Goal: Task Accomplishment & Management: Use online tool/utility

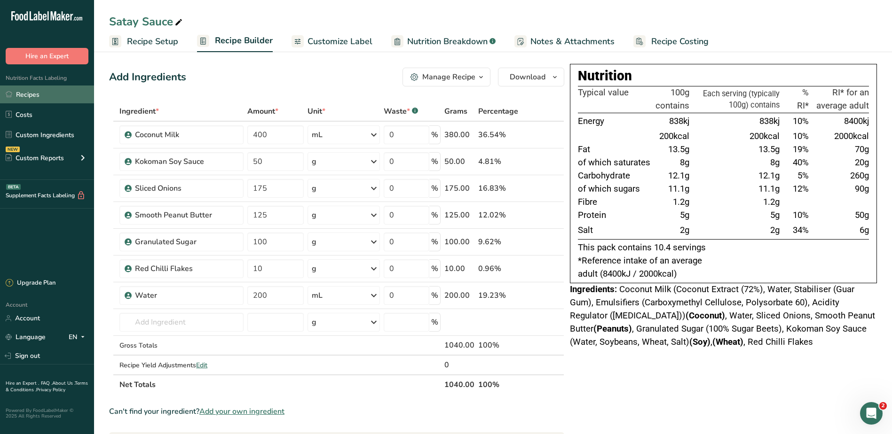
click at [37, 86] on link "Recipes" at bounding box center [47, 95] width 94 height 18
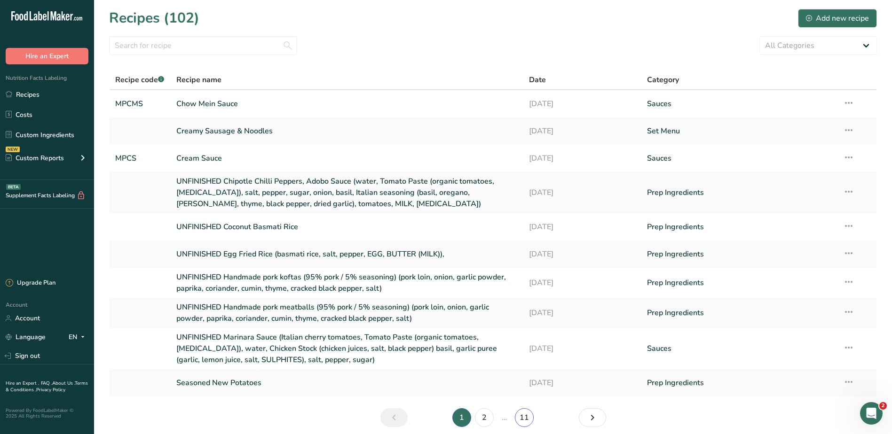
click at [526, 416] on link "11" at bounding box center [524, 418] width 19 height 19
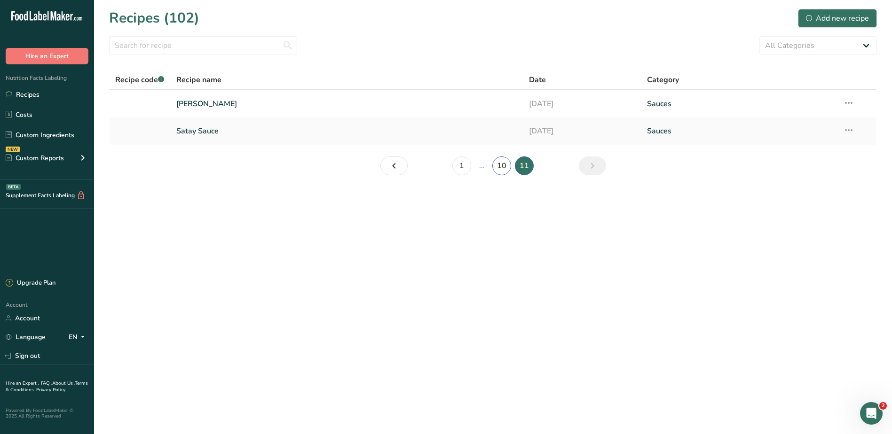
click at [502, 162] on link "10" at bounding box center [501, 166] width 19 height 19
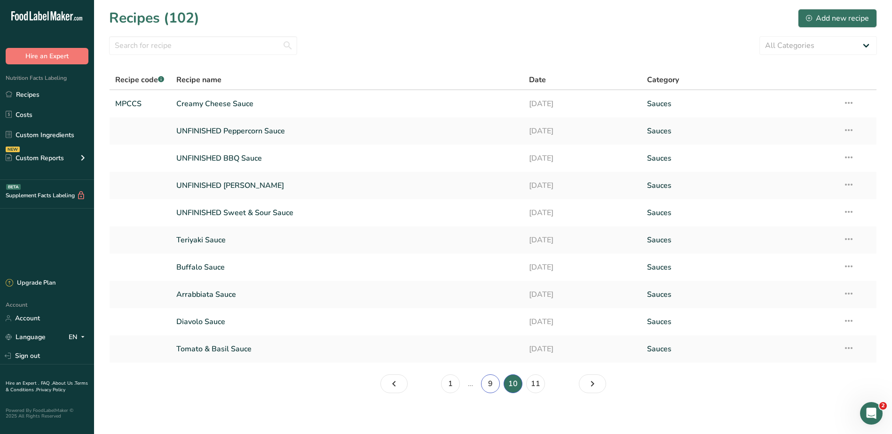
click at [493, 384] on link "9" at bounding box center [490, 384] width 19 height 19
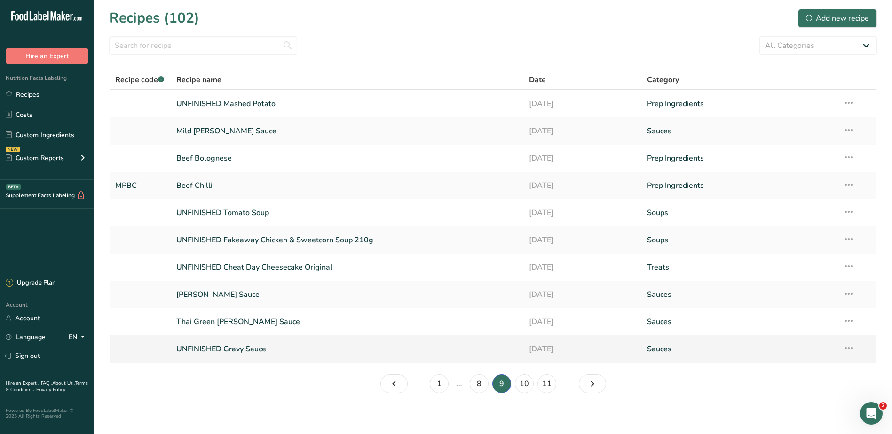
click at [249, 348] on link "UNFINISHED Gravy Sauce" at bounding box center [347, 349] width 342 height 20
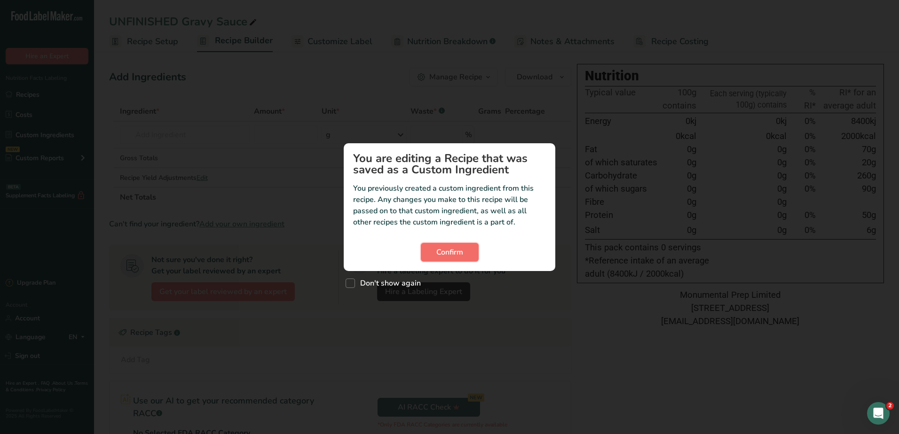
click at [451, 247] on span "Confirm" at bounding box center [449, 252] width 27 height 11
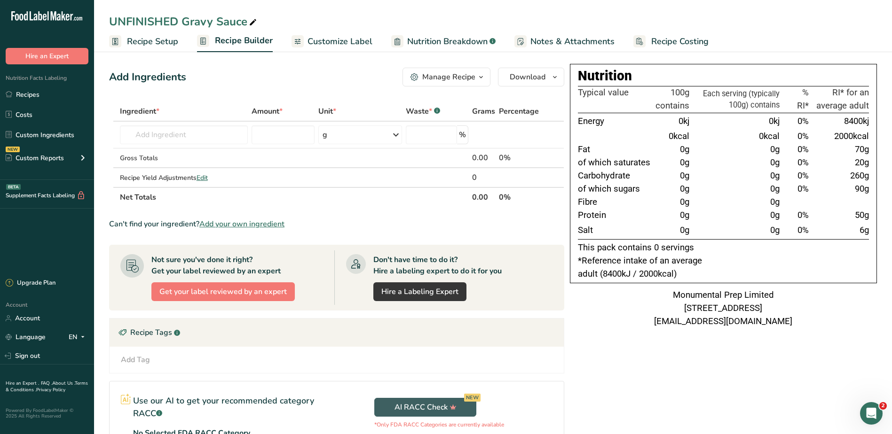
click at [587, 41] on span "Notes & Attachments" at bounding box center [572, 41] width 84 height 13
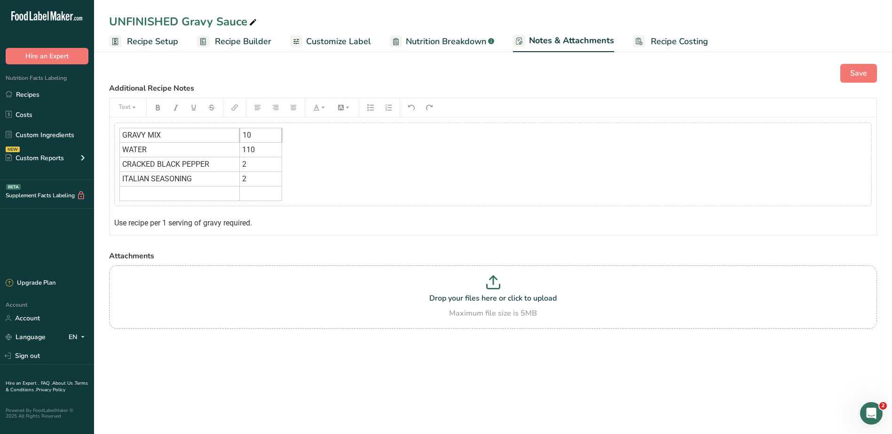
click at [275, 165] on td "2" at bounding box center [261, 164] width 42 height 15
click at [346, 166] on div "GRAVY MIX 10 WATER 110 CRACKED BLACK PEPPER 2 ITALIAN SEASONING 2 ﻿ ﻿" at bounding box center [492, 165] width 757 height 84
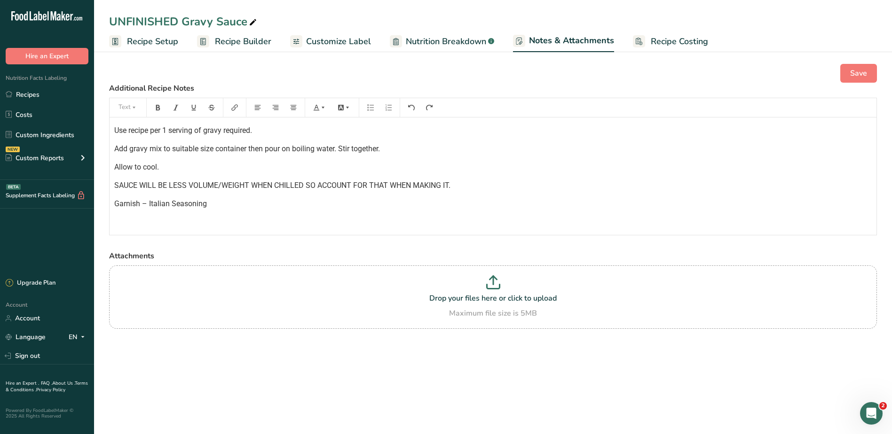
click at [364, 181] on p "SAUCE WILL BE LESS VOLUME/WEIGHT WHEN CHILLED SO ACCOUNT FOR THAT WHEN MAKING I…" at bounding box center [492, 185] width 757 height 11
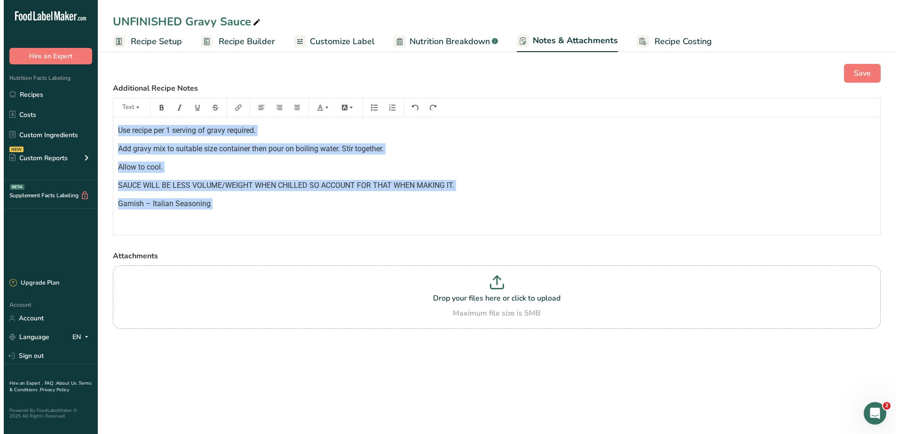
scroll to position [67, 0]
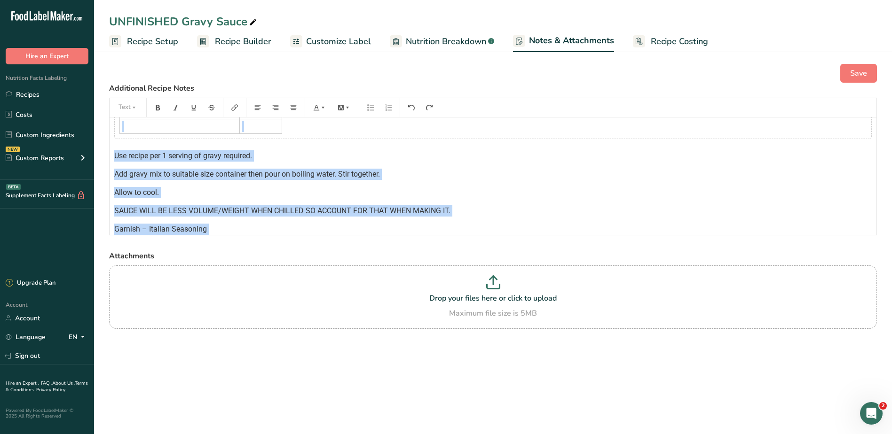
copy div "GRAVY MIX 10 WATER 110 CRACKED BLACK PEPPER 2 ITALIAN SEASONING 2 ﻿ ﻿ Use recip…"
click at [239, 41] on span "Recipe Builder" at bounding box center [243, 41] width 56 height 13
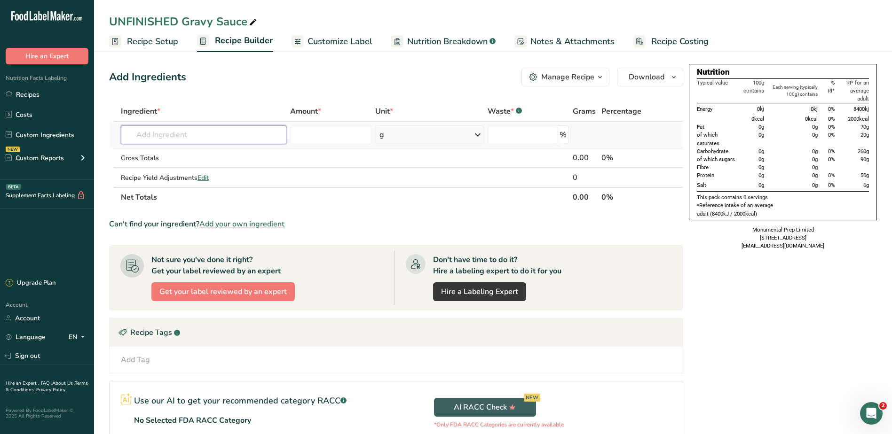
click at [210, 131] on input "text" at bounding box center [203, 135] width 165 height 19
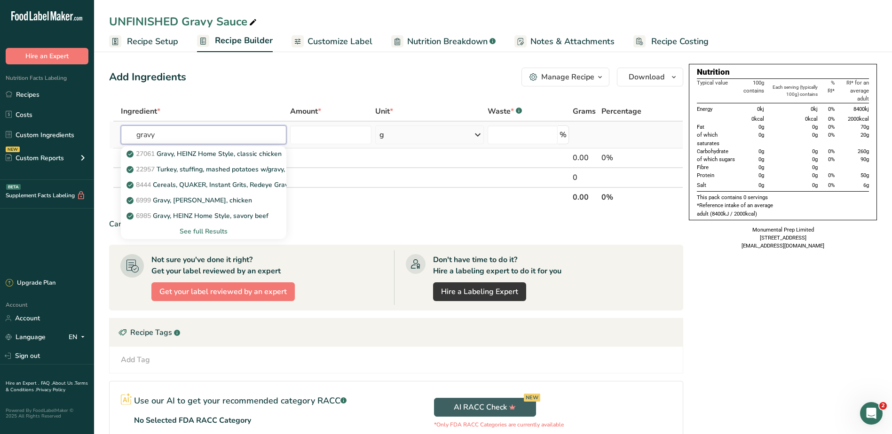
type input "gravy"
click at [212, 228] on div "See full Results" at bounding box center [203, 232] width 150 height 10
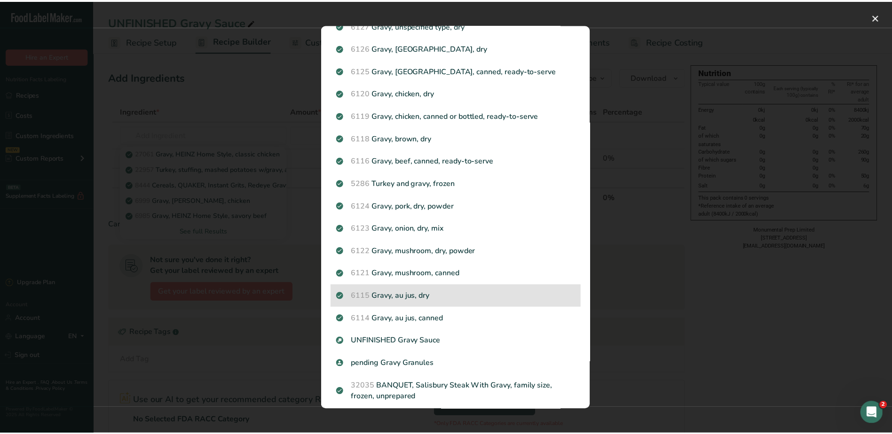
scroll to position [282, 0]
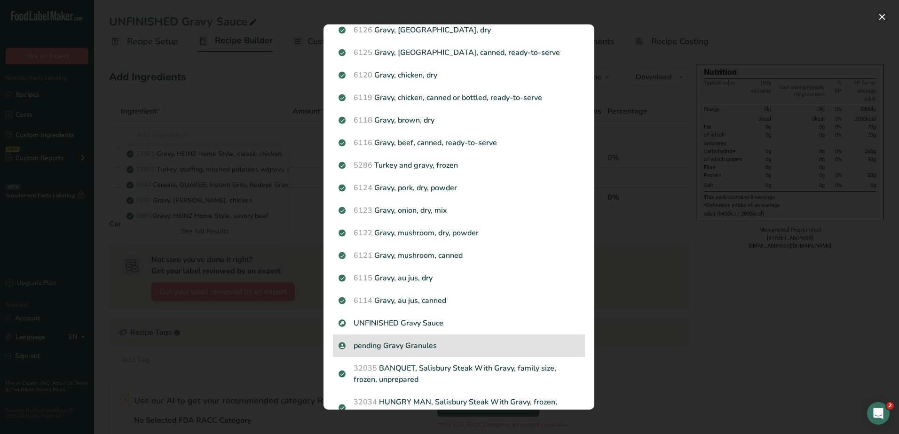
click at [402, 340] on p "pending Gravy Granules" at bounding box center [458, 345] width 241 height 11
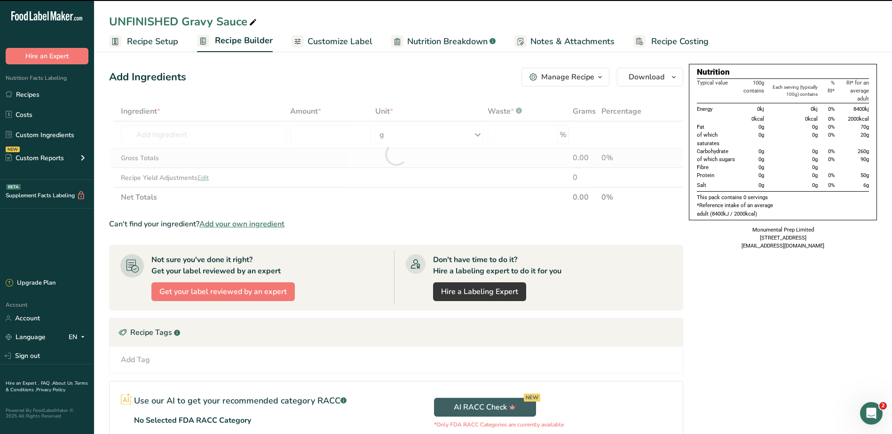
type input "0"
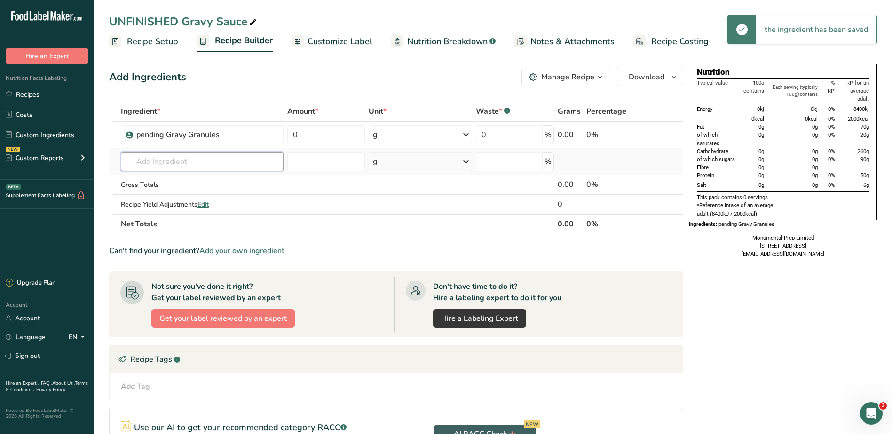
click at [188, 156] on input "text" at bounding box center [202, 161] width 163 height 19
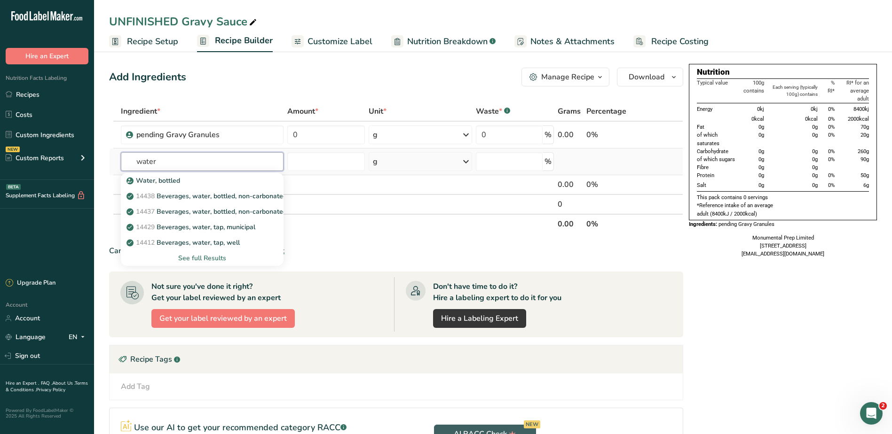
type input "water"
click at [190, 256] on div "See full Results" at bounding box center [202, 258] width 148 height 10
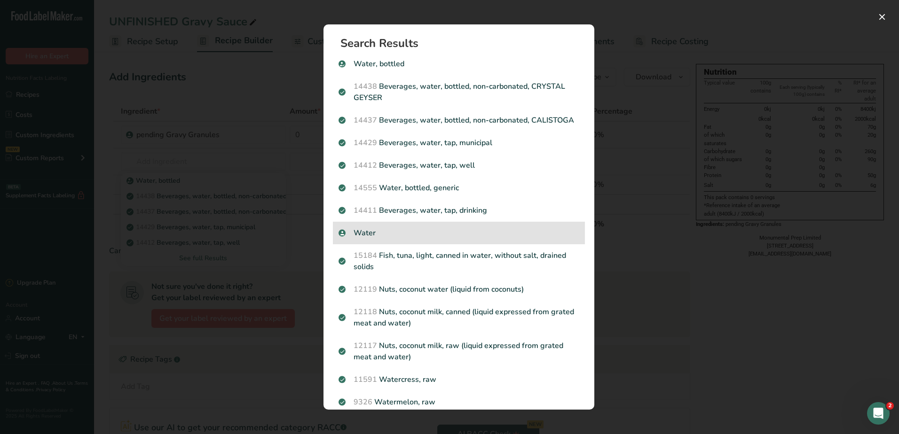
click at [374, 239] on p "Water" at bounding box center [458, 233] width 241 height 11
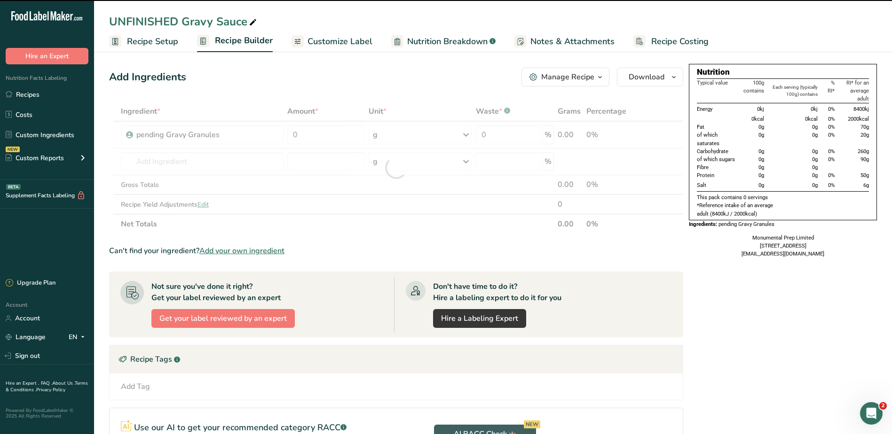
type input "0"
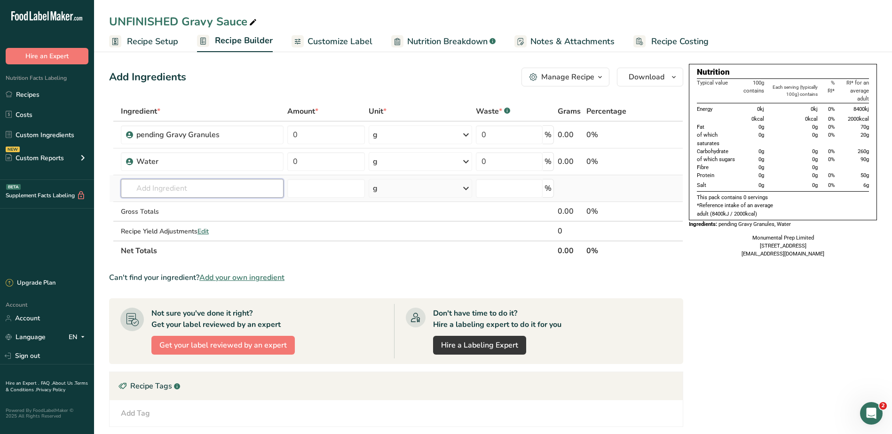
click at [232, 184] on input "text" at bounding box center [202, 188] width 163 height 19
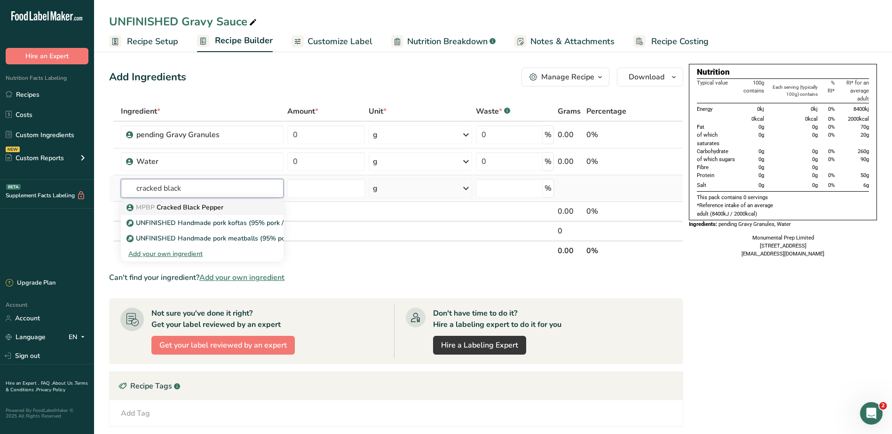
type input "cracked black"
click at [190, 202] on link "MPBP Cracked Black Pepper" at bounding box center [202, 208] width 163 height 16
type input "Cracked Black Pepper"
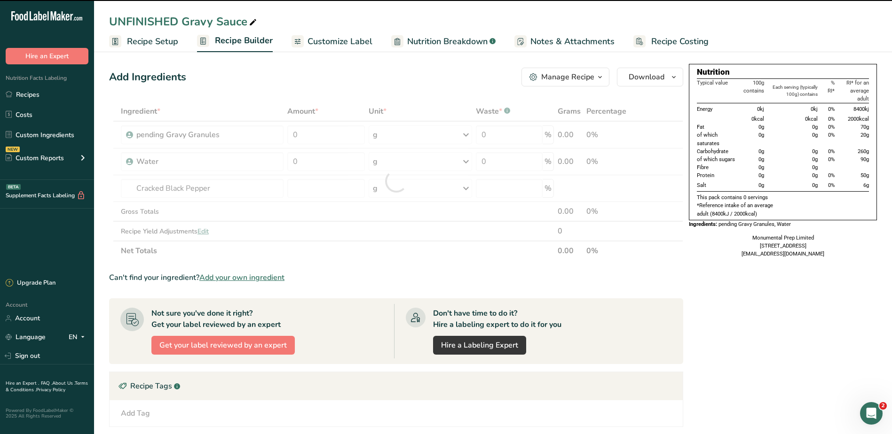
type input "0"
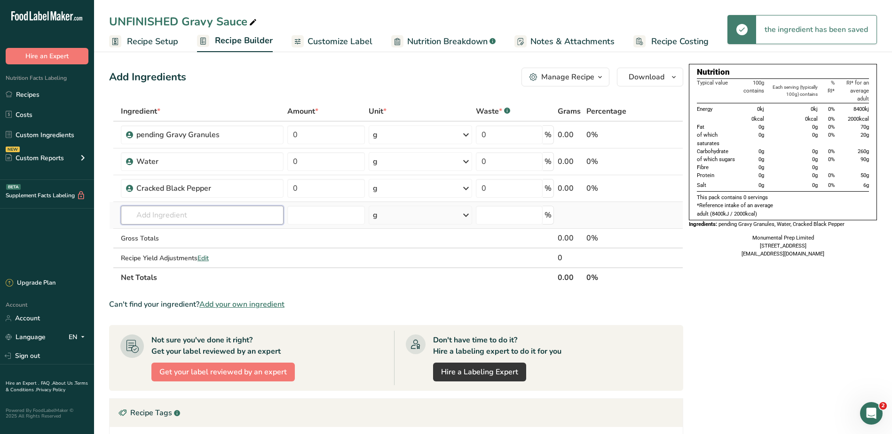
click at [218, 217] on input "text" at bounding box center [202, 215] width 163 height 19
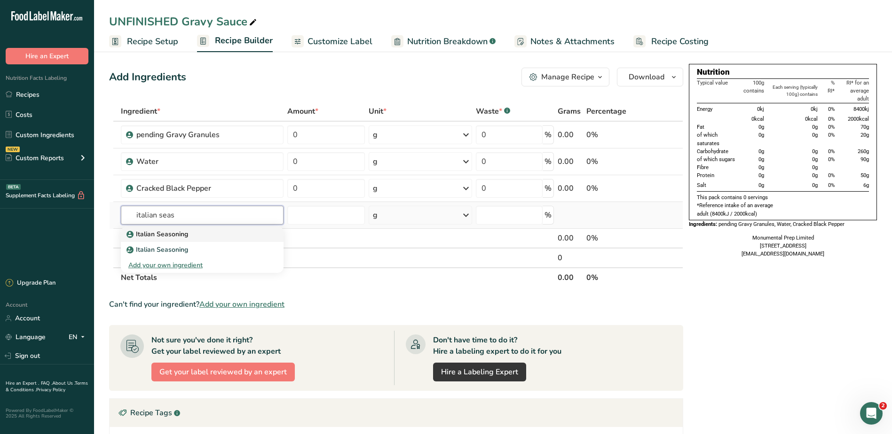
type input "italian seas"
click at [163, 234] on p "Italian Seasoning" at bounding box center [158, 234] width 60 height 10
type input "Italian Seasoning"
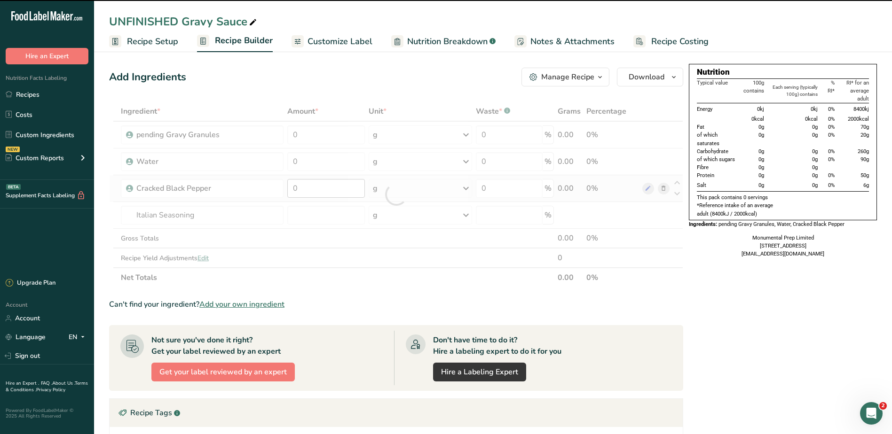
type input "0"
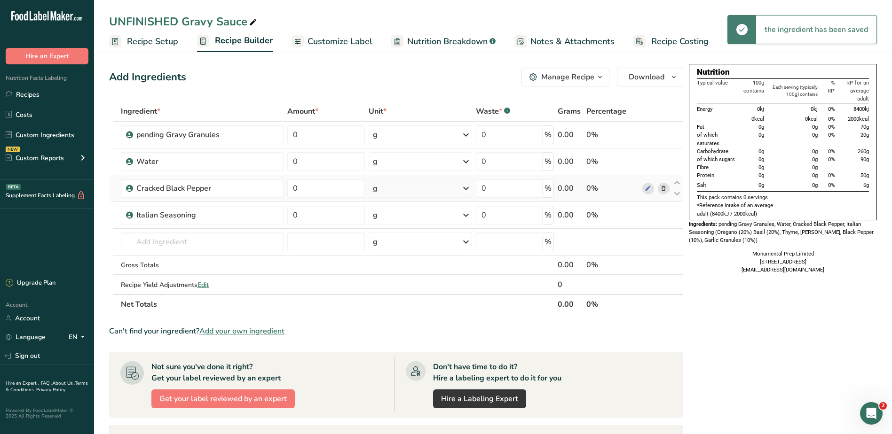
click at [664, 187] on icon at bounding box center [663, 189] width 7 height 10
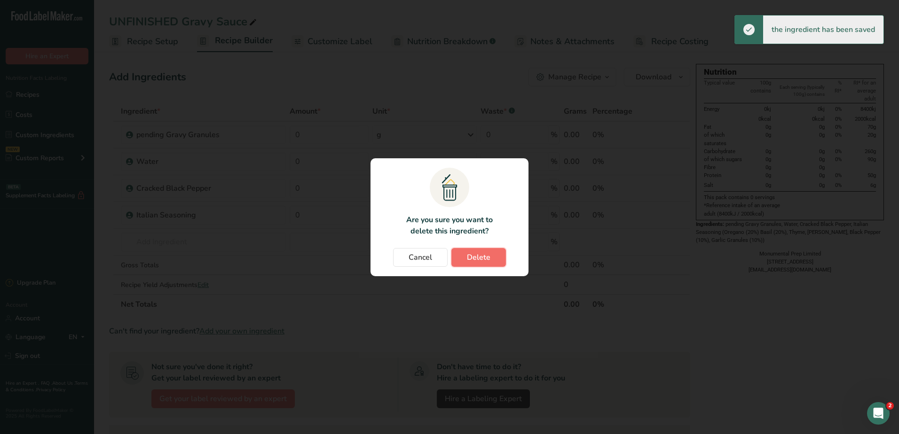
click at [489, 252] on span "Delete" at bounding box center [479, 257] width 24 height 11
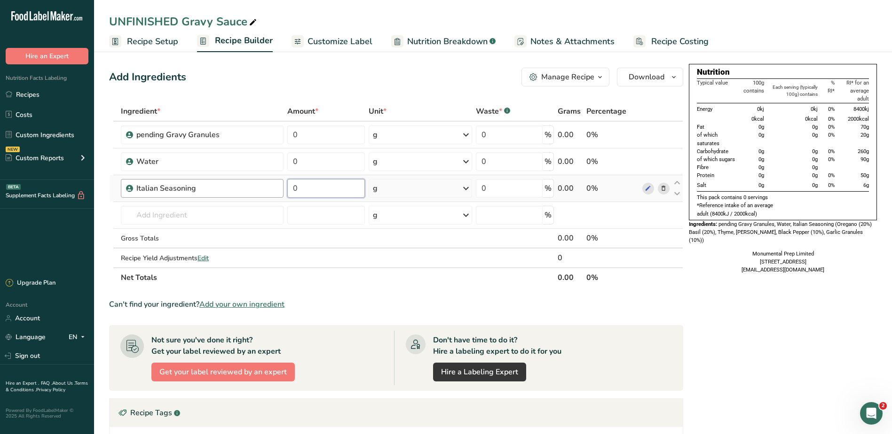
drag, startPoint x: 315, startPoint y: 189, endPoint x: 279, endPoint y: 187, distance: 36.7
click at [279, 187] on tr "Italian Seasoning 0 g Weight Units g kg mg See more Volume Units l Volume units…" at bounding box center [396, 188] width 573 height 27
type input "2"
click at [333, 156] on div "Ingredient * Amount * Unit * Waste * .a-a{fill:#347362;}.b-a{fill:#fff;} Grams …" at bounding box center [396, 195] width 574 height 186
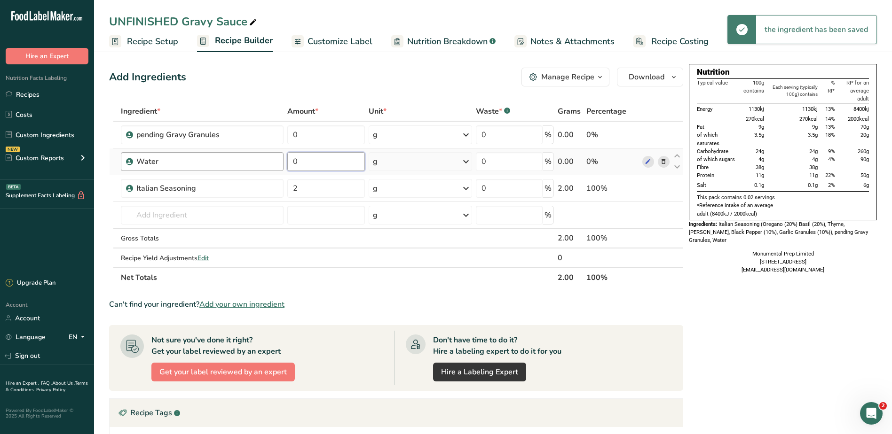
drag, startPoint x: 321, startPoint y: 161, endPoint x: 273, endPoint y: 157, distance: 48.5
click at [273, 157] on tr "Water 0 g Weight Units g kg mg See more Volume Units l Volume units require a d…" at bounding box center [396, 162] width 573 height 27
type input "110"
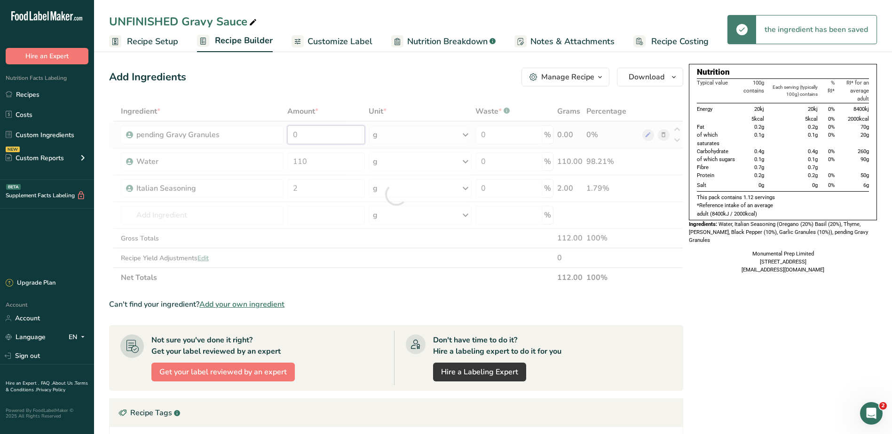
click at [282, 131] on div "Ingredient * Amount * Unit * Waste * .a-a{fill:#347362;}.b-a{fill:#fff;} Grams …" at bounding box center [396, 195] width 574 height 186
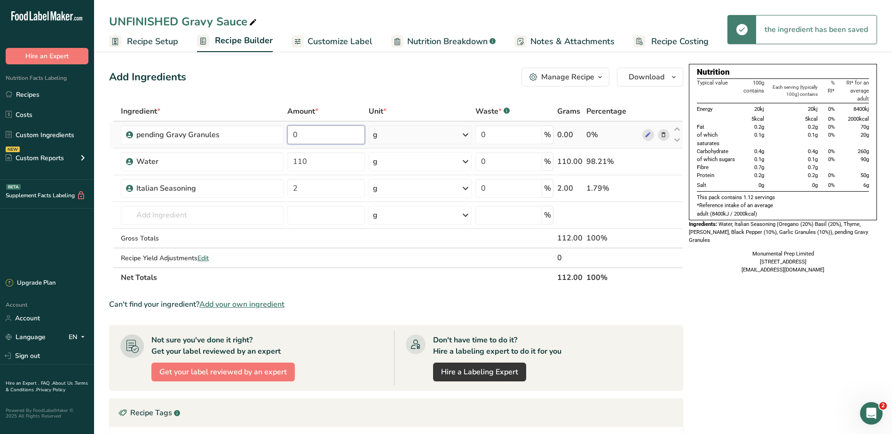
drag, startPoint x: 313, startPoint y: 132, endPoint x: 284, endPoint y: 128, distance: 28.9
click at [284, 128] on tr "pending Gravy Granules 0 g Weight Units g kg mg See more Volume Units l Volume …" at bounding box center [396, 135] width 573 height 27
type input "10"
click at [702, 315] on div "Nutrition Typical value 100g contains Each serving (typically 100g) contains % …" at bounding box center [783, 329] width 188 height 531
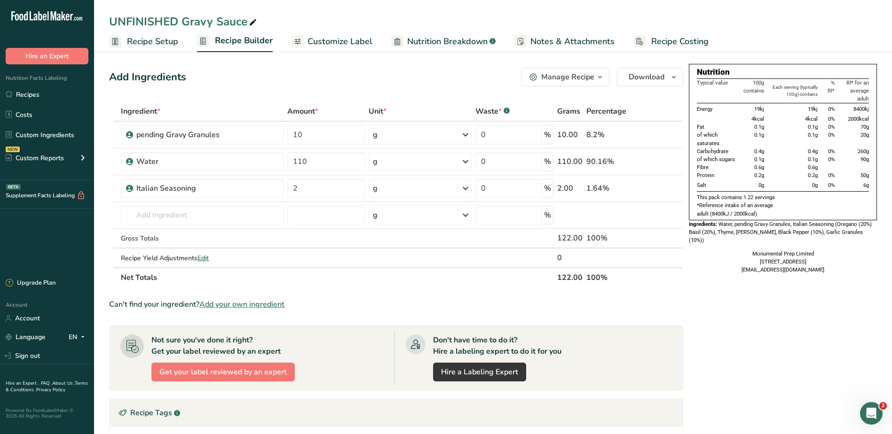
click at [418, 79] on div "Add Ingredients Manage Recipe Delete Recipe Duplicate Recipe Scale Recipe Save …" at bounding box center [396, 77] width 574 height 19
click at [205, 258] on span "Edit" at bounding box center [202, 258] width 11 height 9
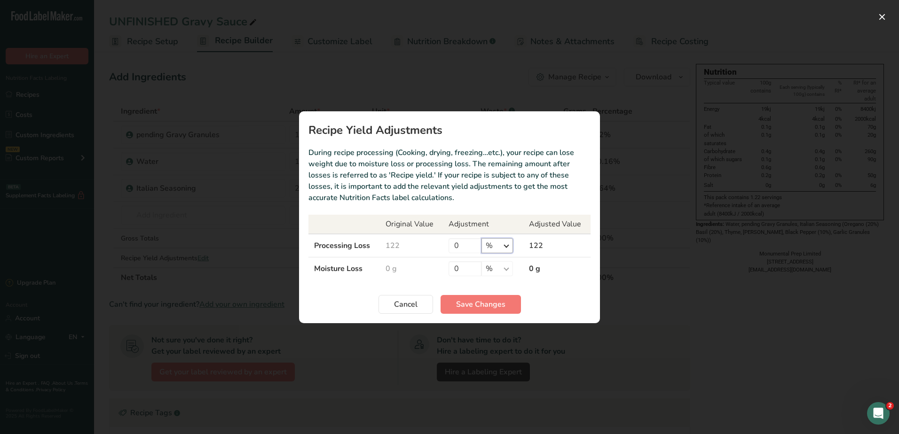
drag, startPoint x: 497, startPoint y: 247, endPoint x: 498, endPoint y: 252, distance: 5.4
click at [497, 247] on select "% g kg mg mcg lb oz" at bounding box center [496, 245] width 31 height 15
select select "0"
click at [481, 238] on select "% g kg mg mcg lb oz" at bounding box center [496, 245] width 31 height 15
drag, startPoint x: 464, startPoint y: 245, endPoint x: 441, endPoint y: 246, distance: 22.6
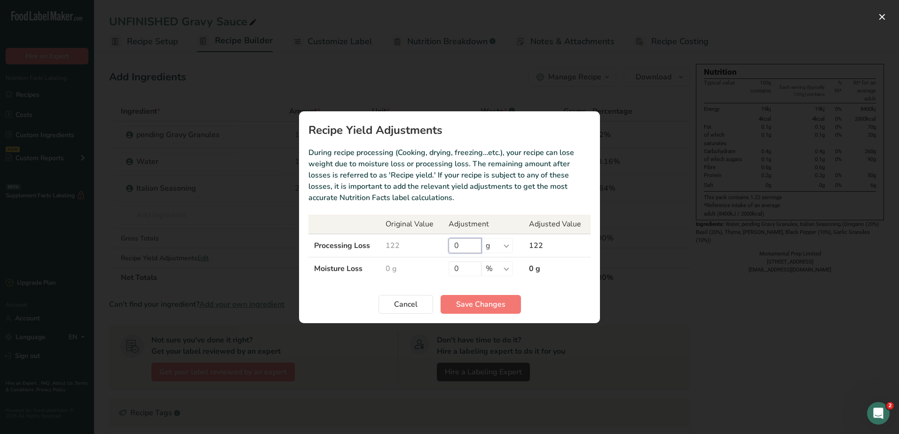
click at [441, 246] on tr "Processing Loss 122 0 % g kg mg mcg lb oz 122" at bounding box center [449, 246] width 282 height 24
type input "22"
click at [532, 295] on div "Cancel Save Changes" at bounding box center [449, 304] width 282 height 19
click at [493, 313] on button "Save Changes" at bounding box center [480, 304] width 80 height 19
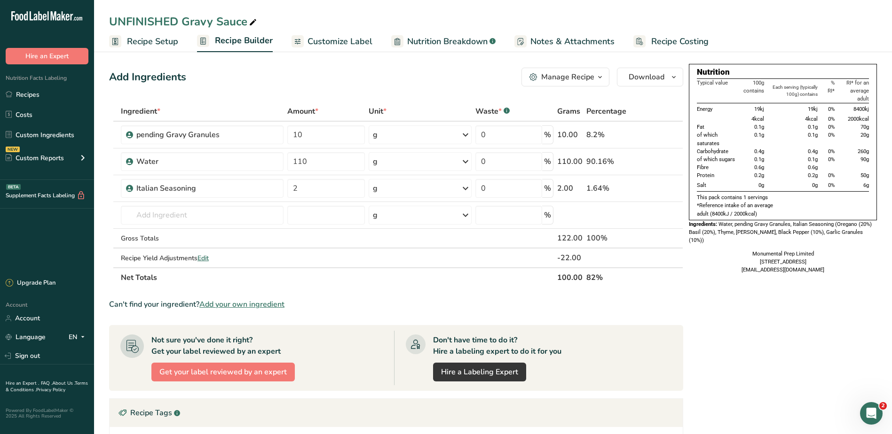
click at [753, 339] on div "Nutrition Typical value 100g contains Each serving (typically 100g) contains % …" at bounding box center [783, 329] width 188 height 531
click at [168, 20] on div "UNFINISHED Gravy Sauce" at bounding box center [183, 21] width 149 height 17
click at [181, 21] on input "UNFINISHED Gravy Sauce" at bounding box center [493, 21] width 768 height 17
type input "Gravy Sauce"
click at [744, 359] on div "Nutrition Typical value 100g contains Each serving (typically 100g) contains % …" at bounding box center [783, 329] width 188 height 531
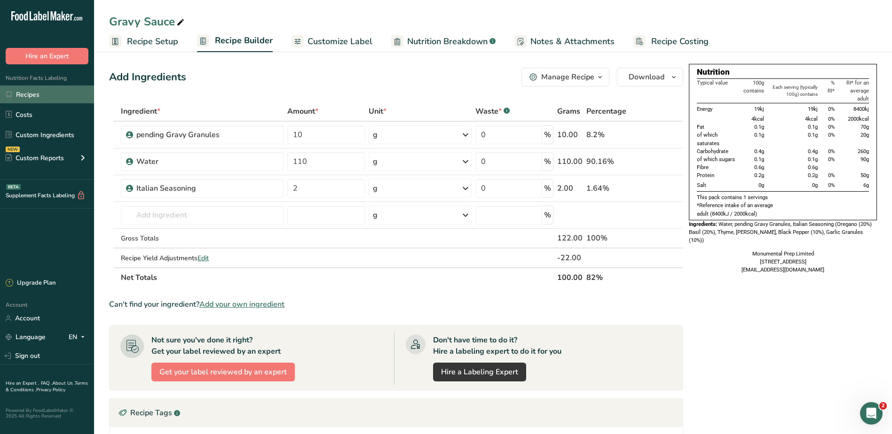
click at [30, 89] on link "Recipes" at bounding box center [47, 95] width 94 height 18
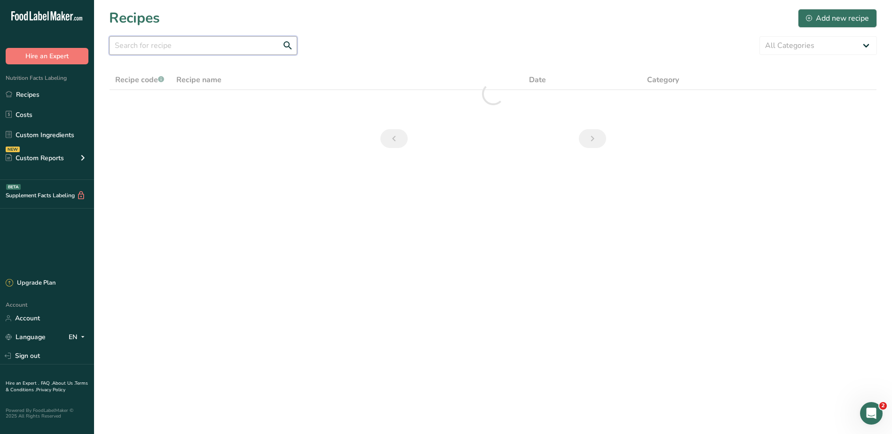
click at [224, 44] on input "text" at bounding box center [203, 45] width 188 height 19
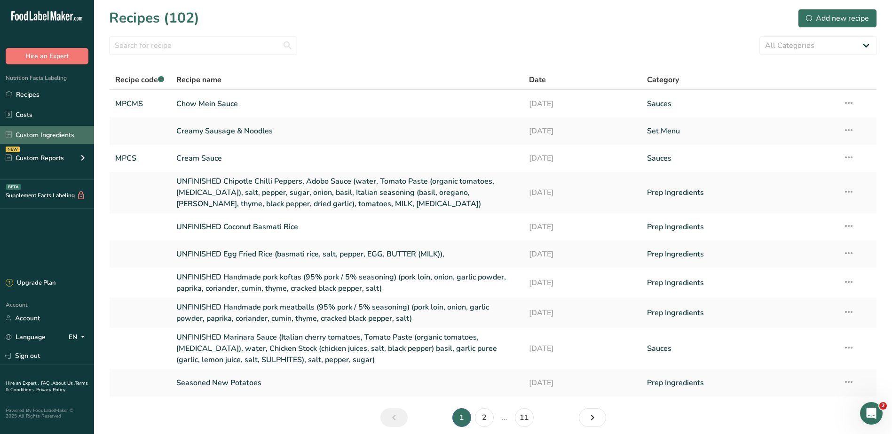
click at [43, 131] on link "Custom Ingredients" at bounding box center [47, 135] width 94 height 18
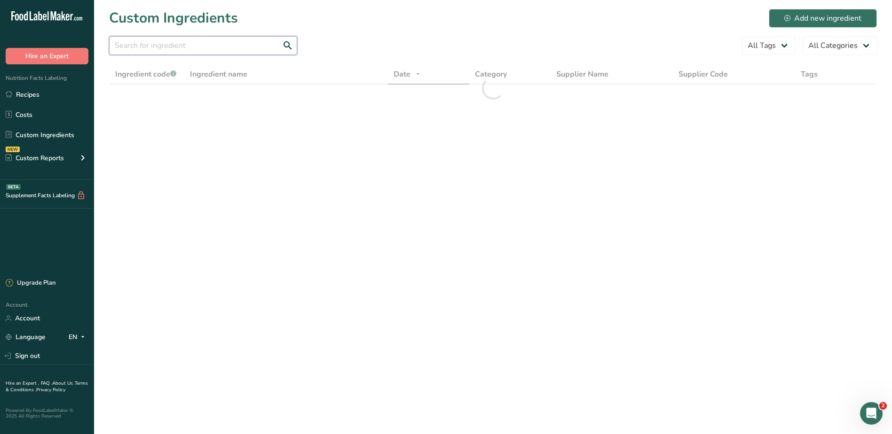
click at [173, 47] on input "text" at bounding box center [203, 45] width 188 height 19
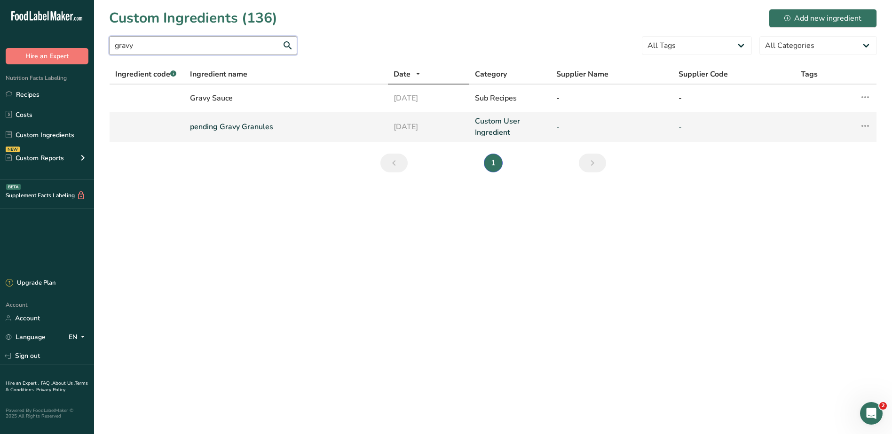
type input "gravy"
click at [237, 123] on link "pending Gravy Granules" at bounding box center [286, 126] width 192 height 11
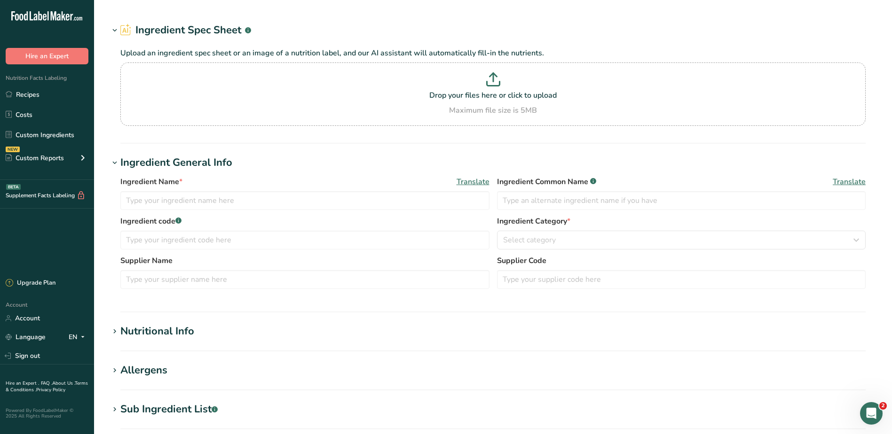
type input "pending Gravy Granules"
type input "100"
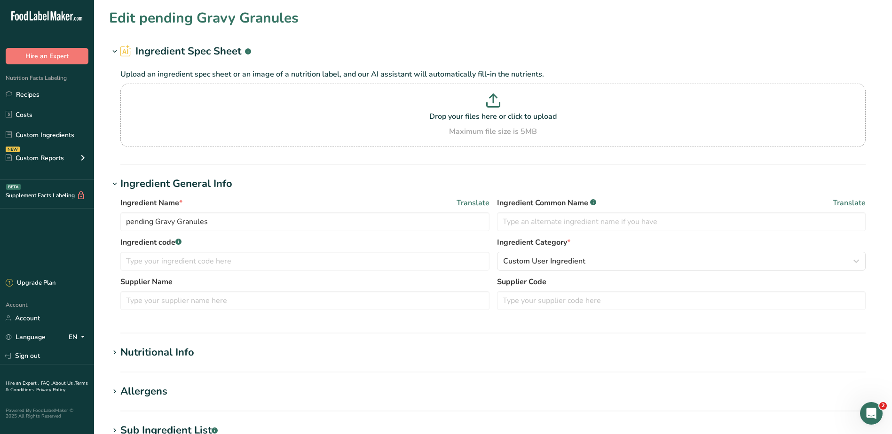
type input "0"
type KJ "0"
type Fat "0"
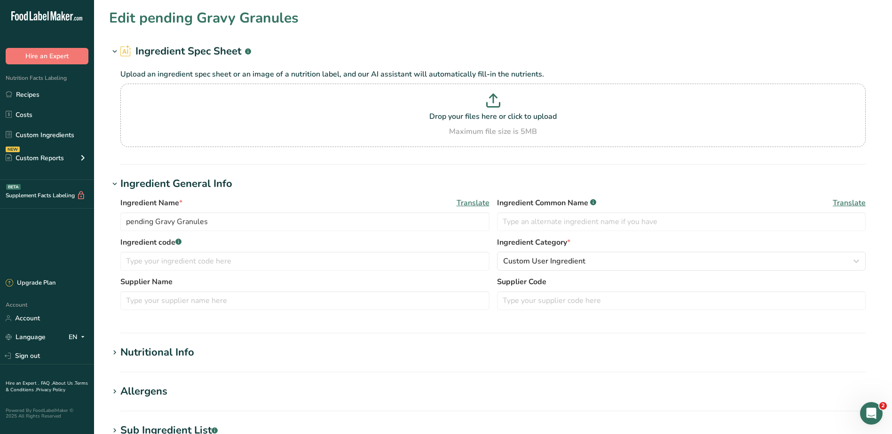
type input "0"
type Carbohydrates "0"
type Fiber "0"
type Sugars "0"
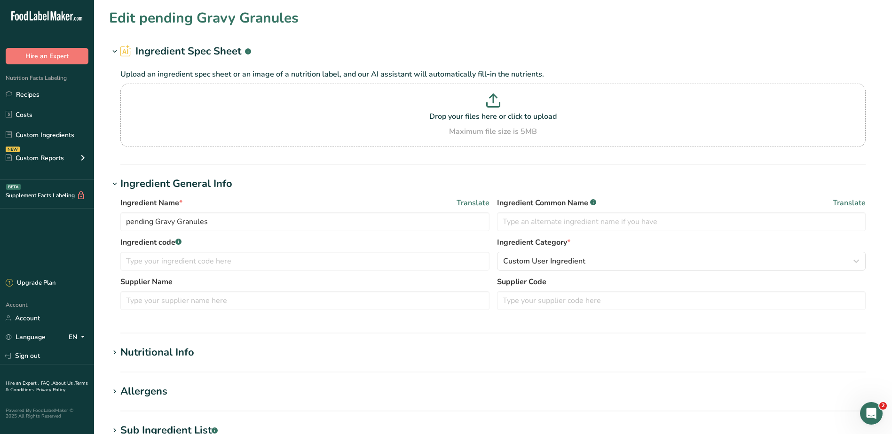
type Sugars "0"
type input "0"
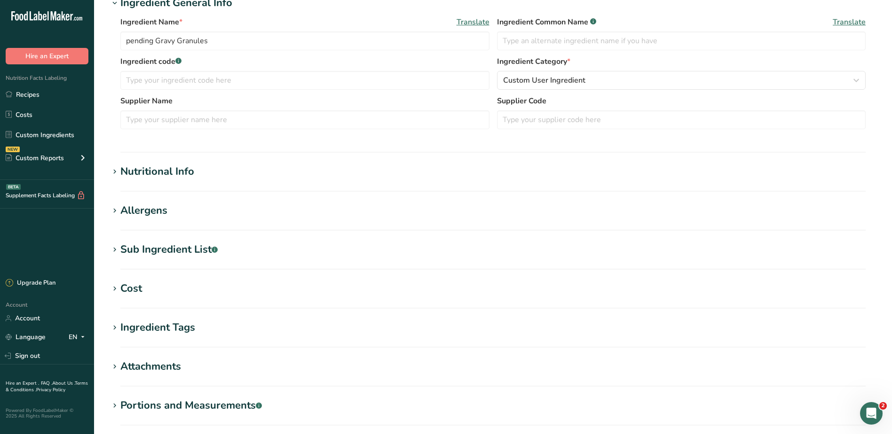
scroll to position [188, 0]
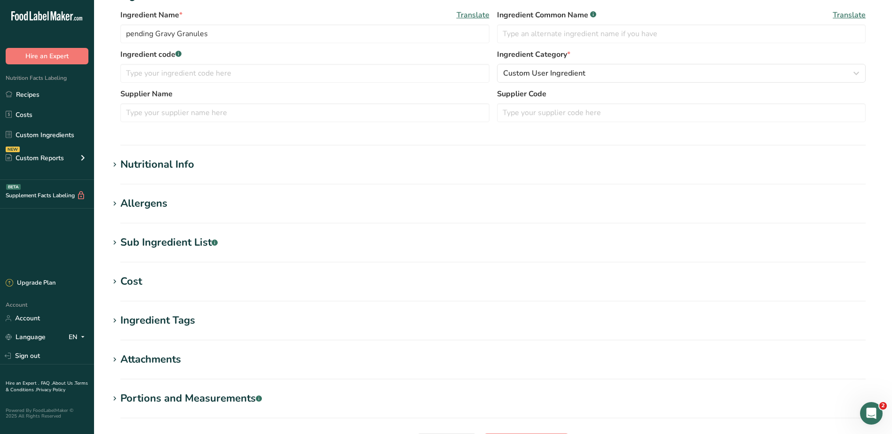
click at [198, 174] on section "Nutritional Info Serving Size .a-a{fill:#347362;}.b-a{fill:#fff;} Add ingredien…" at bounding box center [493, 171] width 768 height 28
click at [193, 167] on div "Nutritional Info" at bounding box center [157, 165] width 74 height 16
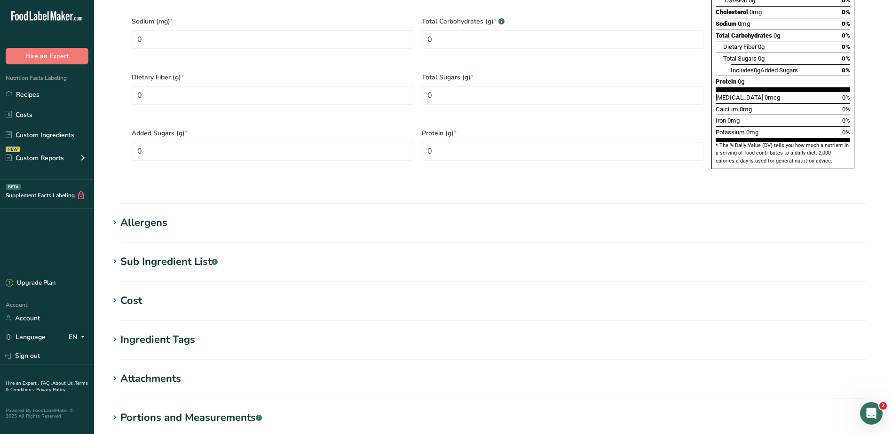
scroll to position [611, 0]
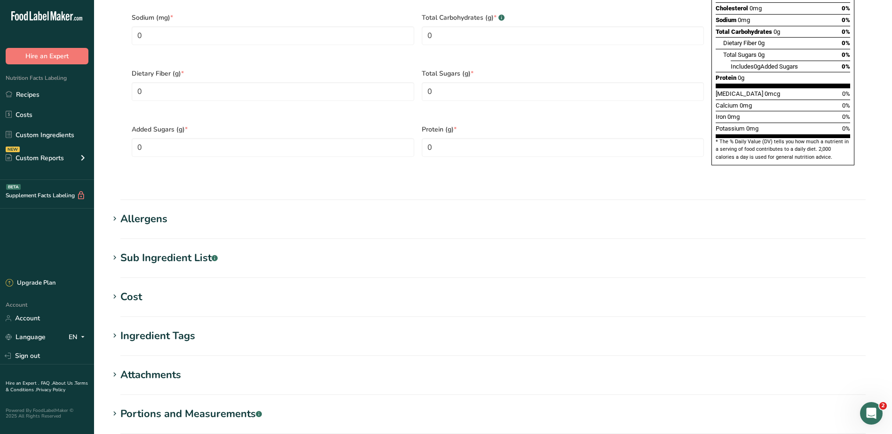
click at [166, 251] on div "Sub Ingredient List .a-a{fill:#347362;}.b-a{fill:#fff;}" at bounding box center [168, 259] width 97 height 16
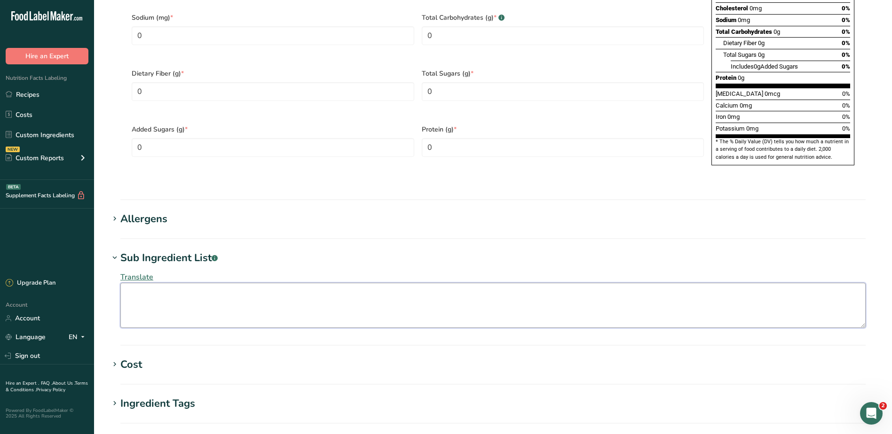
click at [209, 283] on textarea at bounding box center [492, 305] width 745 height 45
paste textarea "(Water, Potato Starch, Palm Oil, Salt, Maltodextrin, WHEAT flour (GLUTEN) (WHEA…"
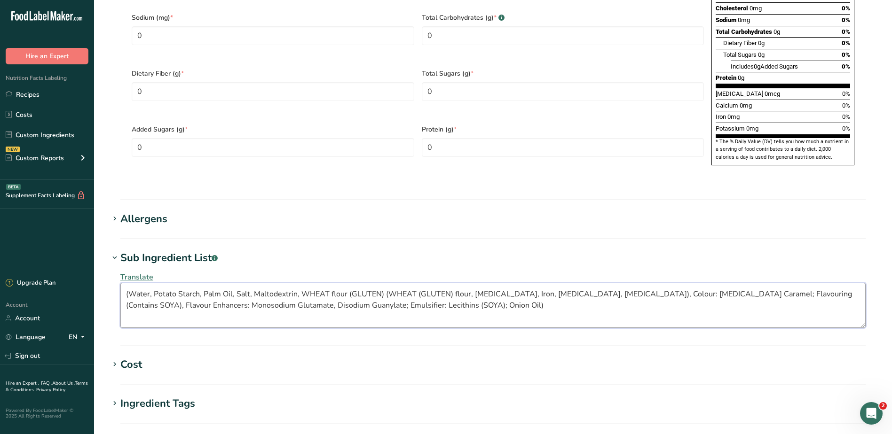
type textarea "(Water, Potato Starch, Palm Oil, Salt, Maltodextrin, WHEAT flour (GLUTEN) (WHEA…"
click at [146, 212] on div "Allergens" at bounding box center [143, 220] width 47 height 16
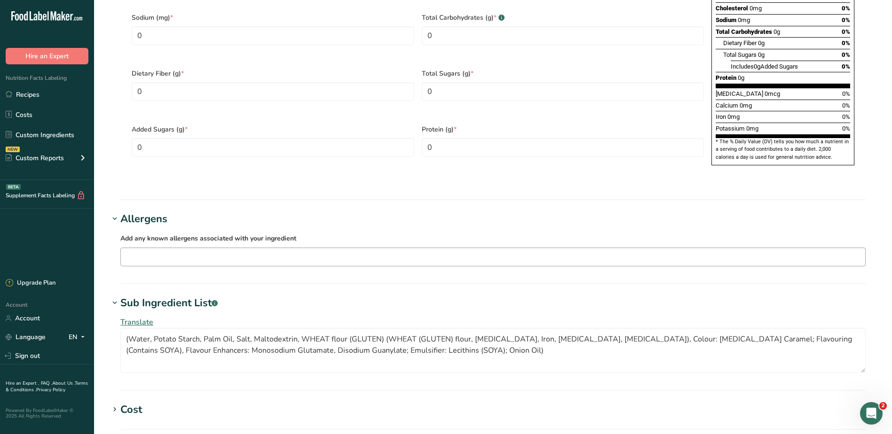
click at [165, 250] on input "text" at bounding box center [493, 257] width 744 height 15
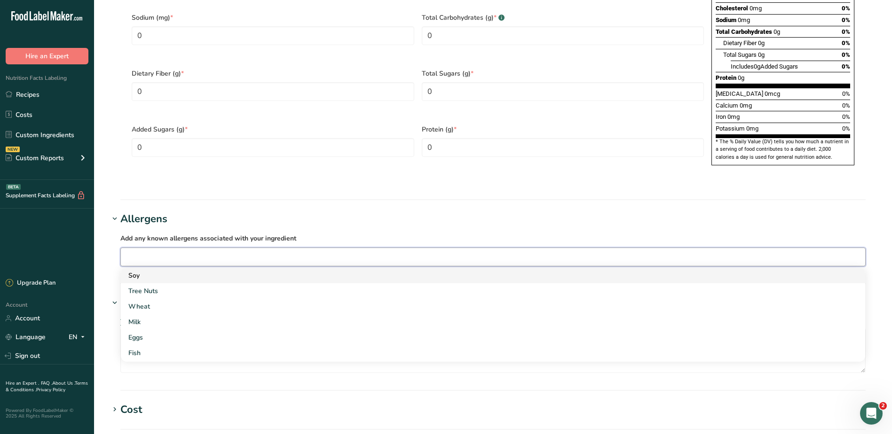
click at [155, 271] on div "Soy" at bounding box center [485, 276] width 714 height 10
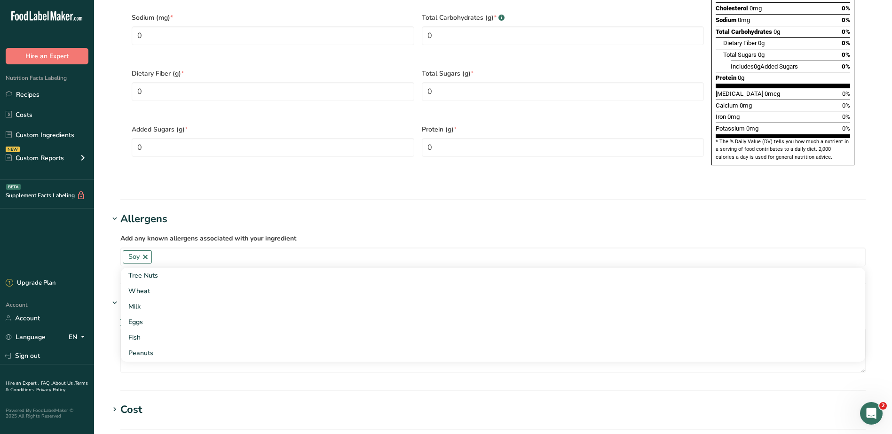
click at [344, 212] on h1 "Allergens" at bounding box center [493, 220] width 768 height 16
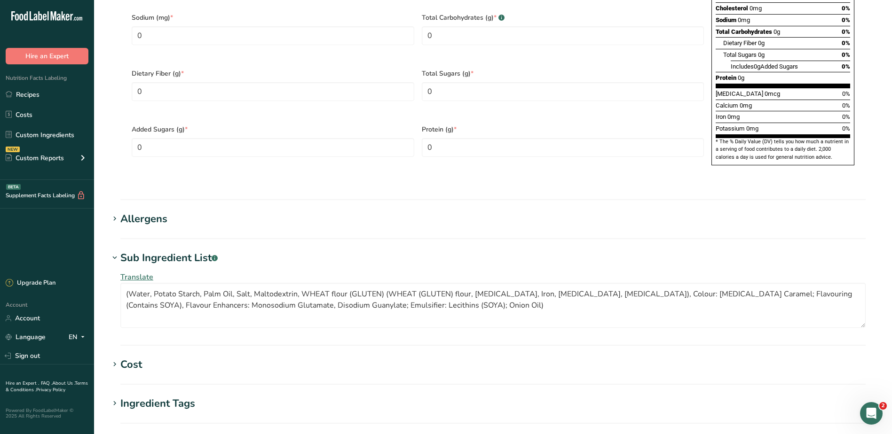
click at [162, 212] on div "Allergens" at bounding box center [143, 220] width 47 height 16
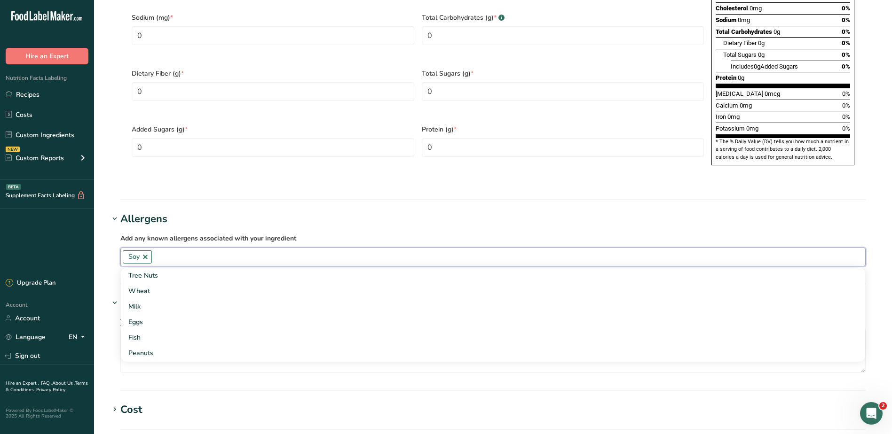
click at [173, 250] on input "text" at bounding box center [508, 257] width 713 height 15
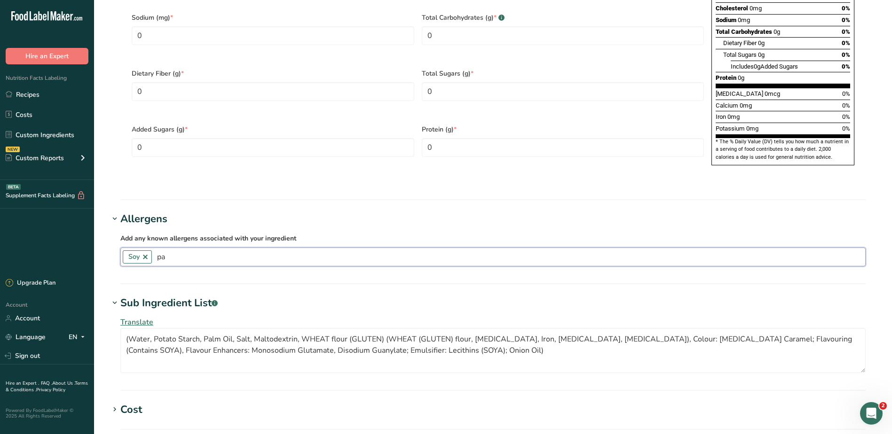
type input "p"
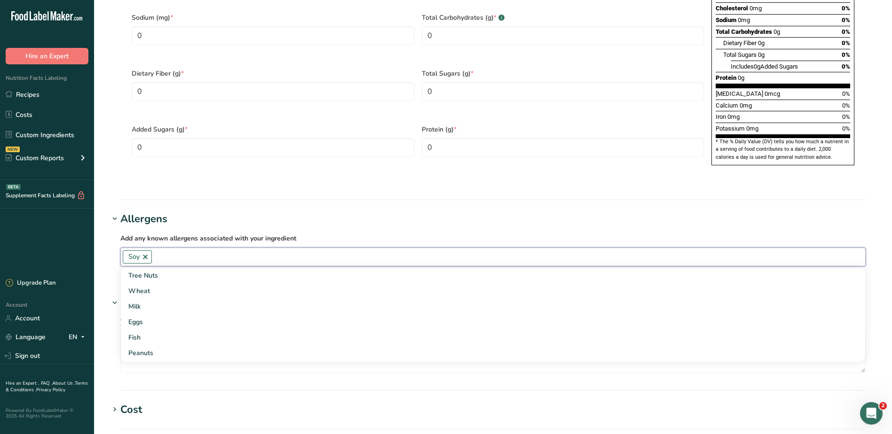
click at [231, 212] on h1 "Allergens" at bounding box center [493, 220] width 768 height 16
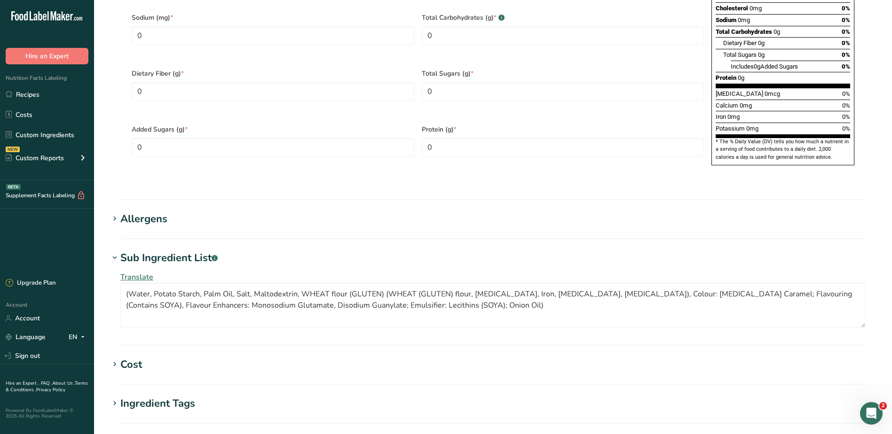
click at [211, 212] on h1 "Allergens" at bounding box center [493, 220] width 768 height 16
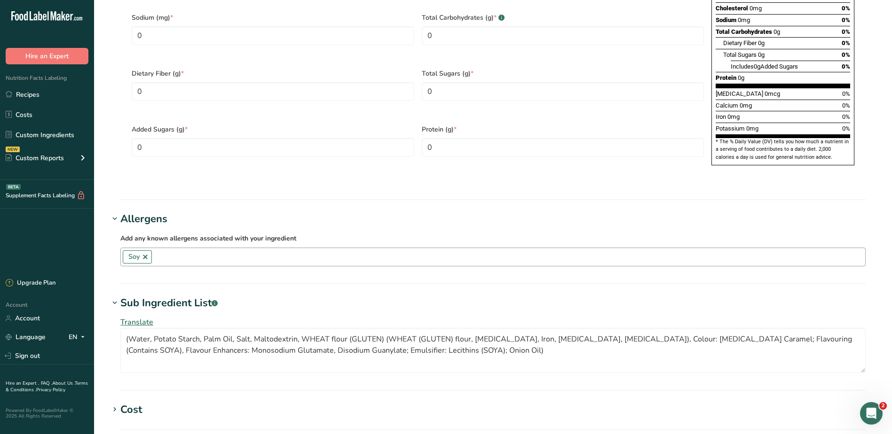
click at [236, 250] on input "text" at bounding box center [508, 257] width 713 height 15
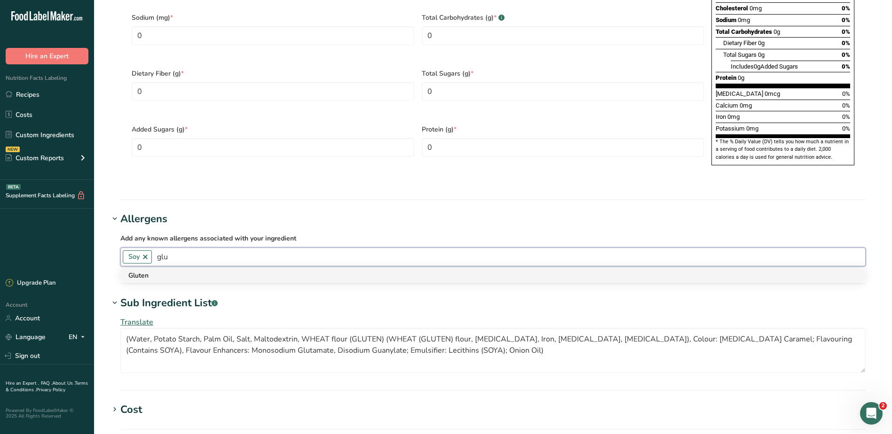
type input "glu"
click at [194, 271] on div "Gluten" at bounding box center [485, 276] width 714 height 10
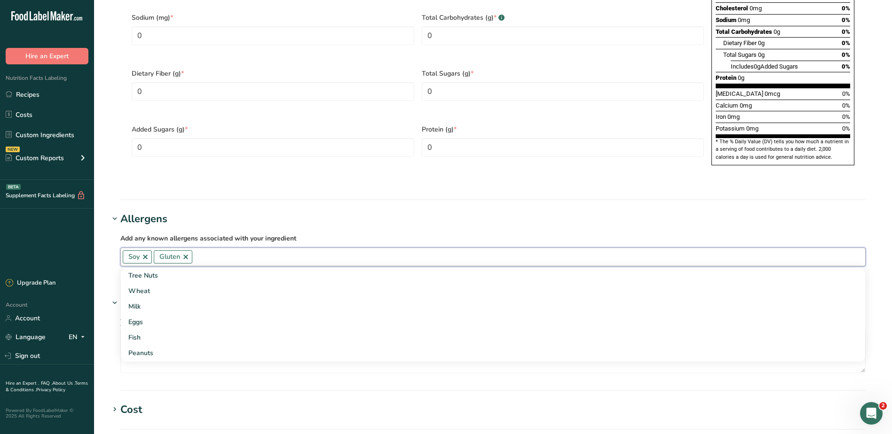
click at [218, 250] on input "text" at bounding box center [528, 257] width 673 height 15
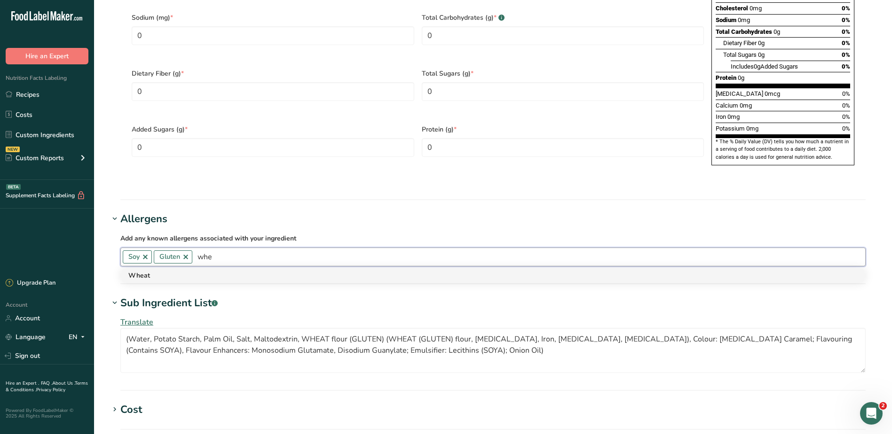
type input "whe"
click at [157, 271] on div "Wheat" at bounding box center [485, 276] width 714 height 10
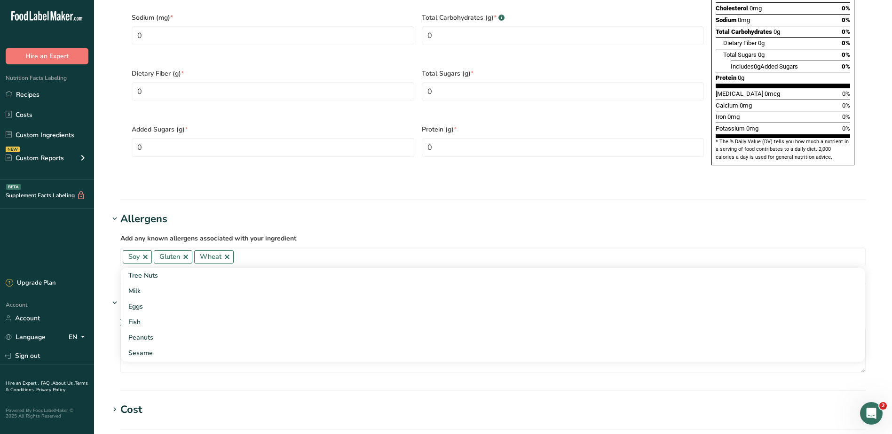
click at [218, 360] on section "Sub Ingredient List .a-a{fill:#347362;}.b-a{fill:#fff;} Translate (Water, Potat…" at bounding box center [493, 343] width 768 height 95
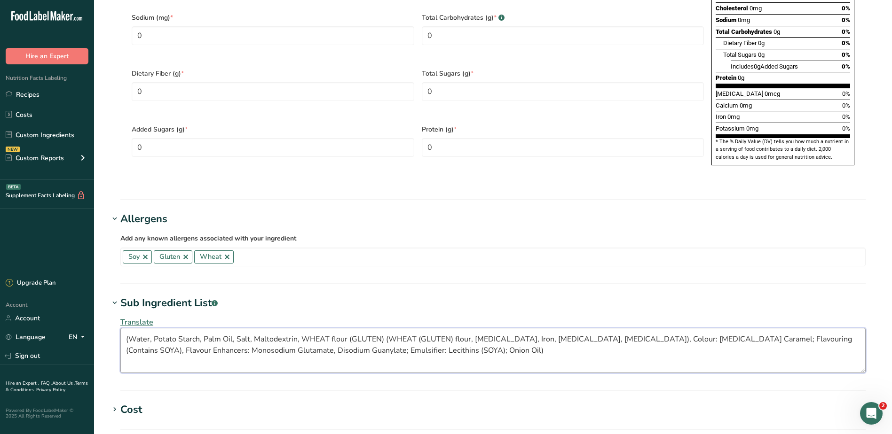
click at [474, 336] on textarea "(Water, Potato Starch, Palm Oil, Salt, Maltodextrin, WHEAT flour (GLUTEN) (WHEA…" at bounding box center [492, 350] width 745 height 45
click at [130, 328] on textarea "(Water, Potato Starch, Palm Oil, Salt, Maltodextrin, WHEAT flour (GLUTEN) (WHEA…" at bounding box center [492, 350] width 745 height 45
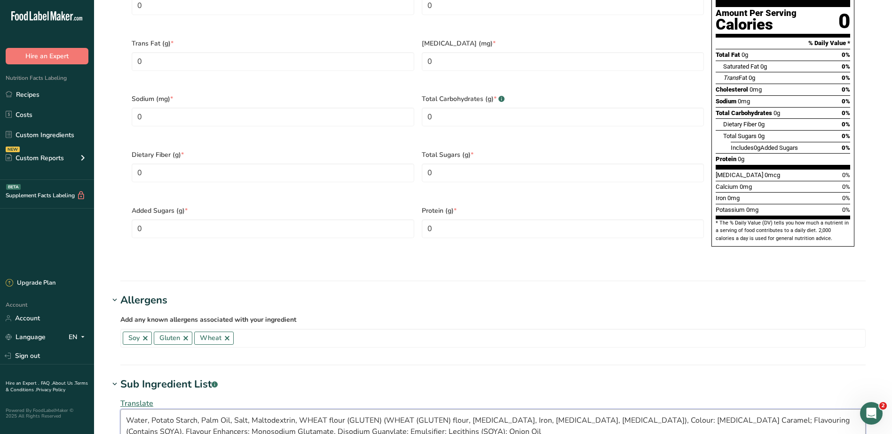
scroll to position [254, 0]
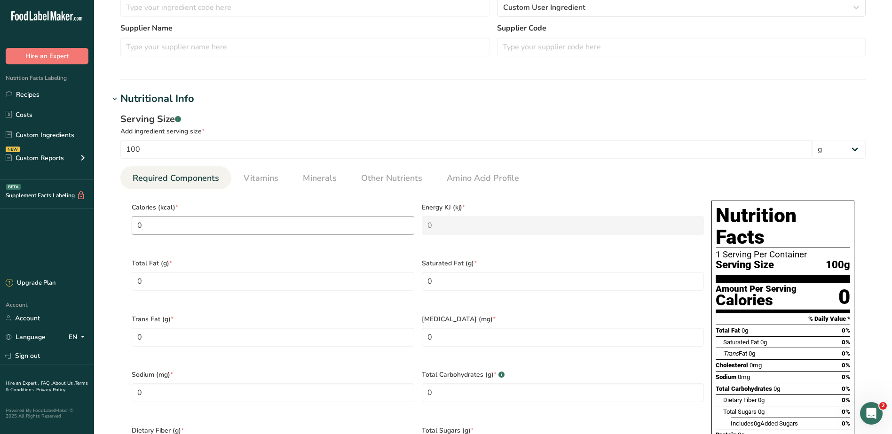
type textarea "Water, Potato Starch, Palm Oil, Salt, Maltodextrin, WHEAT flour (GLUTEN) (WHEAT…"
drag, startPoint x: 174, startPoint y: 222, endPoint x: 148, endPoint y: 210, distance: 29.2
click at [171, 223] on input "0" at bounding box center [273, 225] width 283 height 19
click at [216, 226] on input "0" at bounding box center [273, 225] width 283 height 19
click at [205, 232] on input "0" at bounding box center [273, 225] width 283 height 19
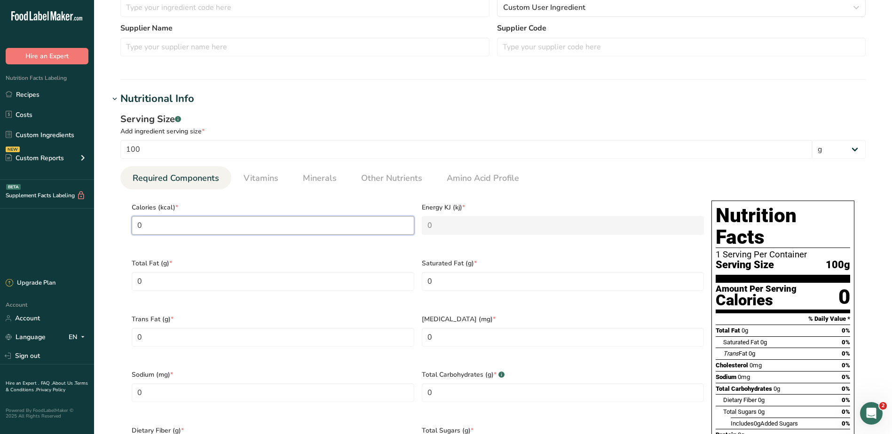
click at [205, 231] on input "0" at bounding box center [273, 225] width 283 height 19
type input "6"
type KJ "25.1"
type input "6.4"
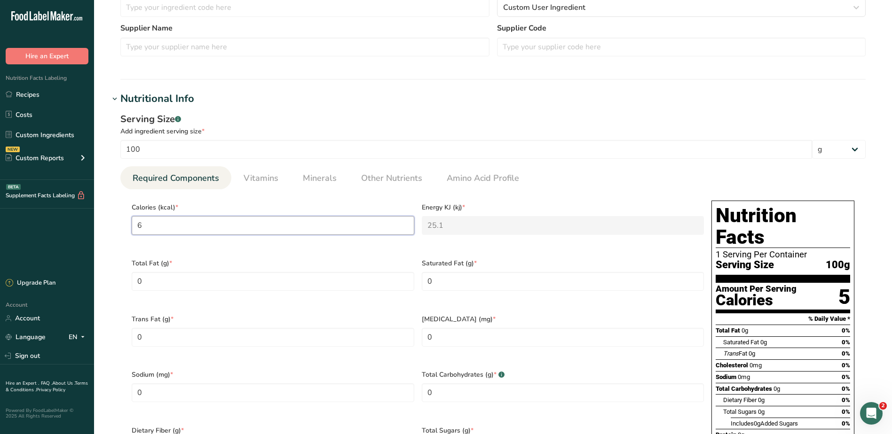
type KJ "26.8"
type input "6.4"
click at [162, 142] on input "100" at bounding box center [466, 149] width 692 height 19
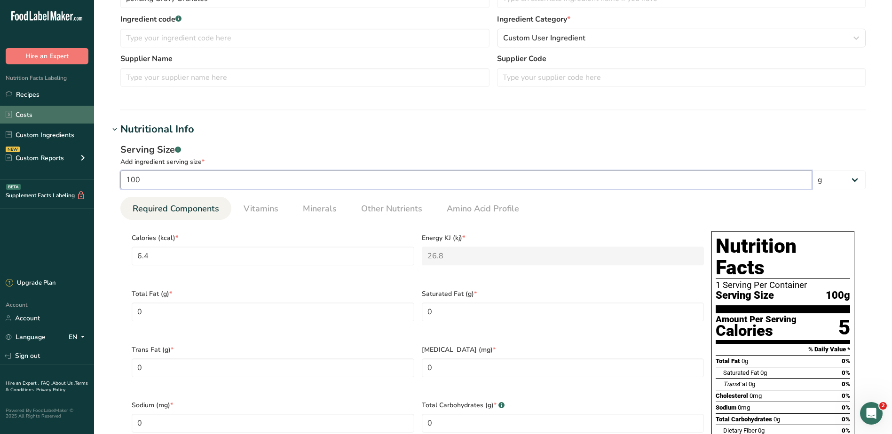
scroll to position [207, 0]
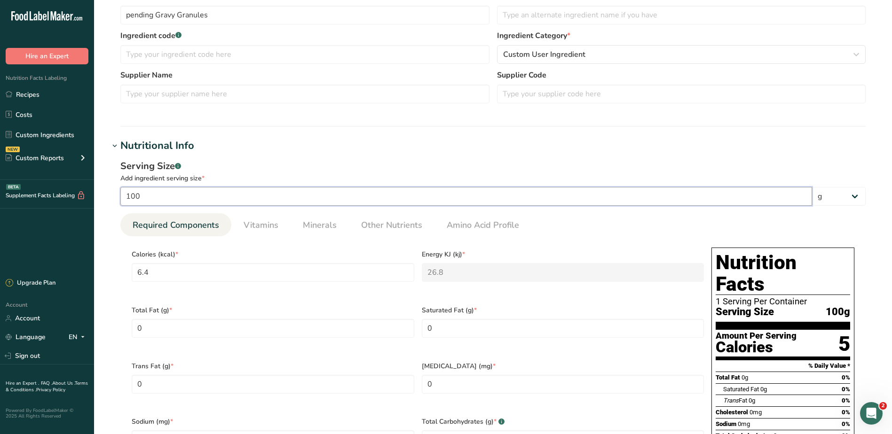
drag, startPoint x: 153, startPoint y: 194, endPoint x: 90, endPoint y: 193, distance: 63.5
click at [90, 193] on div ".a-20{fill:#fff;} Hire an Expert Nutrition Facts Labeling Recipes Costs Custom …" at bounding box center [446, 429] width 892 height 1272
type input "1"
type input "0"
type KJ "0"
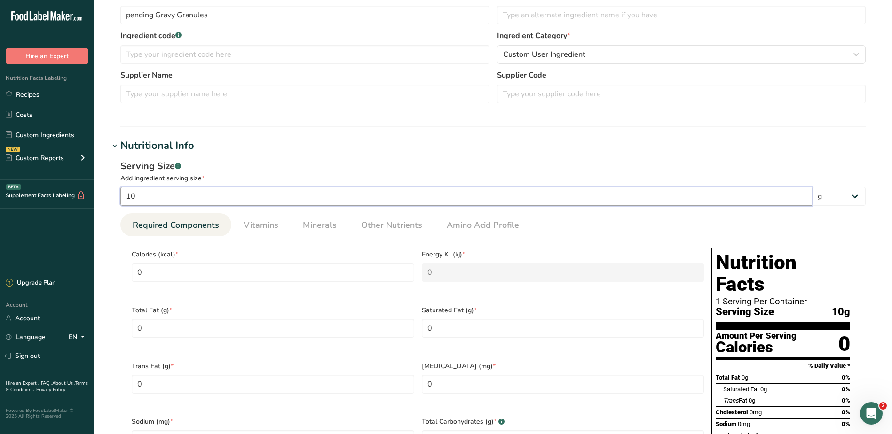
type input "10"
click at [350, 164] on div "Serving Size .a-a{fill:#347362;}.b-a{fill:#fff;}" at bounding box center [492, 166] width 745 height 14
click at [232, 273] on input "0" at bounding box center [273, 272] width 283 height 19
drag, startPoint x: 163, startPoint y: 268, endPoint x: 103, endPoint y: 266, distance: 59.3
click at [103, 266] on section "Edit pending Gravy Granules Ingredient Spec Sheet .a-a{fill:#347362;}.b-a{fill:…" at bounding box center [493, 414] width 798 height 1242
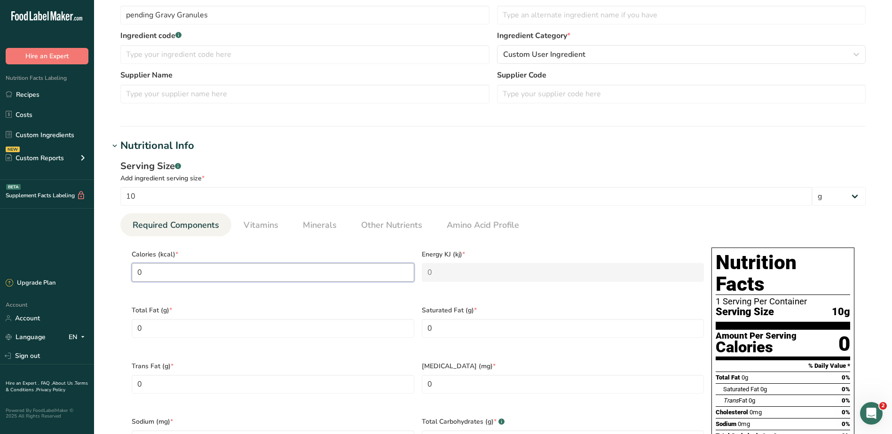
type input "6"
type KJ "25.1"
type input "6.4"
type KJ "26.8"
type input "6.4"
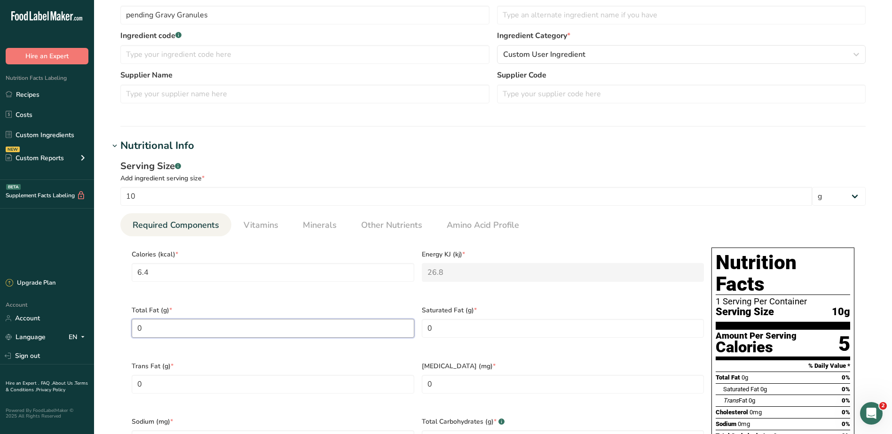
click at [213, 324] on Fat "0" at bounding box center [273, 328] width 283 height 19
type Fat "0.4"
click at [457, 325] on Fat "0" at bounding box center [563, 328] width 283 height 19
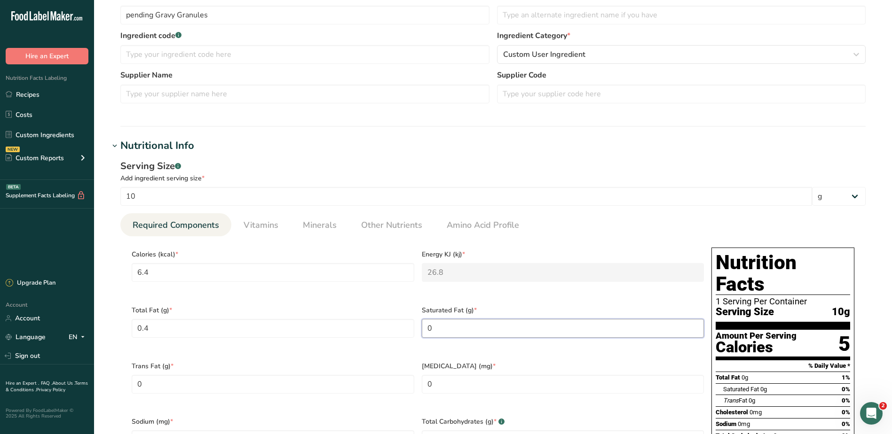
click at [457, 325] on Fat "0" at bounding box center [563, 328] width 283 height 19
click at [460, 322] on Fat "0" at bounding box center [563, 328] width 283 height 19
type Fat "0.22"
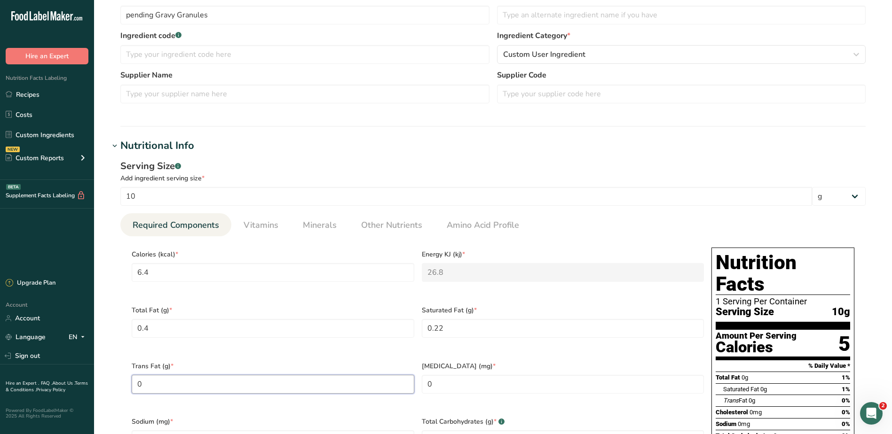
click at [367, 378] on Fat "0" at bounding box center [273, 384] width 283 height 19
drag, startPoint x: 195, startPoint y: 328, endPoint x: 117, endPoint y: 322, distance: 78.3
click at [117, 322] on div "Serving Size .a-a{fill:#347362;}.b-a{fill:#fff;} Add ingredient serving size * …" at bounding box center [493, 373] width 768 height 439
click at [177, 375] on Fat "0" at bounding box center [273, 384] width 283 height 19
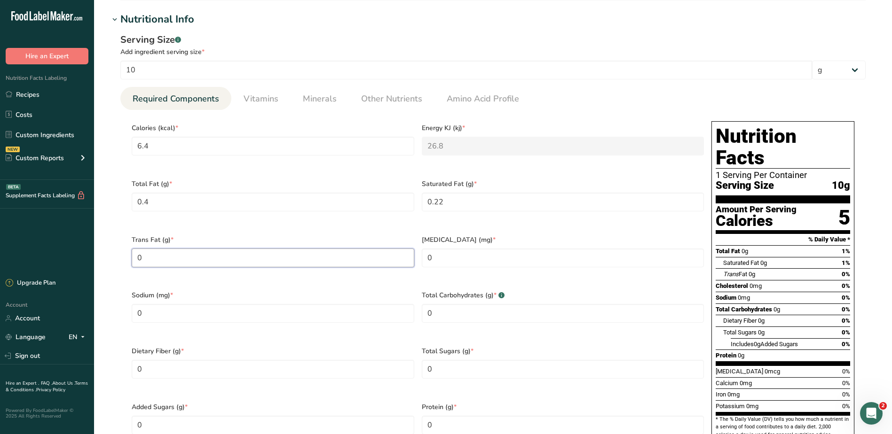
scroll to position [348, 0]
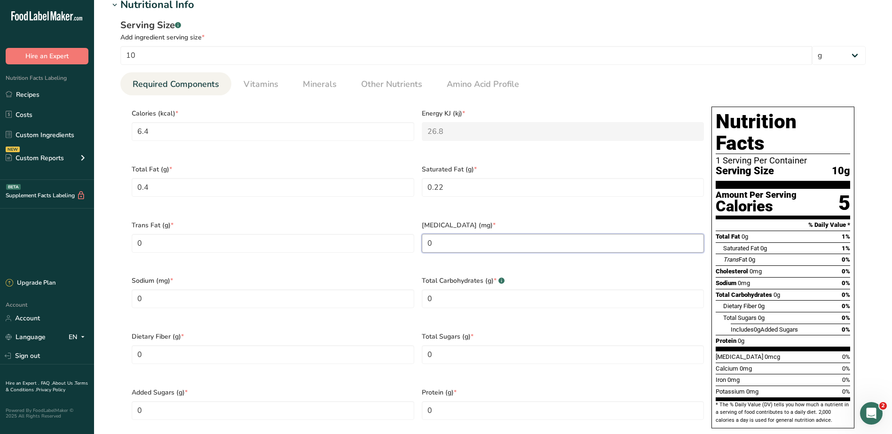
click at [464, 235] on input "0" at bounding box center [563, 243] width 283 height 19
click at [450, 290] on Carbohydrates "0" at bounding box center [563, 299] width 283 height 19
type Carbohydrates "0.62"
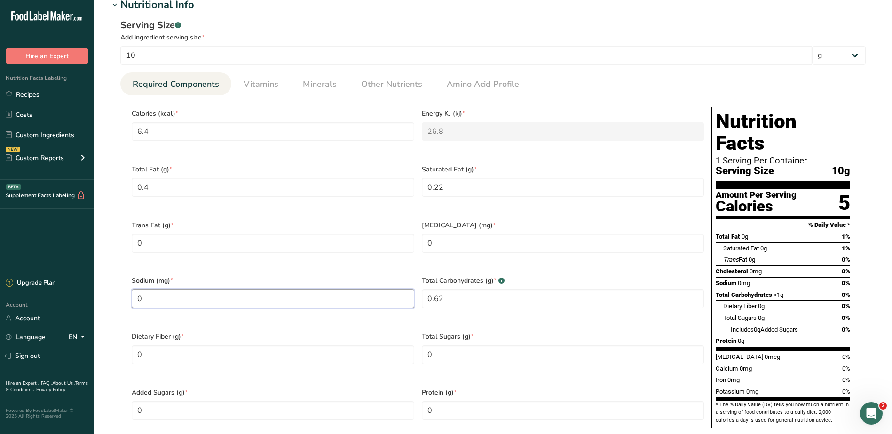
drag, startPoint x: 197, startPoint y: 290, endPoint x: 113, endPoint y: 288, distance: 83.7
click at [113, 288] on div "Serving Size .a-a{fill:#347362;}.b-a{fill:#fff;} Add ingredient serving size * …" at bounding box center [493, 232] width 768 height 439
click at [169, 290] on input "0" at bounding box center [273, 299] width 283 height 19
type input "162"
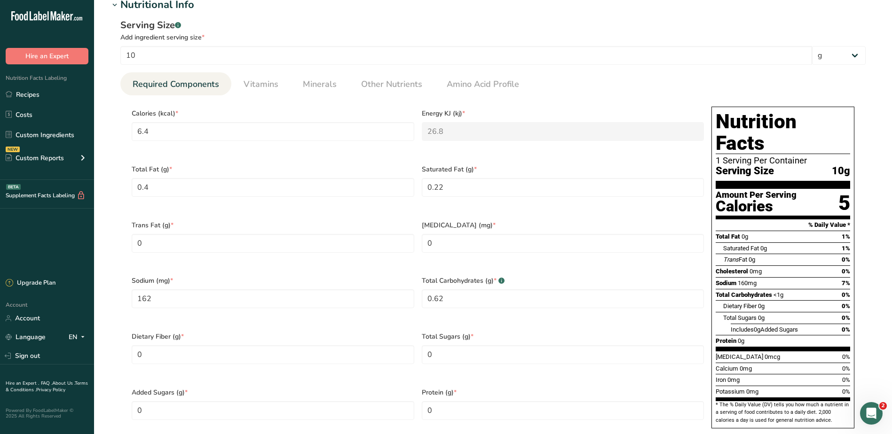
click at [312, 248] on div "Trans Fat (g) * 0" at bounding box center [273, 243] width 290 height 56
click at [451, 346] on Sugars "0" at bounding box center [563, 355] width 283 height 19
click at [443, 346] on Sugars "0" at bounding box center [563, 355] width 283 height 19
drag, startPoint x: 443, startPoint y: 342, endPoint x: 425, endPoint y: 341, distance: 17.9
click at [425, 346] on Sugars "0" at bounding box center [563, 355] width 283 height 19
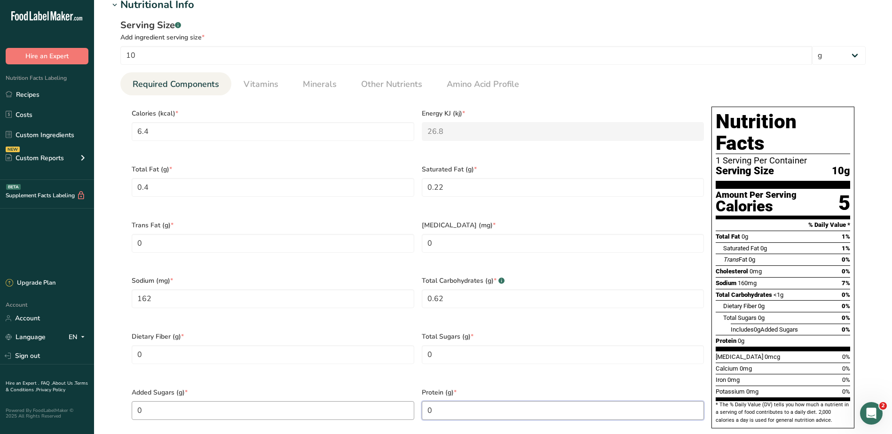
drag, startPoint x: 438, startPoint y: 391, endPoint x: 406, endPoint y: 392, distance: 32.5
click at [408, 392] on div "Calories (kcal) * 6.4 Energy KJ (kj) * 26.8 Total Fat (g) * 0.4 Saturated Fat (…" at bounding box center [418, 270] width 580 height 335
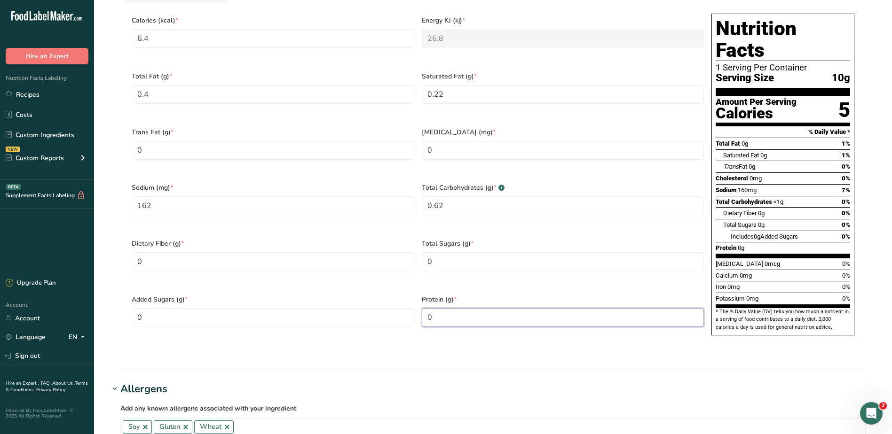
scroll to position [442, 0]
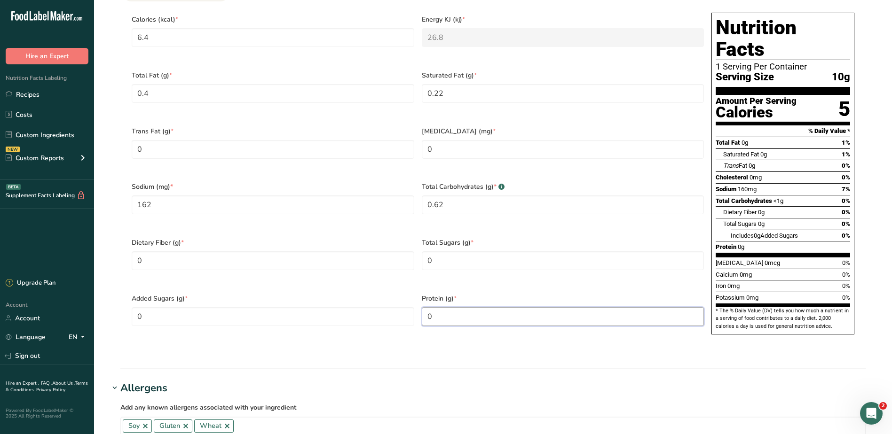
click at [458, 307] on input "0" at bounding box center [563, 316] width 283 height 19
type Sugars "0"
type input "0.06"
click at [569, 338] on section "Nutritional Info Serving Size .a-a{fill:#347362;}.b-a{fill:#fff;} Add ingredien…" at bounding box center [493, 136] width 768 height 466
click at [465, 252] on Sugars "0" at bounding box center [563, 261] width 283 height 19
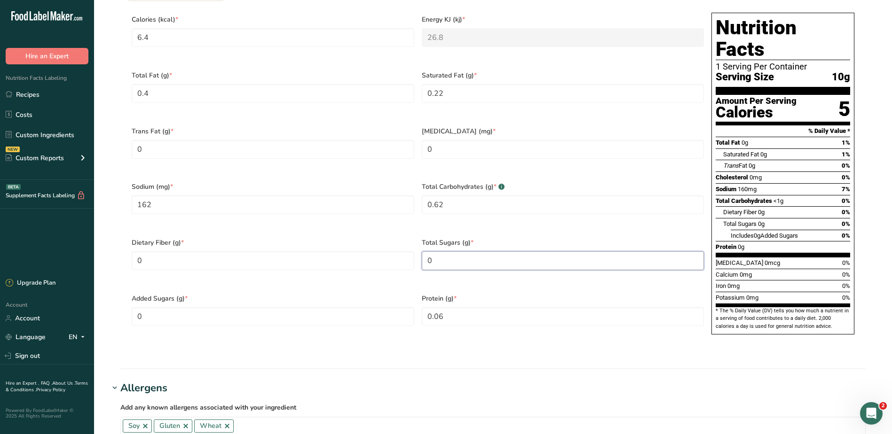
click at [444, 252] on Sugars "0" at bounding box center [563, 261] width 283 height 19
type Sugars "0.02"
click at [600, 381] on h1 "Allergens" at bounding box center [493, 389] width 768 height 16
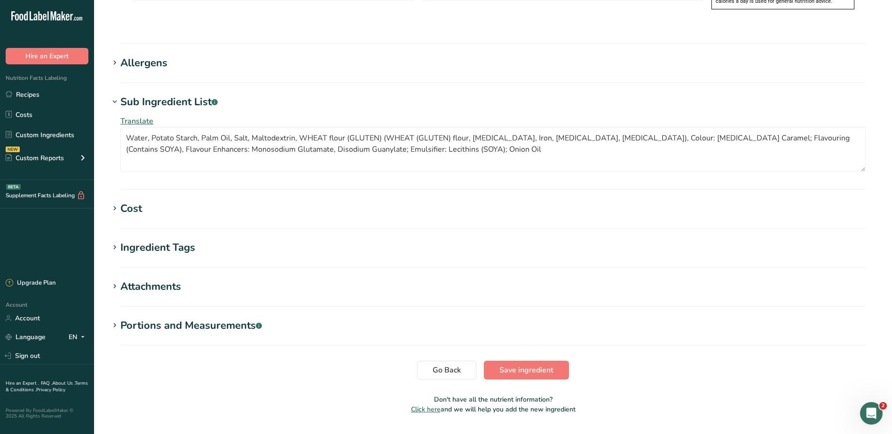
scroll to position [771, 0]
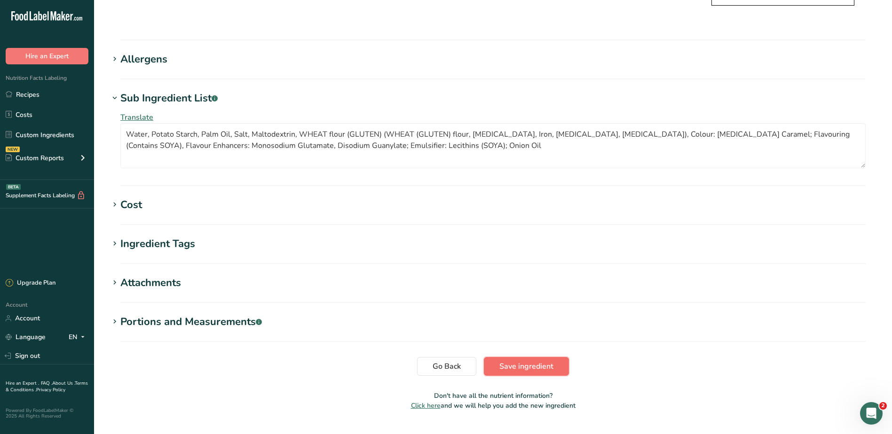
click at [515, 361] on span "Save ingredient" at bounding box center [526, 366] width 54 height 11
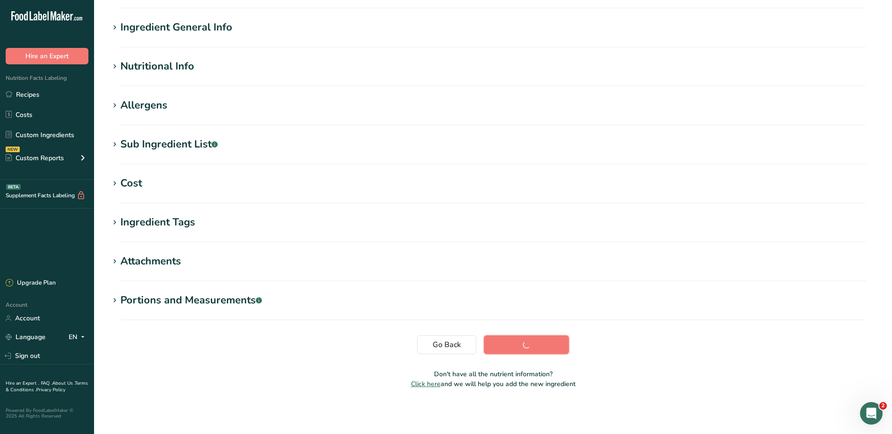
scroll to position [63, 0]
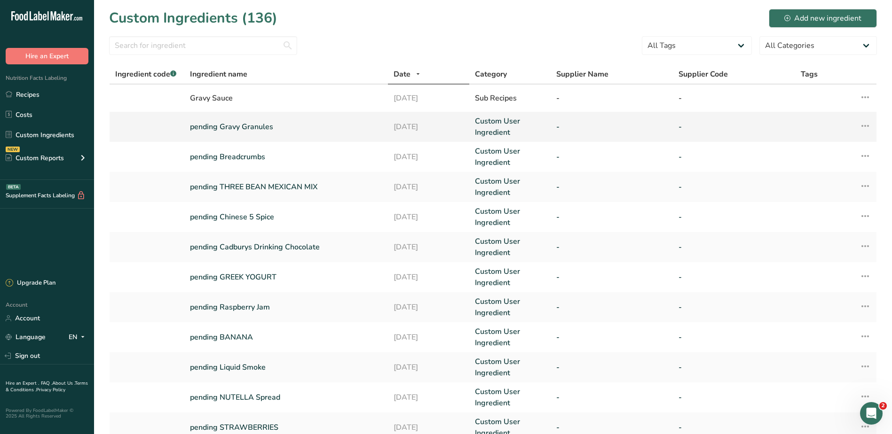
click at [236, 125] on link "pending Gravy Granules" at bounding box center [286, 126] width 192 height 11
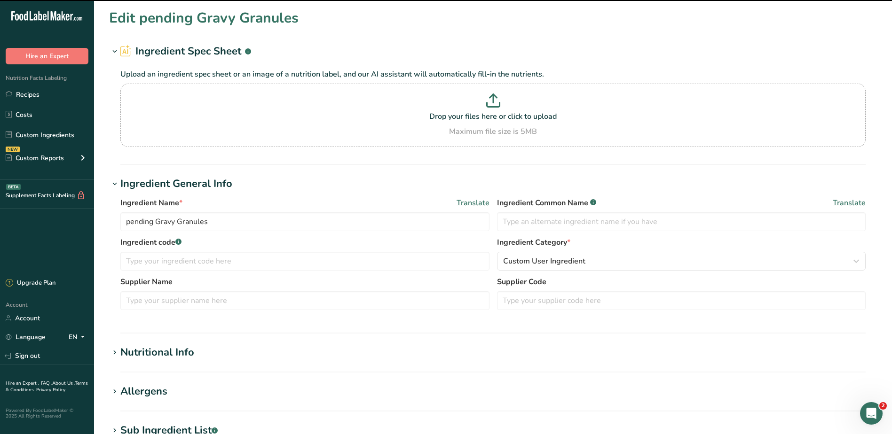
click at [197, 20] on h1 "Edit pending Gravy Granules" at bounding box center [203, 18] width 189 height 21
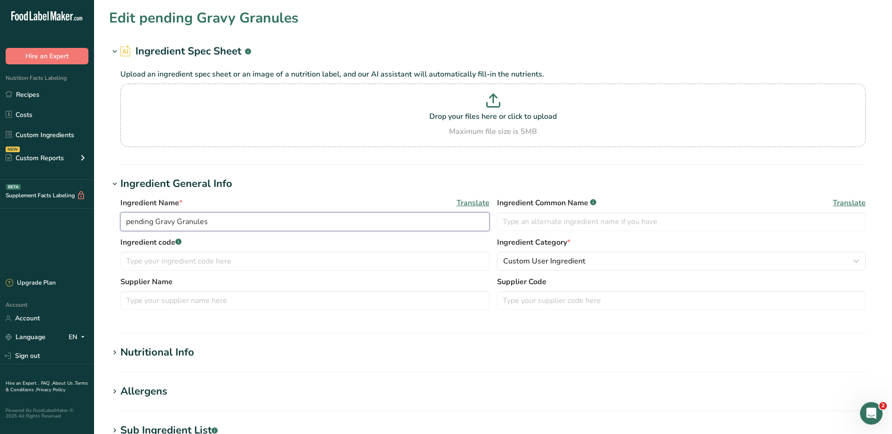
drag, startPoint x: 156, startPoint y: 221, endPoint x: 56, endPoint y: 208, distance: 101.1
click at [54, 212] on div ".a-20{fill:#fff;} Hire an Expert Nutrition Facts Labeling Recipes Costs Custom …" at bounding box center [446, 360] width 892 height 721
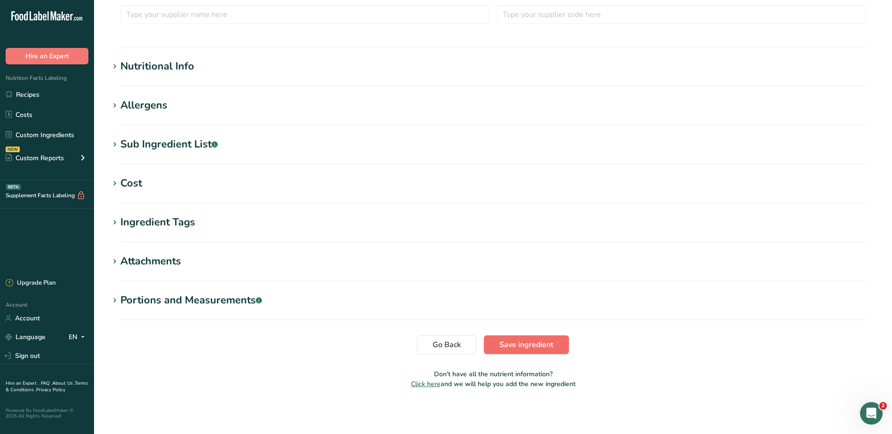
type input "Gravy Granules"
click at [545, 342] on span "Save ingredient" at bounding box center [526, 344] width 54 height 11
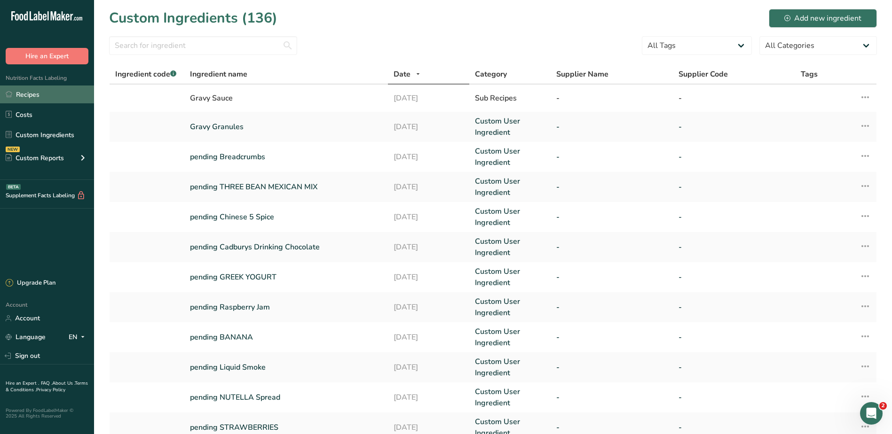
click at [28, 89] on link "Recipes" at bounding box center [47, 95] width 94 height 18
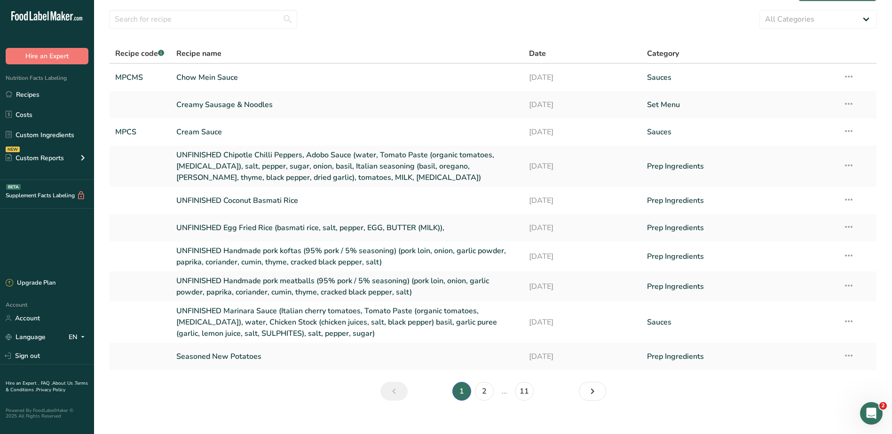
scroll to position [38, 0]
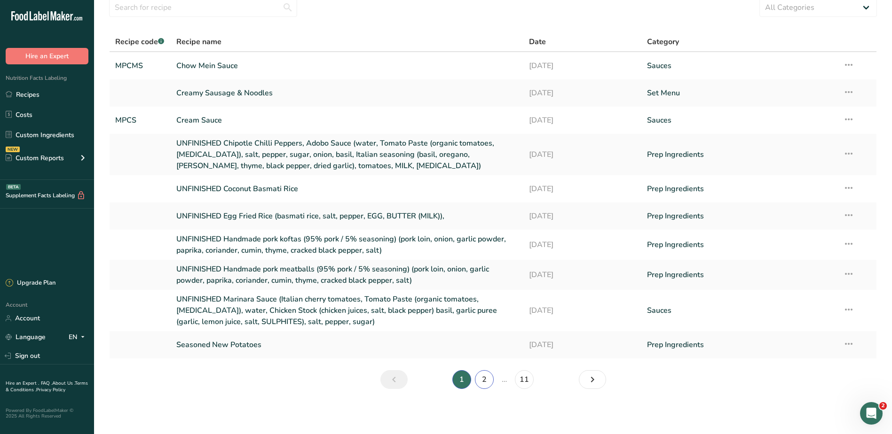
click at [483, 379] on link "2" at bounding box center [484, 379] width 19 height 19
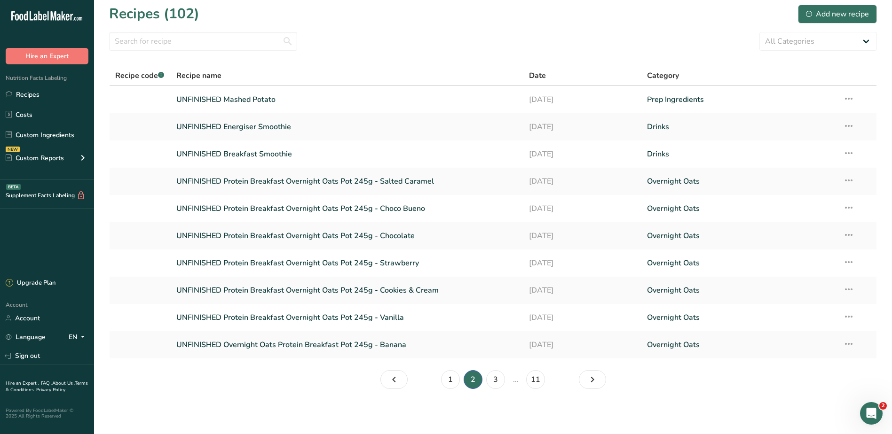
scroll to position [4, 0]
click at [599, 385] on link "Page 3." at bounding box center [592, 379] width 27 height 19
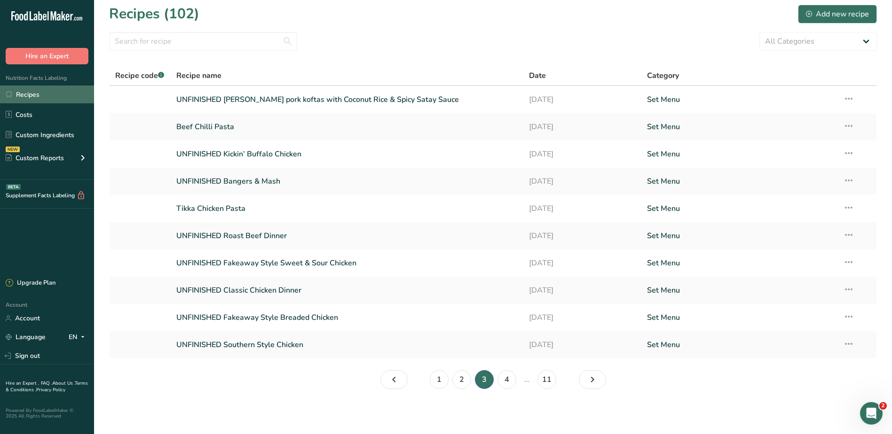
click at [29, 97] on link "Recipes" at bounding box center [47, 95] width 94 height 18
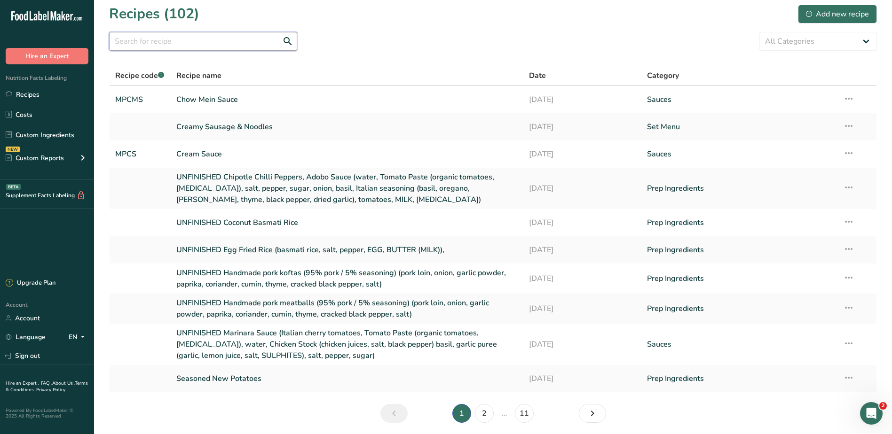
click at [151, 44] on input "text" at bounding box center [203, 41] width 188 height 19
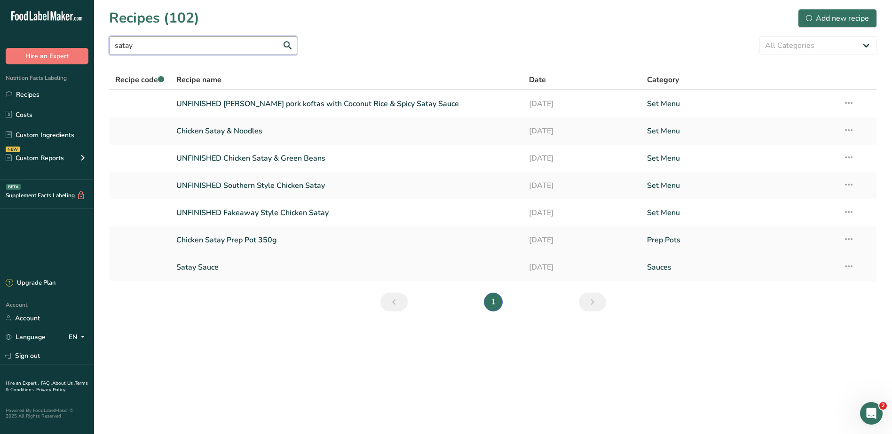
type input "satay"
click at [211, 267] on link "Satay Sauce" at bounding box center [347, 268] width 342 height 20
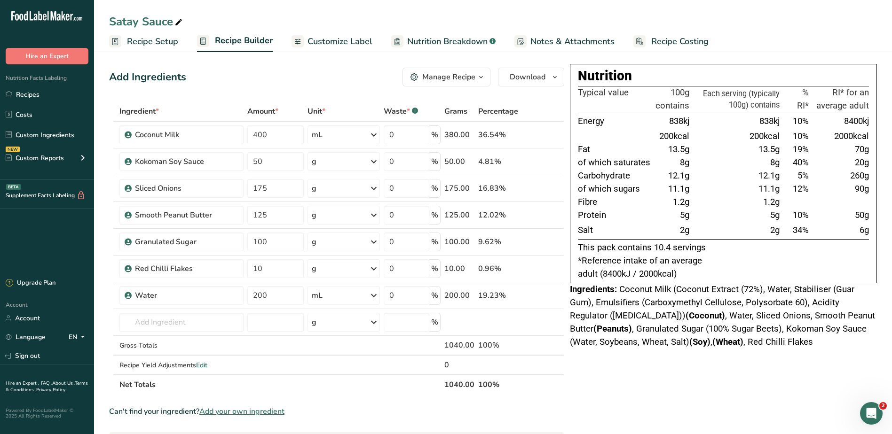
click at [668, 44] on span "Recipe Costing" at bounding box center [679, 41] width 57 height 13
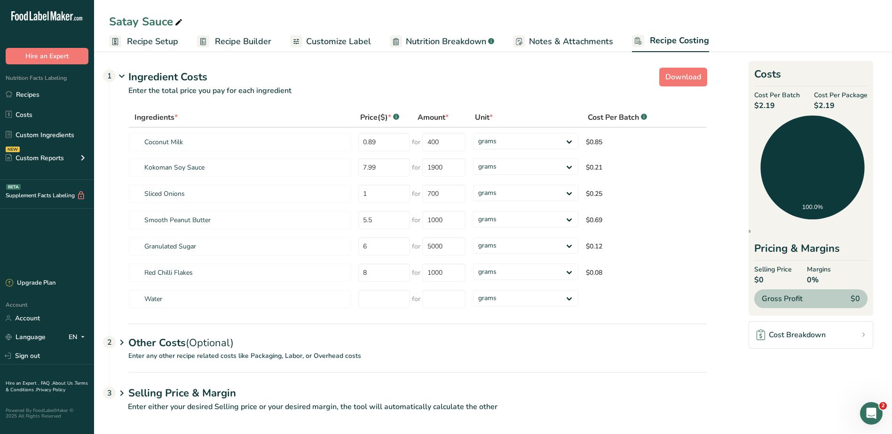
click at [568, 38] on span "Notes & Attachments" at bounding box center [571, 41] width 84 height 13
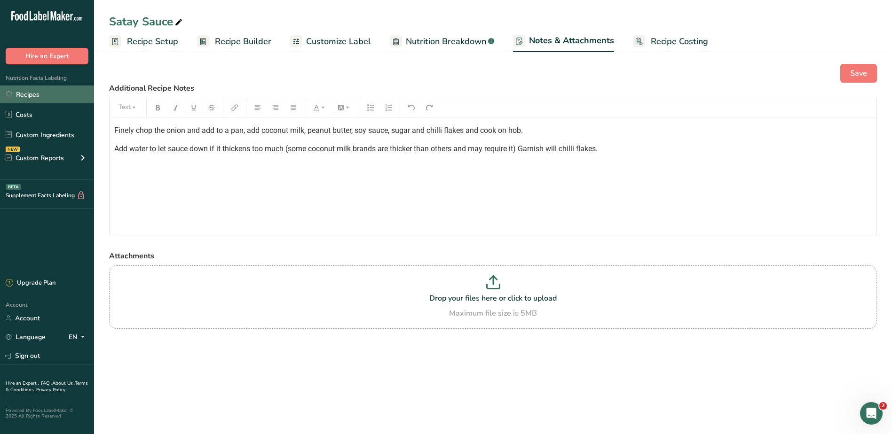
click at [25, 95] on link "Recipes" at bounding box center [47, 95] width 94 height 18
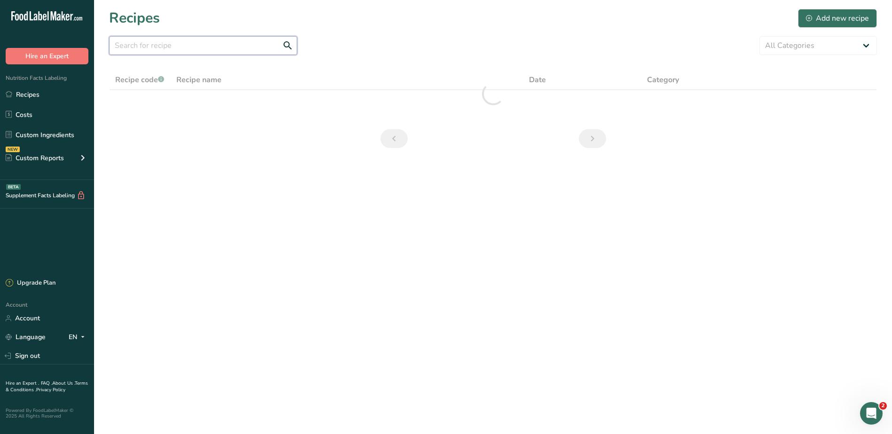
click at [236, 46] on input "text" at bounding box center [203, 45] width 188 height 19
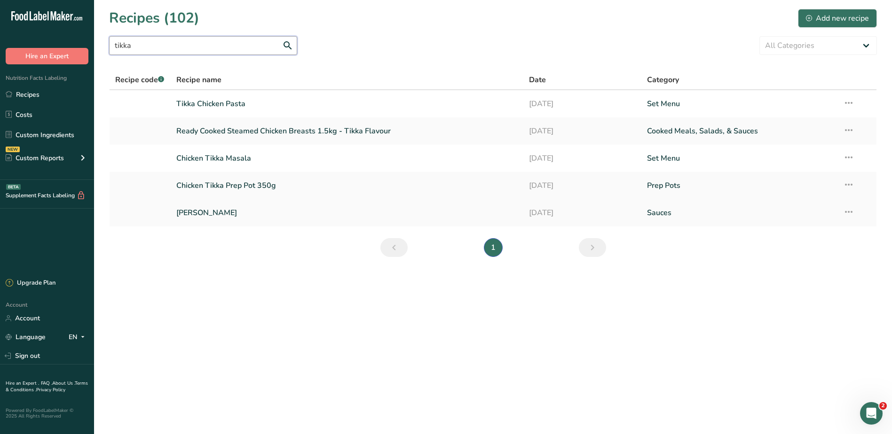
type input "tikka"
click at [236, 217] on link "Tikka Masala Sauce" at bounding box center [347, 213] width 342 height 20
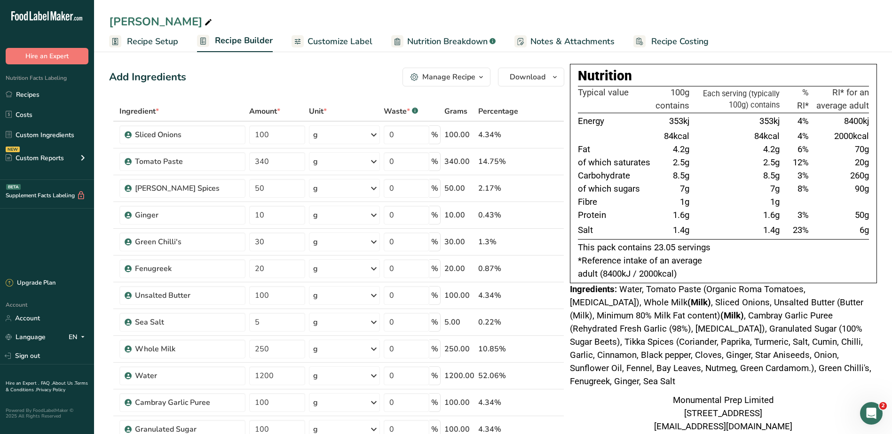
click at [582, 42] on span "Notes & Attachments" at bounding box center [572, 41] width 84 height 13
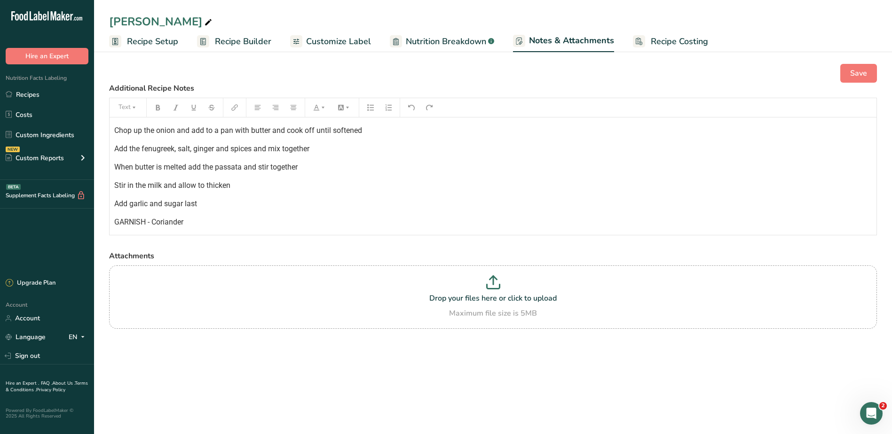
click at [505, 189] on p "Stir in the milk and allow to thicken" at bounding box center [492, 185] width 757 height 11
click at [242, 42] on span "Recipe Builder" at bounding box center [243, 41] width 56 height 13
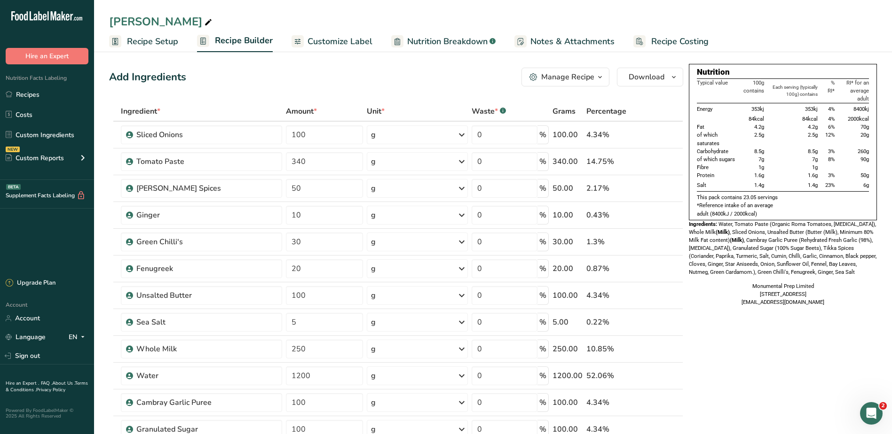
click at [552, 36] on span "Notes & Attachments" at bounding box center [572, 41] width 84 height 13
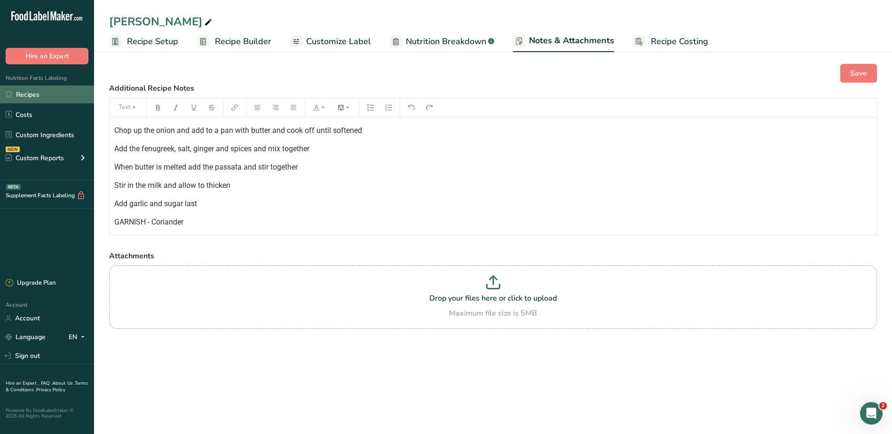
click at [40, 87] on link "Recipes" at bounding box center [47, 95] width 94 height 18
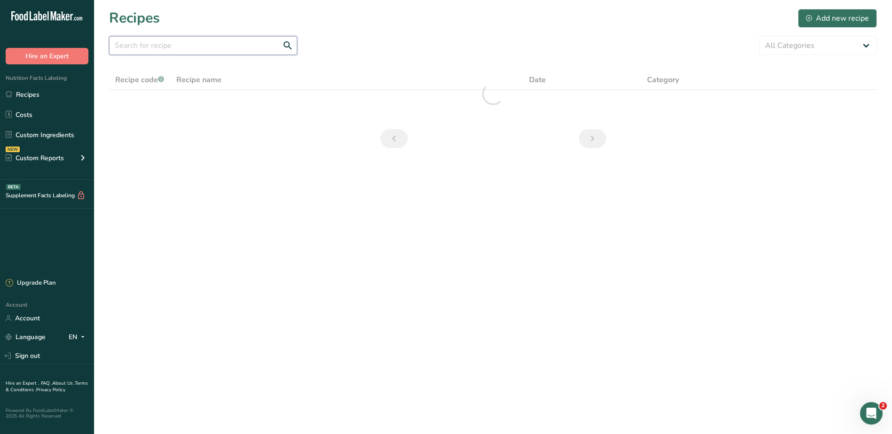
click at [228, 49] on input "text" at bounding box center [203, 45] width 188 height 19
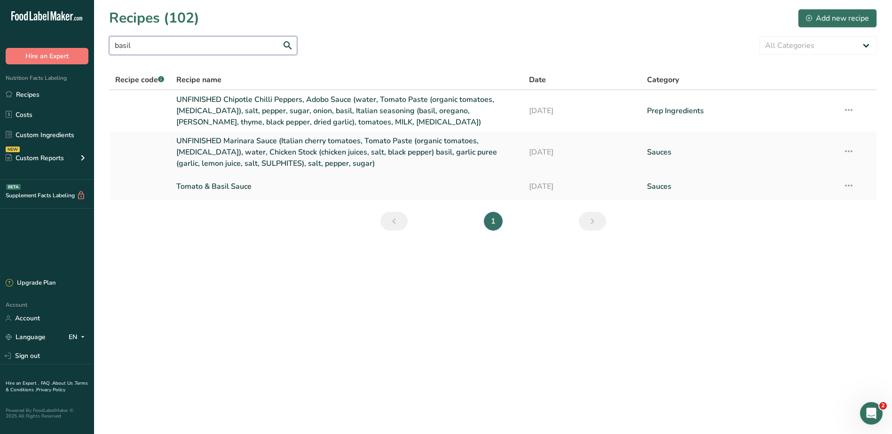
type input "basil"
click at [251, 177] on td "Tomato & Basil Sauce" at bounding box center [347, 186] width 353 height 27
click at [247, 189] on link "Tomato & Basil Sauce" at bounding box center [347, 187] width 342 height 20
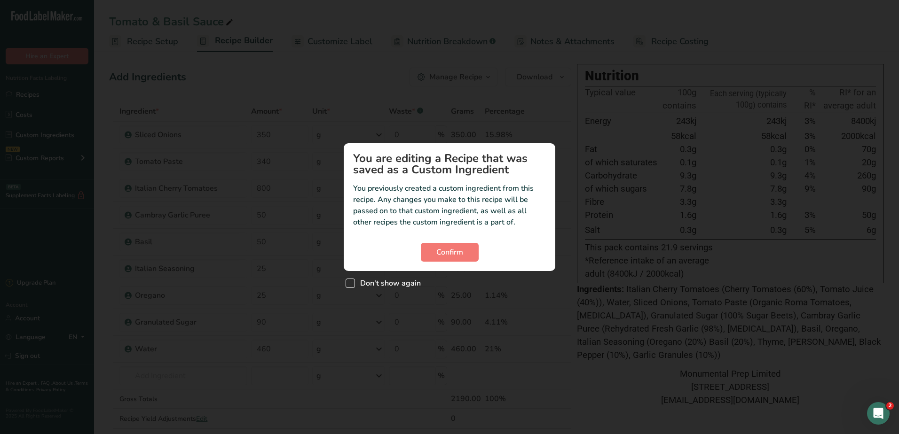
click at [405, 284] on span "Don't show again" at bounding box center [388, 283] width 66 height 9
click at [352, 284] on input "Don't show again" at bounding box center [349, 283] width 6 height 6
checkbox input "true"
click at [457, 249] on span "Confirm" at bounding box center [449, 252] width 27 height 11
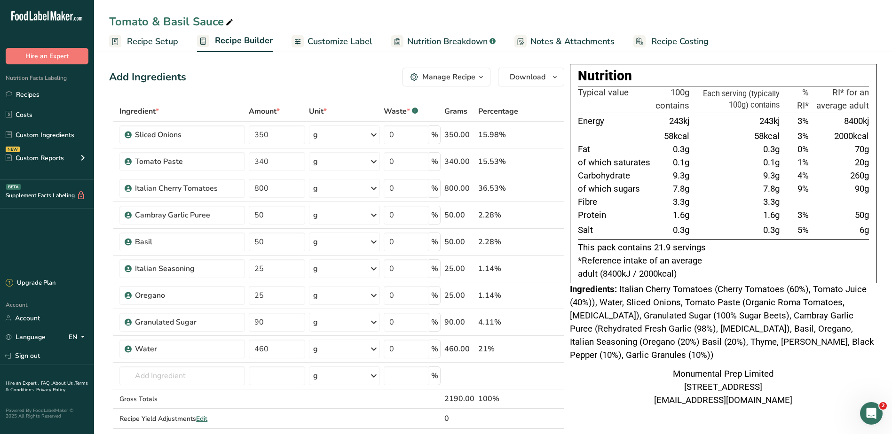
click at [573, 38] on span "Notes & Attachments" at bounding box center [572, 41] width 84 height 13
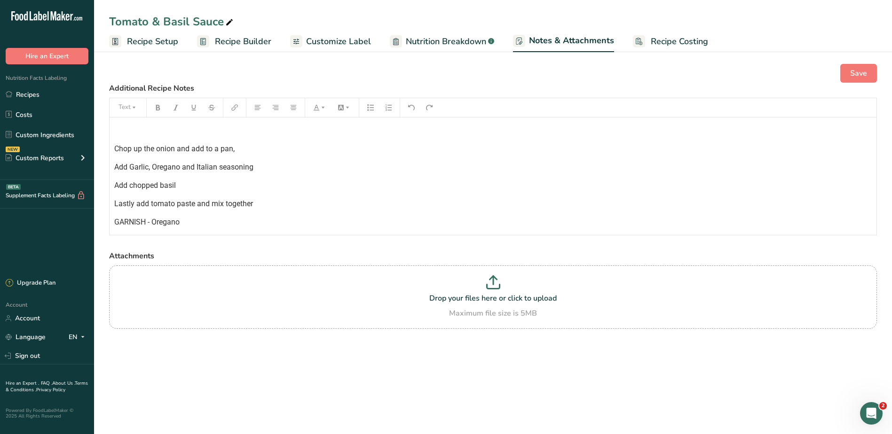
drag, startPoint x: 287, startPoint y: 147, endPoint x: 285, endPoint y: 135, distance: 11.9
click at [287, 146] on p "Chop up the onion and add to a pan," at bounding box center [492, 148] width 757 height 11
click at [251, 121] on div "Chop up the onion and add to a pan, Add Garlic, Oregano and Italian seasoning A…" at bounding box center [493, 177] width 767 height 118
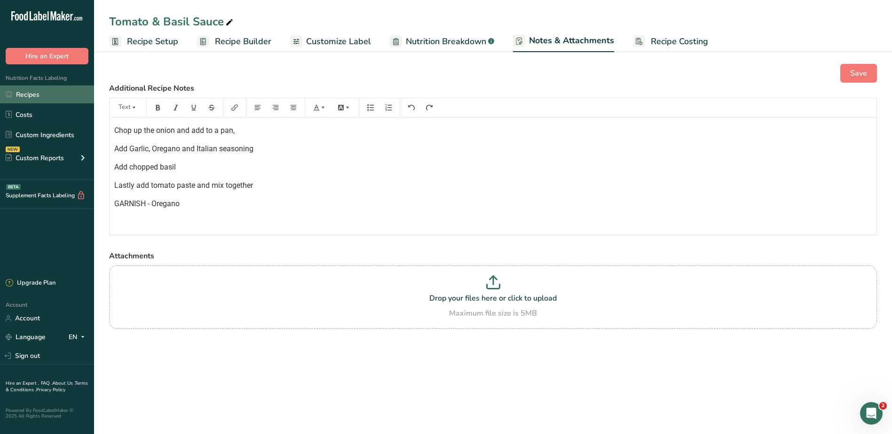
drag, startPoint x: 29, startPoint y: 88, endPoint x: 35, endPoint y: 89, distance: 6.2
click at [29, 88] on link "Recipes" at bounding box center [47, 95] width 94 height 18
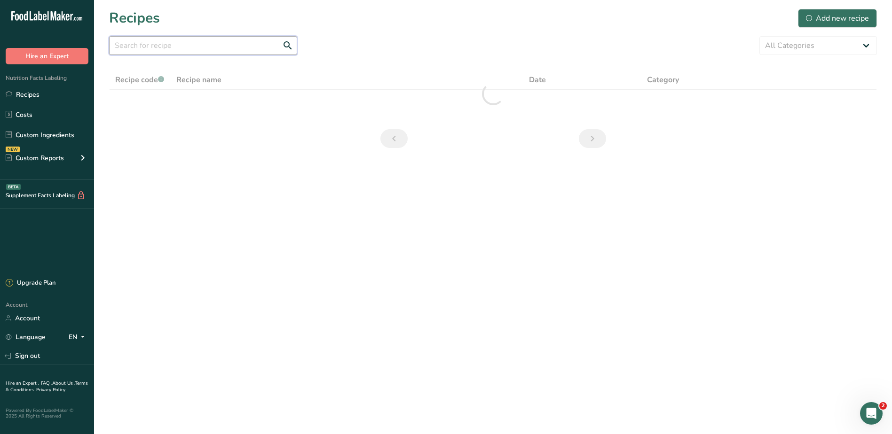
click at [183, 43] on input "text" at bounding box center [203, 45] width 188 height 19
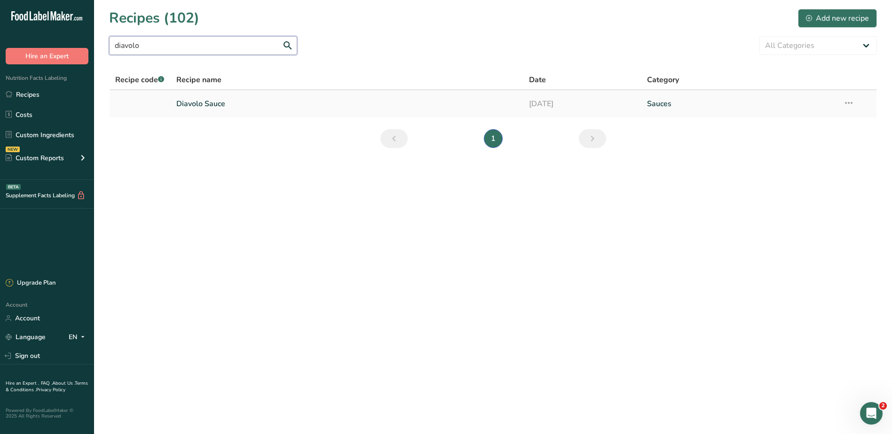
type input "diavolo"
click at [200, 107] on link "Diavolo Sauce" at bounding box center [347, 104] width 342 height 20
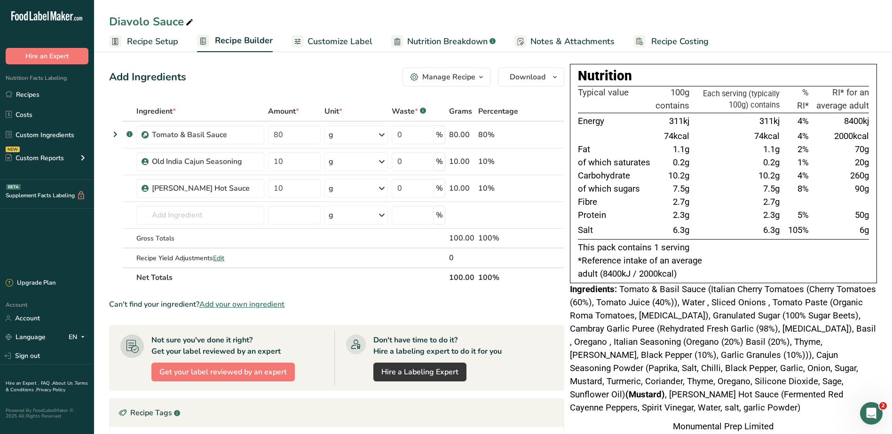
click at [579, 40] on span "Notes & Attachments" at bounding box center [572, 41] width 84 height 13
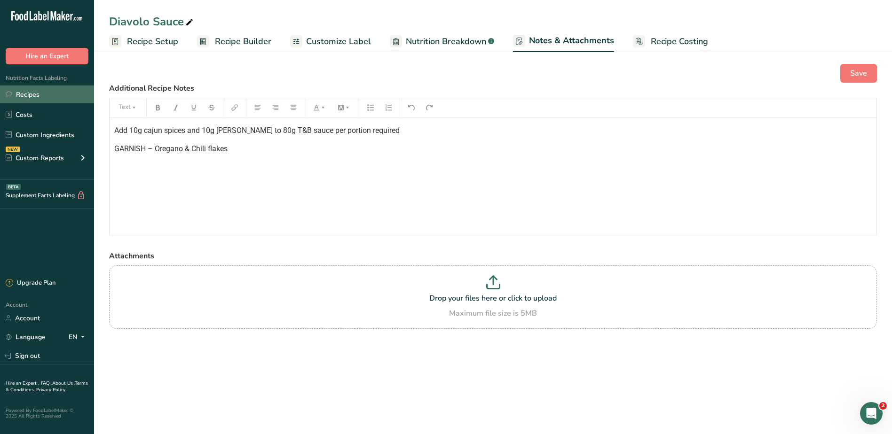
click at [43, 93] on link "Recipes" at bounding box center [47, 95] width 94 height 18
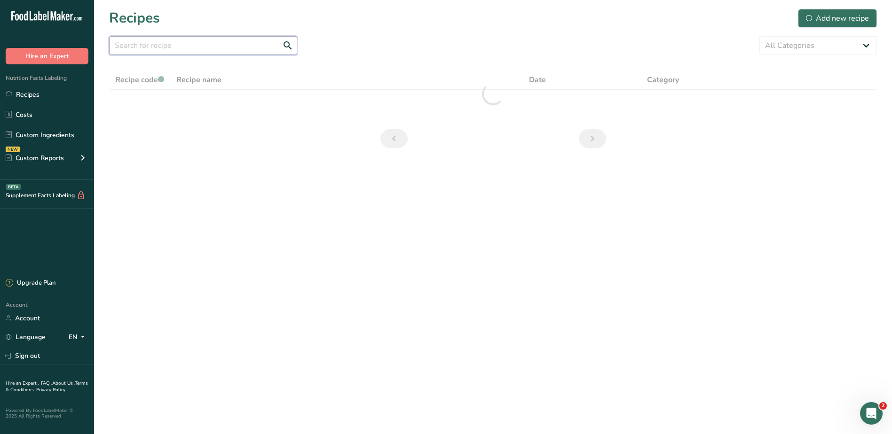
click at [208, 50] on input "text" at bounding box center [203, 45] width 188 height 19
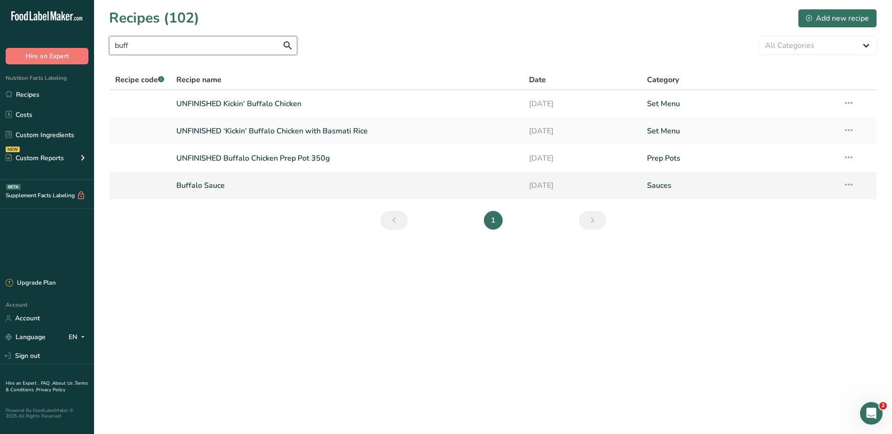
type input "buff"
click at [193, 190] on link "Buffalo Sauce" at bounding box center [347, 186] width 342 height 20
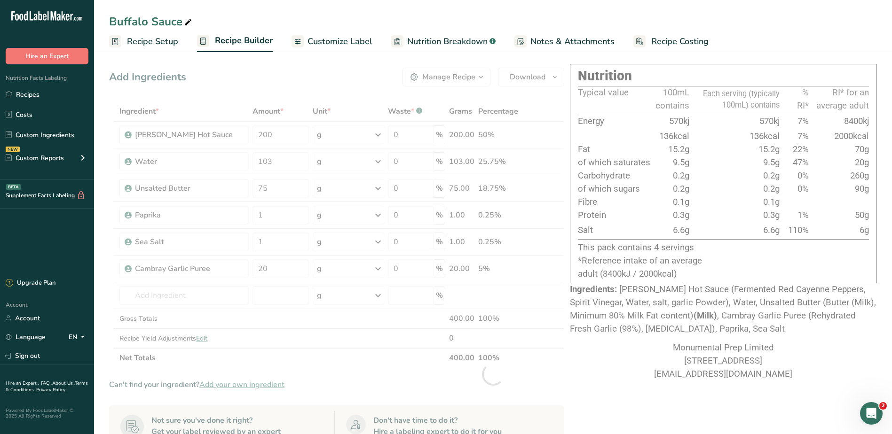
click at [576, 38] on span "Notes & Attachments" at bounding box center [572, 41] width 84 height 13
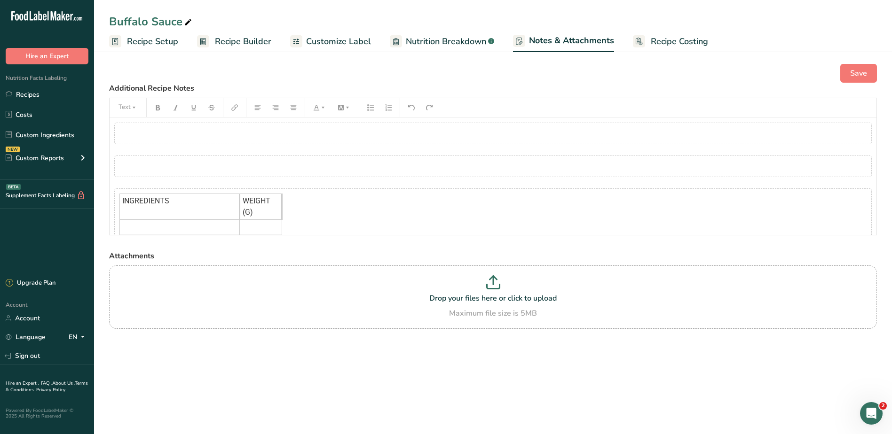
click at [249, 133] on div "﻿" at bounding box center [492, 134] width 757 height 22
click at [249, 152] on button "button" at bounding box center [251, 156] width 14 height 15
click at [236, 39] on span "Recipe Builder" at bounding box center [243, 41] width 56 height 13
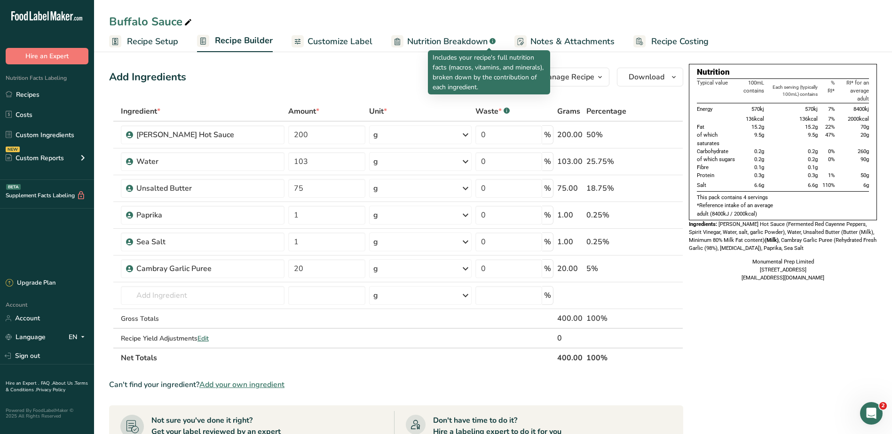
click at [452, 35] on link "Nutrition Breakdown .a-a{fill:#347362;}.b-a{fill:#fff;}" at bounding box center [443, 41] width 104 height 21
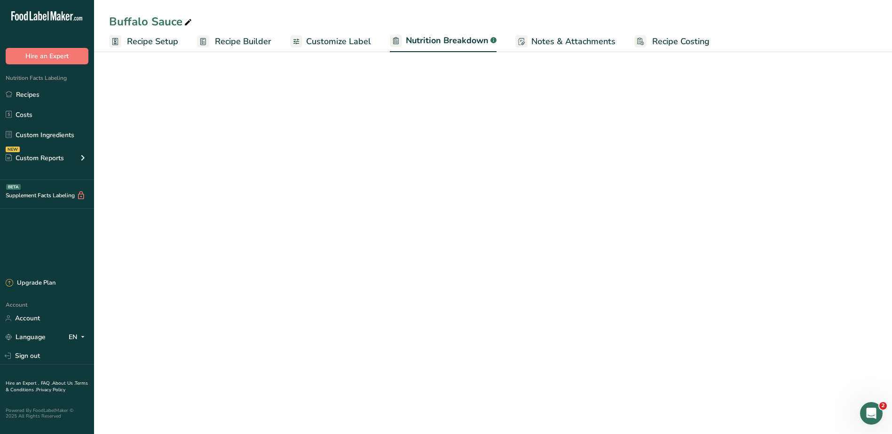
click at [549, 40] on span "Notes & Attachments" at bounding box center [573, 41] width 84 height 13
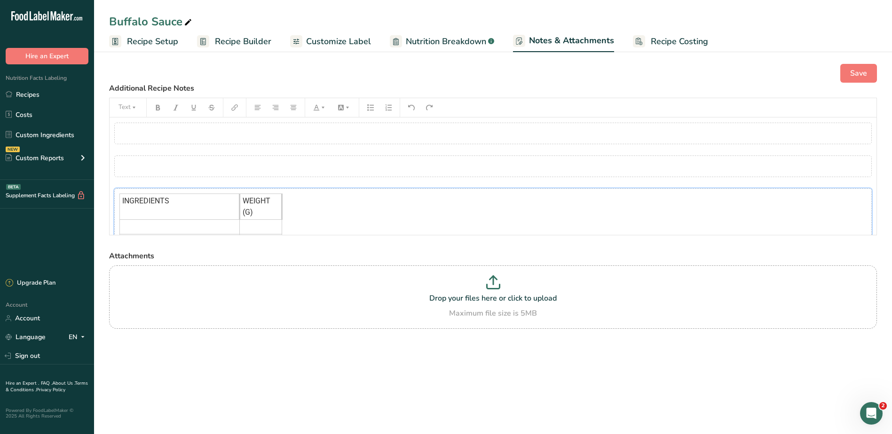
drag, startPoint x: 234, startPoint y: 212, endPoint x: 229, endPoint y: 214, distance: 5.3
click at [229, 214] on td "INGREDIENTS" at bounding box center [180, 207] width 120 height 26
click at [253, 175] on icon "button" at bounding box center [251, 176] width 7 height 7
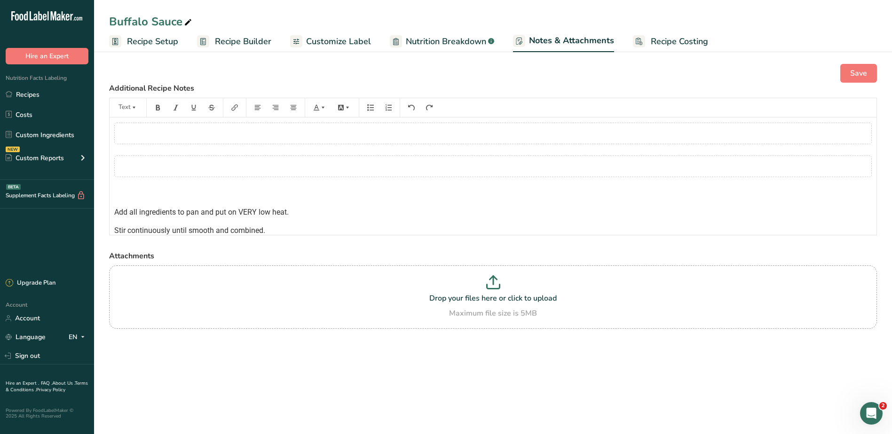
click at [236, 149] on div "﻿ ﻿ Add all ingredients to pan and put on VERY low heat. Stir continuously unti…" at bounding box center [493, 232] width 767 height 229
click at [238, 137] on button "button" at bounding box center [233, 143] width 14 height 15
click at [249, 141] on icon "button" at bounding box center [251, 143] width 7 height 7
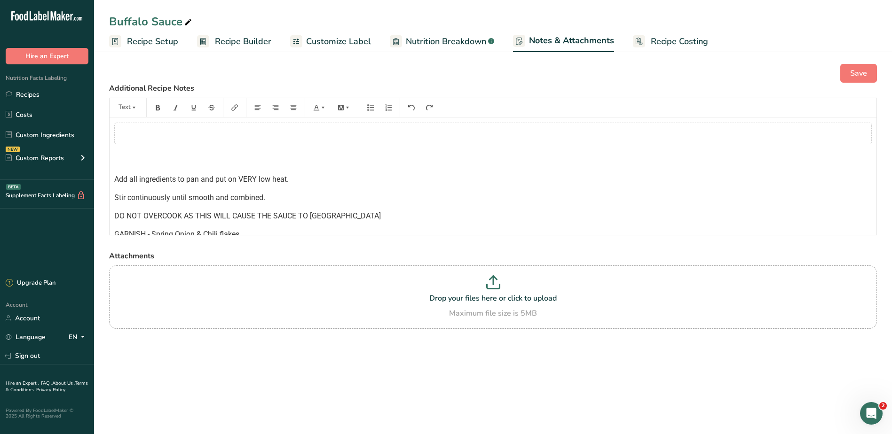
click at [241, 126] on div "﻿" at bounding box center [492, 134] width 757 height 22
click at [252, 154] on icon "button" at bounding box center [251, 156] width 6 height 5
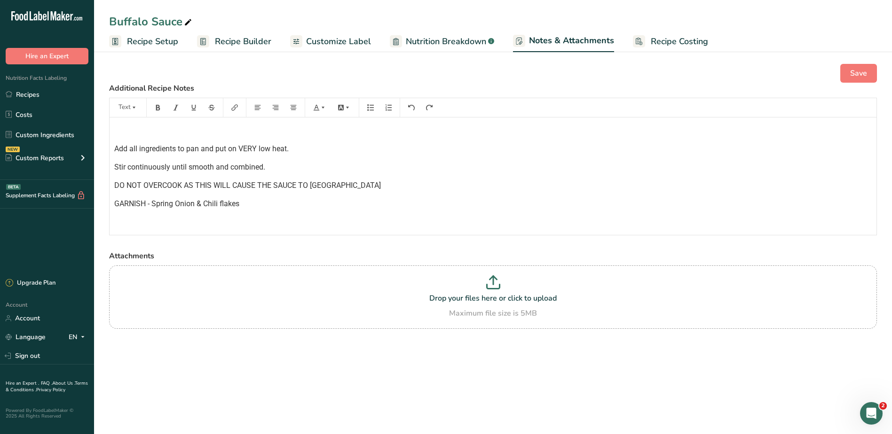
click at [203, 204] on span "GARNISH - Spring Onion & Chili flakes" at bounding box center [176, 203] width 125 height 9
click at [856, 67] on button "Save" at bounding box center [858, 73] width 37 height 19
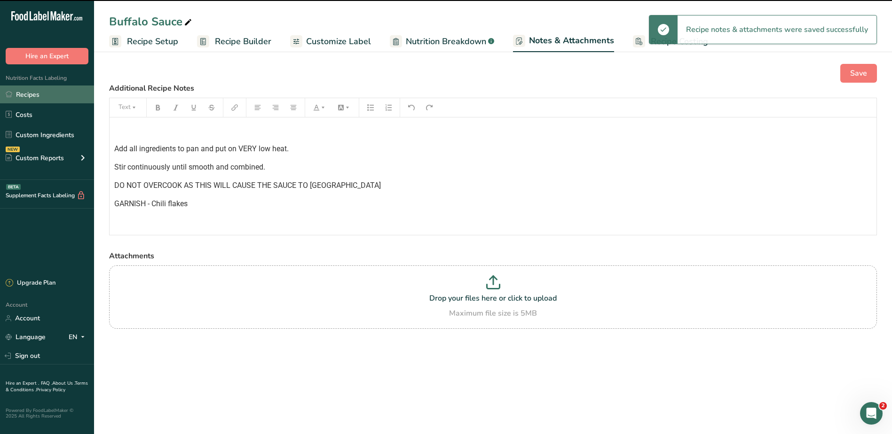
click at [25, 97] on link "Recipes" at bounding box center [47, 95] width 94 height 18
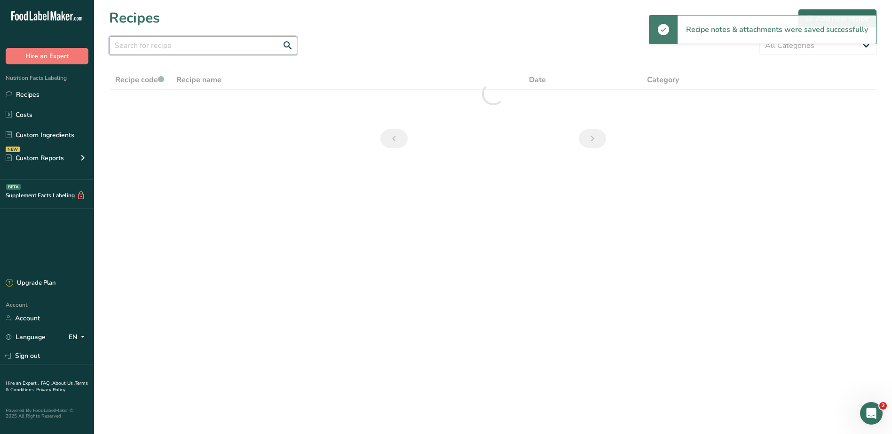
click at [174, 46] on input "text" at bounding box center [203, 45] width 188 height 19
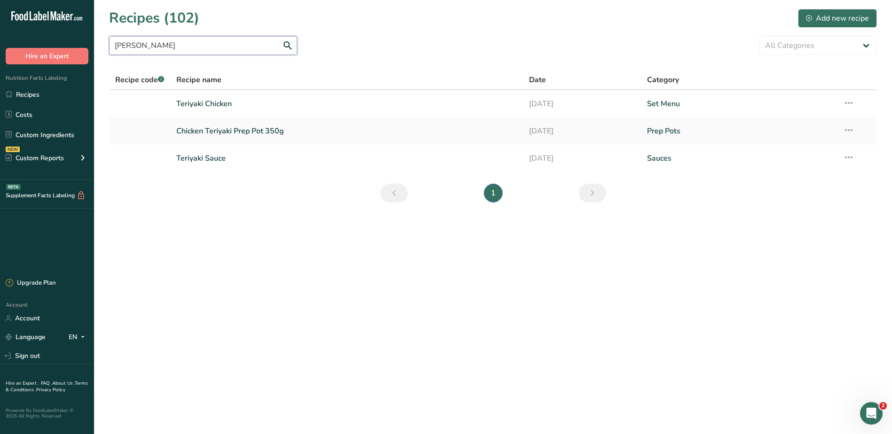
click at [204, 44] on input "teri" at bounding box center [203, 45] width 188 height 19
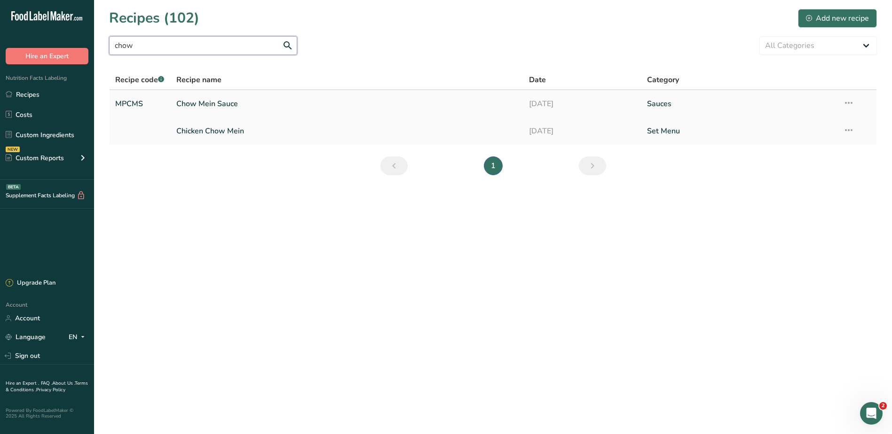
type input "chow"
click at [216, 107] on link "Chow Mein Sauce" at bounding box center [347, 104] width 342 height 20
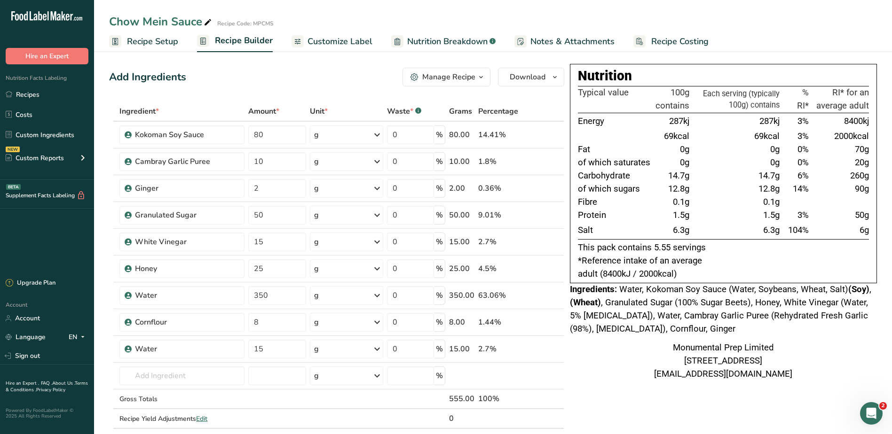
drag, startPoint x: 558, startPoint y: 33, endPoint x: 568, endPoint y: 33, distance: 10.4
click at [558, 33] on link "Notes & Attachments" at bounding box center [564, 41] width 100 height 21
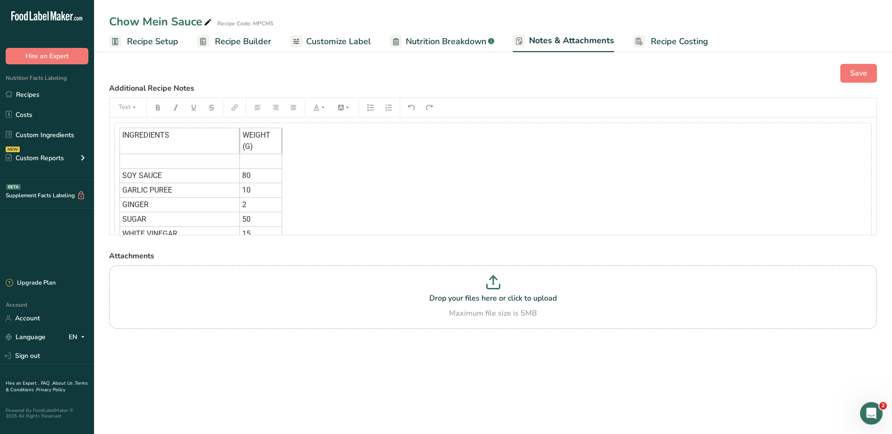
click at [529, 39] on span "Notes & Attachments" at bounding box center [571, 40] width 85 height 13
click at [224, 152] on td "INGREDIENTS" at bounding box center [180, 141] width 120 height 26
click at [253, 226] on icon "button" at bounding box center [251, 227] width 5 height 4
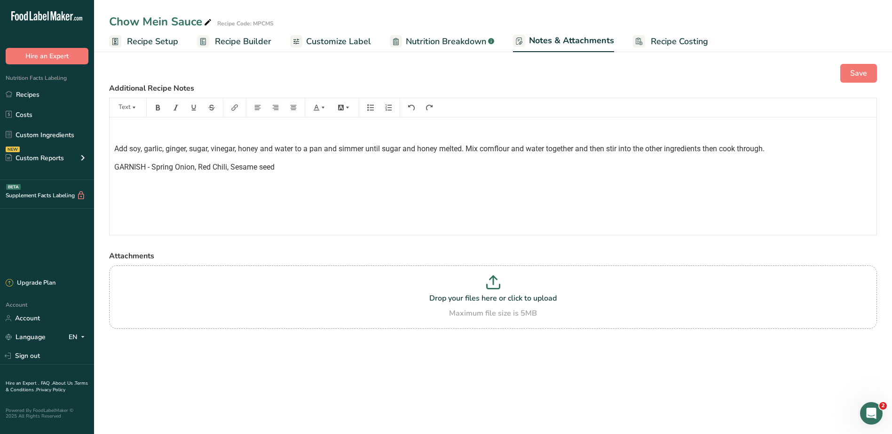
click at [235, 149] on span "Add soy, garlic, ginger, sugar, vinegar, honey and water to a pan and simmer un…" at bounding box center [439, 148] width 650 height 9
click at [163, 130] on p at bounding box center [492, 130] width 757 height 11
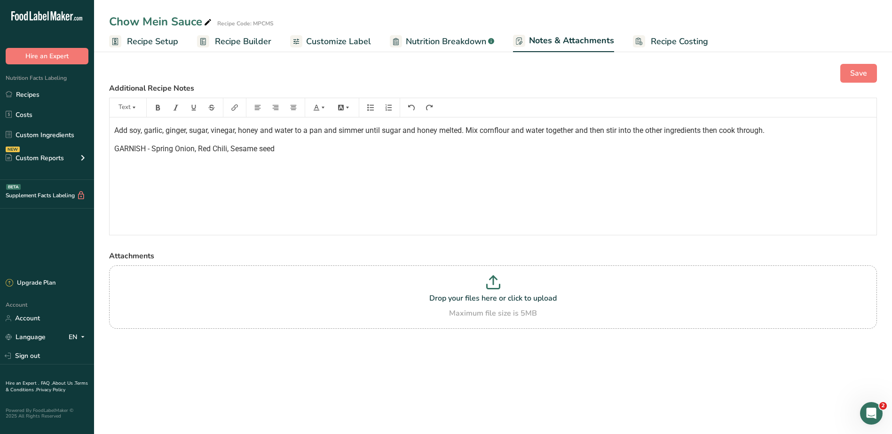
click at [197, 149] on span "GARNISH - Spring Onion, Red Chili, Sesame seed" at bounding box center [194, 148] width 160 height 9
click at [200, 149] on span "GARNISH - Spring Onion, Red Chili, Sesame seed" at bounding box center [194, 148] width 160 height 9
click at [858, 71] on span "Save" at bounding box center [858, 73] width 17 height 11
click at [867, 66] on button "Save" at bounding box center [858, 73] width 37 height 19
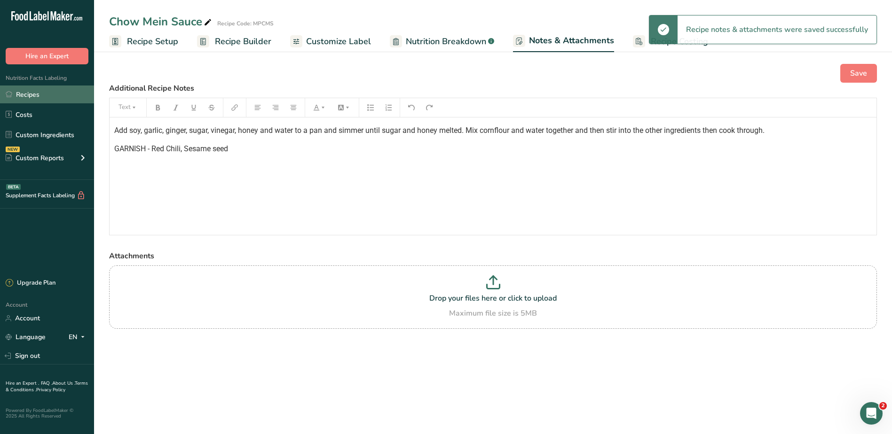
click at [29, 91] on link "Recipes" at bounding box center [47, 95] width 94 height 18
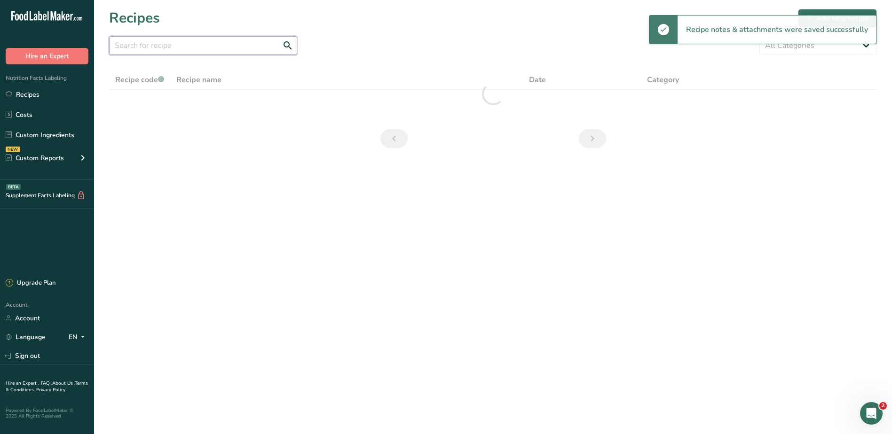
click at [228, 43] on input "text" at bounding box center [203, 45] width 188 height 19
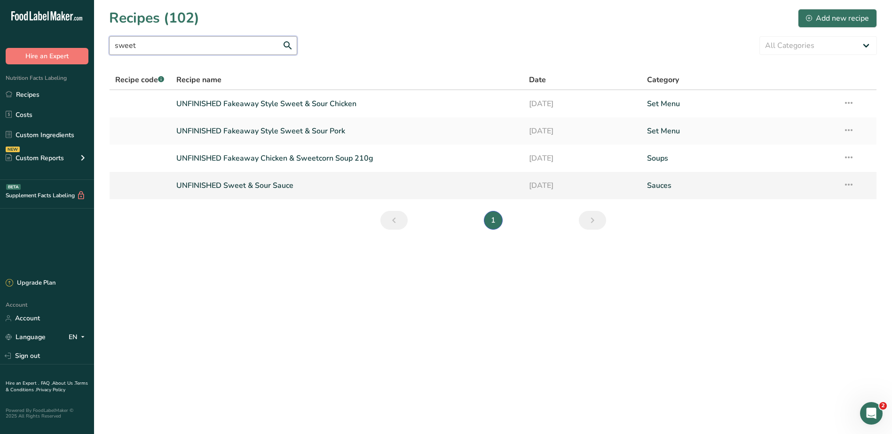
type input "sweet"
click at [258, 183] on link "UNFINISHED Sweet & Sour Sauce" at bounding box center [347, 186] width 342 height 20
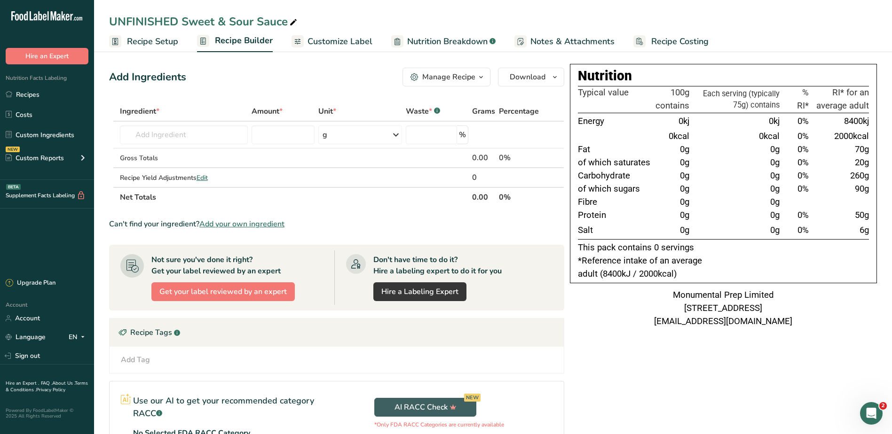
click at [595, 43] on span "Notes & Attachments" at bounding box center [572, 41] width 84 height 13
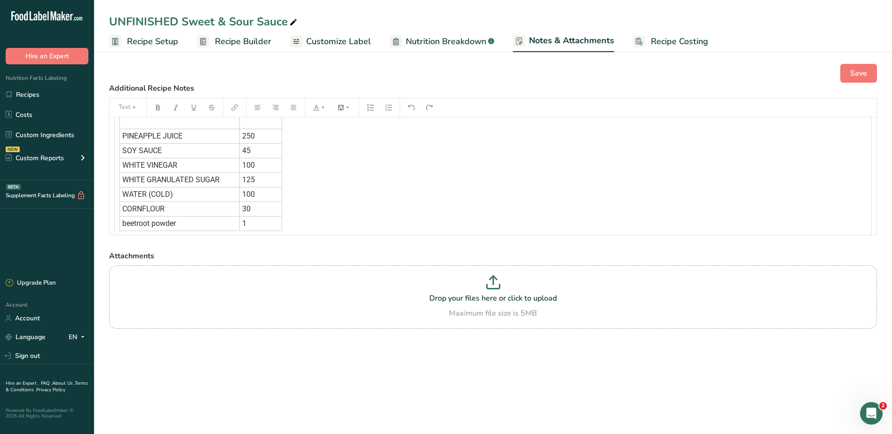
scroll to position [94, 0]
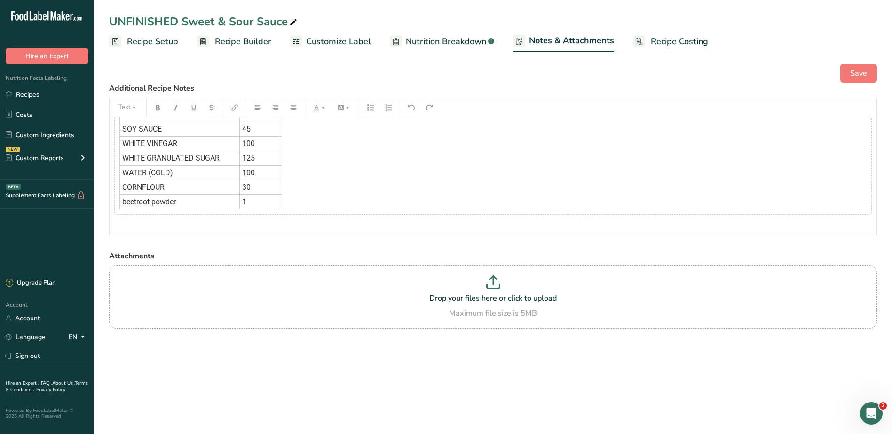
click at [207, 127] on td "SOY SAUCE" at bounding box center [180, 129] width 120 height 15
click at [253, 227] on icon "button" at bounding box center [251, 225] width 7 height 7
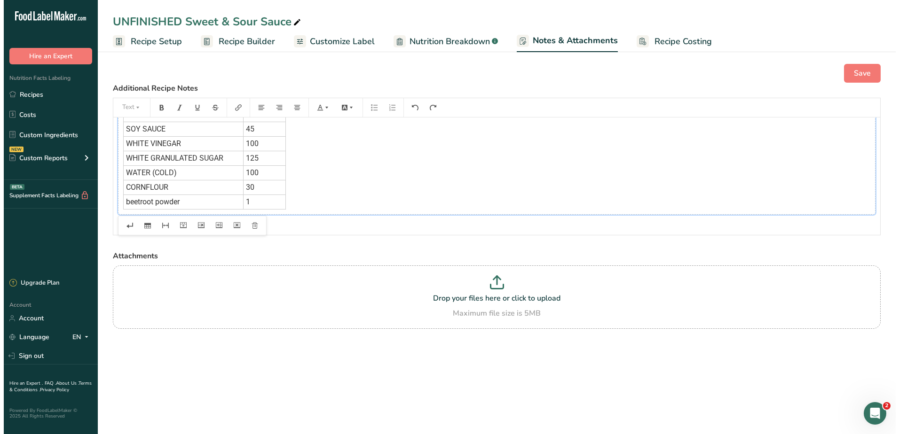
scroll to position [0, 0]
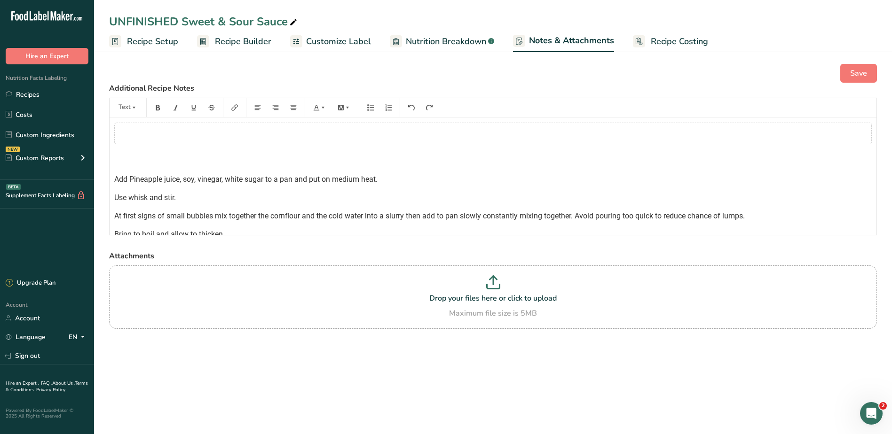
click at [333, 133] on div "﻿" at bounding box center [492, 134] width 757 height 22
click at [250, 155] on icon "button" at bounding box center [251, 156] width 6 height 5
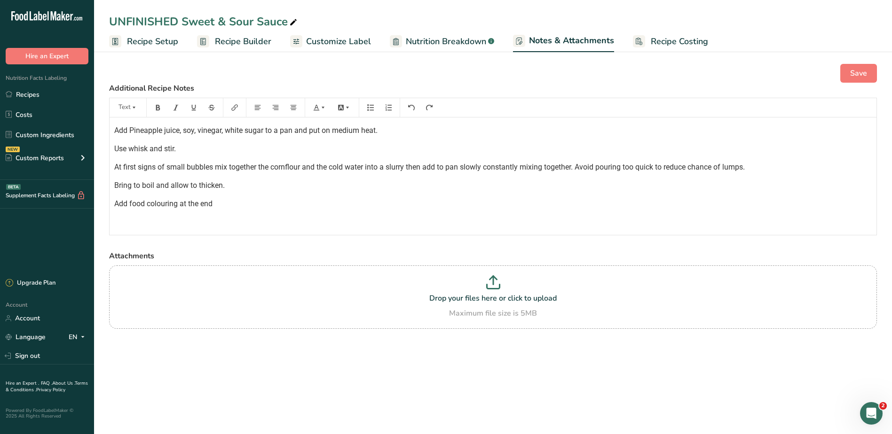
click at [241, 209] on p "Add food colouring at the end" at bounding box center [492, 203] width 757 height 11
click at [140, 206] on span "Add food colouring at the end" at bounding box center [163, 203] width 98 height 9
click at [862, 69] on span "Save" at bounding box center [858, 73] width 17 height 11
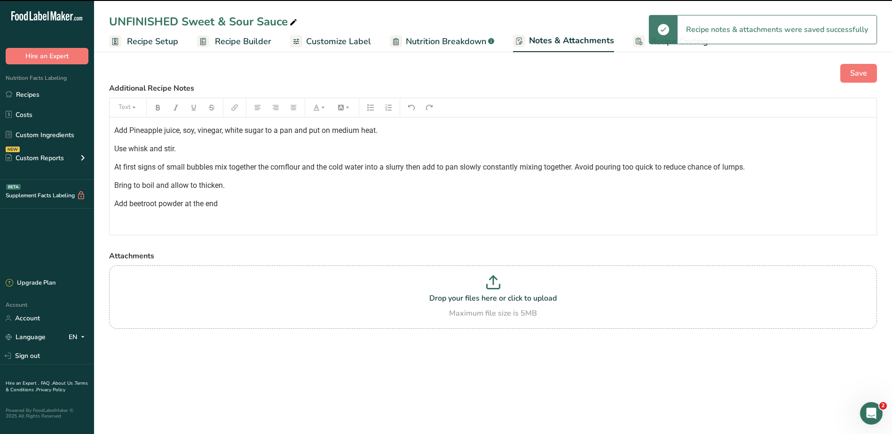
drag, startPoint x: 249, startPoint y: 46, endPoint x: 254, endPoint y: 48, distance: 6.1
click at [249, 46] on span "Recipe Builder" at bounding box center [243, 41] width 56 height 13
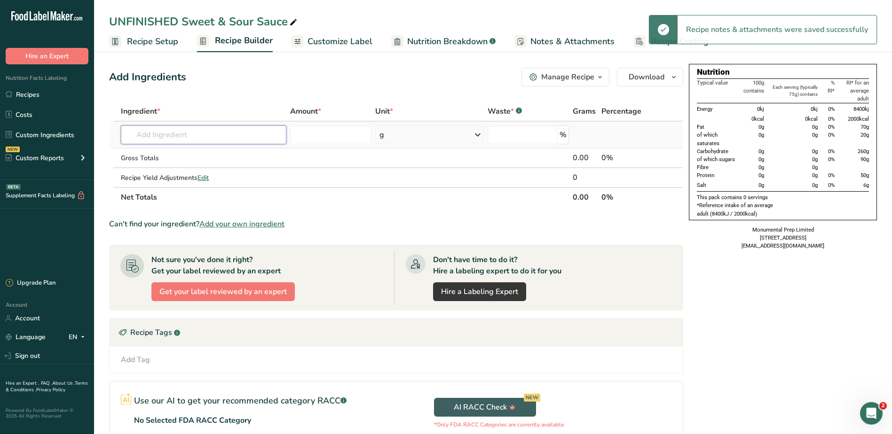
click at [232, 128] on input "text" at bounding box center [203, 135] width 165 height 19
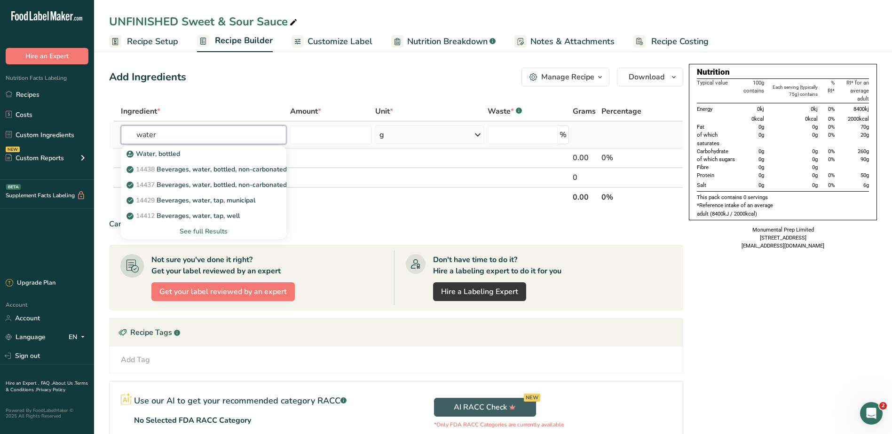
type input "water"
click at [215, 231] on div "See full Results" at bounding box center [203, 232] width 150 height 10
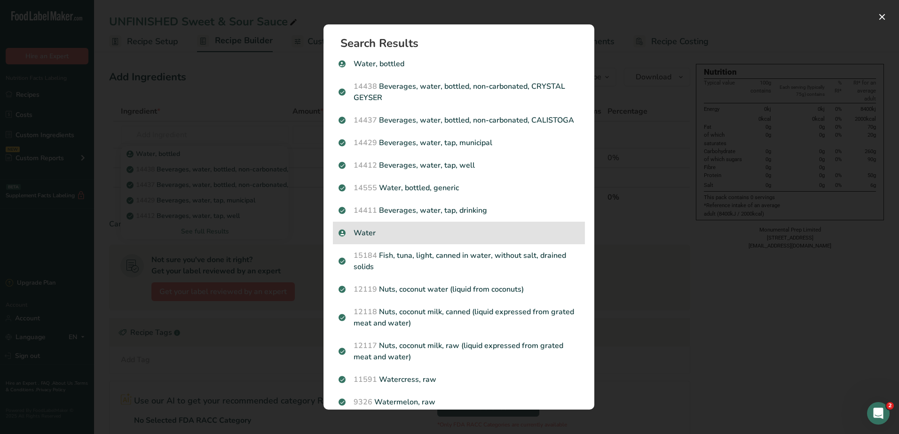
click at [377, 239] on p "Water" at bounding box center [458, 233] width 241 height 11
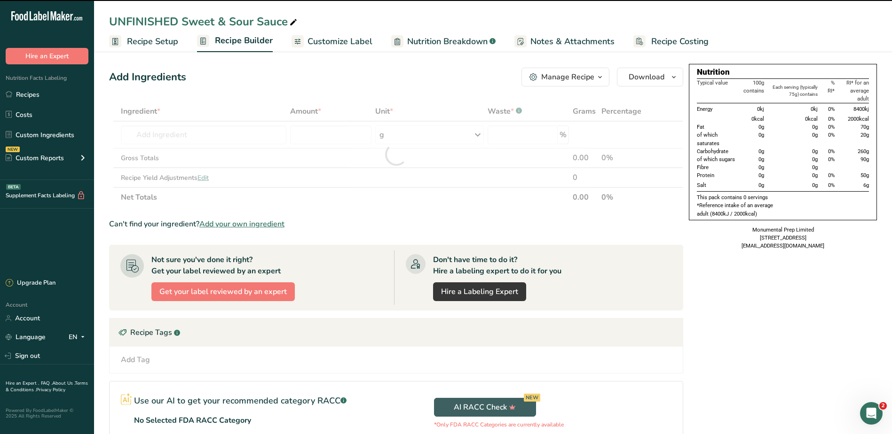
type input "0"
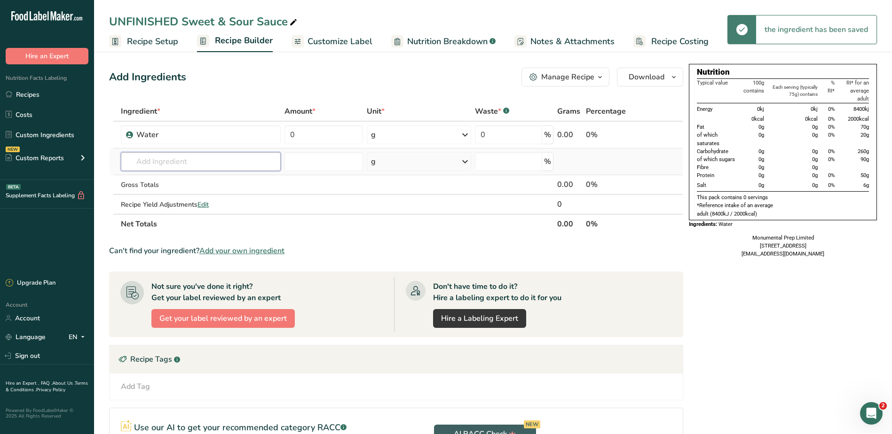
click at [228, 157] on input "text" at bounding box center [201, 161] width 160 height 19
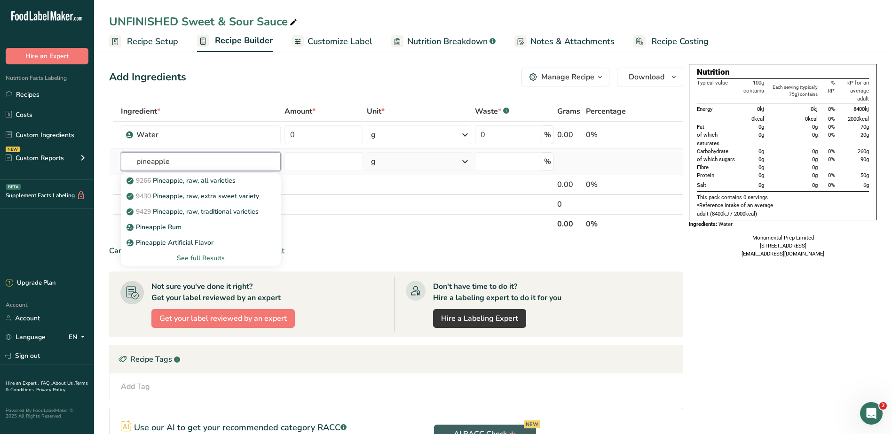
type input "pineapple"
click at [195, 256] on div "See full Results" at bounding box center [200, 258] width 145 height 10
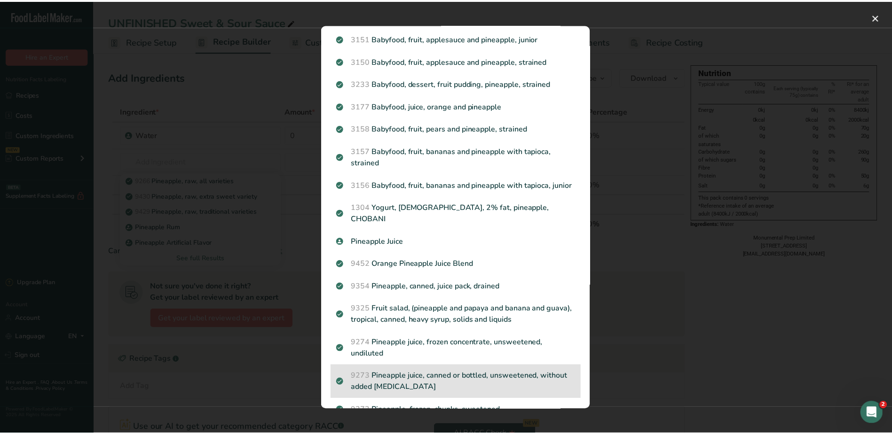
scroll to position [799, 0]
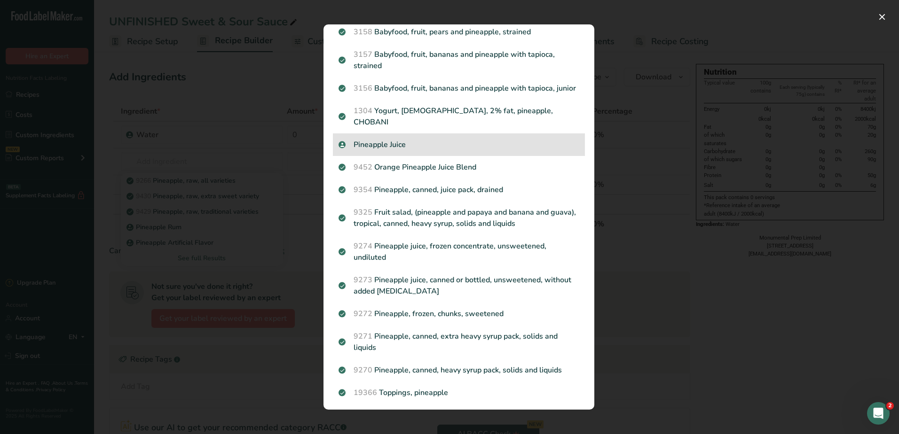
click at [381, 142] on p "Pineapple Juice" at bounding box center [458, 144] width 241 height 11
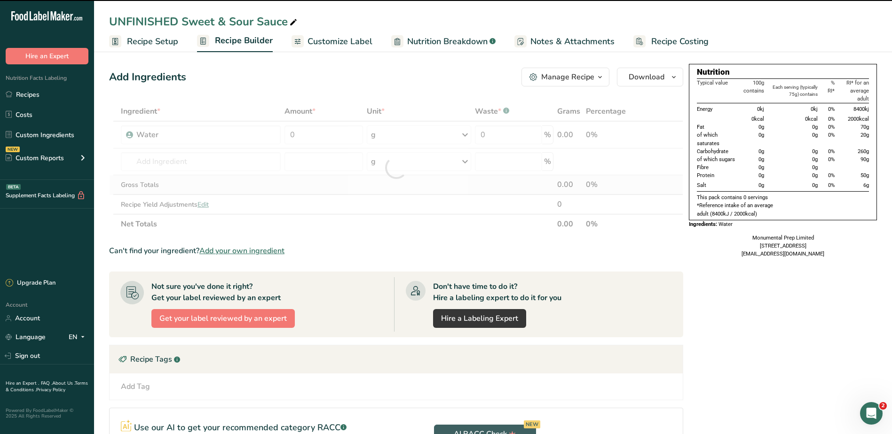
type input "0"
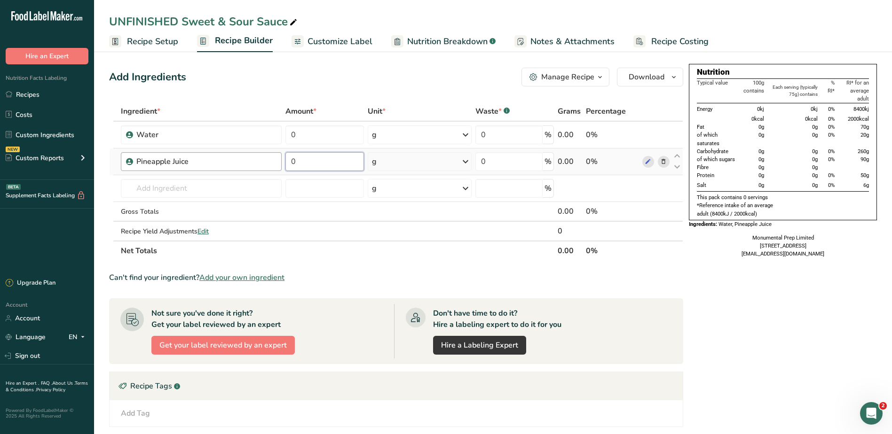
drag, startPoint x: 298, startPoint y: 162, endPoint x: 264, endPoint y: 157, distance: 33.6
click at [267, 157] on tr "Pineapple Juice 0 g Weight Units g kg mg See more Volume Units l Volume units r…" at bounding box center [396, 162] width 573 height 27
type input "250"
click at [322, 146] on div "Ingredient * Amount * Unit * Waste * .a-a{fill:#347362;}.b-a{fill:#fff;} Grams …" at bounding box center [396, 181] width 574 height 159
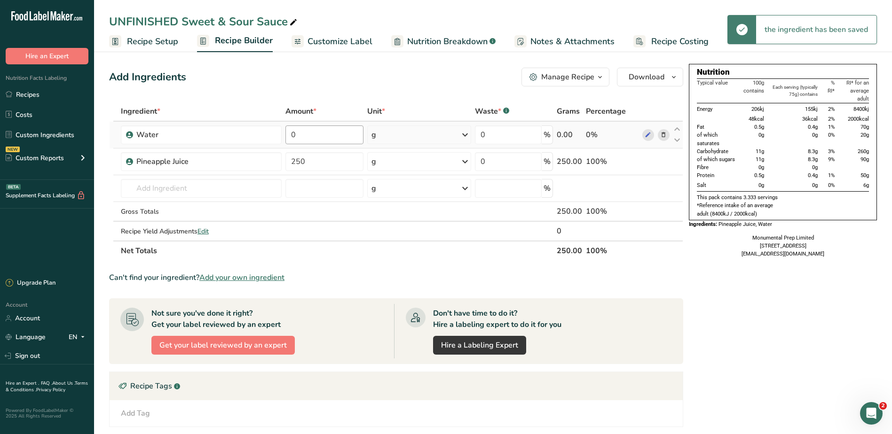
drag, startPoint x: 265, startPoint y: 133, endPoint x: 303, endPoint y: 133, distance: 37.6
click at [265, 132] on div "Water" at bounding box center [206, 134] width 140 height 11
drag, startPoint x: 306, startPoint y: 134, endPoint x: 277, endPoint y: 135, distance: 29.2
click at [277, 135] on tr "Water 0 g Weight Units g kg mg See more Volume Units l Volume units require a d…" at bounding box center [396, 135] width 573 height 27
type input "100"
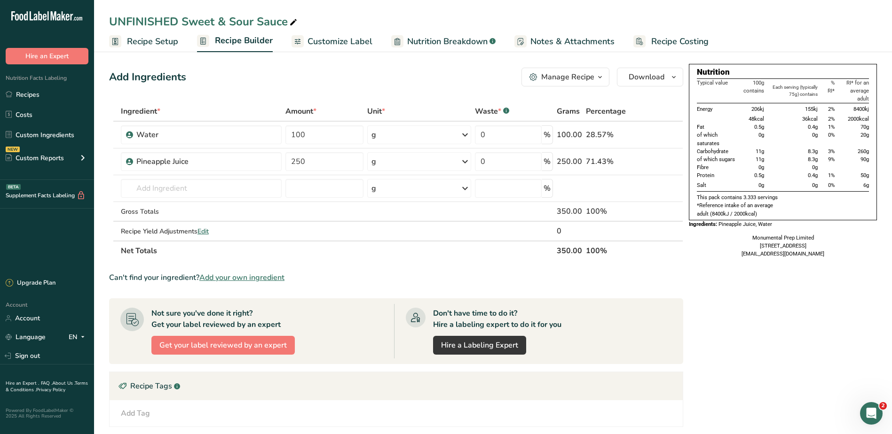
click at [338, 89] on div "Add Ingredients Manage Recipe Delete Recipe Duplicate Recipe Scale Recipe Save …" at bounding box center [399, 316] width 580 height 504
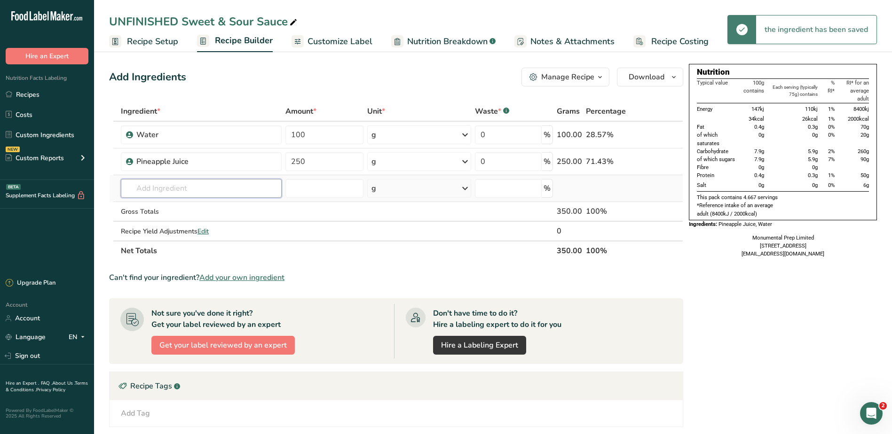
click at [235, 183] on input "text" at bounding box center [201, 188] width 161 height 19
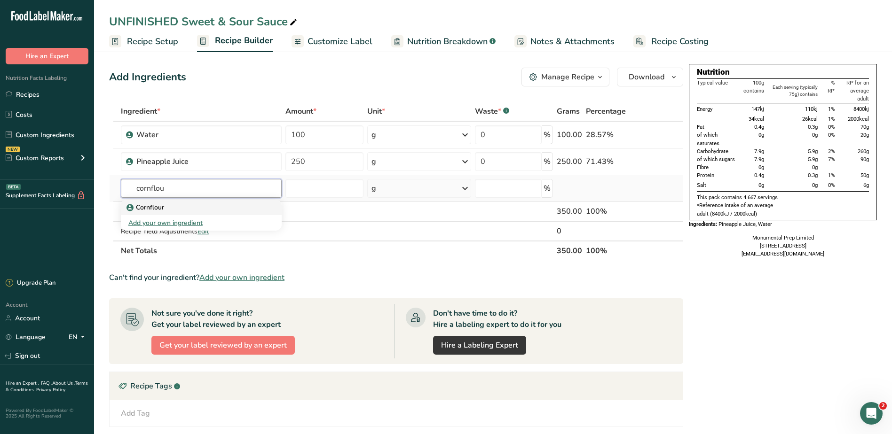
type input "cornflou"
click at [168, 205] on div "Cornflour" at bounding box center [193, 208] width 131 height 10
type input "Cornflour"
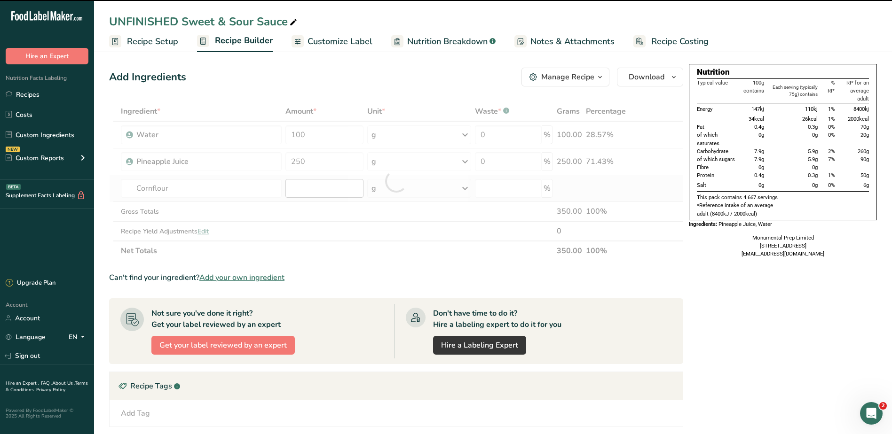
type input "0"
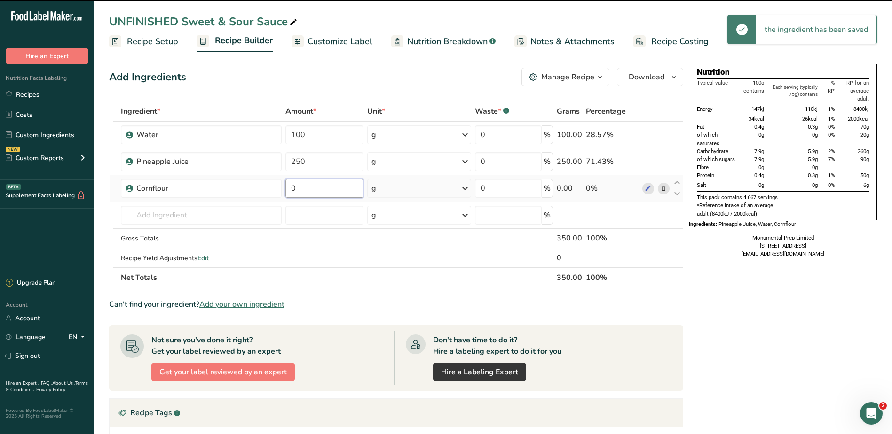
click at [311, 190] on input "0" at bounding box center [324, 188] width 78 height 19
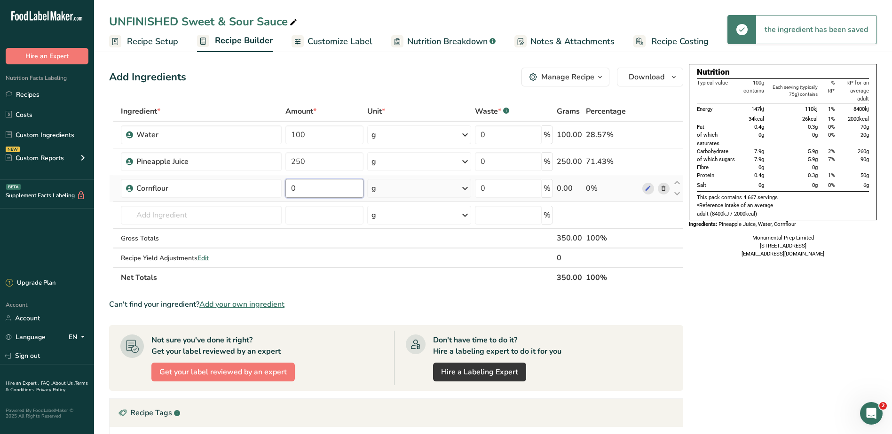
click at [311, 190] on input "0" at bounding box center [324, 188] width 78 height 19
type input "30"
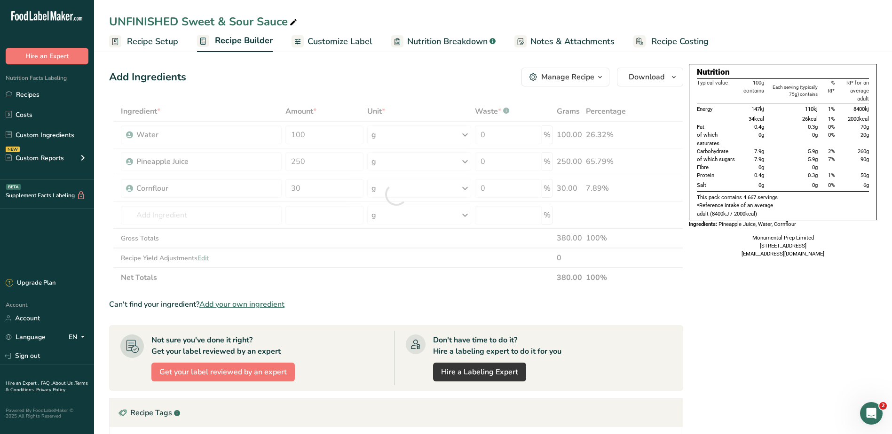
click at [348, 74] on div "Add Ingredients Manage Recipe Delete Recipe Duplicate Recipe Scale Recipe Save …" at bounding box center [396, 77] width 574 height 19
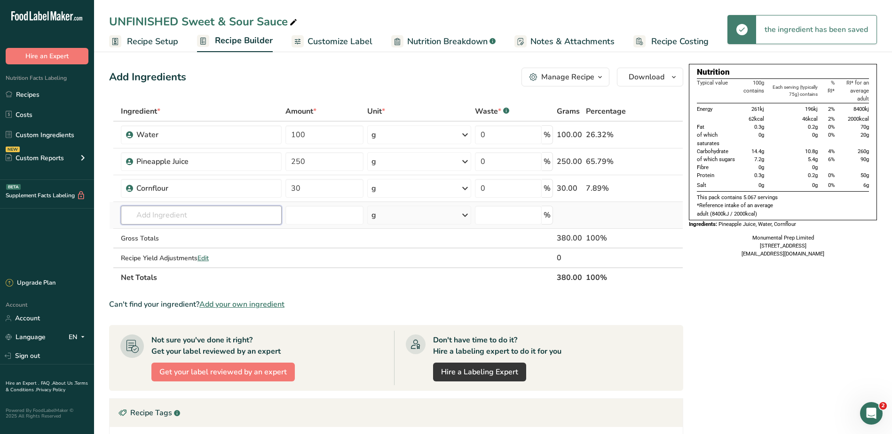
click at [190, 216] on input "text" at bounding box center [201, 215] width 161 height 19
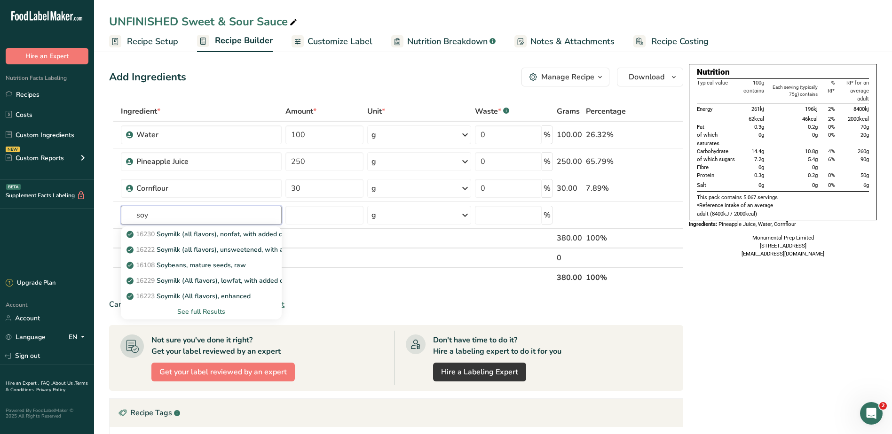
drag, startPoint x: 185, startPoint y: 215, endPoint x: 92, endPoint y: 209, distance: 93.3
click at [95, 209] on section "Add Ingredients Manage Recipe Delete Recipe Duplicate Recipe Scale Recipe Save …" at bounding box center [493, 329] width 798 height 561
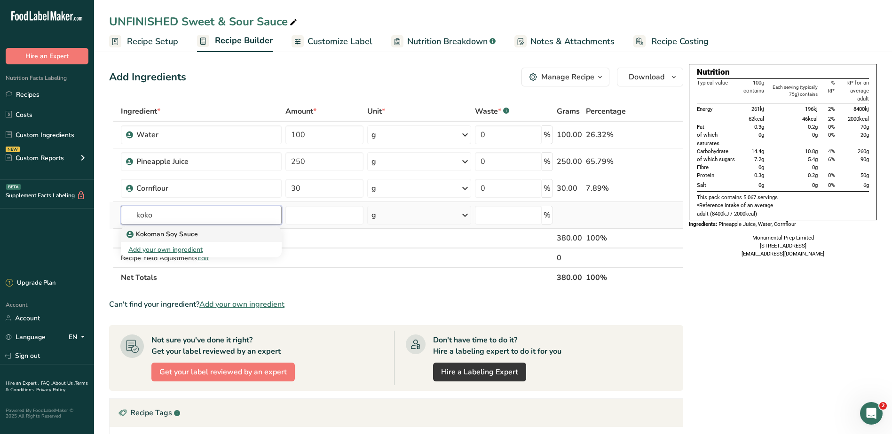
type input "koko"
click at [150, 231] on p "Kokoman Soy Sauce" at bounding box center [163, 234] width 70 height 10
type input "Kokoman Soy Sauce"
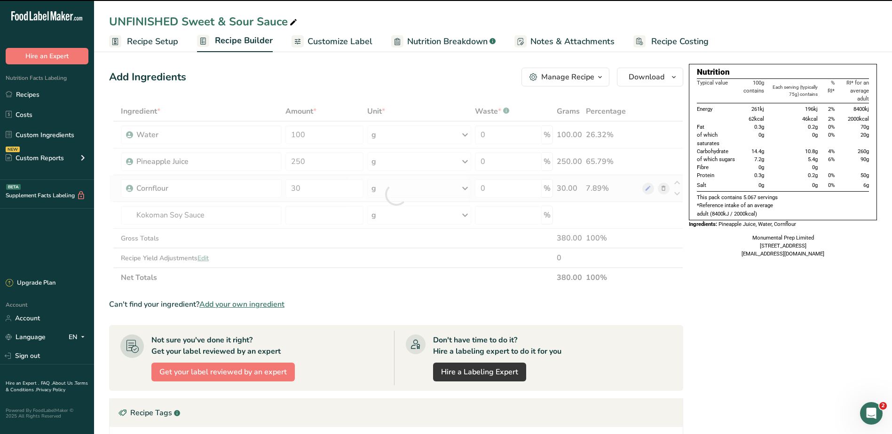
type input "0"
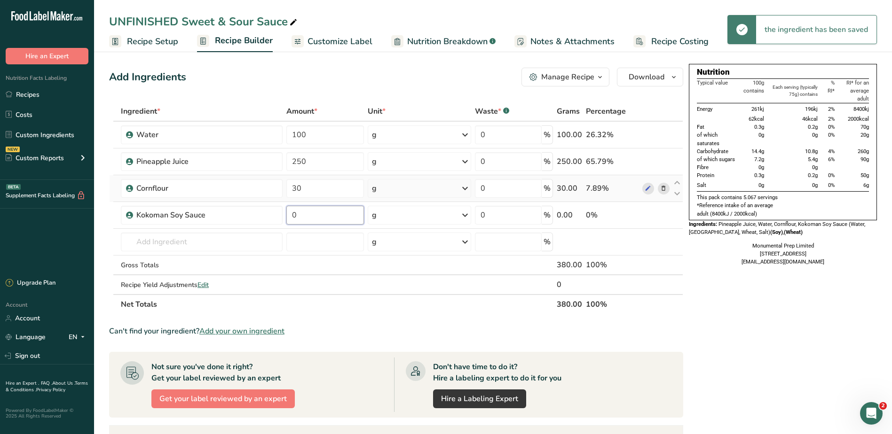
drag, startPoint x: 334, startPoint y: 213, endPoint x: 247, endPoint y: 199, distance: 87.7
click at [259, 204] on tr "Kokoman Soy Sauce 0 g Weight Units g kg mg See more Volume Units l Volume units…" at bounding box center [396, 215] width 573 height 27
type input "45"
click at [228, 241] on div "Ingredient * Amount * Unit * Waste * .a-a{fill:#347362;}.b-a{fill:#fff;} Grams …" at bounding box center [396, 208] width 574 height 213
type input "w"
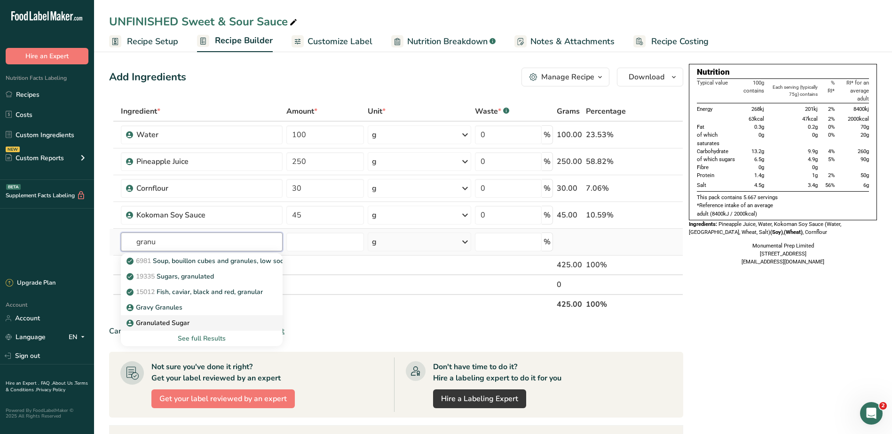
type input "granu"
click at [164, 322] on p "Granulated Sugar" at bounding box center [158, 323] width 61 height 10
type input "Granulated Sugar"
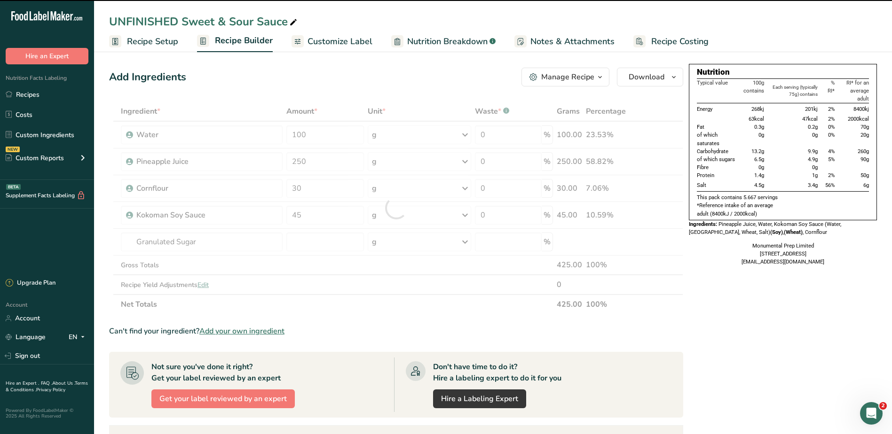
type input "0"
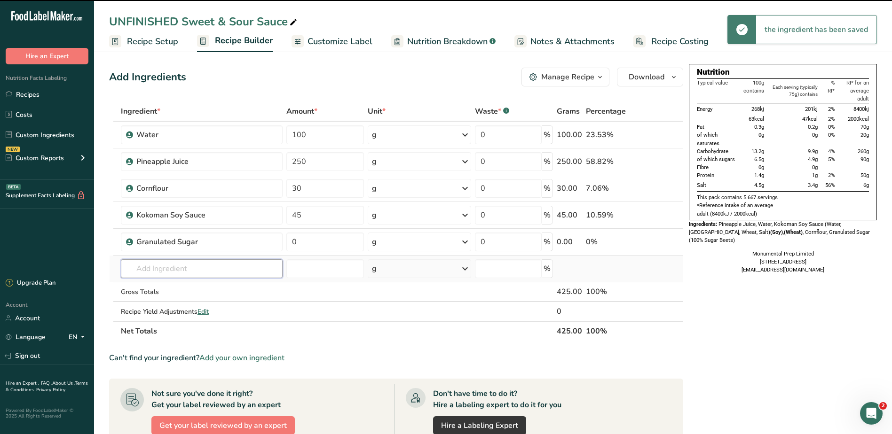
click at [176, 264] on input "text" at bounding box center [202, 268] width 162 height 19
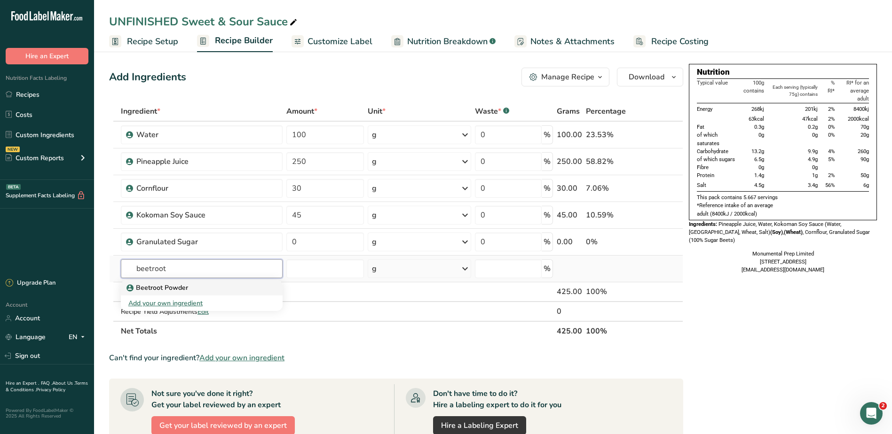
type input "beetroot"
click at [160, 291] on p "Beetroot Powder" at bounding box center [158, 288] width 60 height 10
type input "Beetroot Powder"
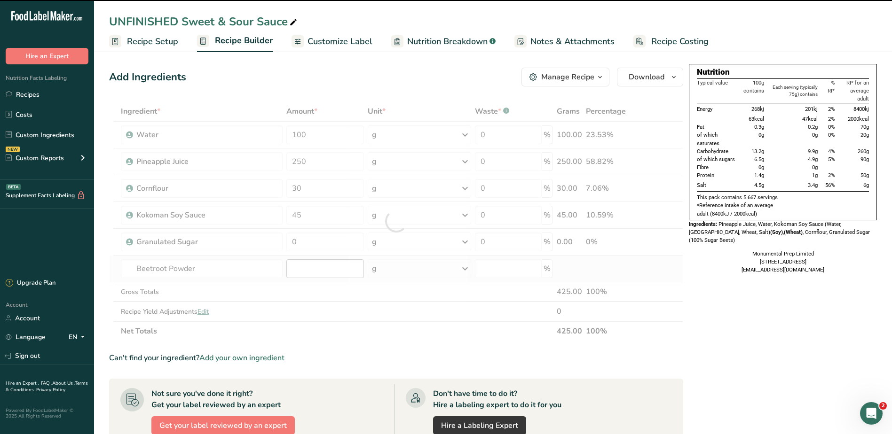
type input "0"
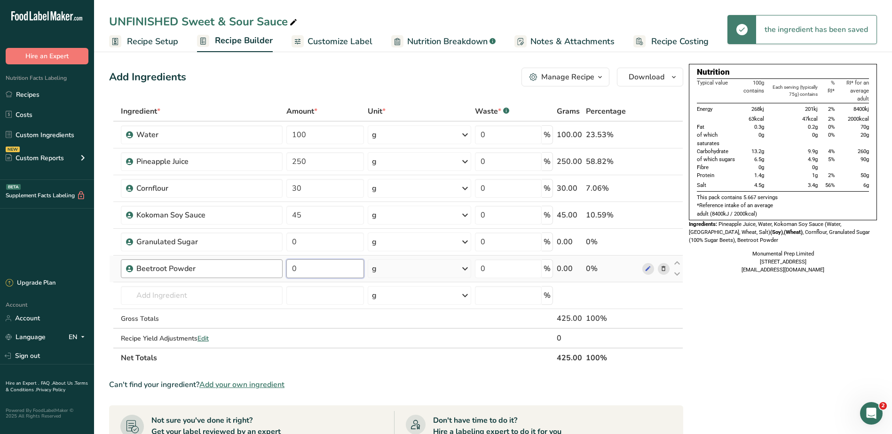
drag, startPoint x: 322, startPoint y: 268, endPoint x: 243, endPoint y: 269, distance: 79.4
click at [243, 269] on tr "Beetroot Powder 0 g Weight Units g kg mg See more Volume Units l Volume units r…" at bounding box center [396, 269] width 573 height 27
type input "1"
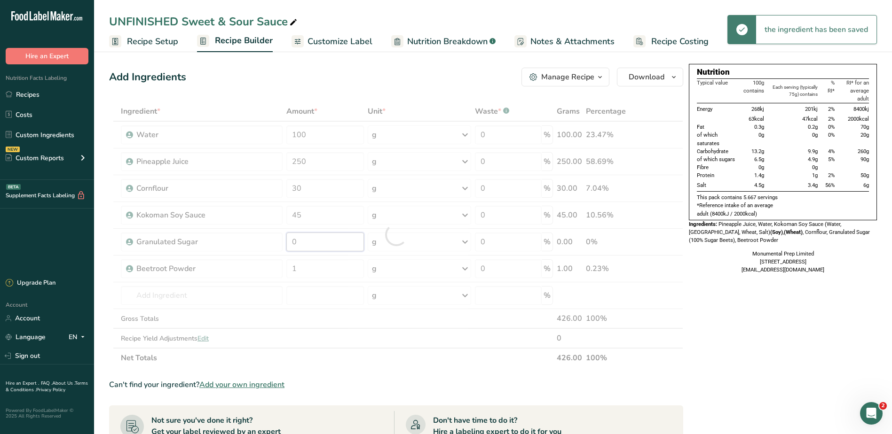
drag, startPoint x: 308, startPoint y: 240, endPoint x: 257, endPoint y: 232, distance: 52.3
click at [258, 232] on div "Ingredient * Amount * Unit * Waste * .a-a{fill:#347362;}.b-a{fill:#fff;} Grams …" at bounding box center [396, 235] width 574 height 267
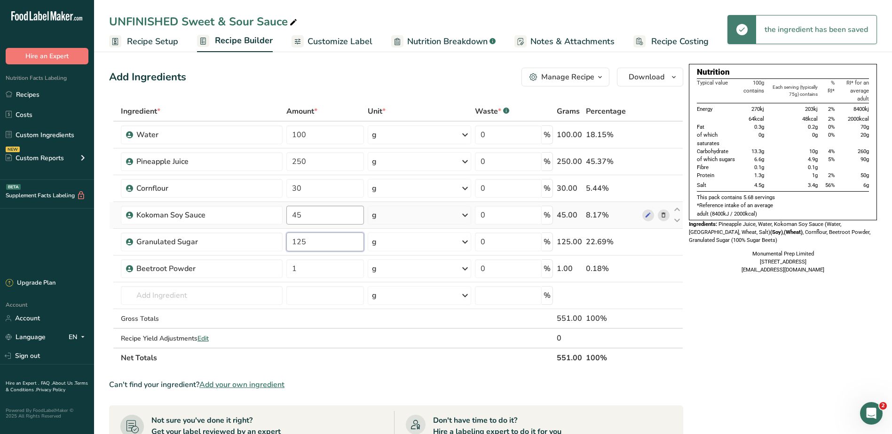
type input "125"
click at [308, 222] on div "Ingredient * Amount * Unit * Waste * .a-a{fill:#347362;}.b-a{fill:#fff;} Grams …" at bounding box center [396, 235] width 574 height 267
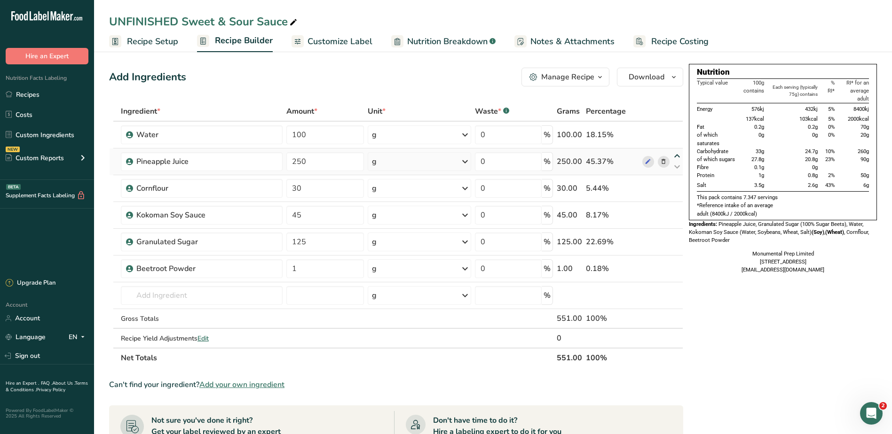
click at [676, 154] on div "Ingredient * Amount * Unit * Waste * .a-a{fill:#347362;}.b-a{fill:#fff;} Grams …" at bounding box center [396, 235] width 574 height 267
click at [679, 156] on icon at bounding box center [676, 156] width 11 height 7
type input "250"
type input "100"
click at [677, 210] on icon at bounding box center [676, 209] width 11 height 7
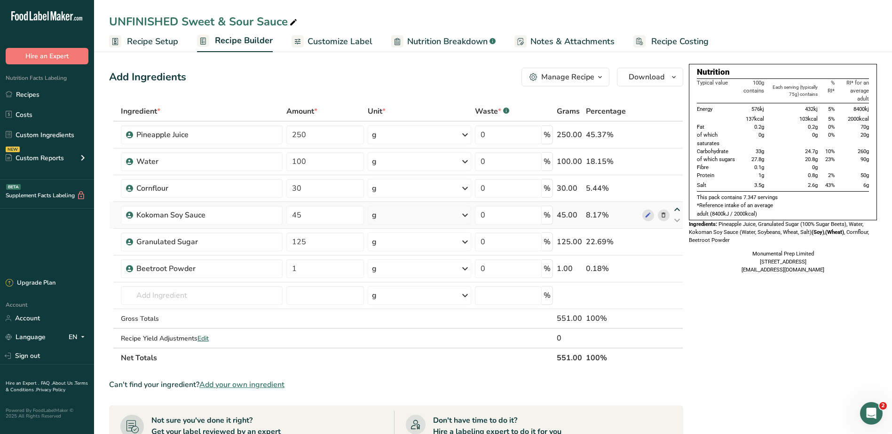
type input "45"
type input "30"
click at [676, 182] on icon at bounding box center [676, 183] width 11 height 7
type input "45"
type input "100"
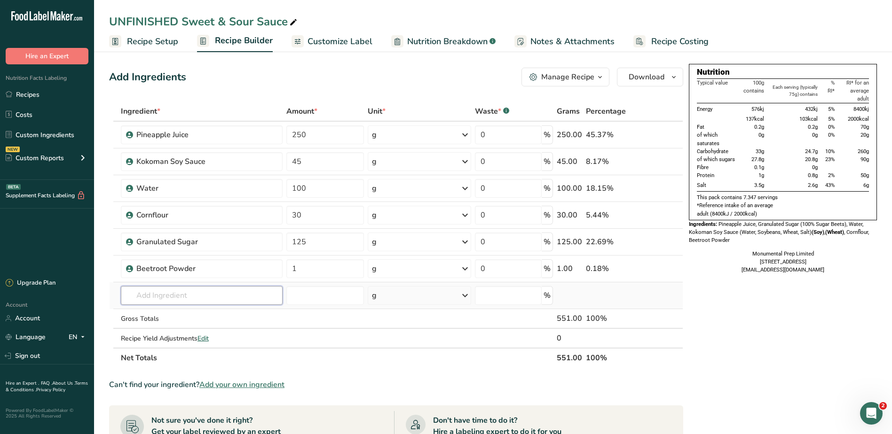
click at [198, 298] on input "text" at bounding box center [202, 295] width 162 height 19
type input "white vinegar"
click at [178, 314] on p "White Vinegar" at bounding box center [154, 315] width 53 height 10
type input "White Vinegar"
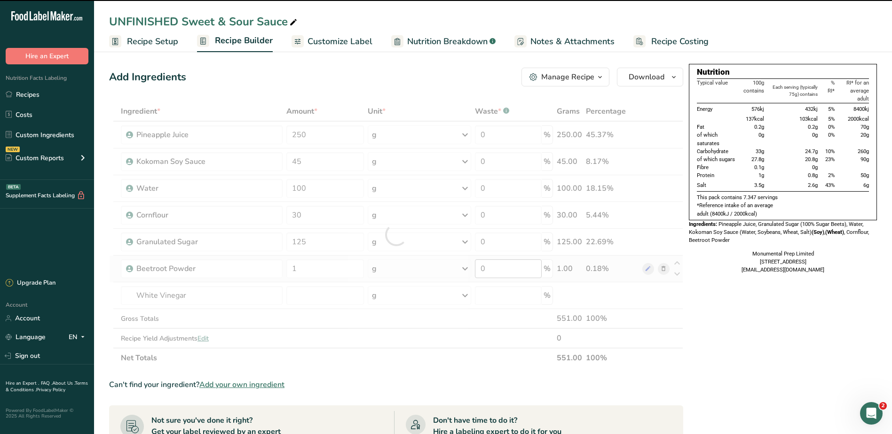
type input "0"
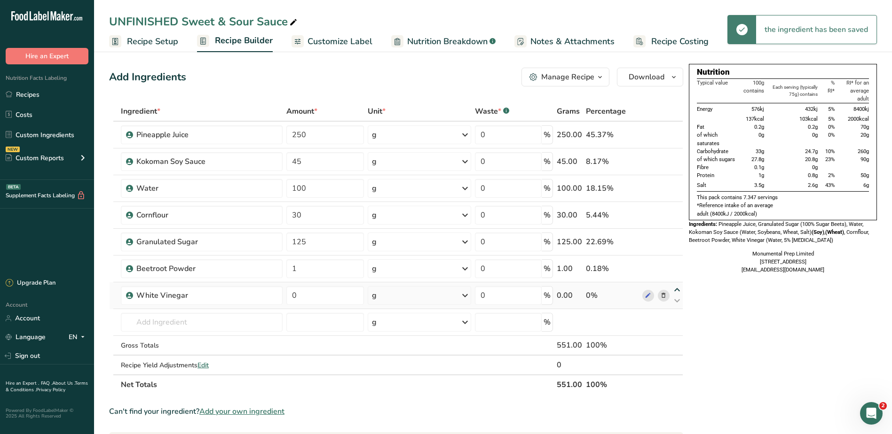
click at [676, 291] on icon at bounding box center [676, 290] width 11 height 7
type input "0"
type input "1"
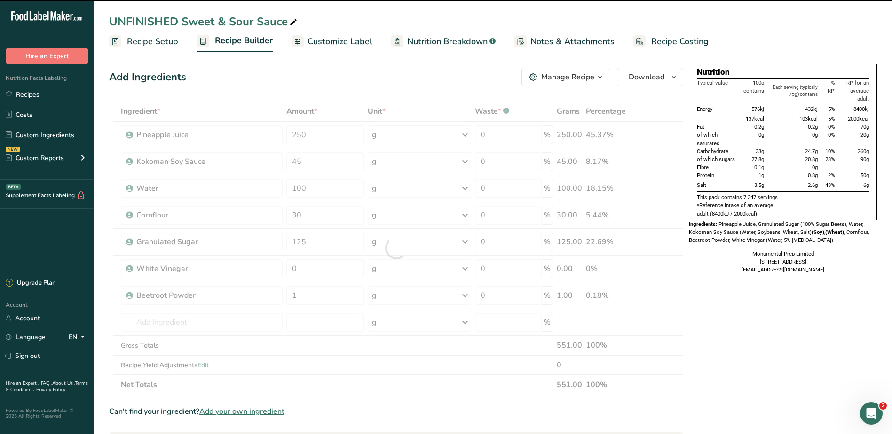
click at [676, 263] on div at bounding box center [396, 248] width 574 height 293
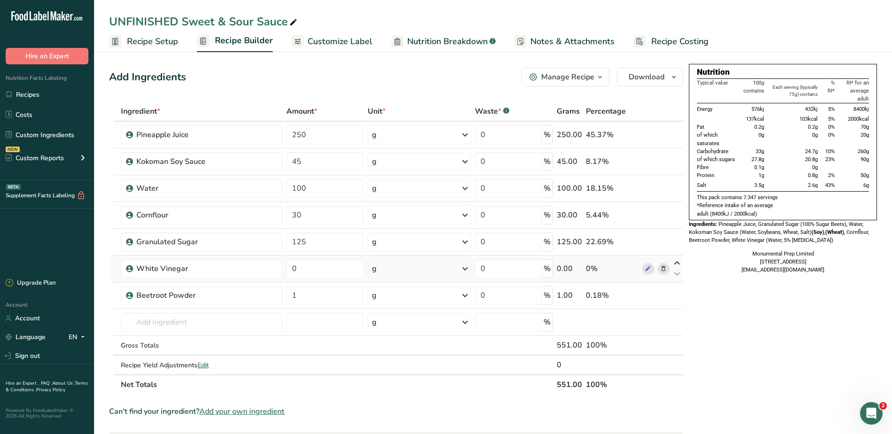
click at [676, 263] on icon at bounding box center [676, 263] width 11 height 7
type input "0"
type input "125"
click at [677, 236] on icon at bounding box center [676, 236] width 11 height 7
type input "0"
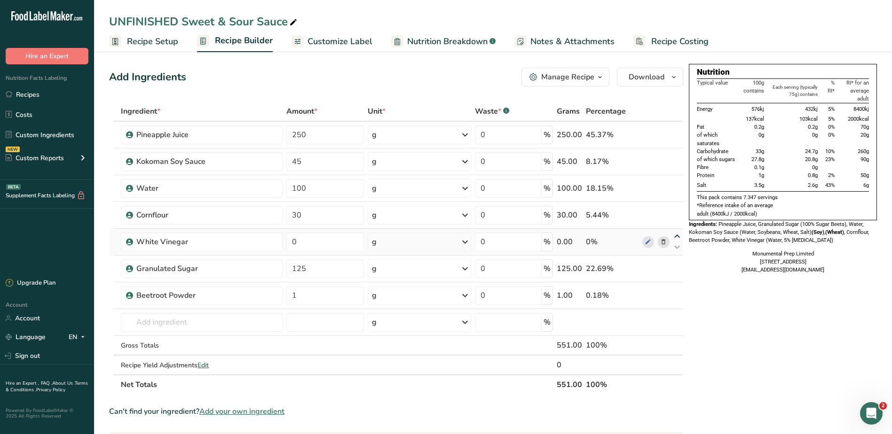
type input "30"
click at [677, 210] on div "Ingredient * Amount * Unit * Waste * .a-a{fill:#347362;}.b-a{fill:#fff;} Grams …" at bounding box center [396, 248] width 574 height 293
click at [676, 210] on icon at bounding box center [676, 209] width 11 height 7
type input "0"
type input "100"
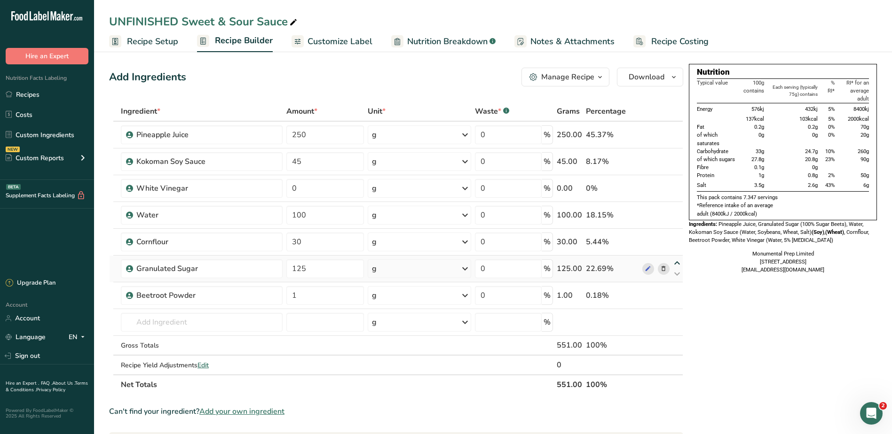
click at [678, 263] on icon at bounding box center [676, 263] width 11 height 7
type input "125"
type input "30"
click at [678, 235] on icon at bounding box center [676, 236] width 11 height 7
type input "125"
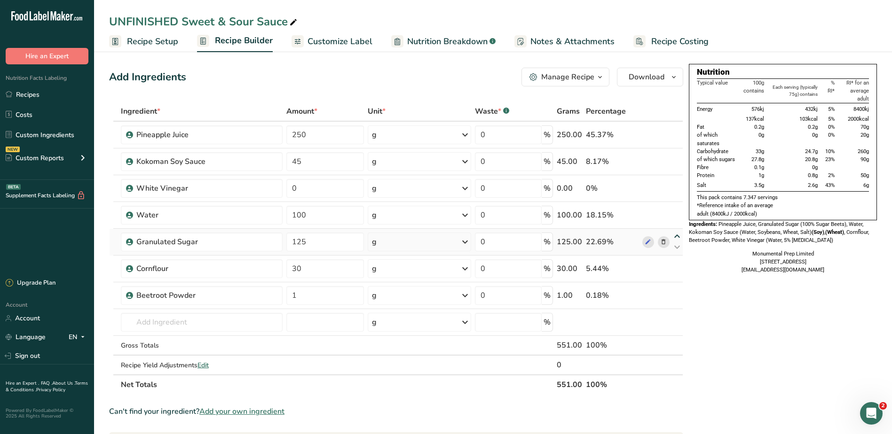
type input "100"
drag, startPoint x: 340, startPoint y: 191, endPoint x: 284, endPoint y: 187, distance: 56.1
click at [284, 187] on td "0" at bounding box center [325, 188] width 82 height 27
type input "100"
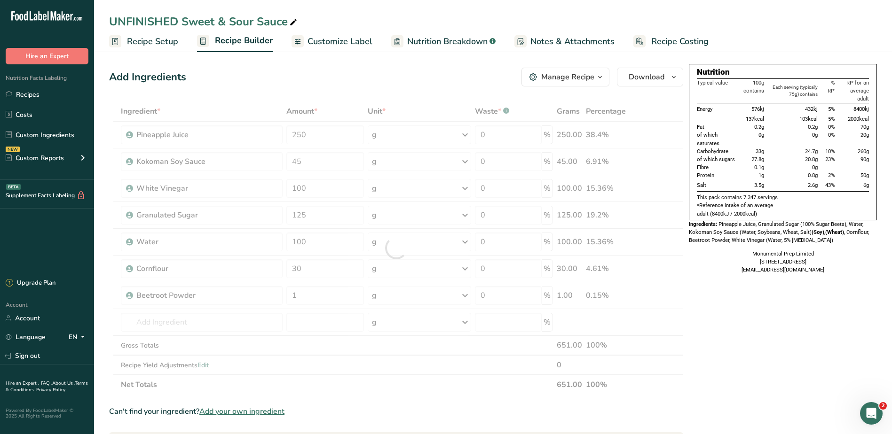
click at [330, 85] on div "Add Ingredients Manage Recipe Delete Recipe Duplicate Recipe Scale Recipe Save …" at bounding box center [396, 77] width 574 height 19
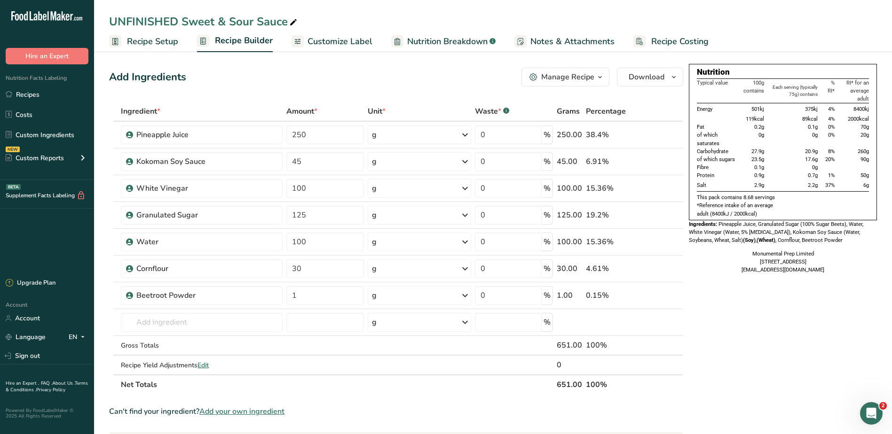
click at [764, 352] on div "Nutrition Typical value 100g contains Each serving (typically 75g) contains % R…" at bounding box center [783, 383] width 188 height 638
click at [159, 44] on span "Recipe Setup" at bounding box center [152, 41] width 51 height 13
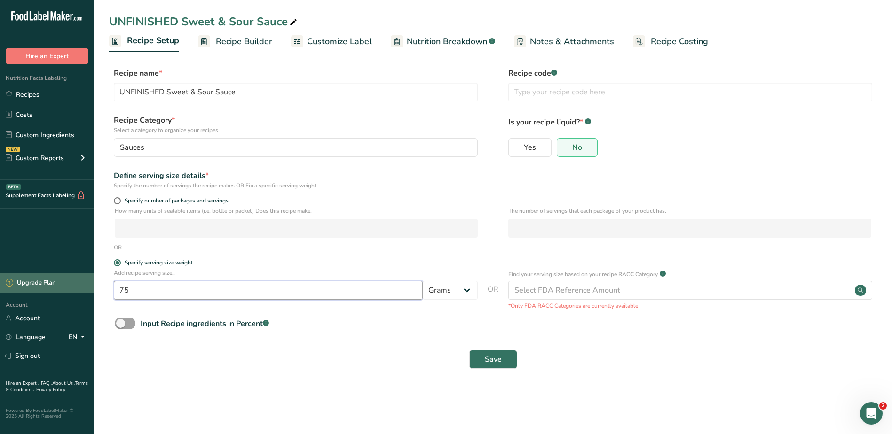
drag, startPoint x: 164, startPoint y: 291, endPoint x: 89, endPoint y: 283, distance: 75.7
click at [87, 285] on div ".a-20{fill:#fff;} Hire an Expert Nutrition Facts Labeling Recipes Costs Custom …" at bounding box center [446, 217] width 892 height 434
type input "100"
click at [289, 378] on section "Recipe name * UNFINISHED Sweet & Sour Sauce Recipe code .a-a{fill:#347362;}.b-a…" at bounding box center [493, 219] width 798 height 341
click at [489, 365] on button "Save" at bounding box center [493, 359] width 48 height 19
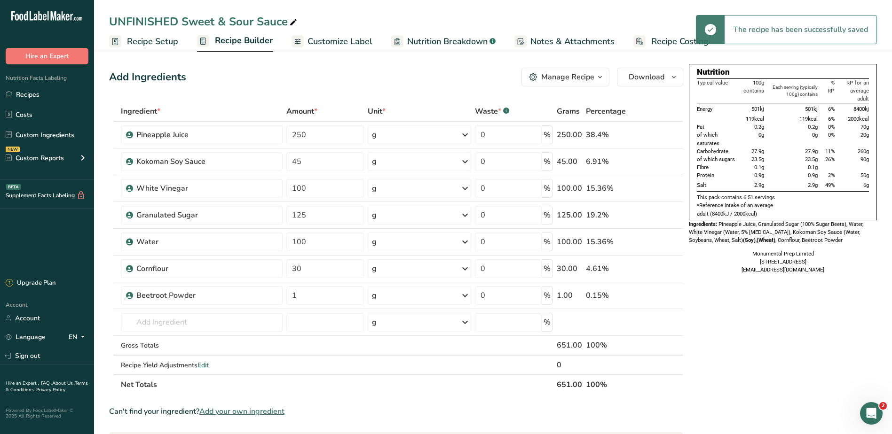
click at [233, 39] on span "Recipe Builder" at bounding box center [244, 40] width 58 height 13
click at [211, 362] on div "Recipe Yield Adjustments Edit" at bounding box center [202, 366] width 162 height 10
click at [204, 367] on span "Edit" at bounding box center [202, 365] width 11 height 9
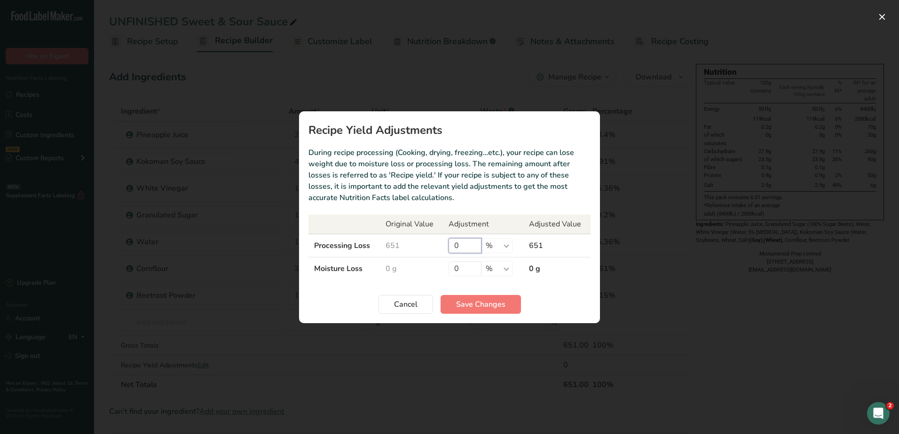
drag, startPoint x: 472, startPoint y: 246, endPoint x: 415, endPoint y: 242, distance: 58.0
click at [417, 242] on tr "Processing Loss 651 0 % g kg mg mcg lb oz 651" at bounding box center [449, 246] width 282 height 24
drag, startPoint x: 506, startPoint y: 243, endPoint x: 502, endPoint y: 254, distance: 11.6
click at [506, 243] on select "% g kg mg mcg lb oz" at bounding box center [496, 245] width 31 height 15
select select "0"
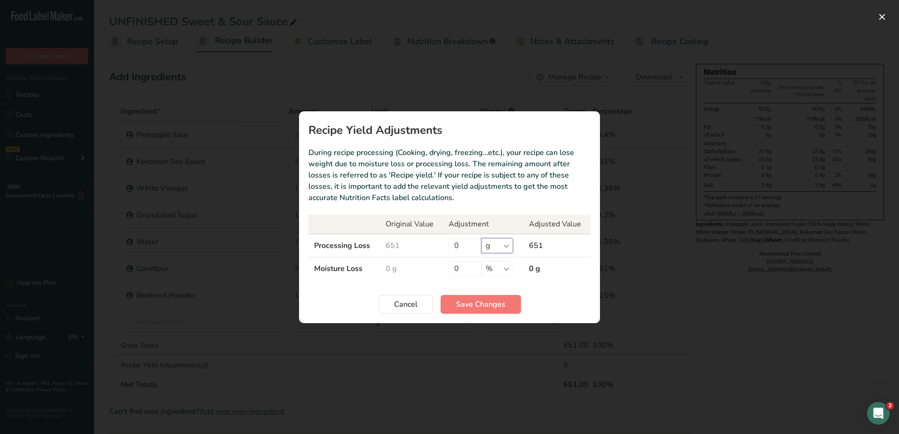
click at [481, 238] on select "% g kg mg mcg lb oz" at bounding box center [496, 245] width 31 height 15
type input "51"
click at [470, 302] on span "Save Changes" at bounding box center [480, 304] width 49 height 11
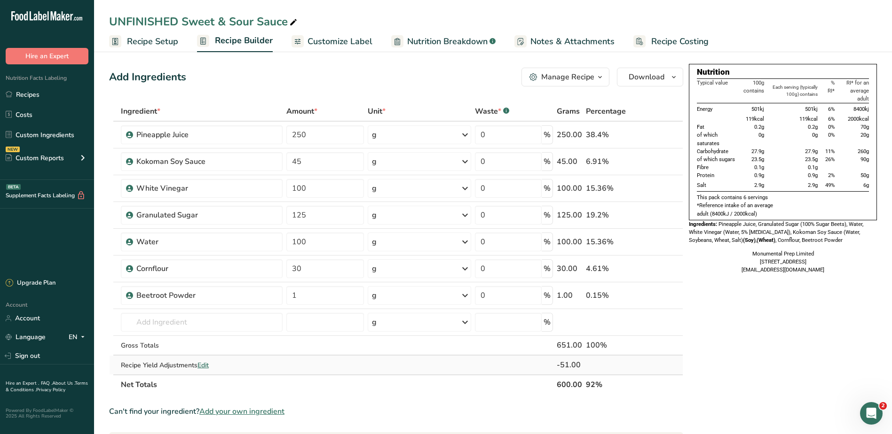
click at [207, 366] on span "Edit" at bounding box center [202, 365] width 11 height 9
select select "0"
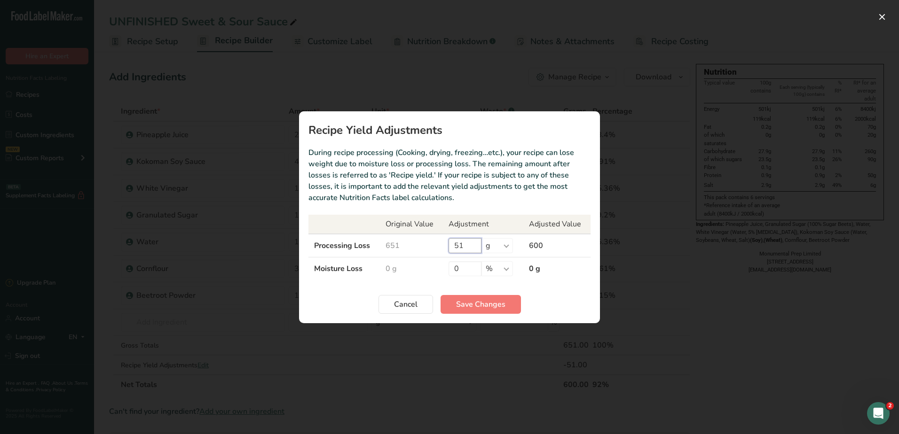
drag, startPoint x: 469, startPoint y: 247, endPoint x: 432, endPoint y: 246, distance: 37.1
click at [432, 246] on tr "Processing Loss 651 51 % g kg mg mcg lb oz 600" at bounding box center [449, 246] width 282 height 24
type input "0"
click at [509, 248] on select "% g kg mg mcg lb oz" at bounding box center [496, 245] width 31 height 15
select select "-1"
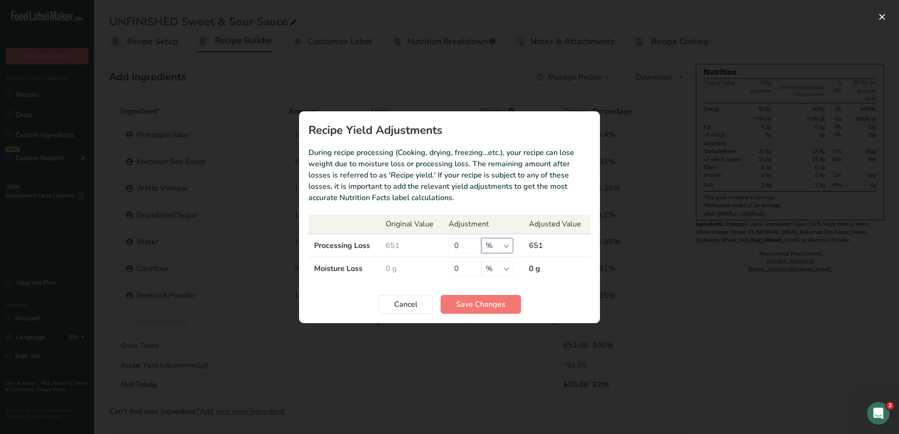
click at [481, 238] on select "% g kg mg mcg lb oz" at bounding box center [496, 245] width 31 height 15
click at [460, 308] on span "Save Changes" at bounding box center [480, 304] width 49 height 11
click at [785, 349] on div "Recipe yield modal" at bounding box center [449, 217] width 899 height 434
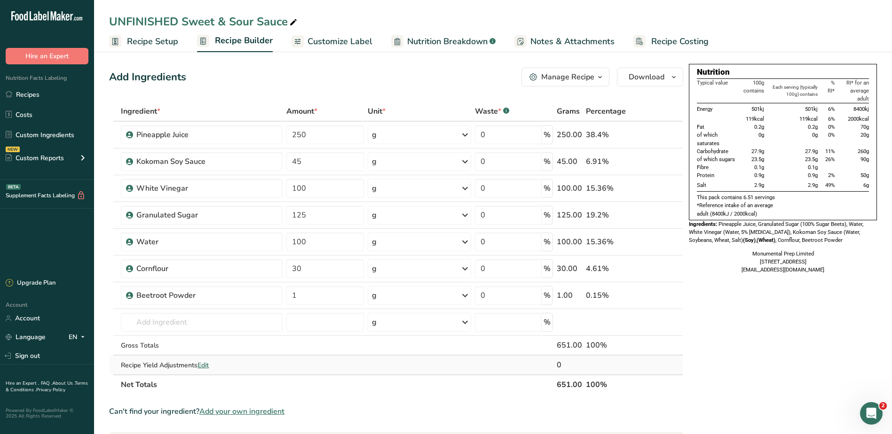
click at [206, 368] on span "Edit" at bounding box center [202, 365] width 11 height 9
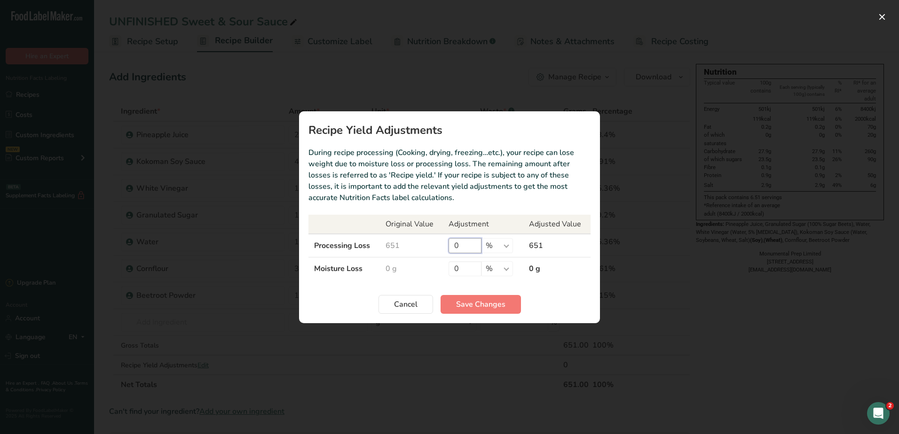
drag, startPoint x: 472, startPoint y: 244, endPoint x: 435, endPoint y: 245, distance: 37.6
click at [435, 245] on tr "Processing Loss 651 0 % g kg mg mcg lb oz 651" at bounding box center [449, 246] width 282 height 24
type input "50"
click at [506, 248] on select "% g kg mg mcg lb oz" at bounding box center [496, 245] width 31 height 15
select select "0"
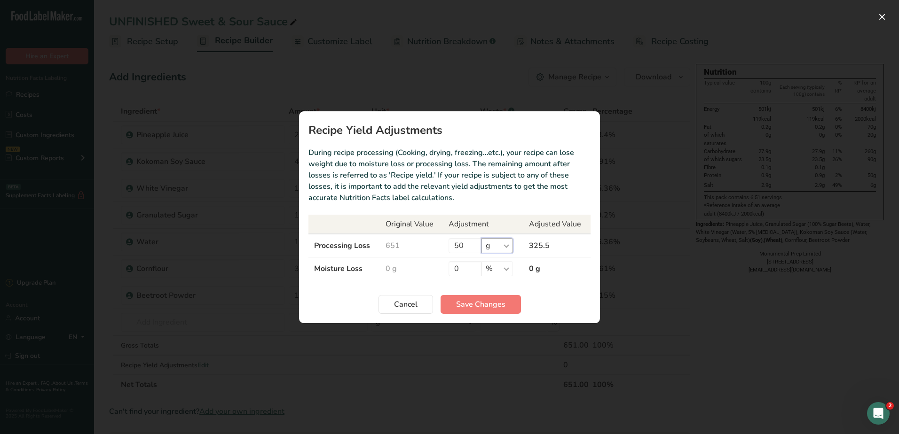
click at [481, 238] on select "% g kg mg mcg lb oz" at bounding box center [496, 245] width 31 height 15
click at [485, 305] on span "Save Changes" at bounding box center [480, 304] width 49 height 11
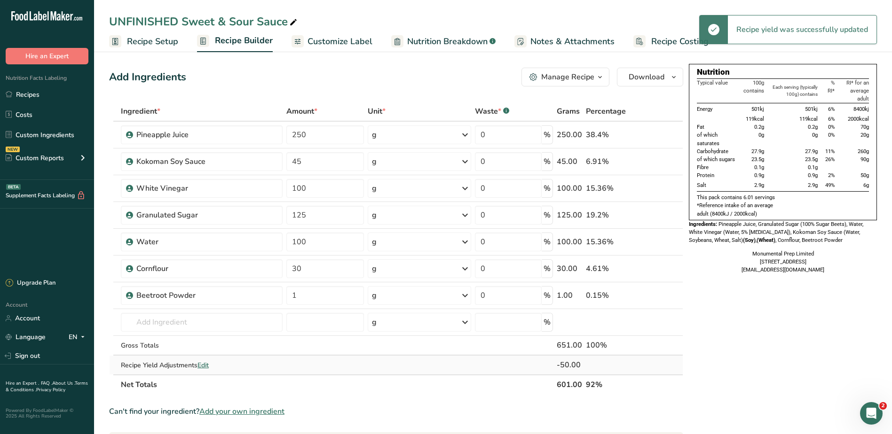
click at [201, 367] on span "Edit" at bounding box center [202, 365] width 11 height 9
select select "0"
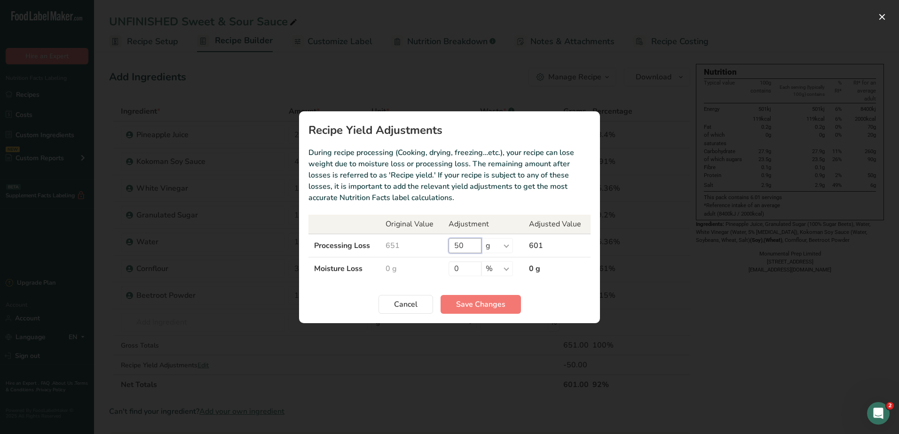
drag, startPoint x: 470, startPoint y: 246, endPoint x: 425, endPoint y: 238, distance: 45.3
click at [409, 240] on tr "Processing Loss 651 50 % g kg mg mcg lb oz 601" at bounding box center [449, 246] width 282 height 24
type input "0"
click at [486, 305] on span "Save Changes" at bounding box center [480, 304] width 49 height 11
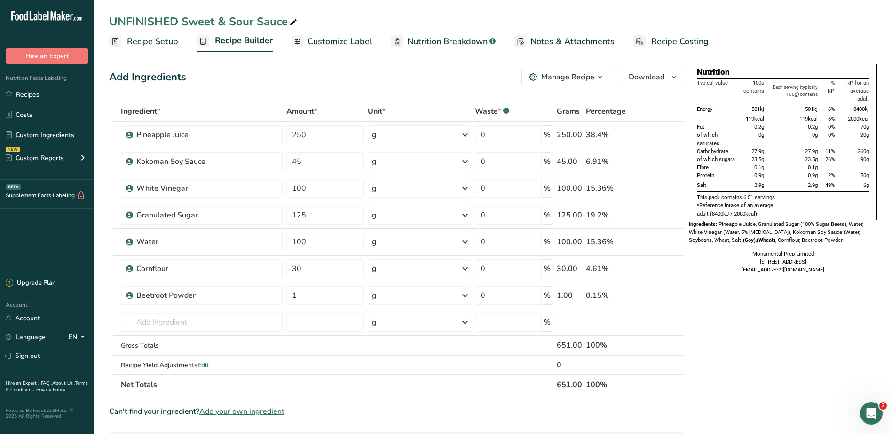
click at [186, 24] on div "UNFINISHED Sweet & Sour Sauce" at bounding box center [204, 21] width 190 height 17
click at [180, 21] on input "UNFINISHED Sweet & Sour Sauce" at bounding box center [493, 21] width 768 height 17
click at [183, 18] on input "UNFINISHED Sweet & Sour Sauce" at bounding box center [493, 21] width 768 height 17
type input "Sweet & Sour Sauce"
click at [765, 306] on div "Nutrition Typical value 100g contains Each serving (typically 100g) contains % …" at bounding box center [783, 383] width 188 height 638
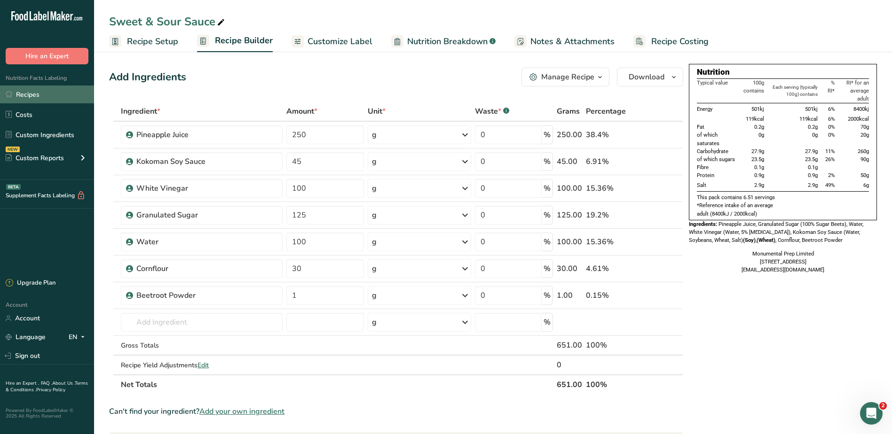
drag, startPoint x: 34, startPoint y: 92, endPoint x: 39, endPoint y: 88, distance: 6.0
click at [34, 92] on link "Recipes" at bounding box center [47, 95] width 94 height 18
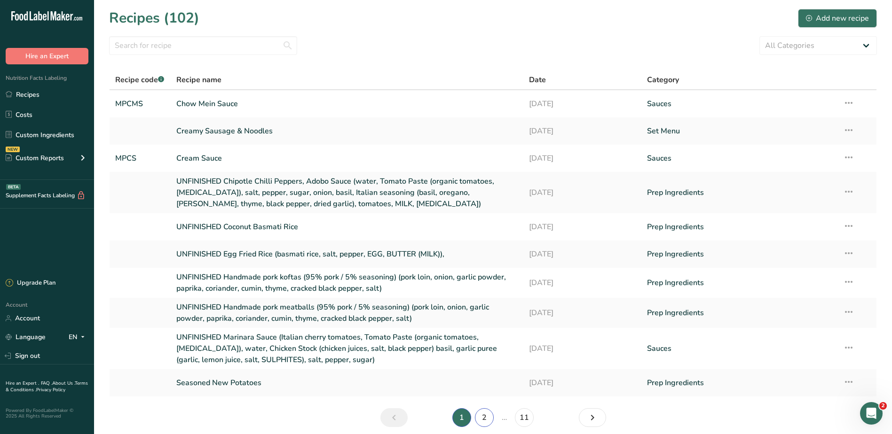
click at [485, 416] on link "2" at bounding box center [484, 418] width 19 height 19
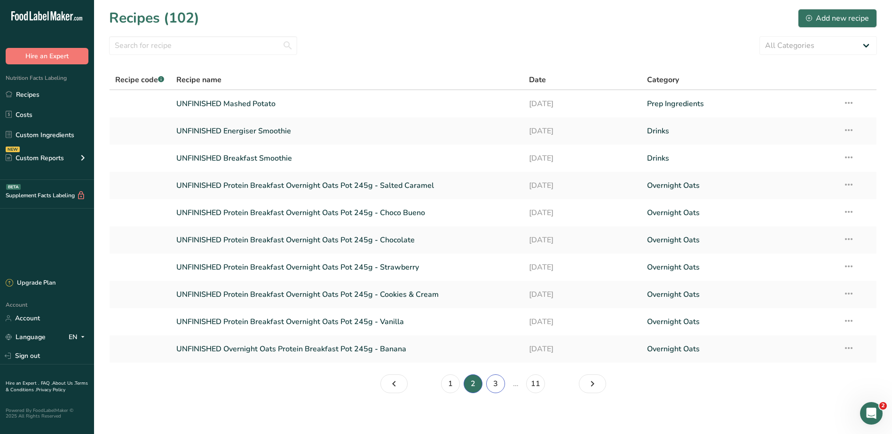
click at [494, 386] on link "3" at bounding box center [495, 384] width 19 height 19
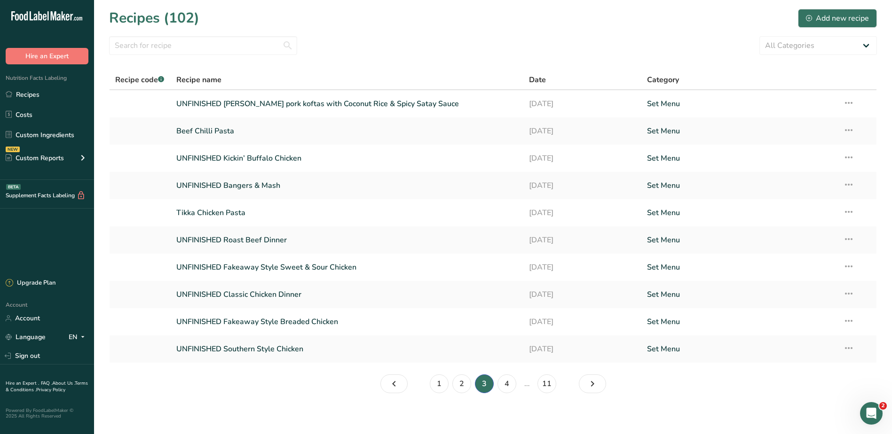
click at [183, 55] on section "Recipes (102) Add new recipe All Categories Baked Goods Beverages Confectionery…" at bounding box center [493, 204] width 798 height 409
click at [182, 49] on input "text" at bounding box center [203, 45] width 188 height 19
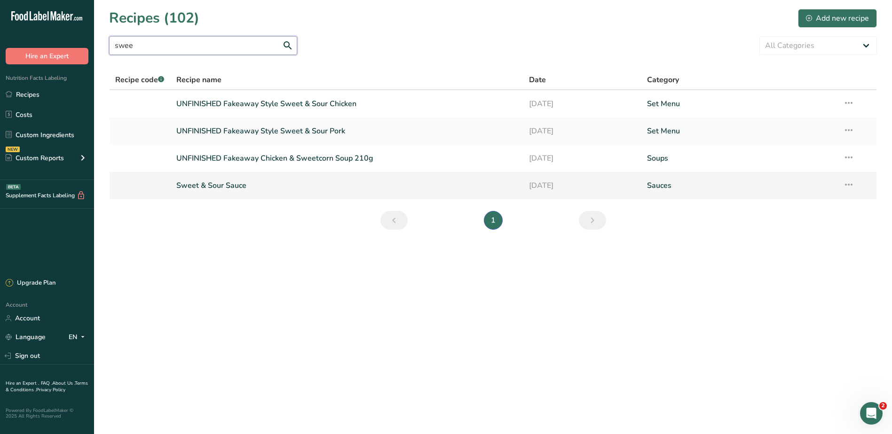
type input "swee"
click at [219, 190] on link "Sweet & Sour Sauce" at bounding box center [347, 186] width 342 height 20
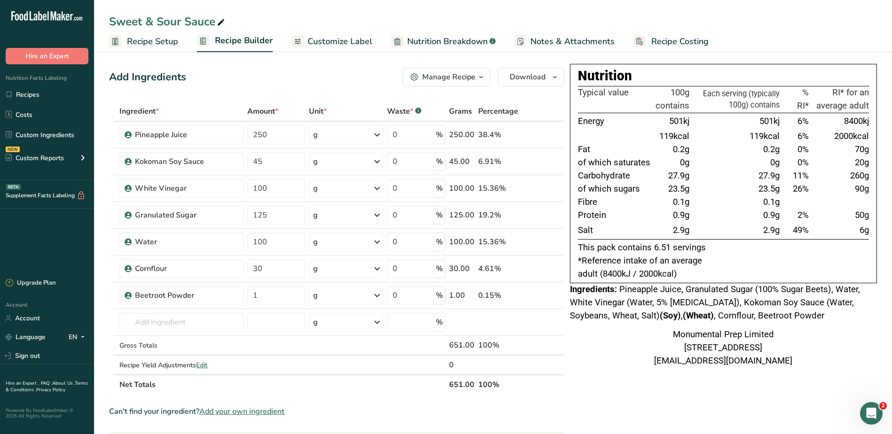
click at [581, 44] on span "Notes & Attachments" at bounding box center [572, 41] width 84 height 13
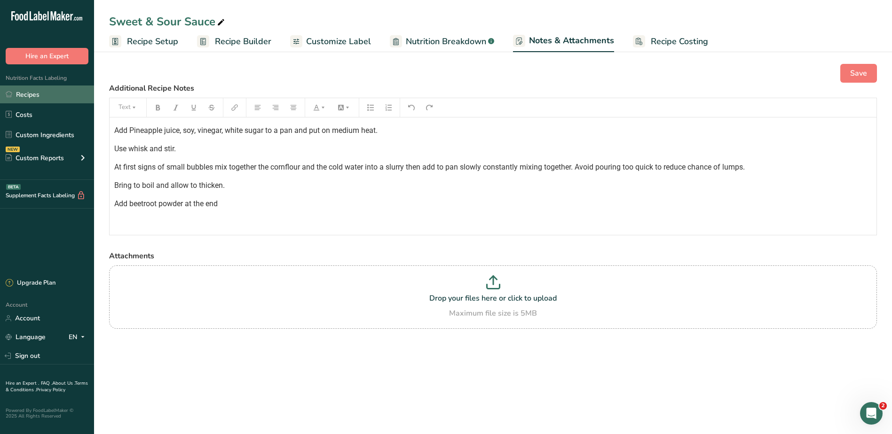
click at [31, 92] on link "Recipes" at bounding box center [47, 95] width 94 height 18
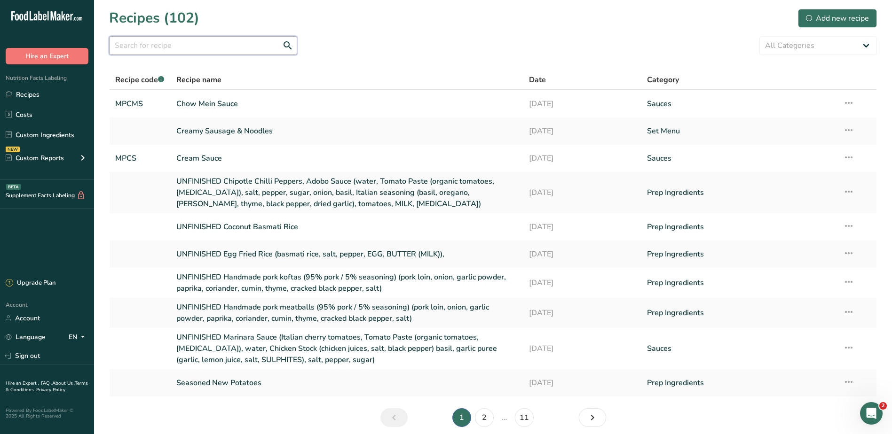
click at [188, 45] on input "text" at bounding box center [203, 45] width 188 height 19
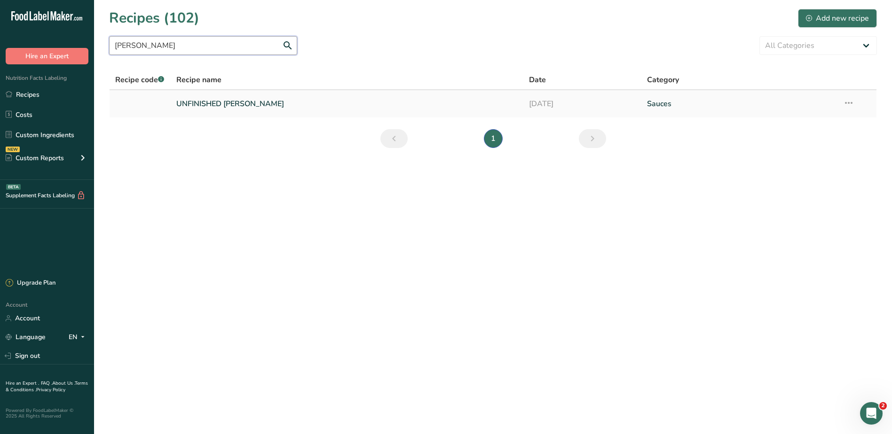
type input "dian"
click at [227, 103] on link "UNFINISHED Diane Sauce" at bounding box center [347, 104] width 342 height 20
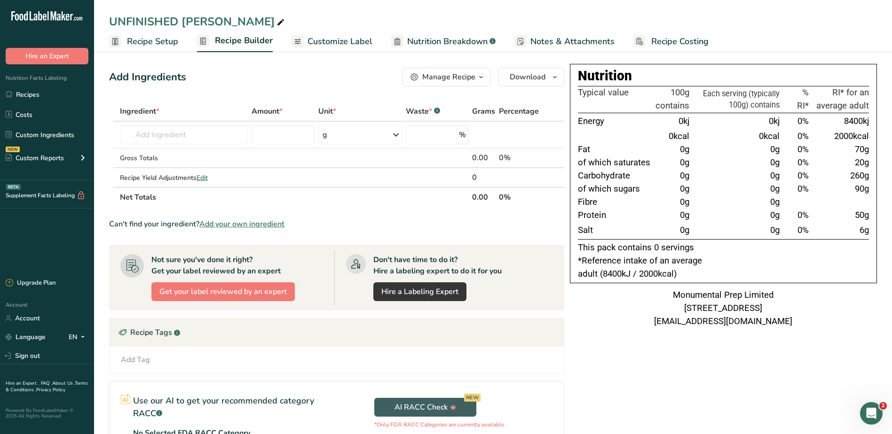
click at [566, 39] on span "Notes & Attachments" at bounding box center [572, 41] width 84 height 13
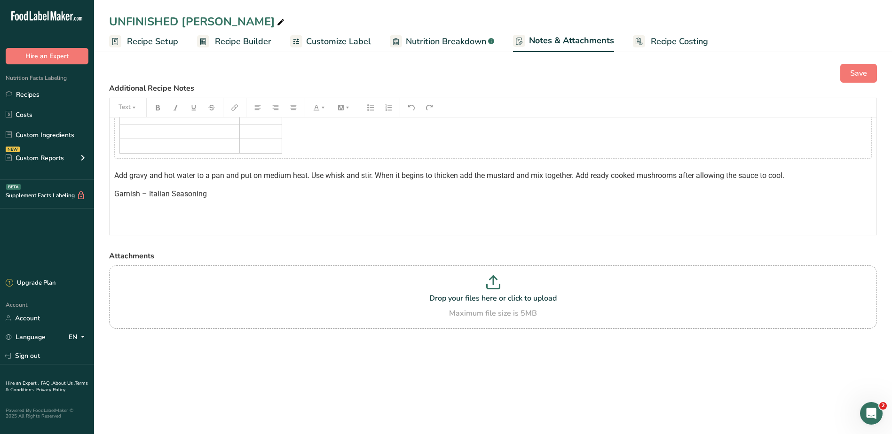
scroll to position [158, 0]
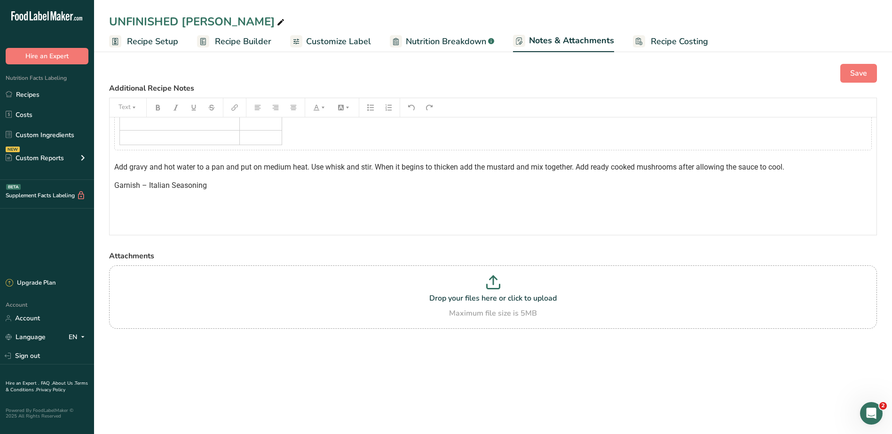
click at [32, 92] on link "Recipes" at bounding box center [47, 95] width 94 height 18
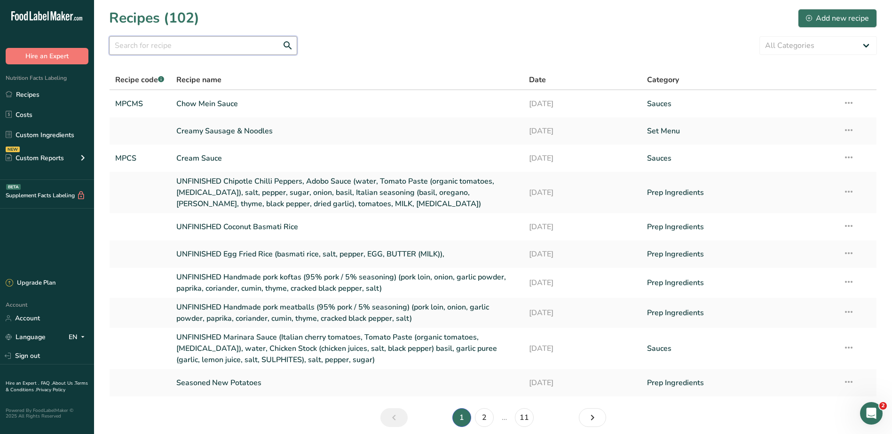
click at [168, 47] on input "text" at bounding box center [203, 45] width 188 height 19
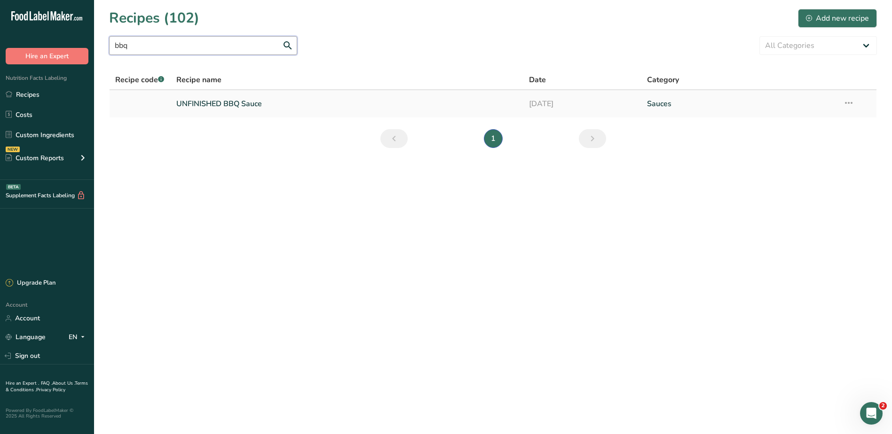
type input "bbq"
click at [229, 103] on link "UNFINISHED BBQ Sauce" at bounding box center [347, 104] width 342 height 20
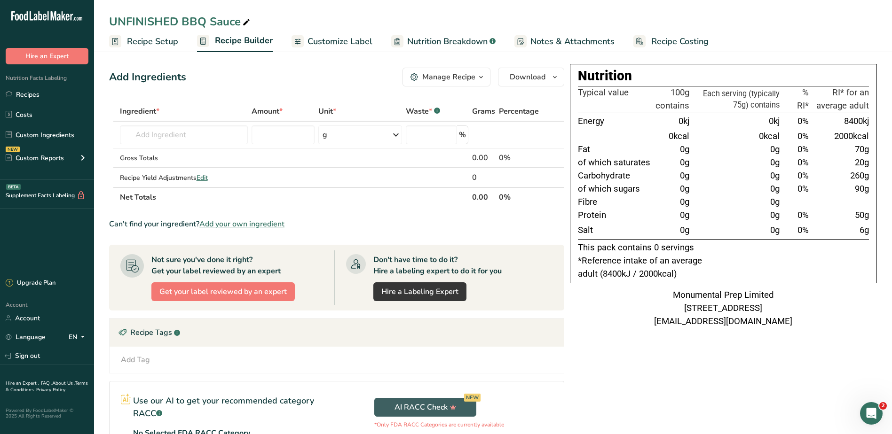
click at [566, 39] on span "Notes & Attachments" at bounding box center [572, 41] width 84 height 13
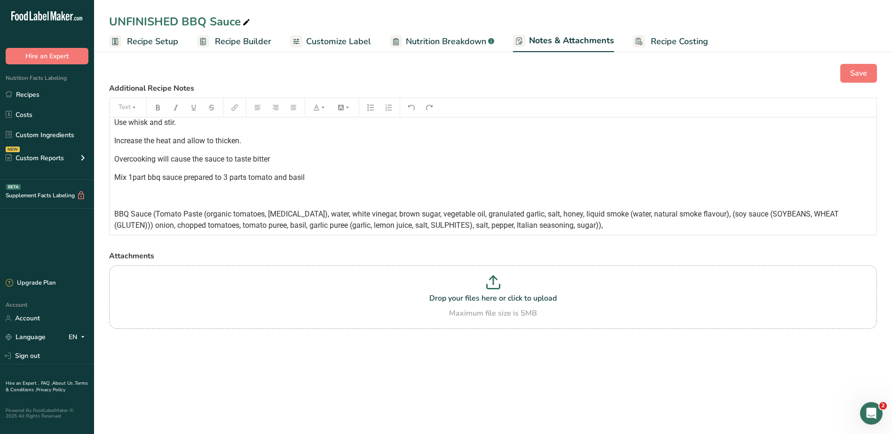
scroll to position [246, 0]
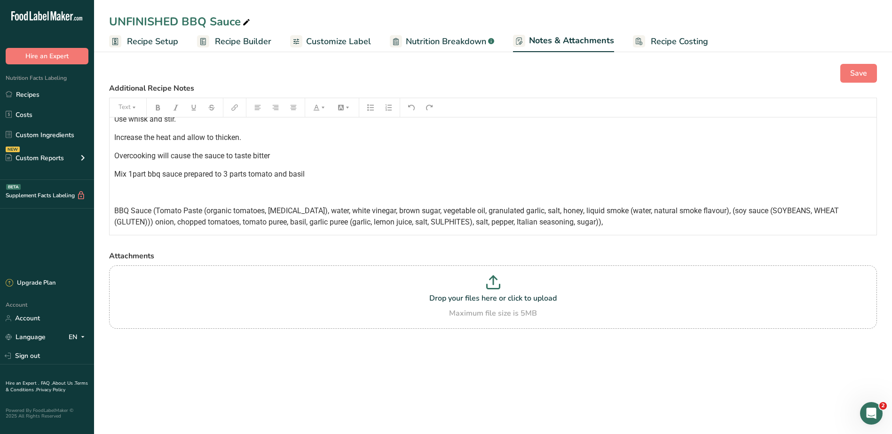
click at [320, 187] on div "﻿ TOMATO PASTE 1 TIN WATER 200 WHITE VINEGAR 45 BROWN SUGAR 90 VEG OIL 20 GRANU…" at bounding box center [493, 49] width 767 height 357
click at [864, 71] on span "Save" at bounding box center [858, 73] width 17 height 11
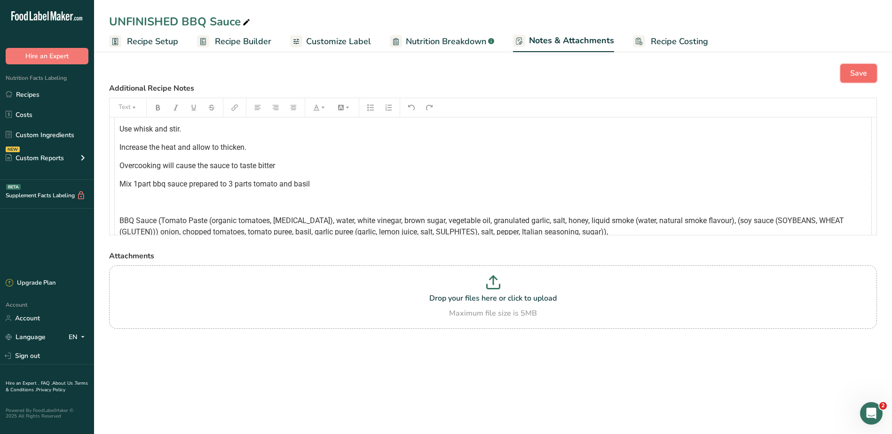
click at [857, 70] on span "Save" at bounding box center [858, 73] width 17 height 11
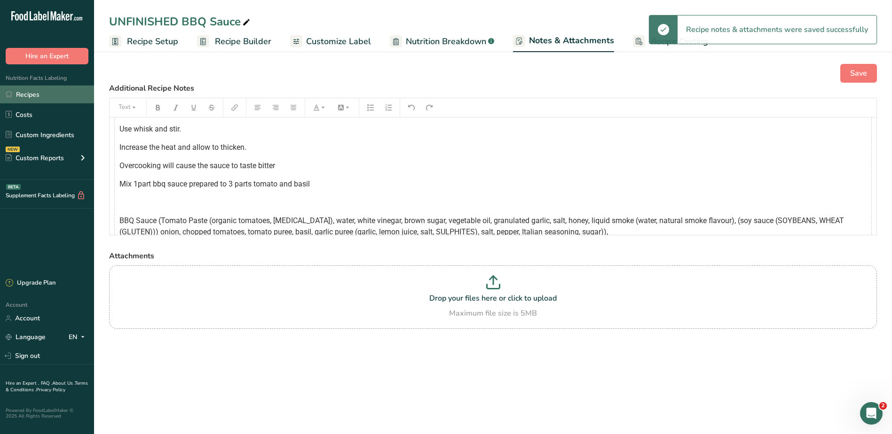
click at [24, 99] on link "Recipes" at bounding box center [47, 95] width 94 height 18
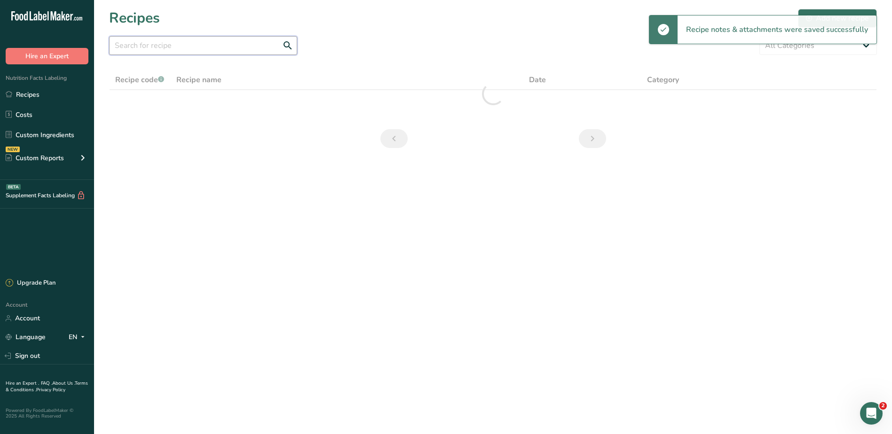
click at [198, 50] on input "text" at bounding box center [203, 45] width 188 height 19
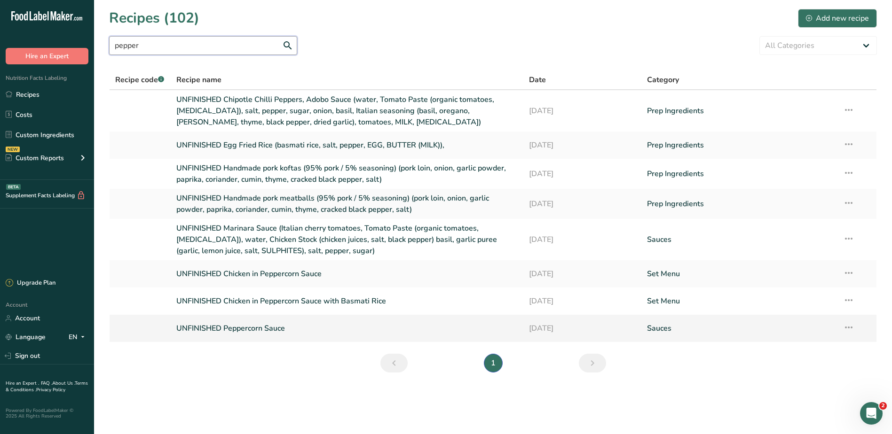
type input "pepper"
click at [280, 328] on link "UNFINISHED Peppercorn Sauce" at bounding box center [347, 329] width 342 height 20
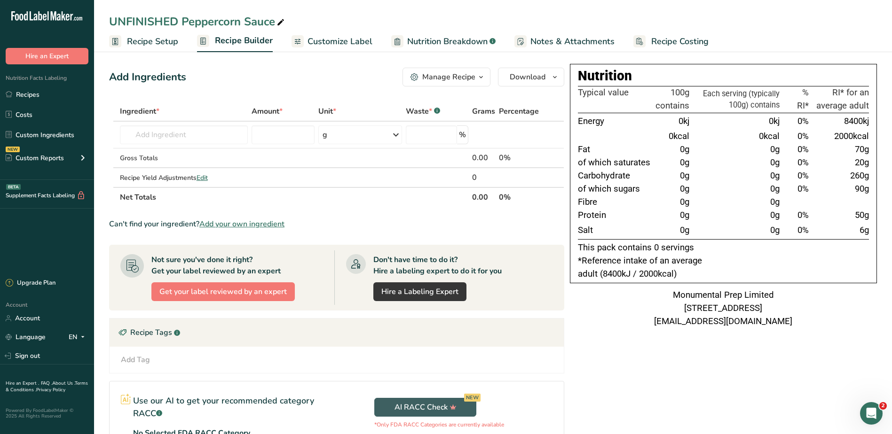
click at [548, 38] on span "Notes & Attachments" at bounding box center [572, 41] width 84 height 13
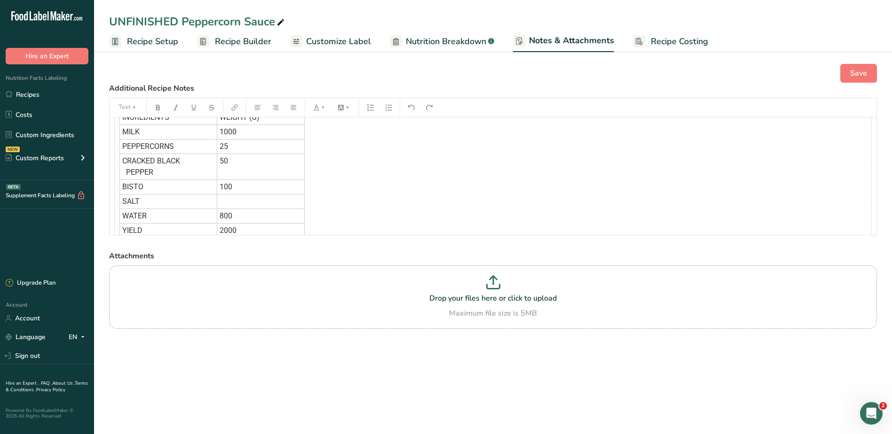
scroll to position [385, 0]
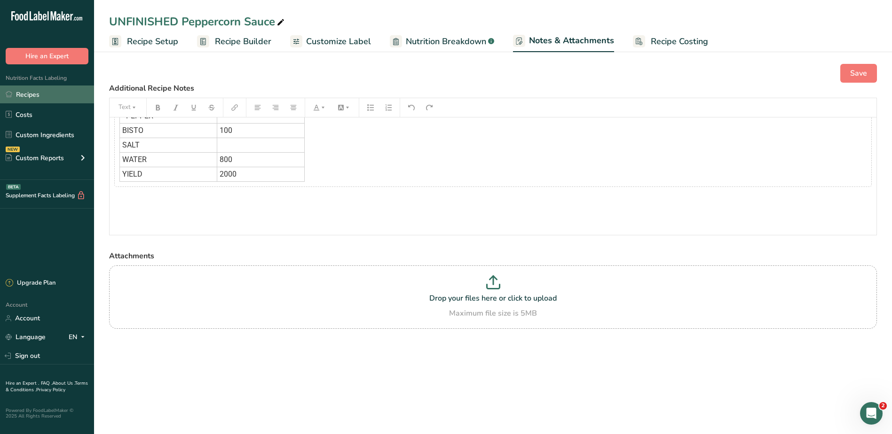
click at [27, 97] on link "Recipes" at bounding box center [47, 95] width 94 height 18
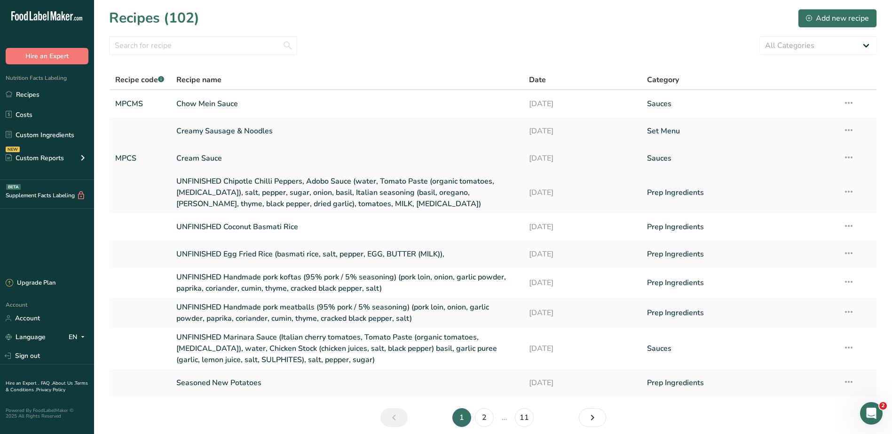
click at [212, 159] on link "Cream Sauce" at bounding box center [347, 159] width 342 height 20
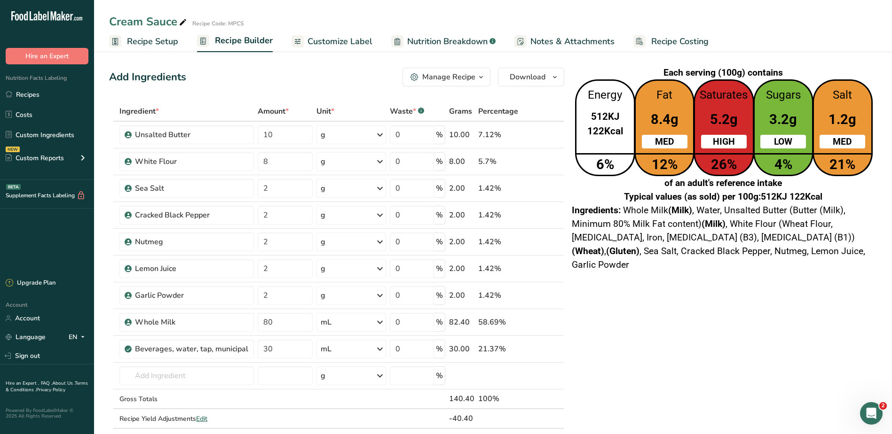
click at [567, 40] on span "Notes & Attachments" at bounding box center [572, 41] width 84 height 13
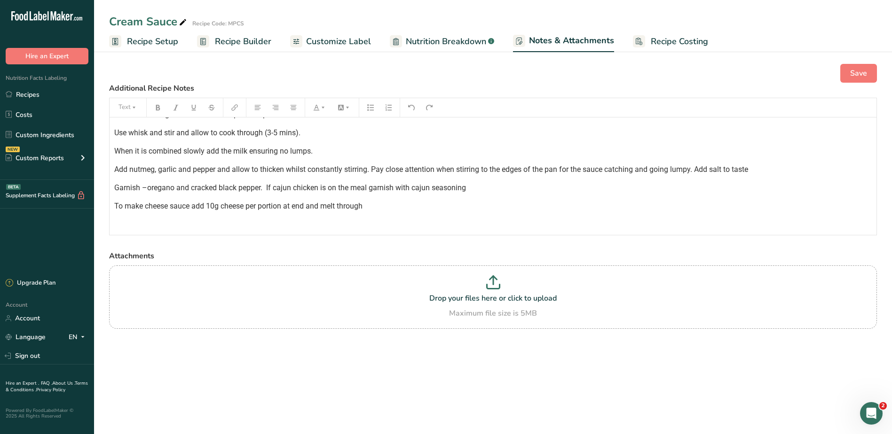
scroll to position [18, 0]
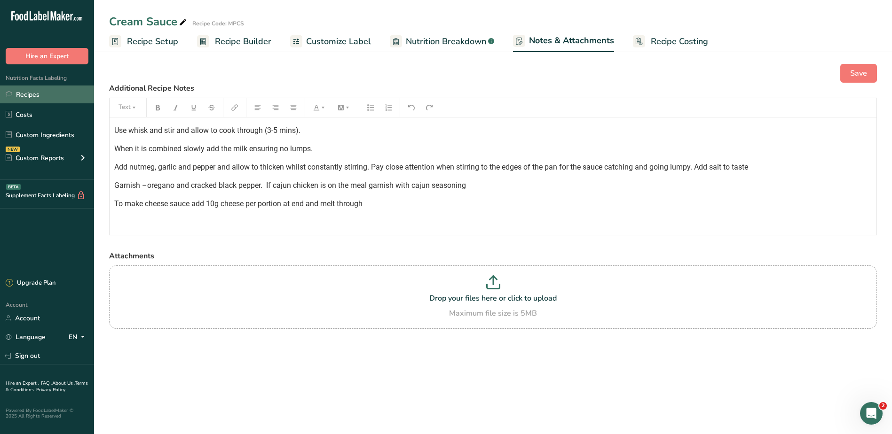
click at [24, 96] on link "Recipes" at bounding box center [47, 95] width 94 height 18
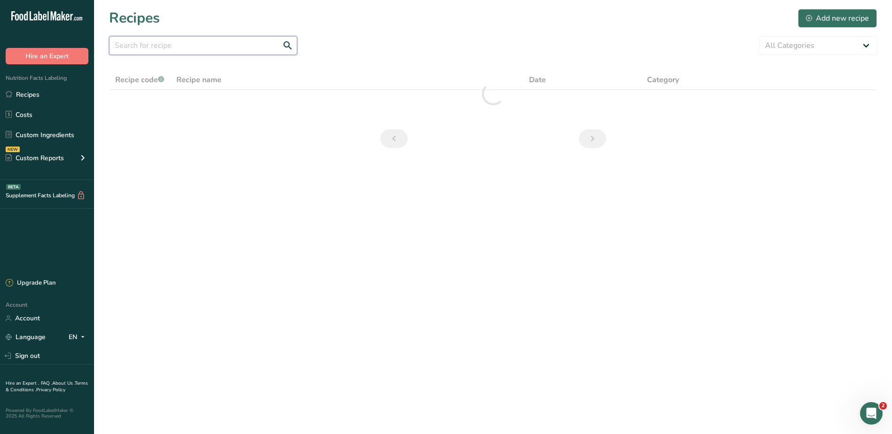
click at [197, 50] on input "text" at bounding box center [203, 45] width 188 height 19
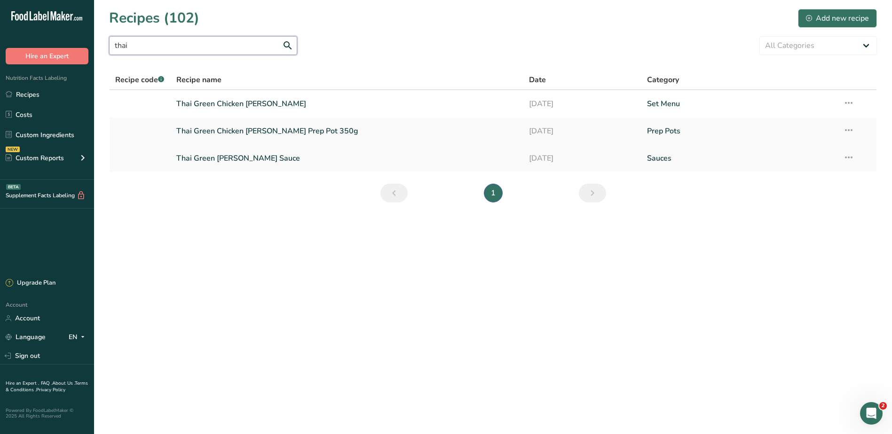
type input "thai"
click at [223, 152] on link "Thai Green Curry Sauce" at bounding box center [347, 159] width 342 height 20
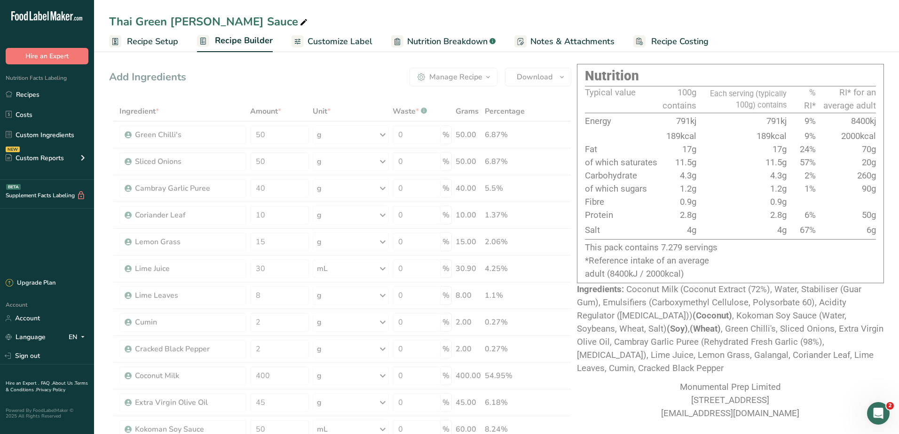
click at [555, 36] on div "Custom ingredient modal" at bounding box center [449, 217] width 899 height 434
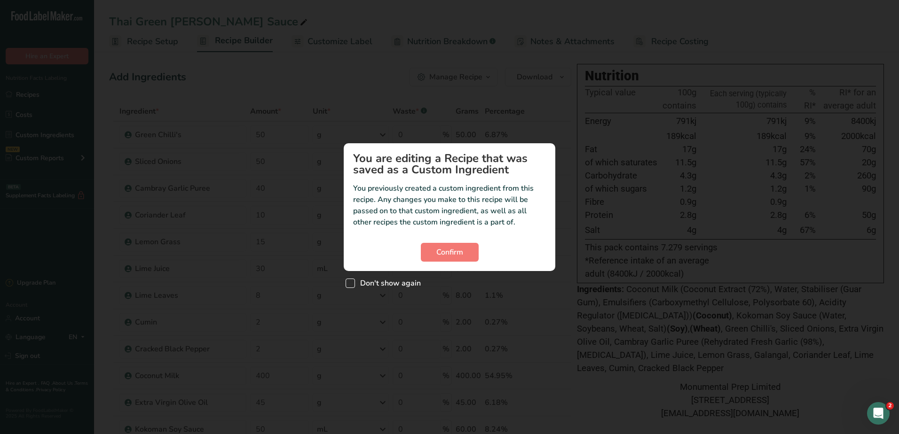
click at [404, 280] on span "Don't show again" at bounding box center [388, 283] width 66 height 9
click at [352, 280] on input "Don't show again" at bounding box center [349, 283] width 6 height 6
checkbox input "true"
click at [435, 252] on button "Confirm" at bounding box center [450, 252] width 58 height 19
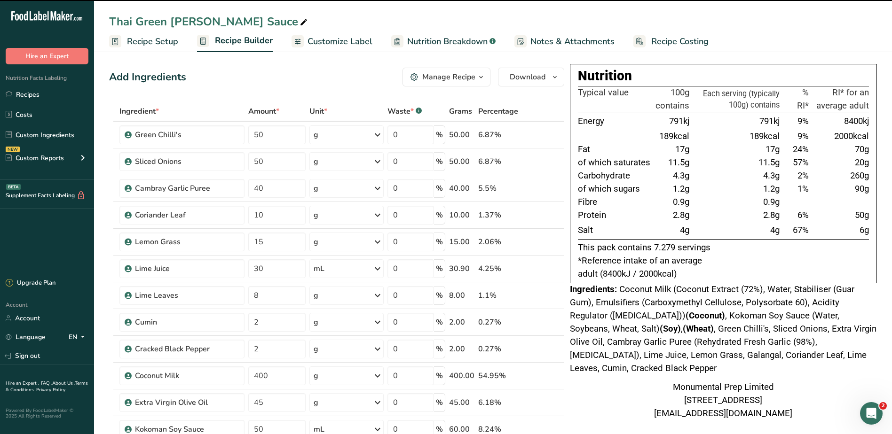
click at [556, 43] on span "Notes & Attachments" at bounding box center [572, 41] width 84 height 13
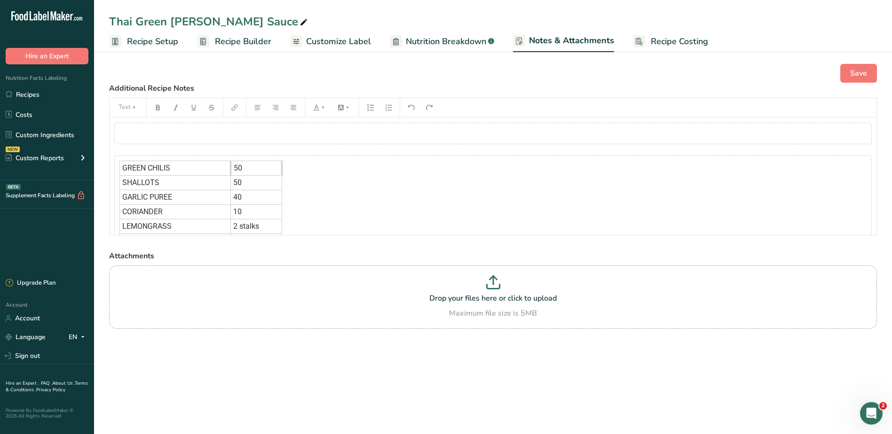
click at [286, 141] on div "﻿" at bounding box center [492, 134] width 757 height 22
click at [250, 157] on icon "button" at bounding box center [251, 156] width 7 height 7
click at [386, 177] on div "GREEN CHILIS 50 SHALLOTS 50 GARLIC PUREE 40 CORIANDER 10 LEMONGRASS 2 stalks GR…" at bounding box center [492, 241] width 757 height 237
click at [244, 38] on span "Recipe Builder" at bounding box center [243, 41] width 56 height 13
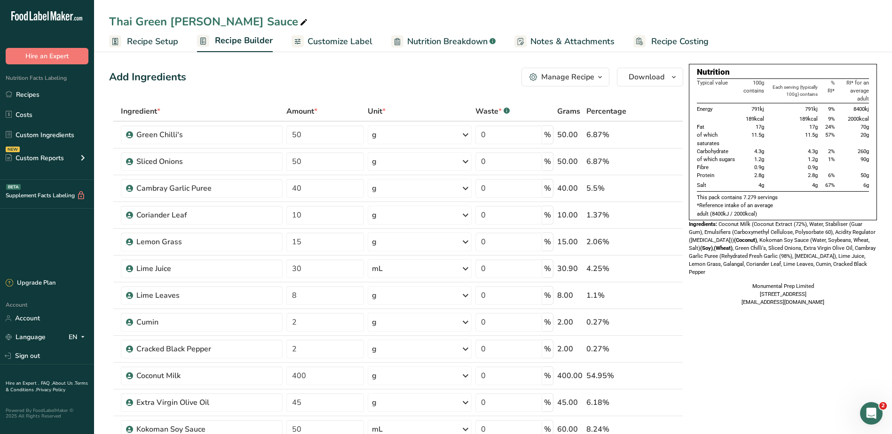
click at [588, 37] on span "Notes & Attachments" at bounding box center [572, 41] width 84 height 13
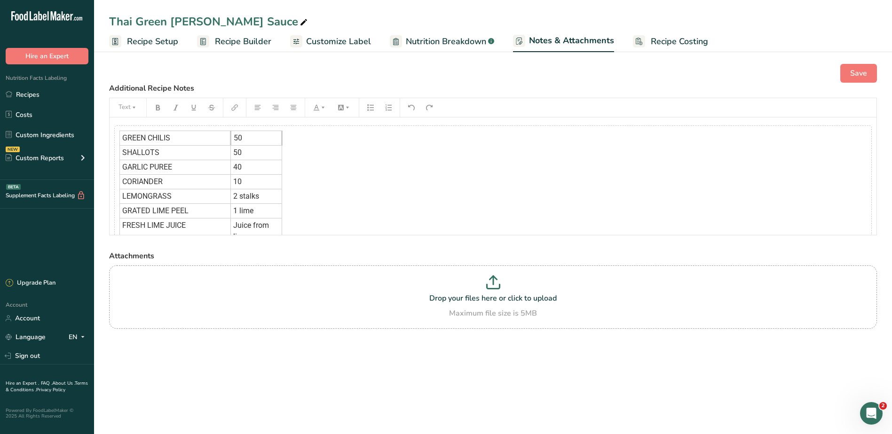
scroll to position [47, 0]
click at [251, 183] on span "2 stalks" at bounding box center [246, 179] width 26 height 9
click at [248, 227] on icon "button" at bounding box center [251, 225] width 7 height 7
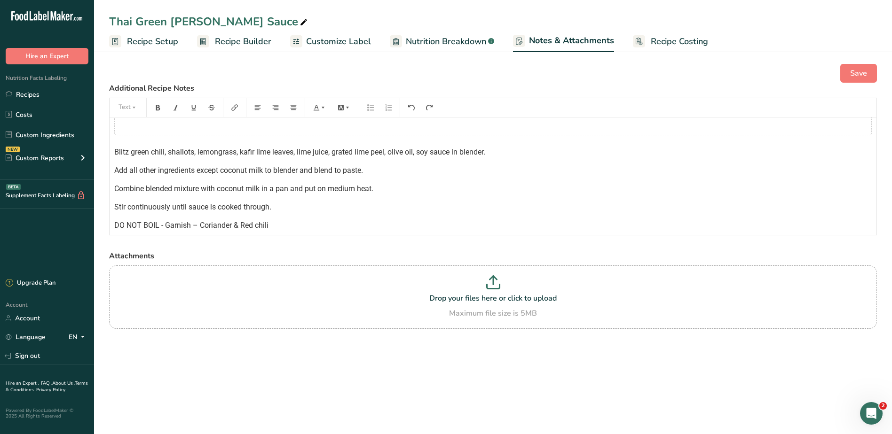
scroll to position [0, 0]
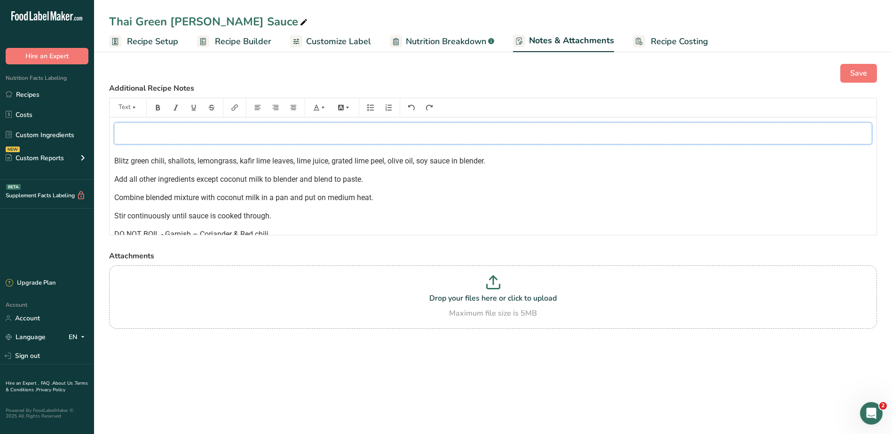
click at [281, 140] on div "﻿" at bounding box center [492, 134] width 757 height 22
click at [253, 156] on icon "button" at bounding box center [251, 156] width 7 height 7
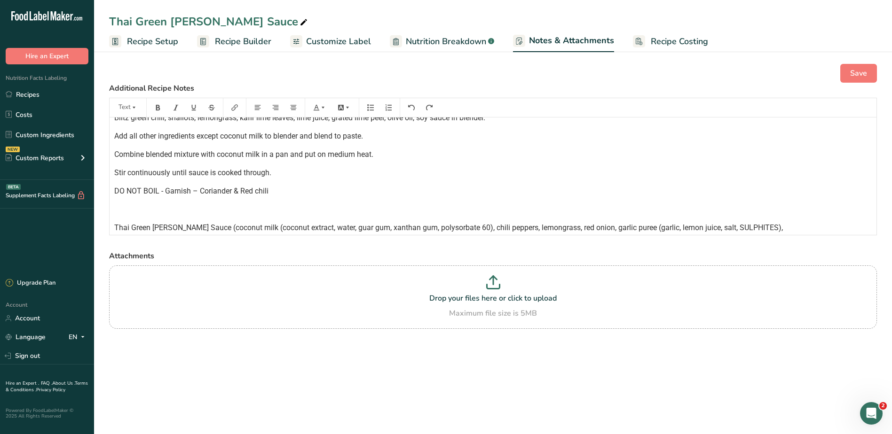
scroll to position [18, 0]
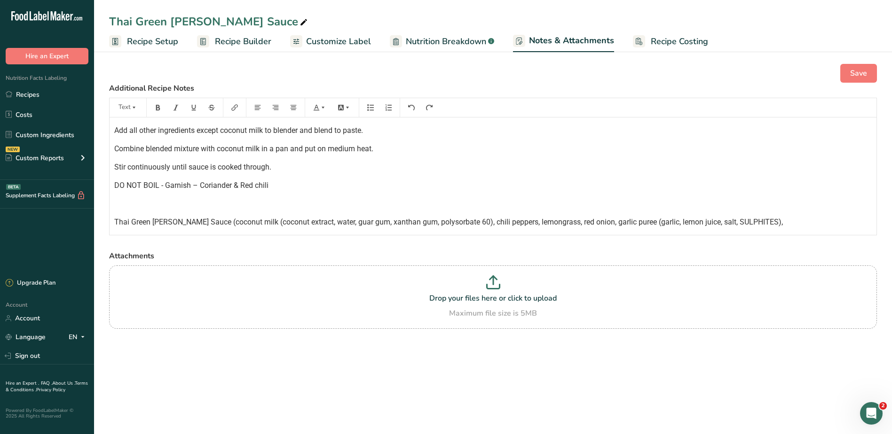
click at [494, 220] on span "Thai Green Curry Sauce (coconut milk (coconut extract, water, guar gum, xanthan…" at bounding box center [448, 222] width 668 height 9
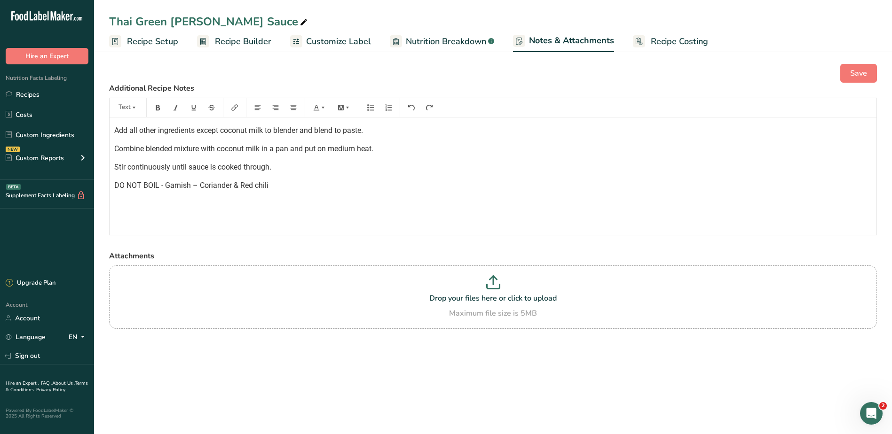
scroll to position [0, 0]
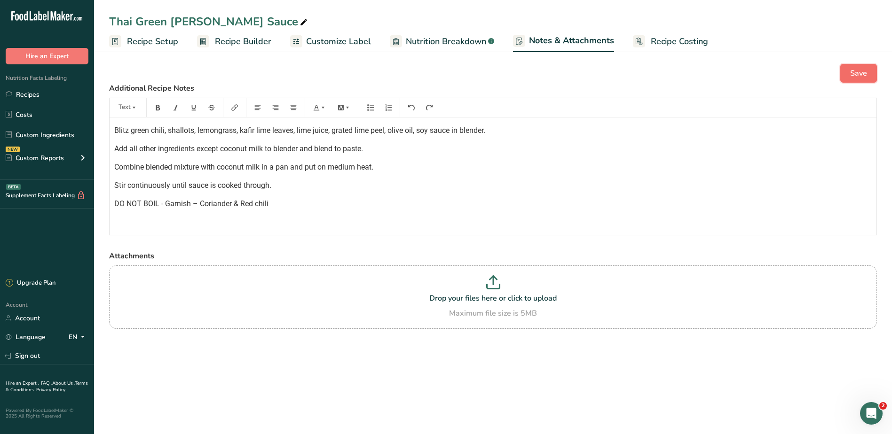
click at [856, 73] on span "Save" at bounding box center [858, 73] width 17 height 11
click at [849, 68] on button "Save" at bounding box center [858, 73] width 37 height 19
click at [150, 38] on span "Recipe Setup" at bounding box center [152, 41] width 51 height 13
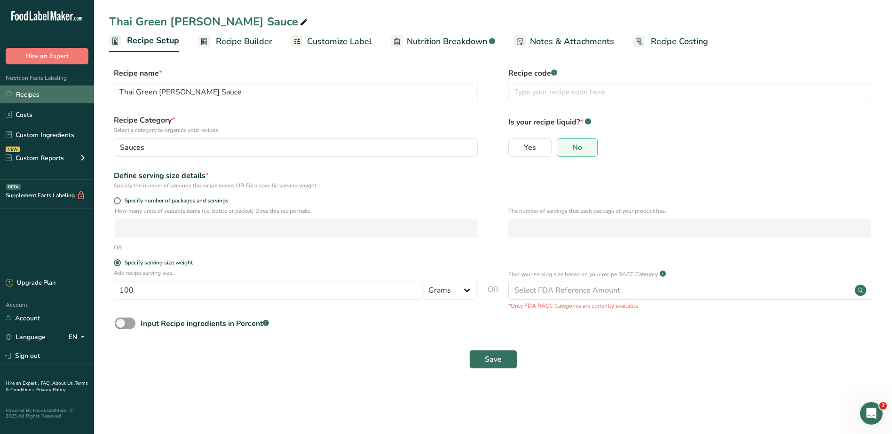
click at [32, 96] on link "Recipes" at bounding box center [47, 95] width 94 height 18
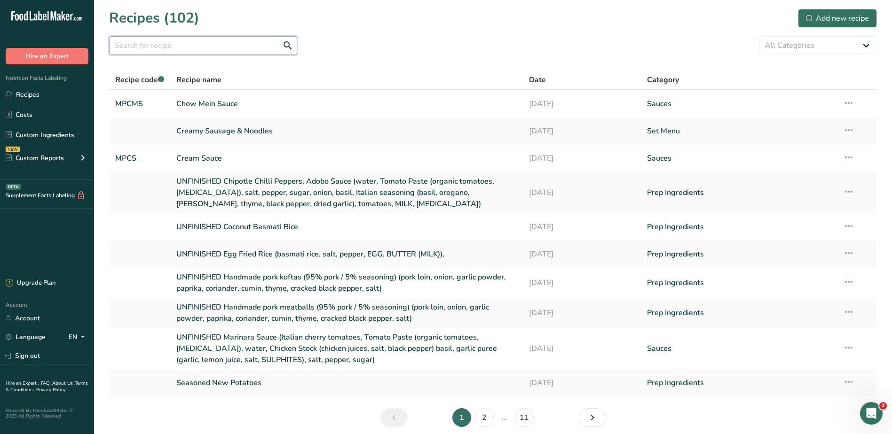
click at [220, 45] on input "text" at bounding box center [203, 45] width 188 height 19
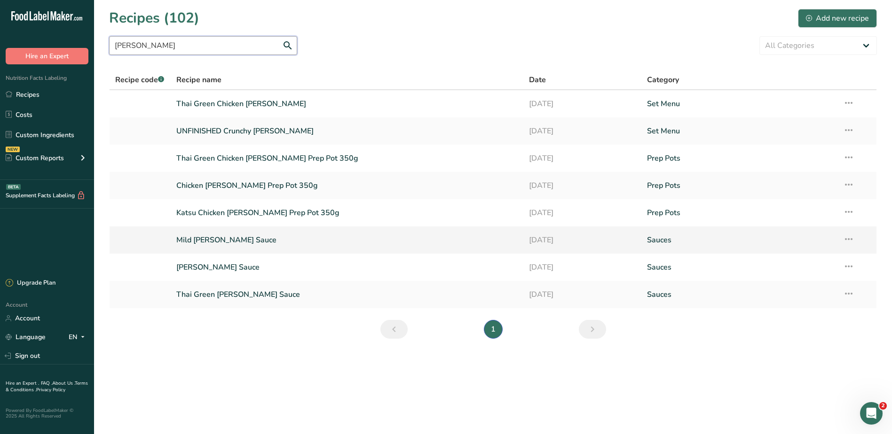
type input "curry"
click at [216, 240] on link "Mild Curry Sauce" at bounding box center [347, 240] width 342 height 20
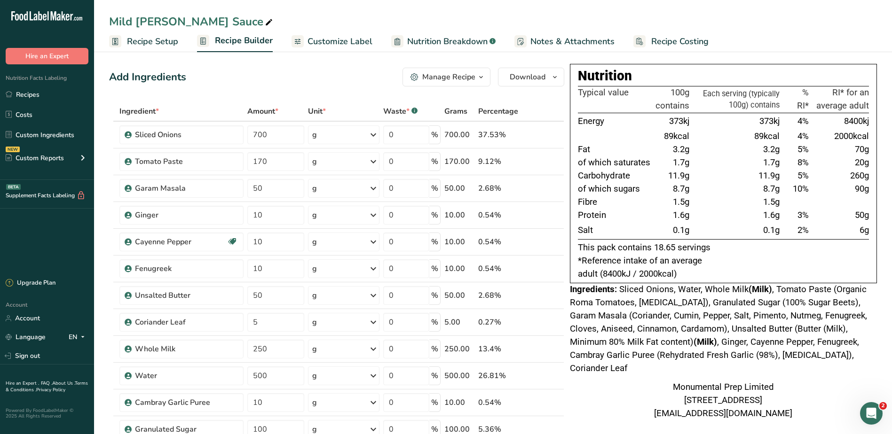
click at [582, 40] on span "Notes & Attachments" at bounding box center [572, 41] width 84 height 13
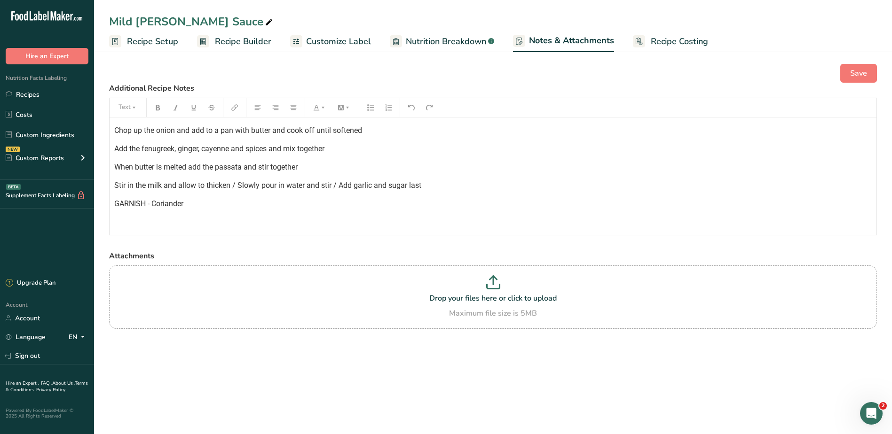
click at [215, 208] on p "GARNISH - Coriander" at bounding box center [492, 203] width 757 height 11
click at [852, 74] on span "Save" at bounding box center [858, 73] width 17 height 11
click at [33, 102] on link "Recipes" at bounding box center [47, 95] width 94 height 18
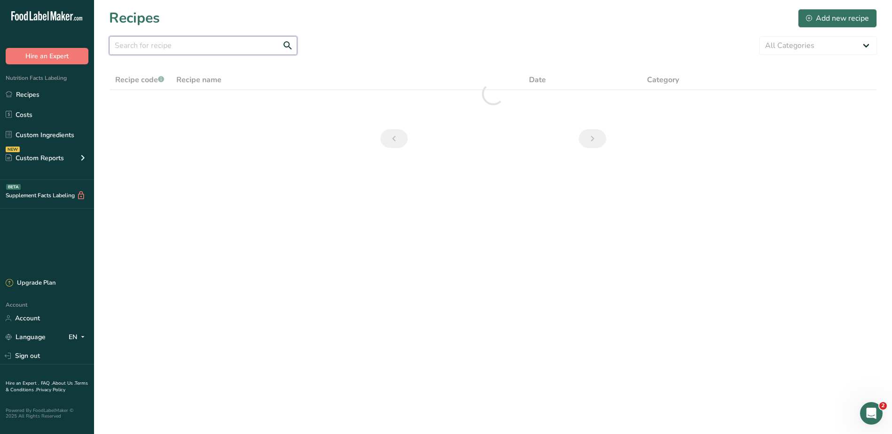
click at [168, 48] on input "text" at bounding box center [203, 45] width 188 height 19
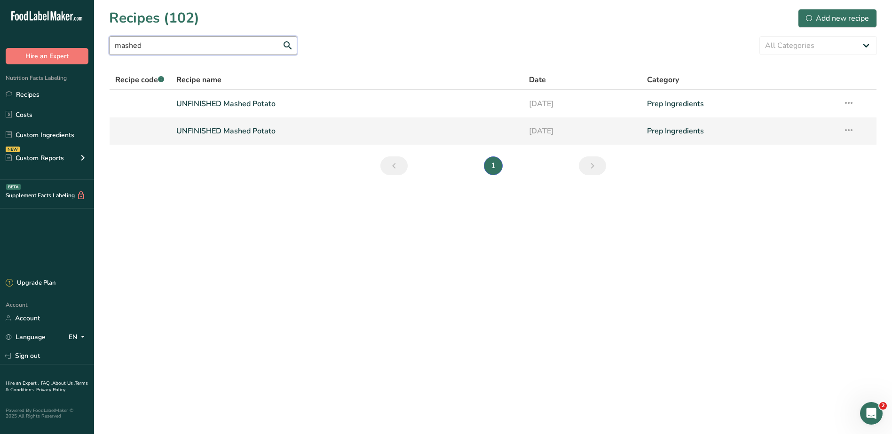
type input "mashed"
click at [201, 135] on link "UNFINISHED Mashed Potato" at bounding box center [347, 131] width 342 height 20
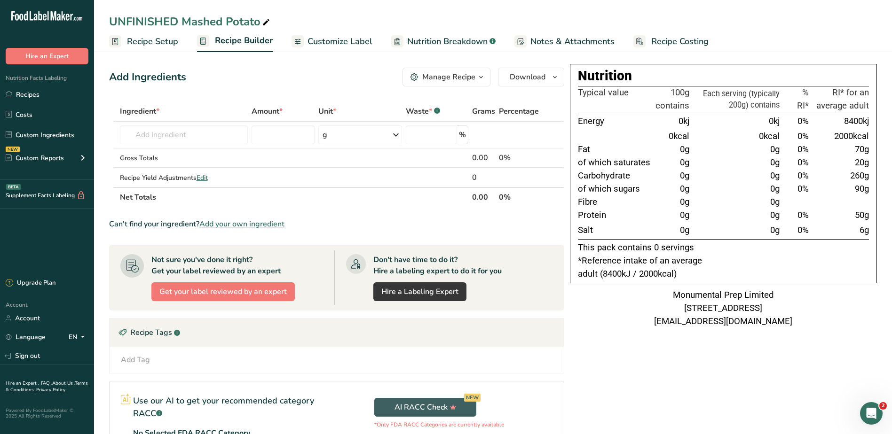
click at [566, 44] on span "Notes & Attachments" at bounding box center [572, 41] width 84 height 13
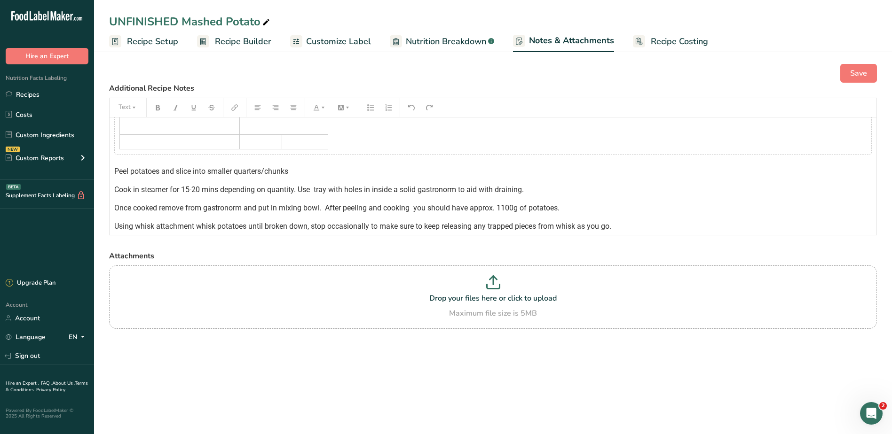
scroll to position [61, 0]
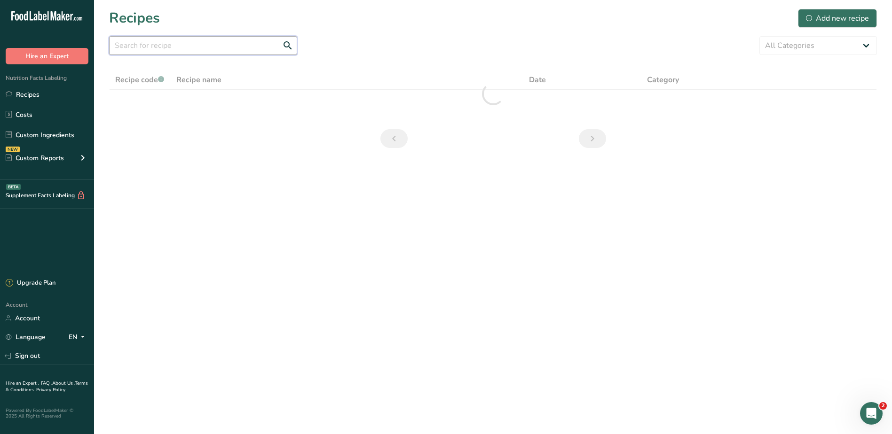
click at [179, 47] on input "text" at bounding box center [203, 45] width 188 height 19
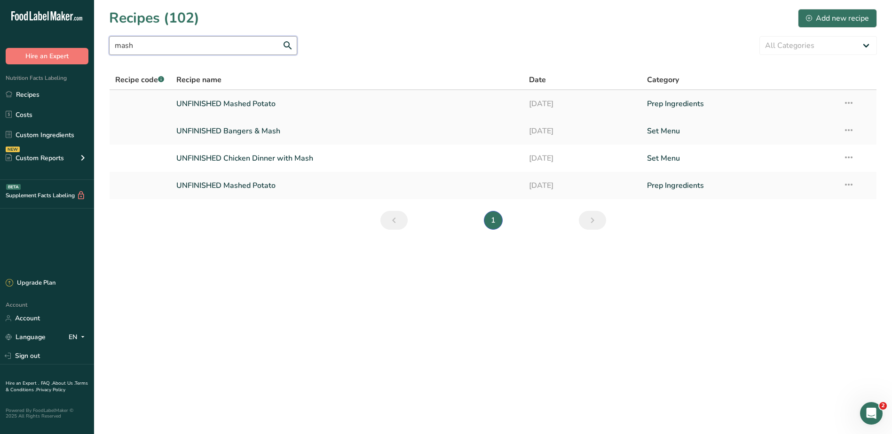
type input "mash"
click at [848, 102] on icon at bounding box center [848, 102] width 11 height 17
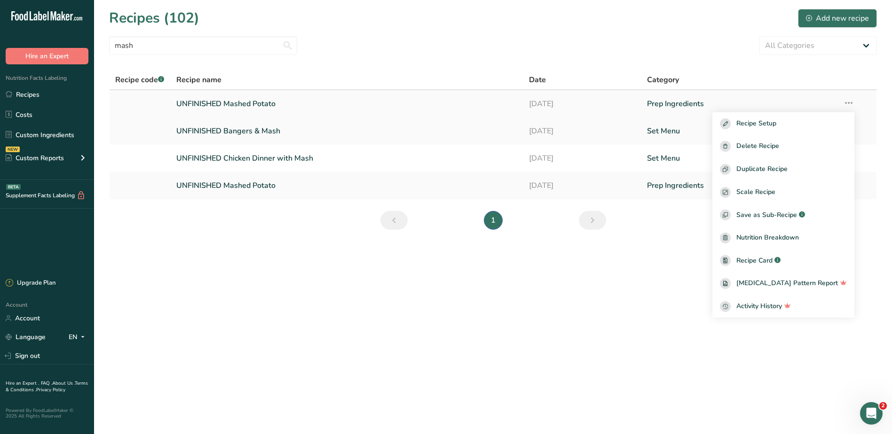
click at [209, 102] on link "UNFINISHED Mashed Potato" at bounding box center [347, 104] width 342 height 20
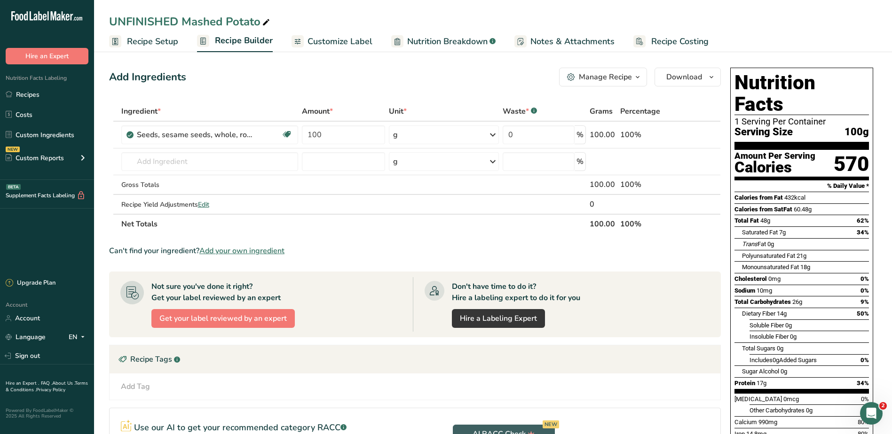
click at [569, 32] on link "Notes & Attachments" at bounding box center [564, 41] width 100 height 21
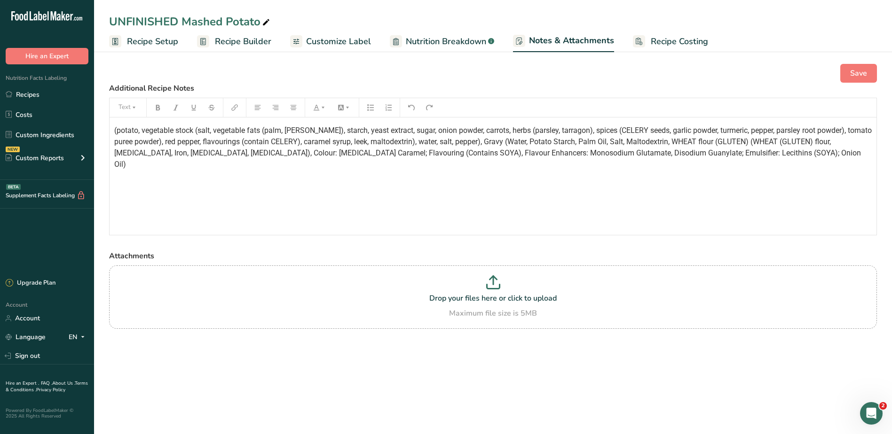
click at [167, 39] on span "Recipe Setup" at bounding box center [152, 41] width 51 height 13
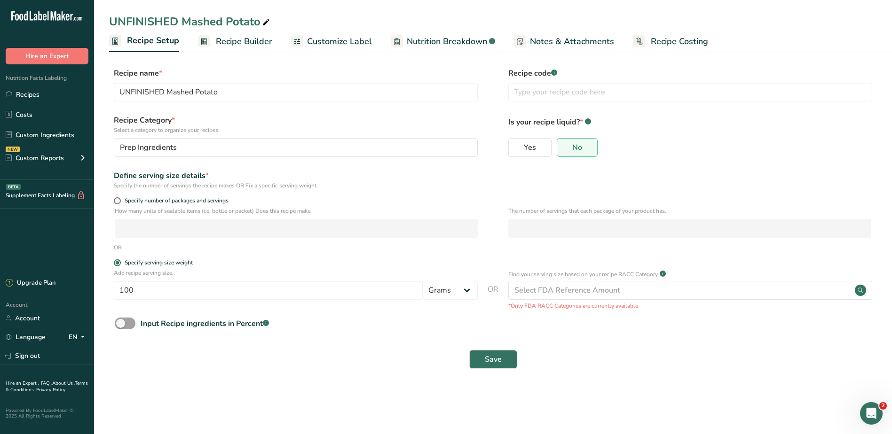
click at [257, 37] on span "Recipe Builder" at bounding box center [244, 41] width 56 height 13
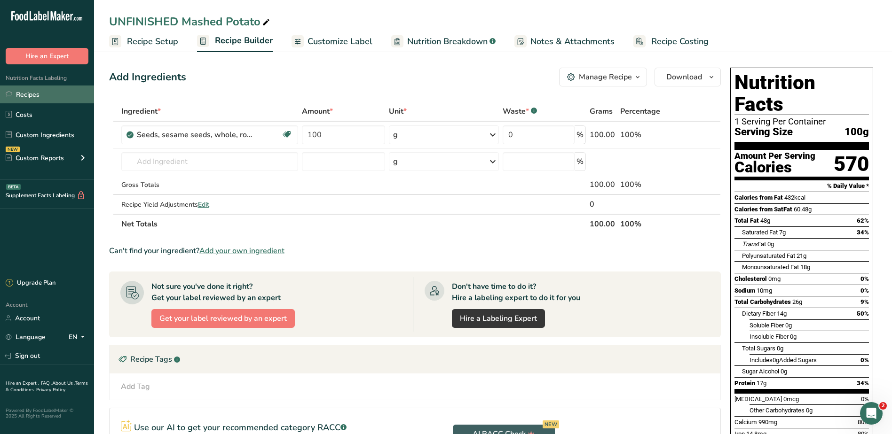
click at [31, 92] on link "Recipes" at bounding box center [47, 95] width 94 height 18
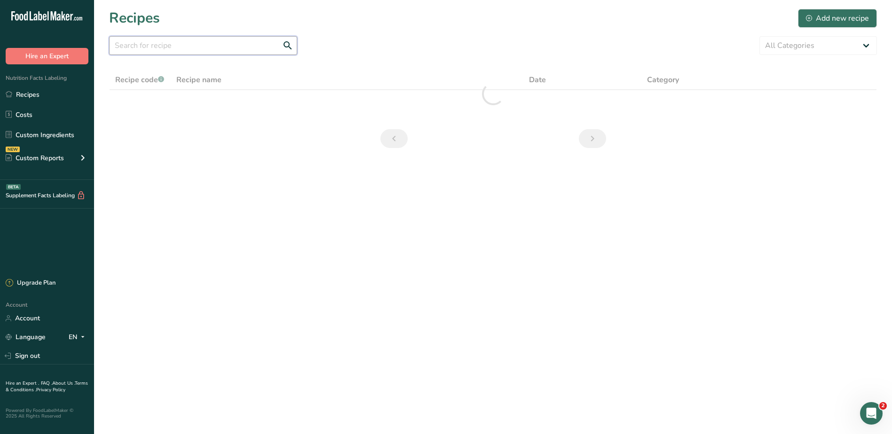
click at [189, 51] on input "text" at bounding box center [203, 45] width 188 height 19
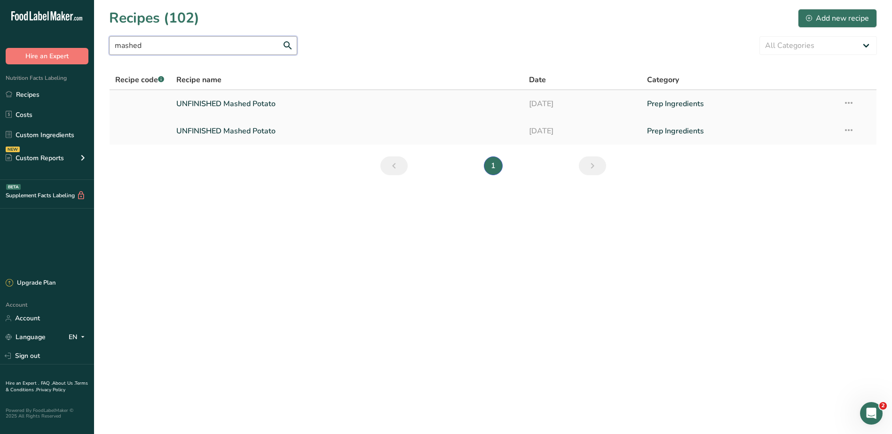
type input "mashed"
click at [844, 96] on icon at bounding box center [848, 102] width 11 height 17
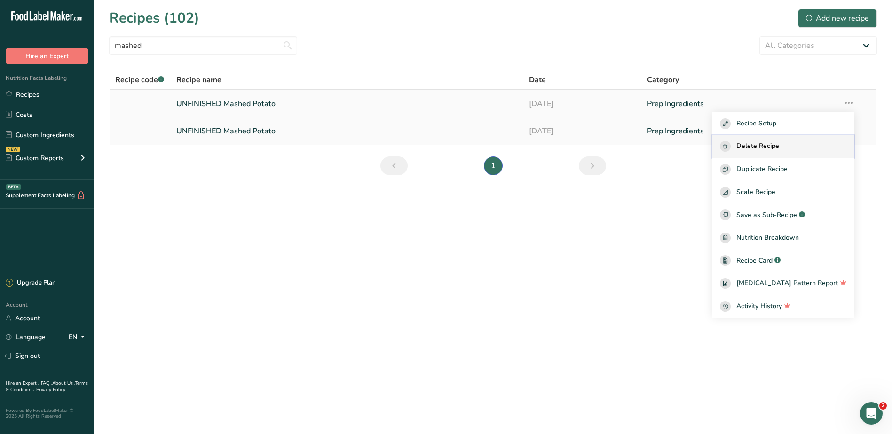
click at [778, 148] on span "Delete Recipe" at bounding box center [757, 146] width 43 height 11
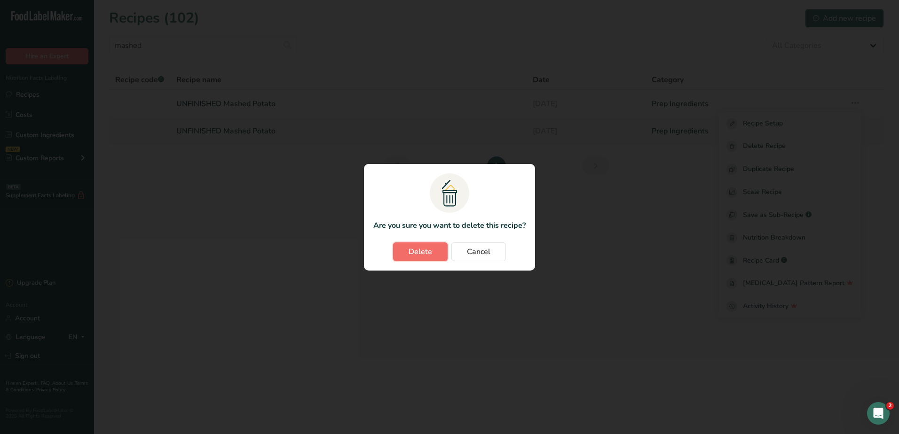
click at [431, 254] on span "Delete" at bounding box center [421, 251] width 24 height 11
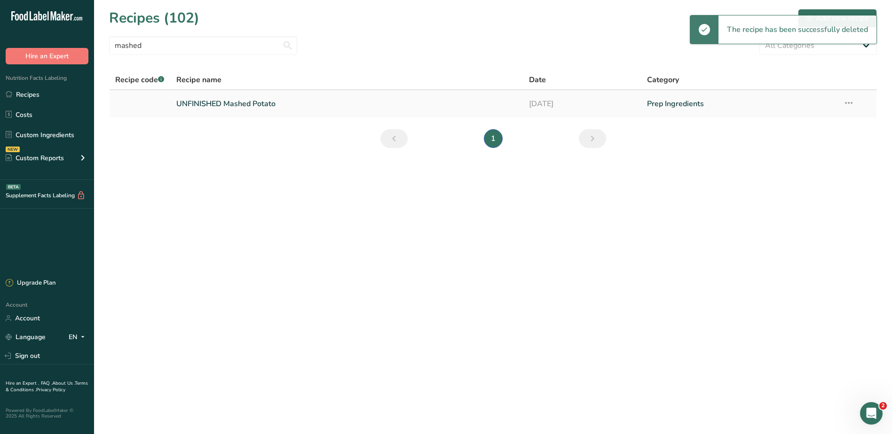
click at [235, 100] on link "UNFINISHED Mashed Potato" at bounding box center [347, 104] width 342 height 20
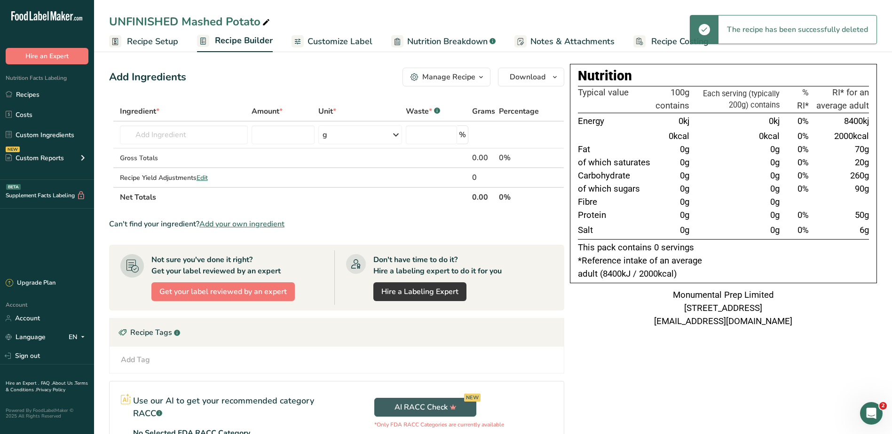
click at [559, 40] on span "Notes & Attachments" at bounding box center [572, 41] width 84 height 13
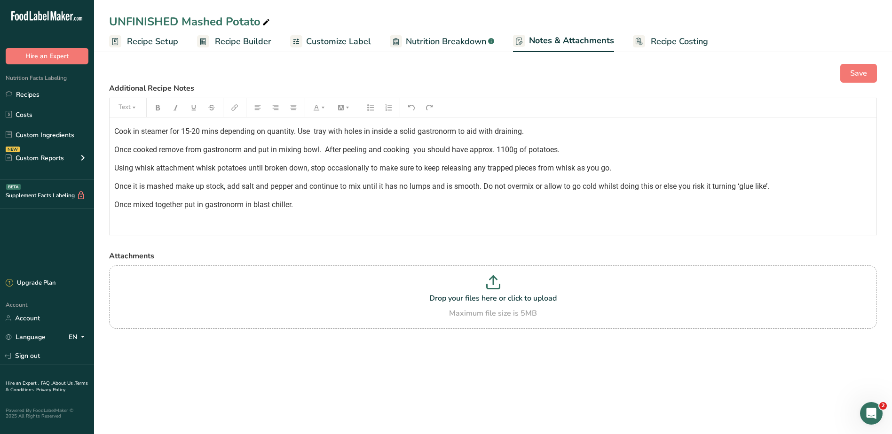
scroll to position [155, 0]
click at [27, 95] on link "Recipes" at bounding box center [47, 95] width 94 height 18
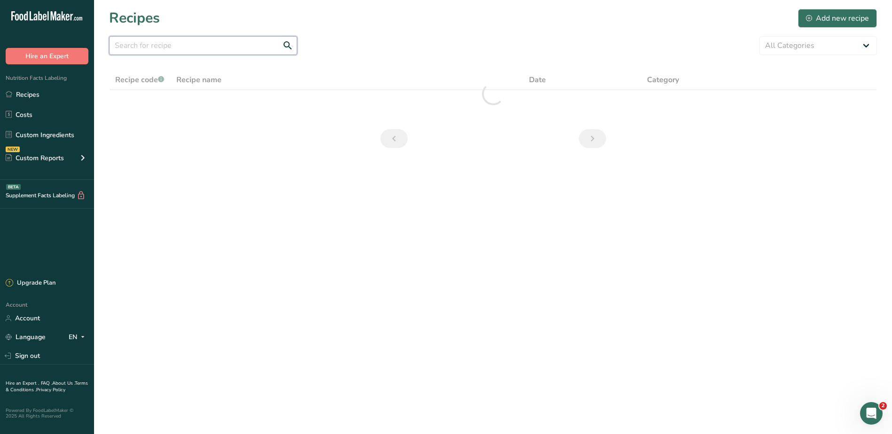
click at [178, 47] on input "text" at bounding box center [203, 45] width 188 height 19
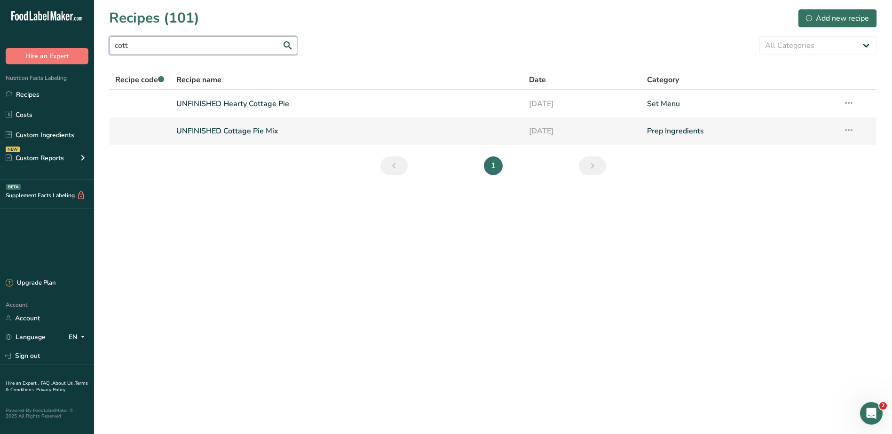
type input "cott"
click at [253, 132] on link "UNFINISHED Cottage Pie Mix" at bounding box center [347, 131] width 342 height 20
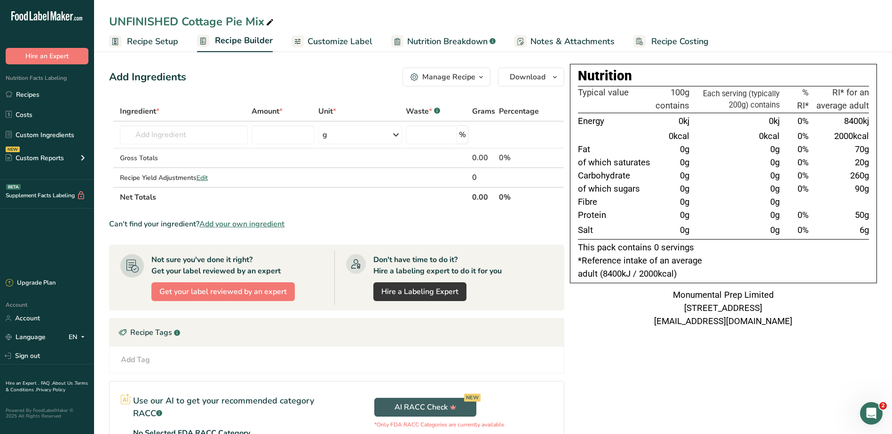
click at [544, 39] on span "Notes & Attachments" at bounding box center [572, 41] width 84 height 13
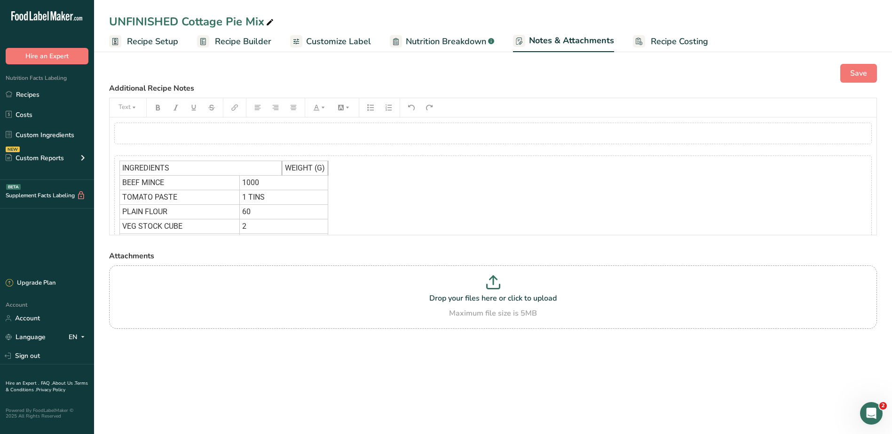
click at [322, 137] on div "﻿" at bounding box center [492, 134] width 757 height 22
click at [255, 158] on button "button" at bounding box center [251, 156] width 14 height 15
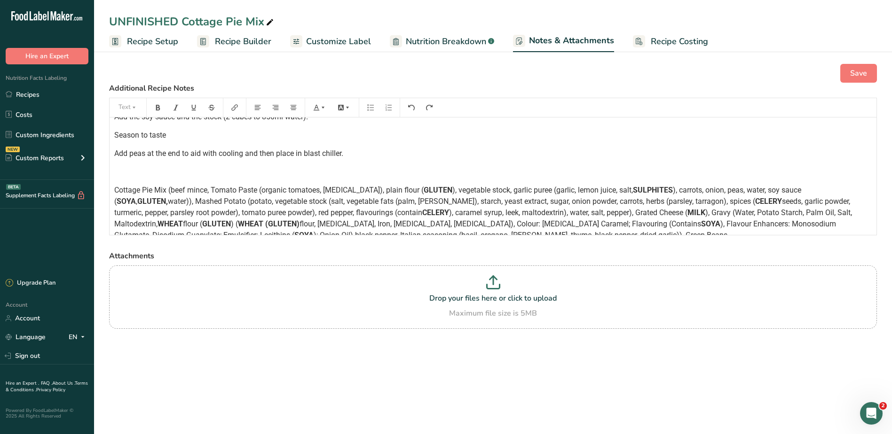
scroll to position [379, 0]
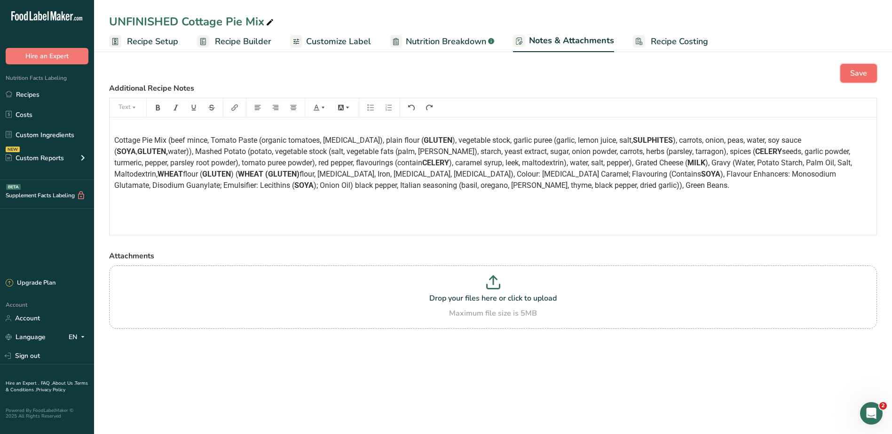
click at [865, 75] on span "Save" at bounding box center [858, 73] width 17 height 11
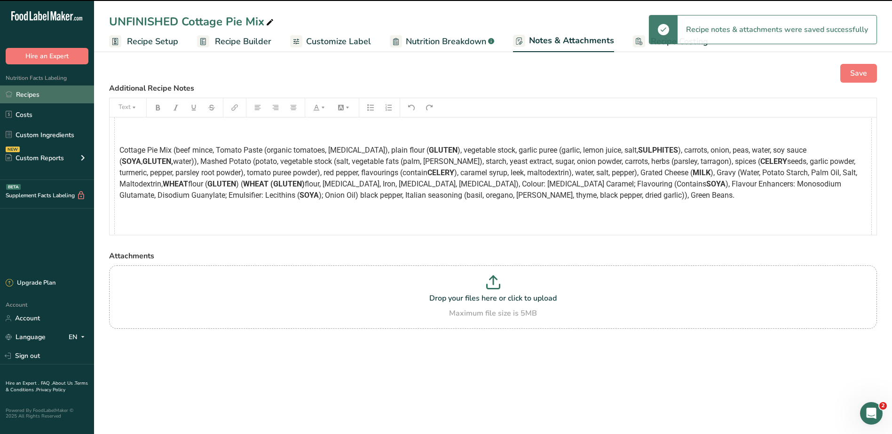
click at [33, 94] on link "Recipes" at bounding box center [47, 95] width 94 height 18
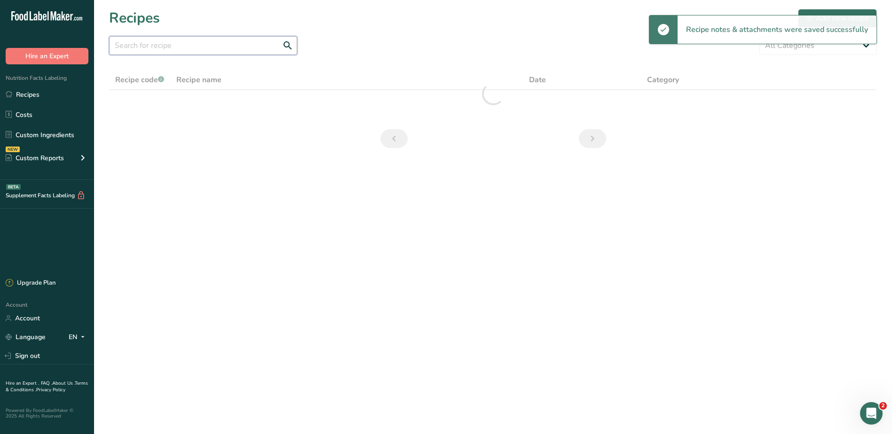
click at [196, 48] on input "text" at bounding box center [203, 45] width 188 height 19
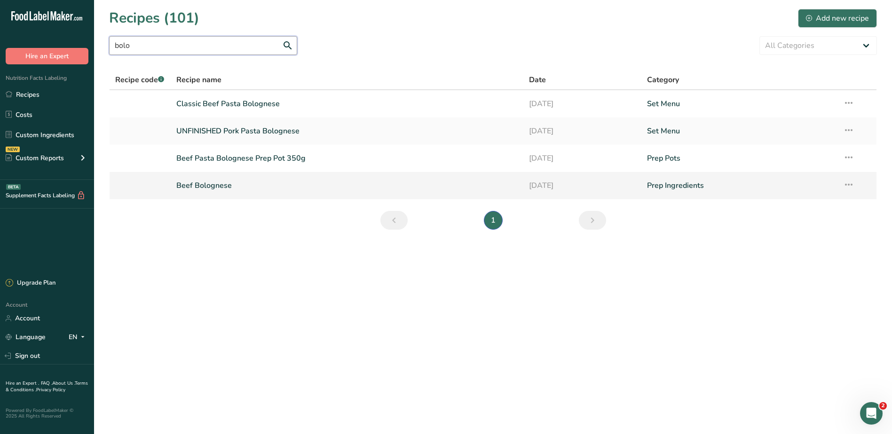
type input "bolo"
click at [210, 181] on link "Beef Bolognese" at bounding box center [347, 186] width 342 height 20
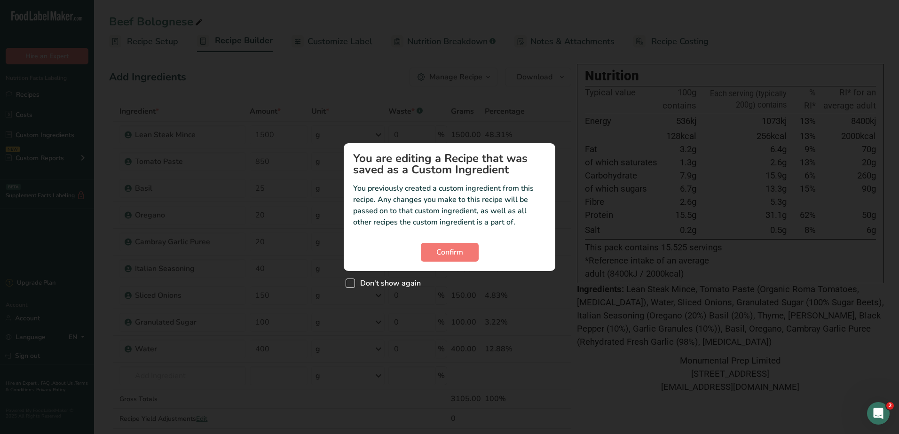
click at [390, 288] on div "Don't show again" at bounding box center [450, 281] width 212 height 20
click at [398, 287] on span "Don't show again" at bounding box center [388, 283] width 66 height 9
click at [352, 286] on input "Don't show again" at bounding box center [349, 283] width 6 height 6
checkbox input "true"
click at [447, 260] on button "Confirm" at bounding box center [450, 252] width 58 height 19
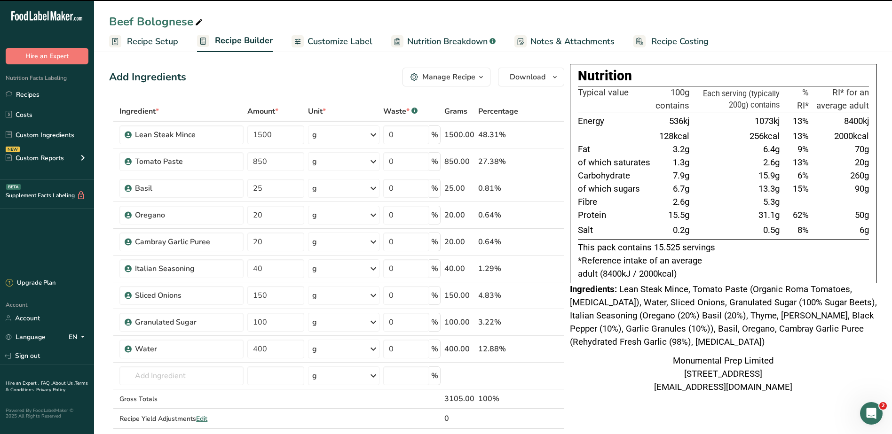
click at [541, 39] on span "Notes & Attachments" at bounding box center [572, 41] width 84 height 13
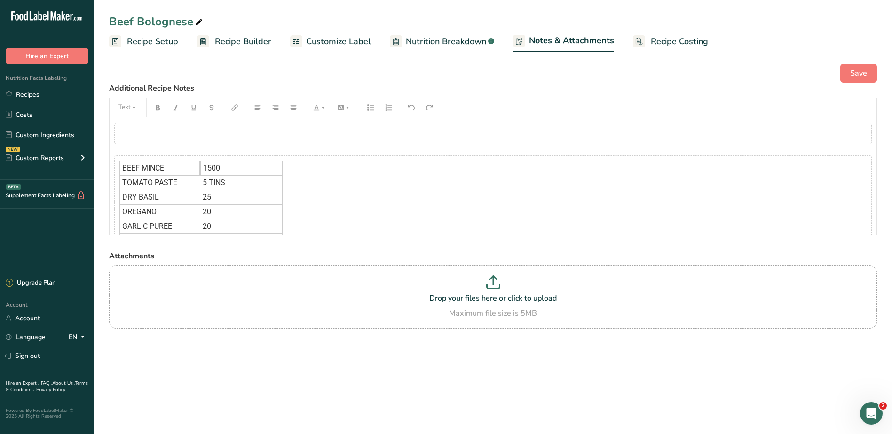
click at [239, 39] on span "Recipe Builder" at bounding box center [243, 41] width 56 height 13
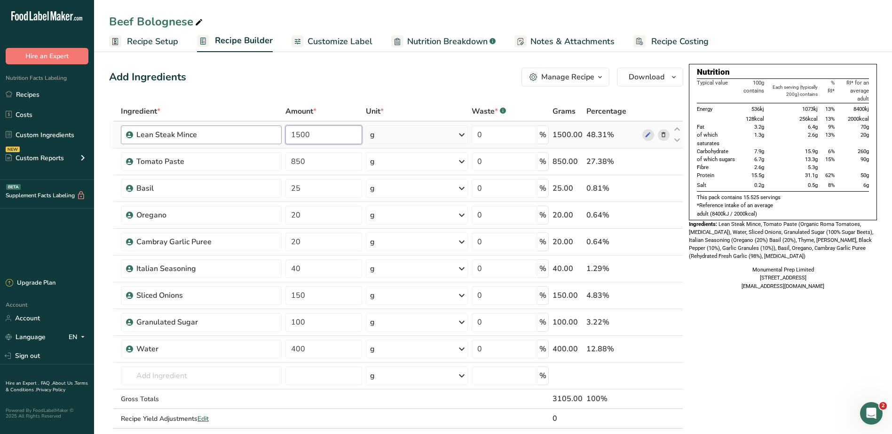
drag, startPoint x: 332, startPoint y: 134, endPoint x: 273, endPoint y: 138, distance: 58.9
click at [265, 136] on tr "Lean Steak Mince 1500 g Weight Units g kg mg See more Volume Units l Volume uni…" at bounding box center [396, 135] width 573 height 27
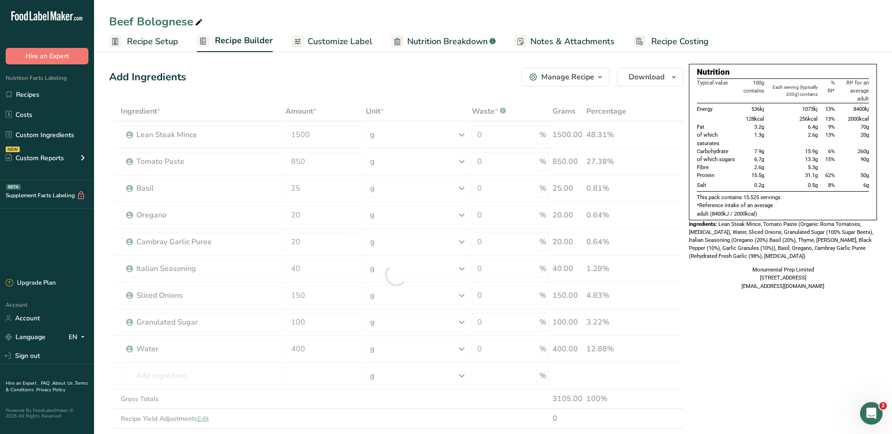
click at [262, 84] on div "Add Ingredients Manage Recipe Delete Recipe Duplicate Recipe Scale Recipe Save …" at bounding box center [396, 77] width 574 height 19
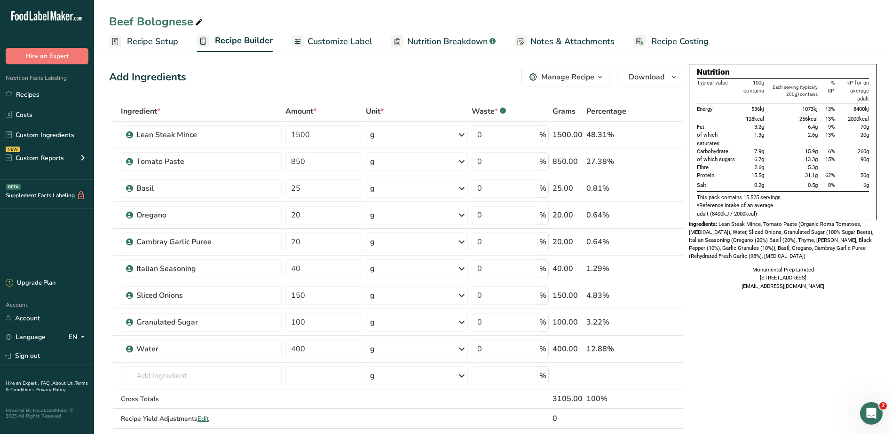
click at [552, 35] on span "Notes & Attachments" at bounding box center [572, 41] width 84 height 13
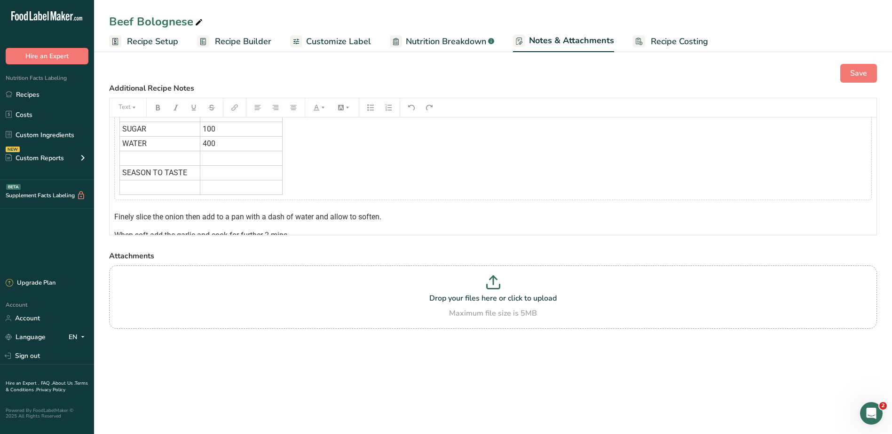
scroll to position [94, 0]
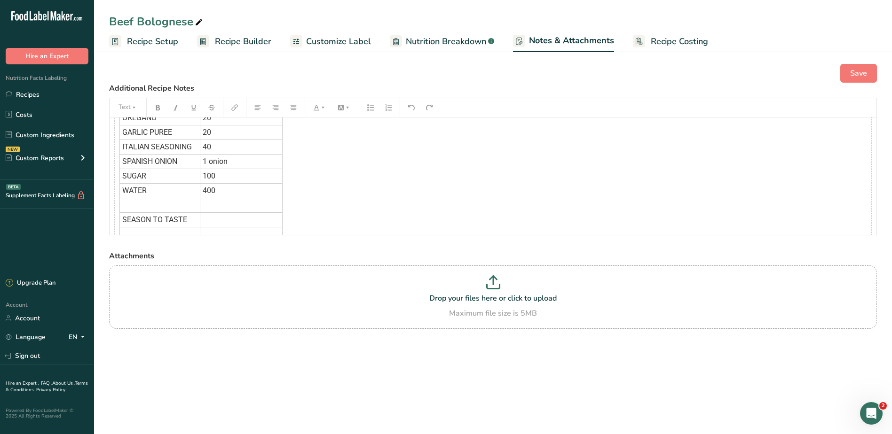
click at [232, 42] on span "Recipe Builder" at bounding box center [243, 41] width 56 height 13
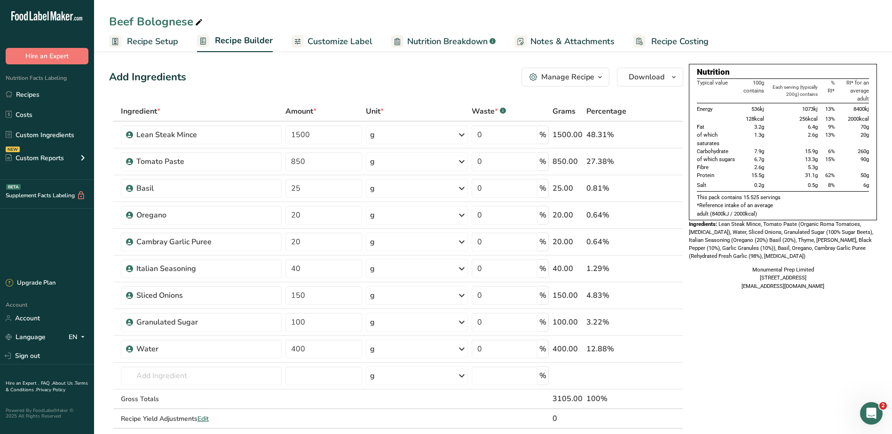
click at [540, 39] on span "Notes & Attachments" at bounding box center [572, 41] width 84 height 13
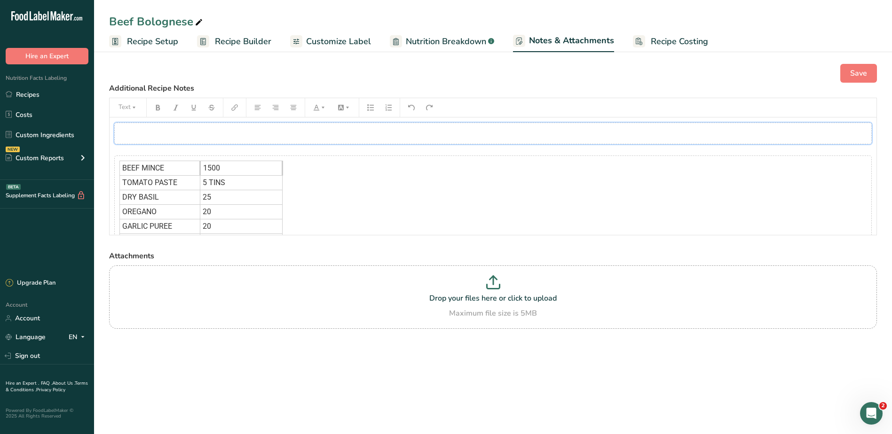
drag, startPoint x: 303, startPoint y: 140, endPoint x: 269, endPoint y: 151, distance: 36.3
click at [302, 140] on div "﻿" at bounding box center [492, 134] width 757 height 22
click at [250, 156] on icon "button" at bounding box center [251, 156] width 7 height 7
click at [231, 138] on td "1500" at bounding box center [241, 135] width 82 height 15
click at [249, 157] on icon "button" at bounding box center [251, 156] width 7 height 7
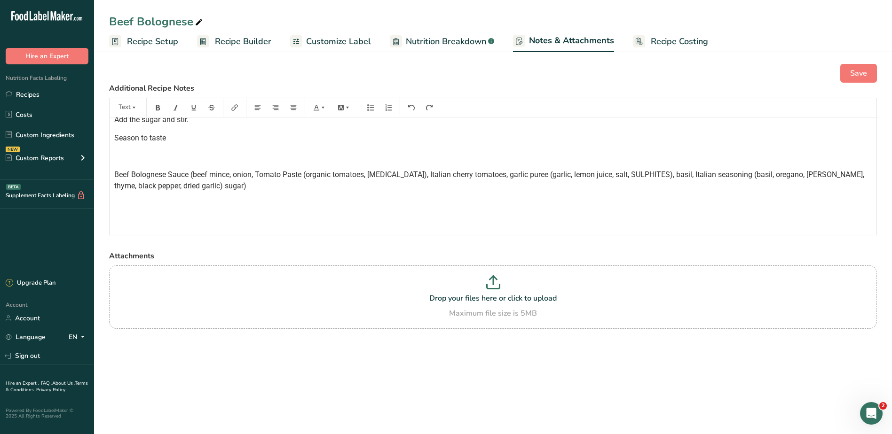
scroll to position [103, 0]
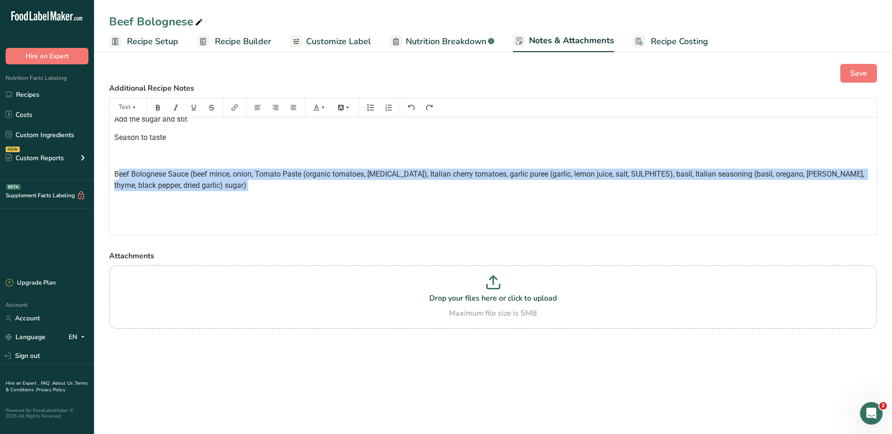
drag, startPoint x: 283, startPoint y: 193, endPoint x: 128, endPoint y: 170, distance: 156.9
click at [128, 170] on div "Finely slice the onion then add to a pan with a dash of water and allow to soft…" at bounding box center [493, 121] width 767 height 213
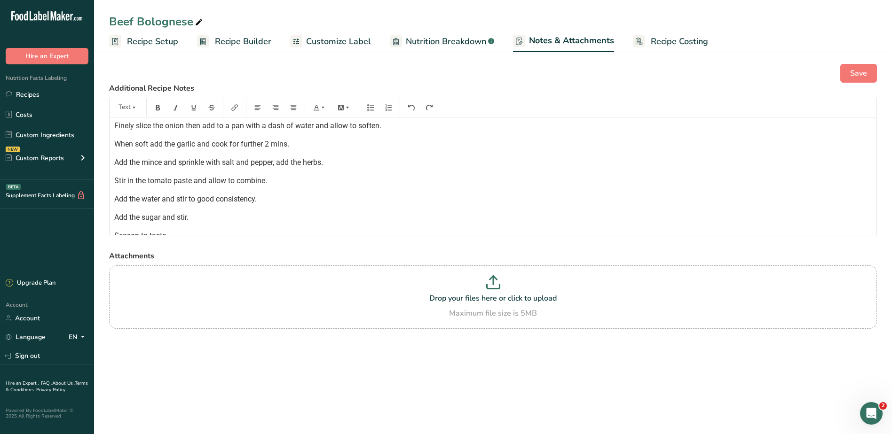
scroll to position [18, 0]
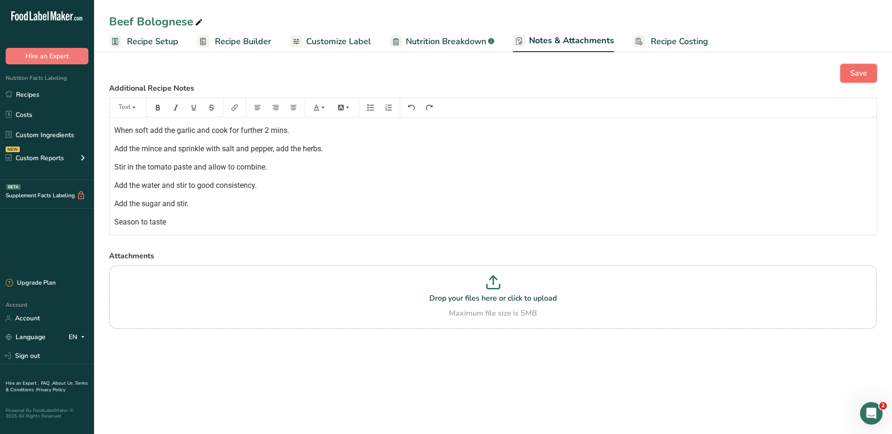
click at [863, 73] on span "Save" at bounding box center [858, 73] width 17 height 11
click at [859, 67] on button "Save" at bounding box center [858, 73] width 37 height 19
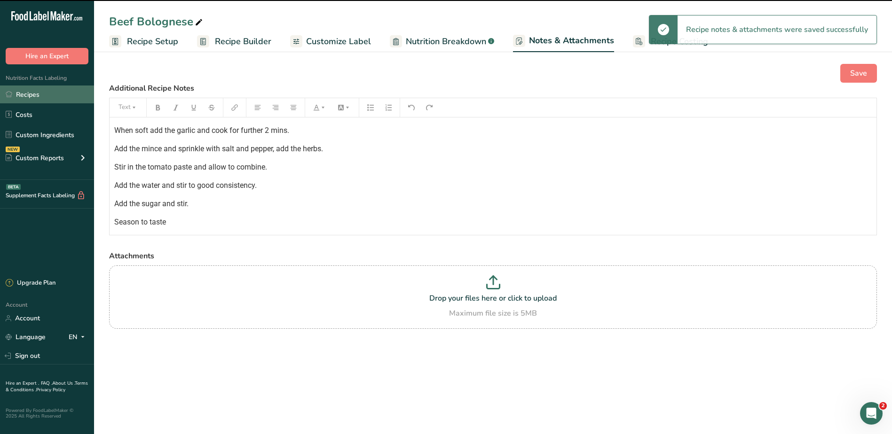
click at [31, 93] on link "Recipes" at bounding box center [47, 95] width 94 height 18
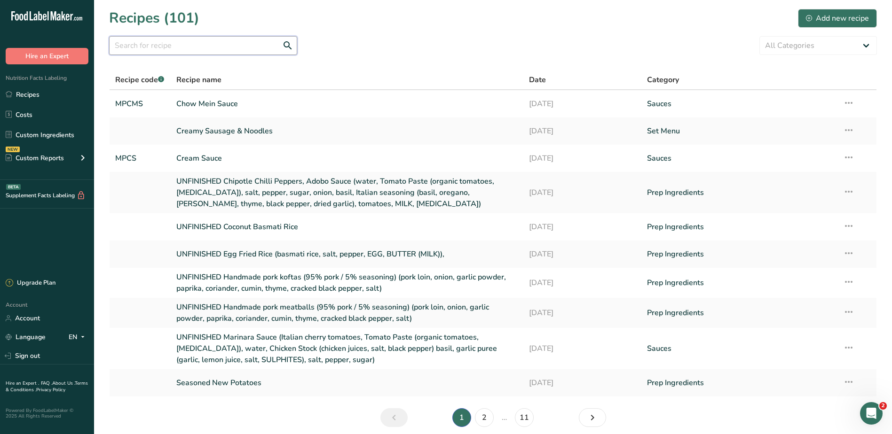
click at [250, 51] on input "text" at bounding box center [203, 45] width 188 height 19
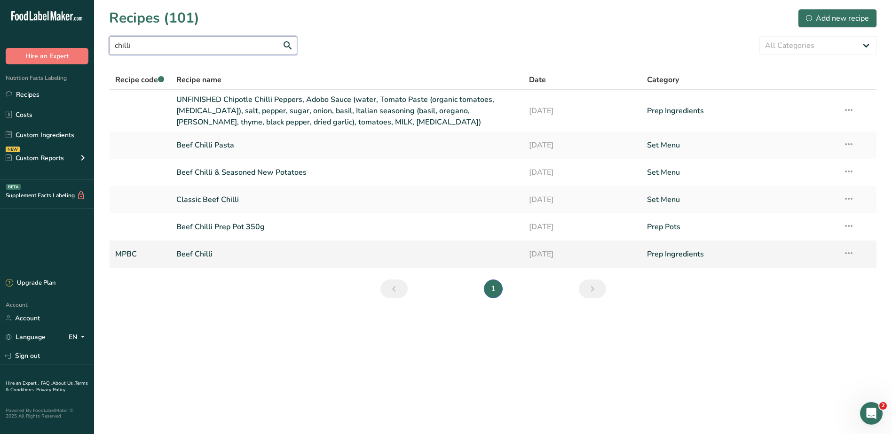
type input "chilli"
click at [248, 261] on link "Beef Chilli" at bounding box center [347, 254] width 342 height 20
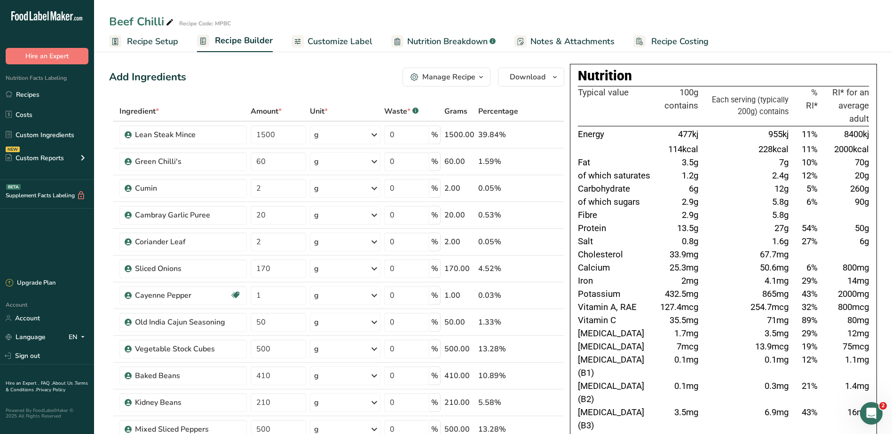
click at [534, 43] on span "Notes & Attachments" at bounding box center [572, 41] width 84 height 13
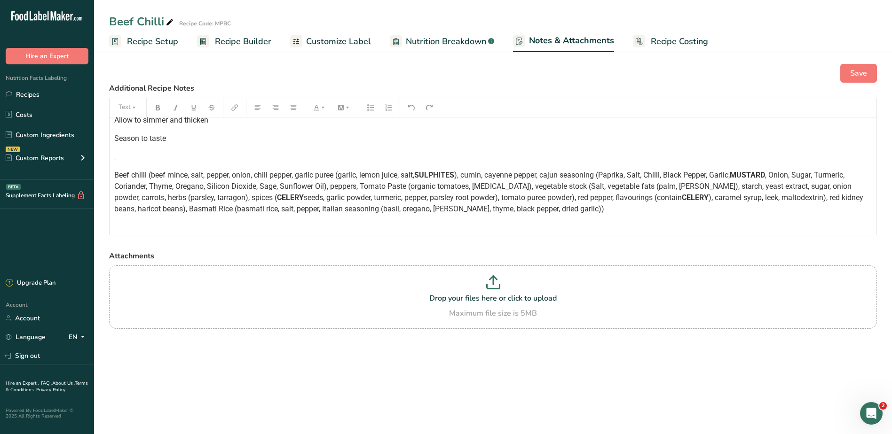
scroll to position [141, 0]
click at [250, 202] on span "), caramel syrup, leek, maltodextrin), red kidney beans, haricot beans), Basmat…" at bounding box center [489, 201] width 751 height 20
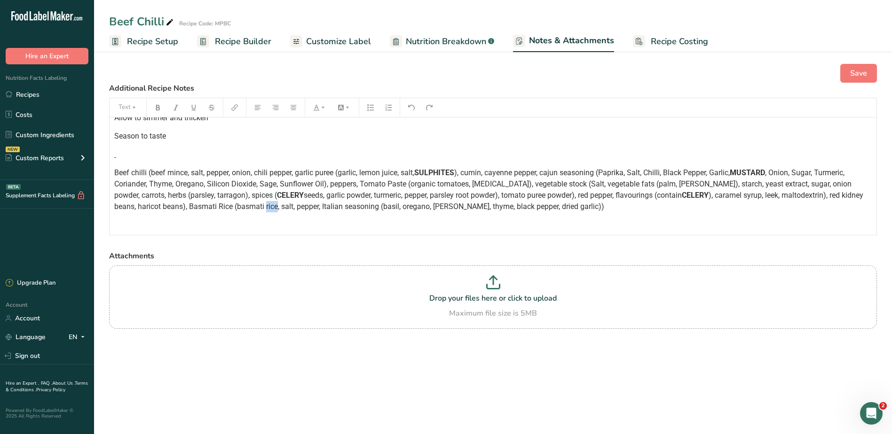
click at [250, 202] on span "), caramel syrup, leek, maltodextrin), red kidney beans, haricot beans), Basmat…" at bounding box center [489, 201] width 751 height 20
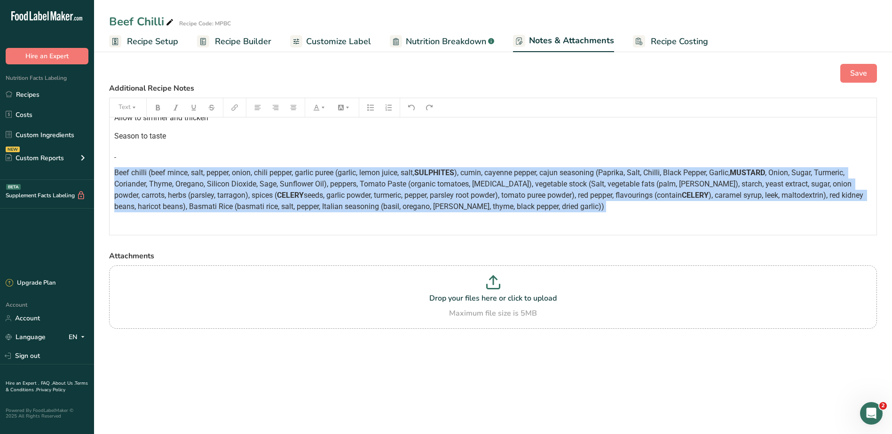
click at [250, 202] on span "), caramel syrup, leek, maltodextrin), red kidney beans, haricot beans), Basmat…" at bounding box center [489, 201] width 751 height 20
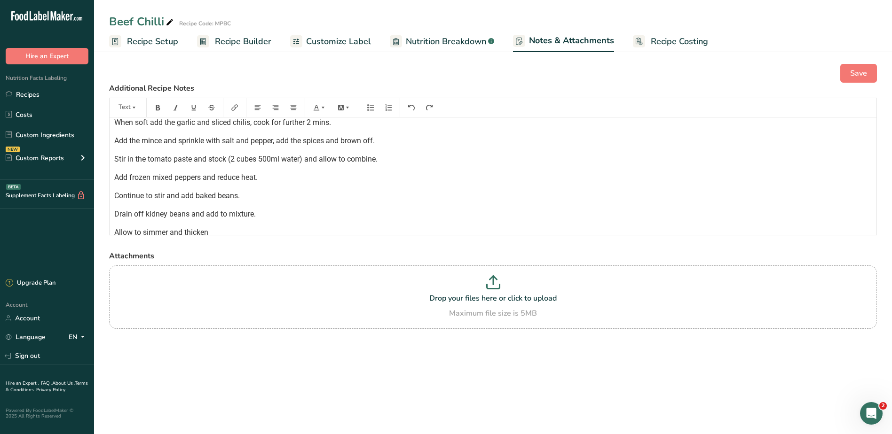
scroll to position [0, 0]
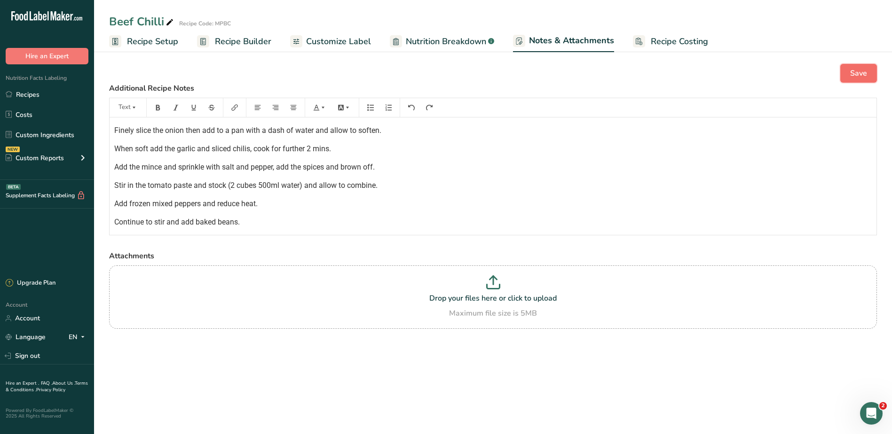
click at [854, 78] on span "Save" at bounding box center [858, 73] width 17 height 11
click at [852, 78] on span "Save" at bounding box center [858, 73] width 17 height 11
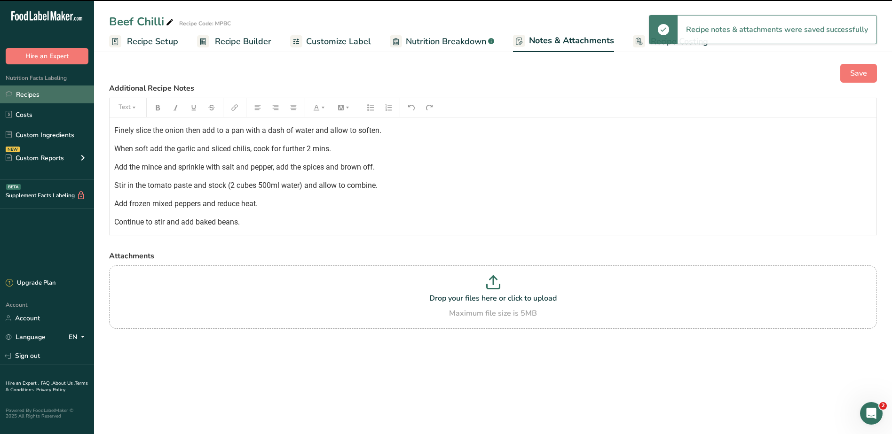
click at [25, 95] on link "Recipes" at bounding box center [47, 95] width 94 height 18
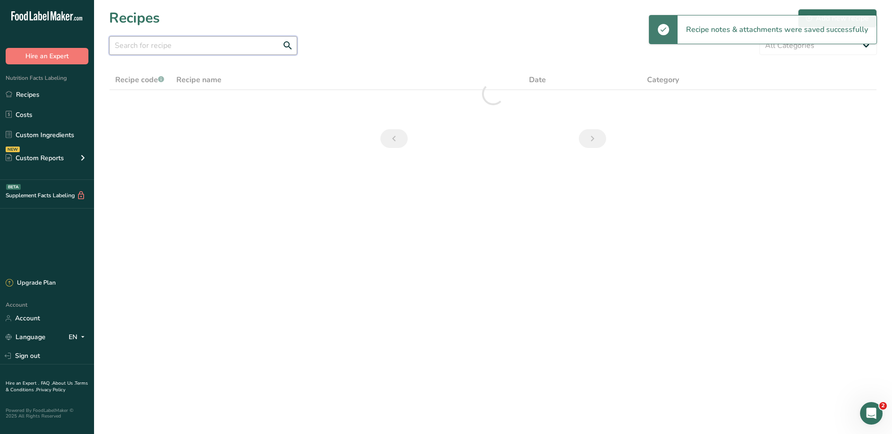
click at [222, 51] on input "text" at bounding box center [203, 45] width 188 height 19
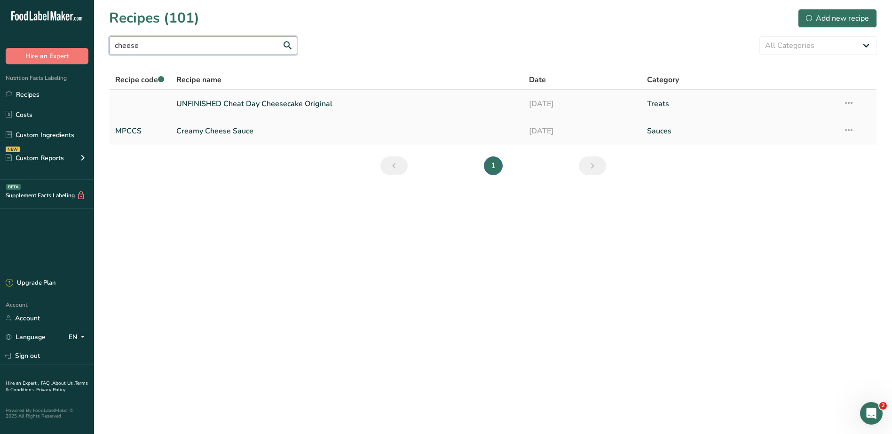
type input "cheese"
click at [257, 102] on link "UNFINISHED Cheat Day Cheesecake Original" at bounding box center [347, 104] width 342 height 20
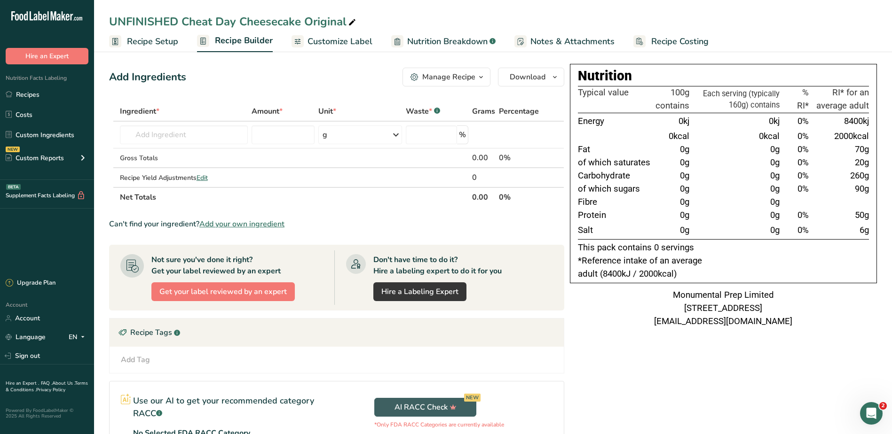
click at [575, 46] on span "Notes & Attachments" at bounding box center [572, 41] width 84 height 13
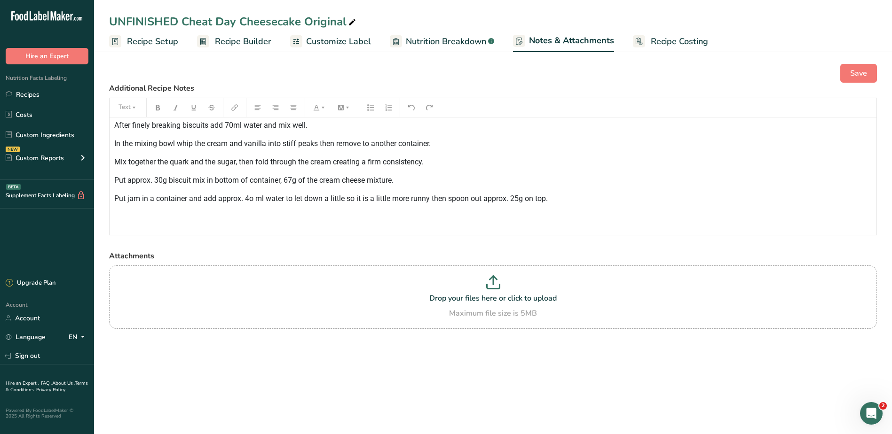
scroll to position [217, 0]
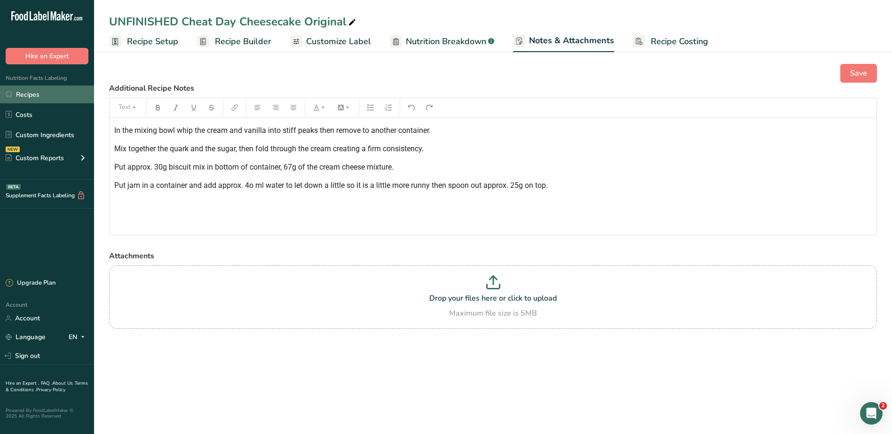
click at [39, 96] on link "Recipes" at bounding box center [47, 95] width 94 height 18
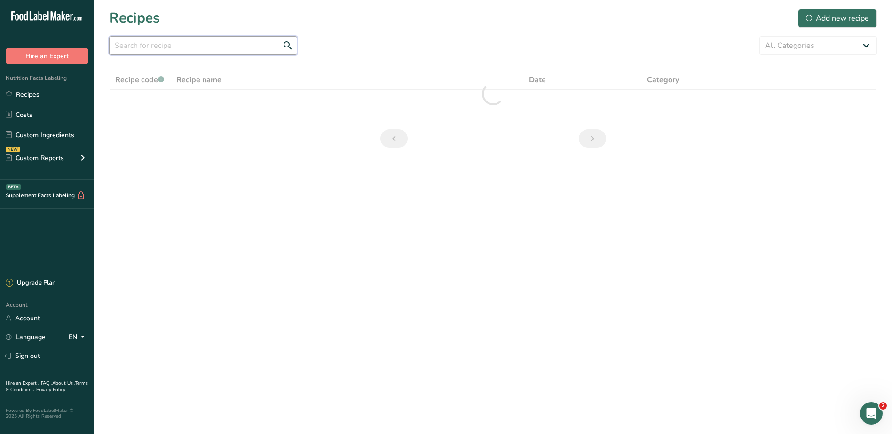
click at [257, 52] on input "text" at bounding box center [203, 45] width 188 height 19
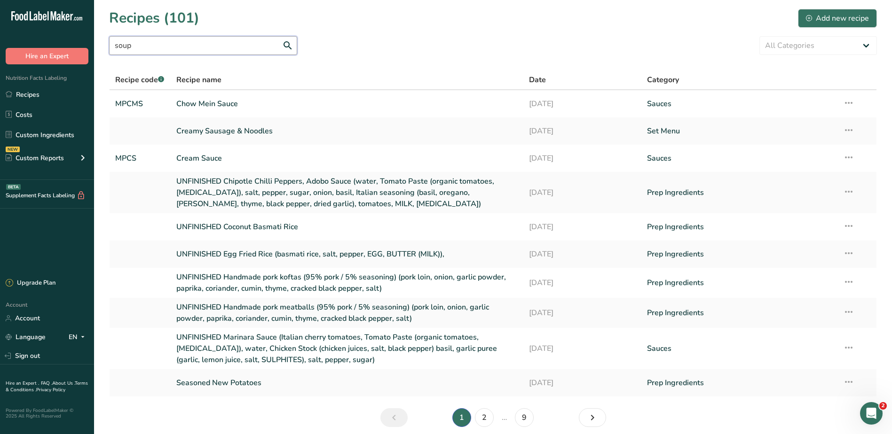
click at [171, 44] on input "soup" at bounding box center [203, 45] width 188 height 19
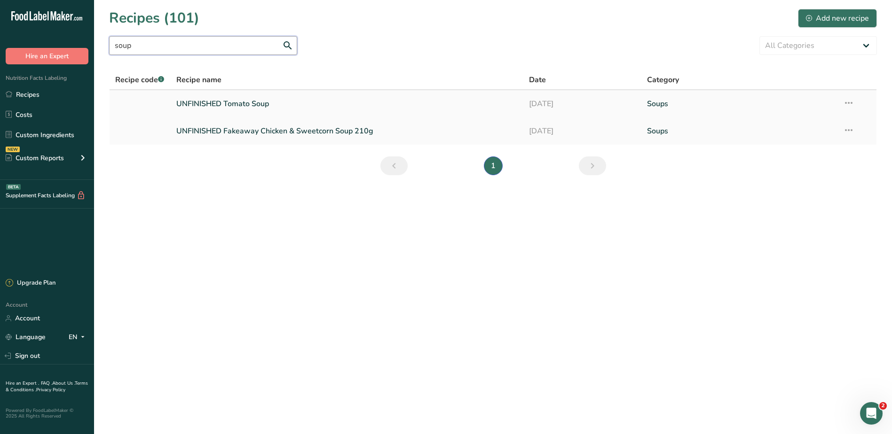
type input "soup"
click at [238, 102] on link "UNFINISHED Tomato Soup" at bounding box center [347, 104] width 342 height 20
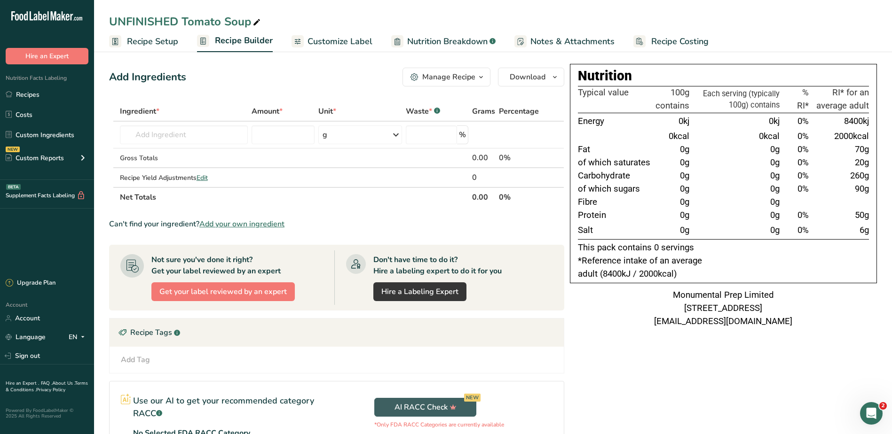
click at [549, 39] on span "Notes & Attachments" at bounding box center [572, 41] width 84 height 13
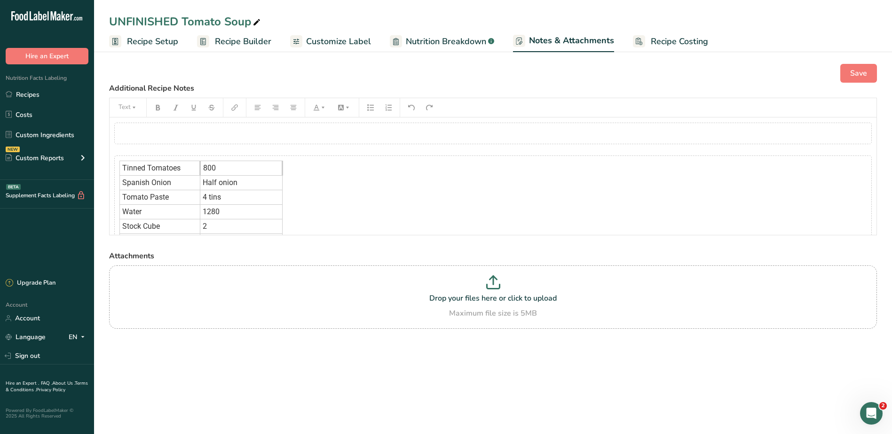
click at [327, 137] on div "﻿" at bounding box center [492, 134] width 757 height 22
click at [250, 156] on icon "button" at bounding box center [251, 156] width 7 height 7
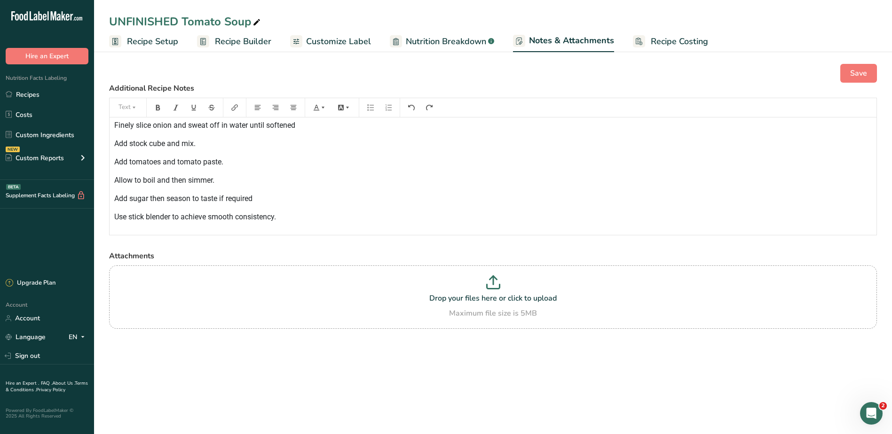
scroll to position [158, 0]
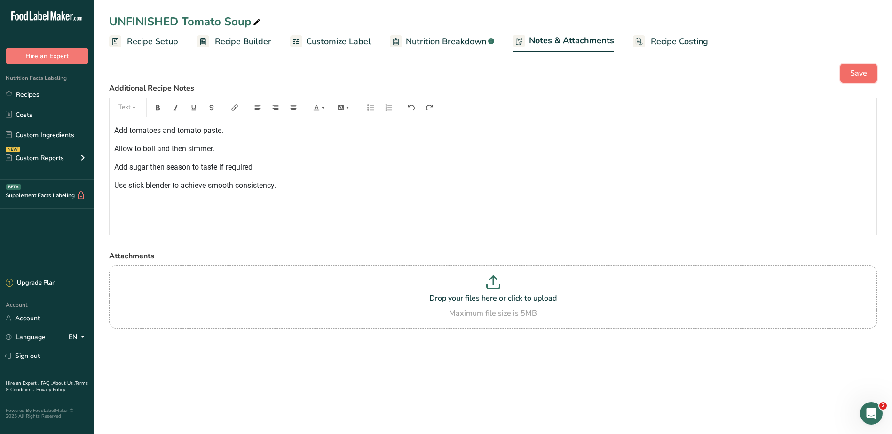
click at [865, 68] on button "Save" at bounding box center [858, 73] width 37 height 19
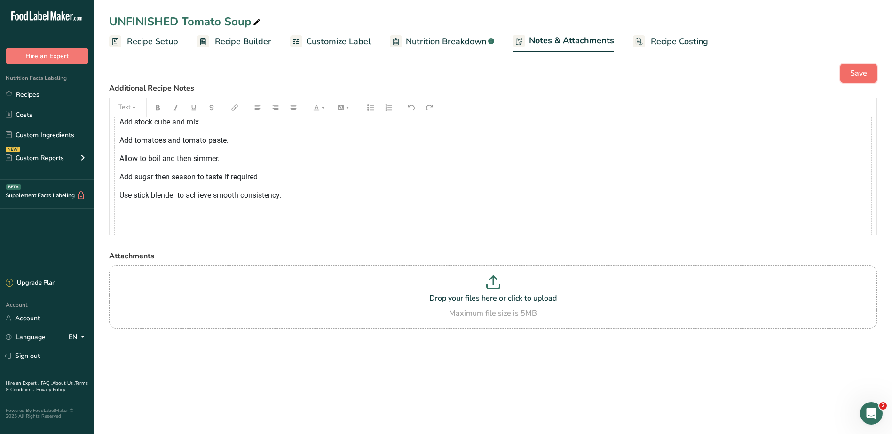
click at [860, 70] on span "Save" at bounding box center [858, 73] width 17 height 11
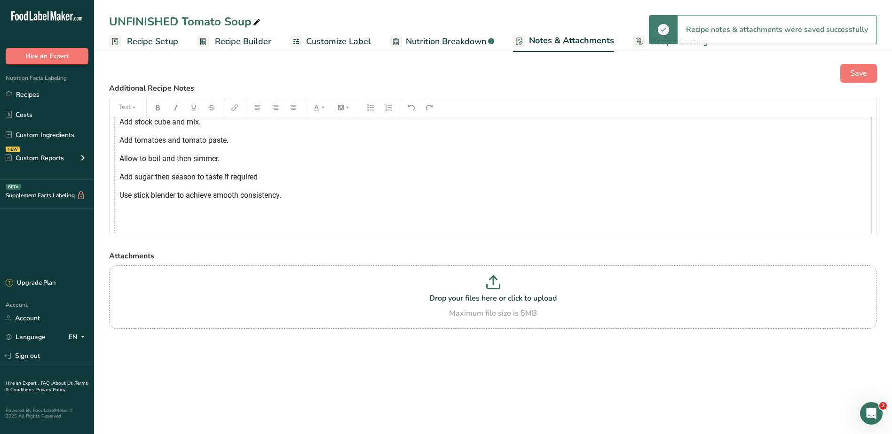
click at [320, 192] on div "Tinned Tomatoes 800 Spanish Onion Half onion Tomato Paste 4 tins Water 1280 Sto…" at bounding box center [492, 125] width 757 height 322
click at [314, 193] on div "Tinned Tomatoes 800 Spanish Onion Half onion Tomato Paste 4 tins Water 1280 Sto…" at bounding box center [492, 125] width 757 height 322
click at [300, 200] on p "Use stick blender to achieve smooth consistency." at bounding box center [209, 195] width 181 height 11
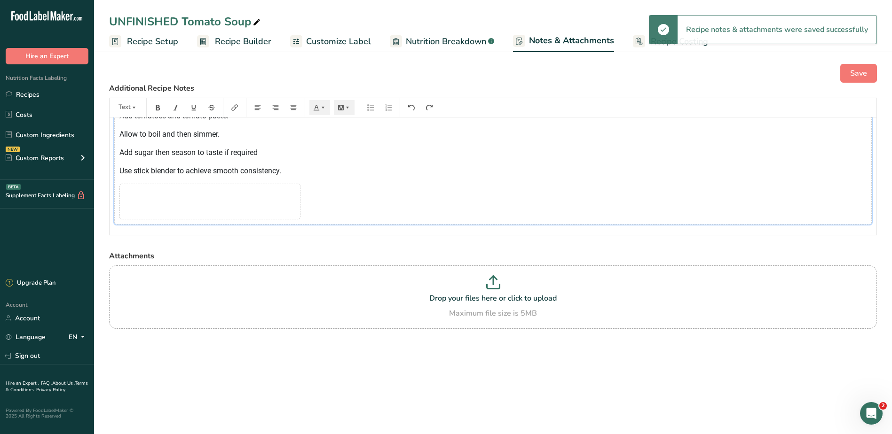
scroll to position [202, 0]
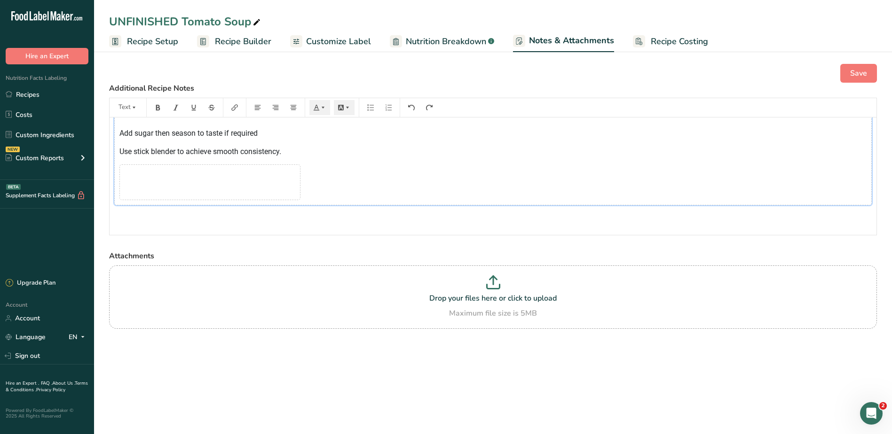
click at [304, 184] on div "Tinned Tomatoes 800 Spanish Onion Half onion Tomato Paste 4 tins Water 1280 Sto…" at bounding box center [492, 63] width 757 height 285
click at [286, 181] on div "﻿" at bounding box center [209, 183] width 181 height 36
click at [272, 178] on div "﻿" at bounding box center [209, 183] width 181 height 36
click at [260, 165] on div "﻿" at bounding box center [209, 183] width 181 height 36
click at [235, 165] on div "﻿" at bounding box center [209, 183] width 181 height 36
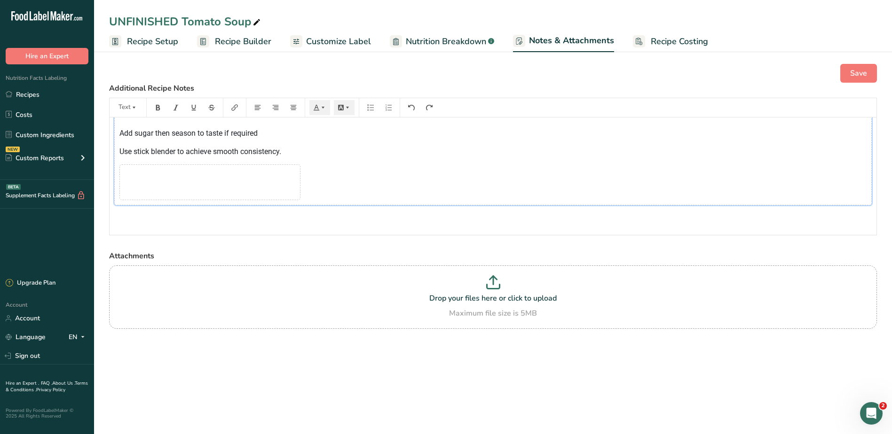
click at [225, 186] on div "﻿" at bounding box center [209, 183] width 181 height 36
drag, startPoint x: 225, startPoint y: 187, endPoint x: 258, endPoint y: 196, distance: 34.7
click at [224, 188] on div "﻿" at bounding box center [209, 183] width 181 height 36
drag, startPoint x: 258, startPoint y: 196, endPoint x: 305, endPoint y: 200, distance: 47.2
click at [284, 199] on div "﻿" at bounding box center [209, 183] width 181 height 36
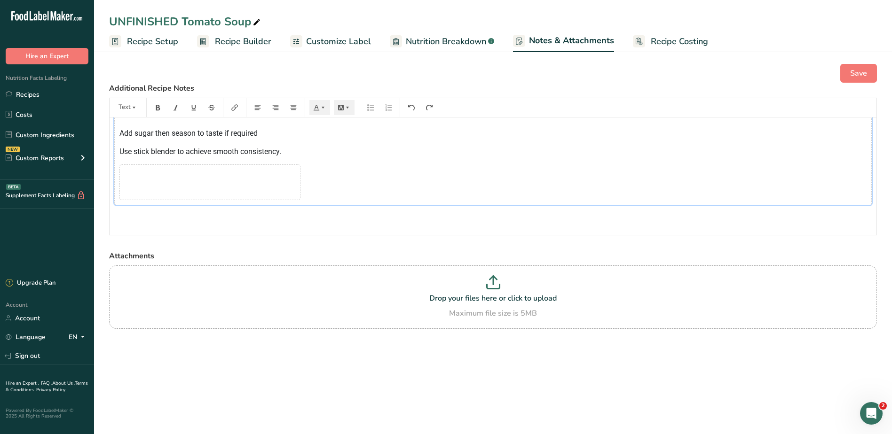
click at [306, 200] on div "Tinned Tomatoes 800 Spanish Onion Half onion Tomato Paste 4 tins Water 1280 Sto…" at bounding box center [492, 63] width 757 height 285
click at [325, 195] on div "Tinned Tomatoes 800 Spanish Onion Half onion Tomato Paste 4 tins Water 1280 Sto…" at bounding box center [492, 63] width 757 height 285
click at [318, 149] on div "Tinned Tomatoes 800 Spanish Onion Half onion Tomato Paste 4 tins Water 1280 Sto…" at bounding box center [492, 63] width 757 height 285
click at [267, 138] on p "Add sugar then season to taste if required" at bounding box center [209, 133] width 181 height 11
click at [269, 187] on div "﻿" at bounding box center [209, 183] width 181 height 36
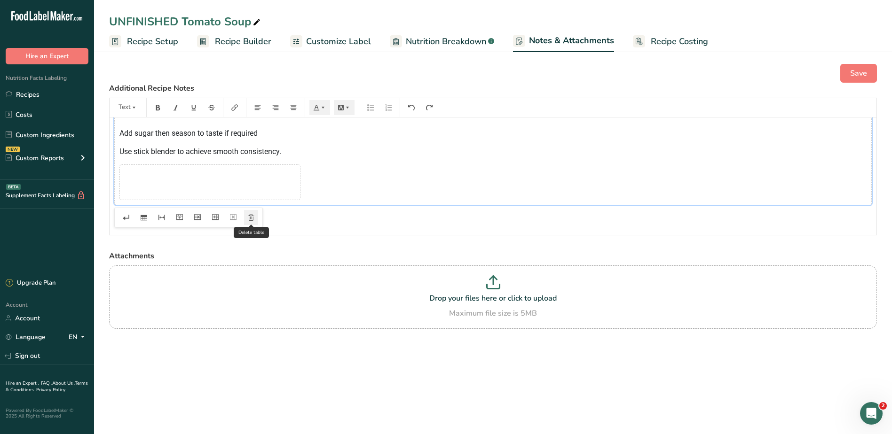
click at [250, 217] on icon "button" at bounding box center [251, 217] width 7 height 7
click at [299, 171] on div "﻿" at bounding box center [209, 183] width 181 height 36
click at [663, 156] on div "Tinned Tomatoes 800 Spanish Onion Half onion Tomato Paste 4 tins Water 1280 Sto…" at bounding box center [492, 63] width 757 height 285
click at [849, 75] on button "Save" at bounding box center [858, 73] width 37 height 19
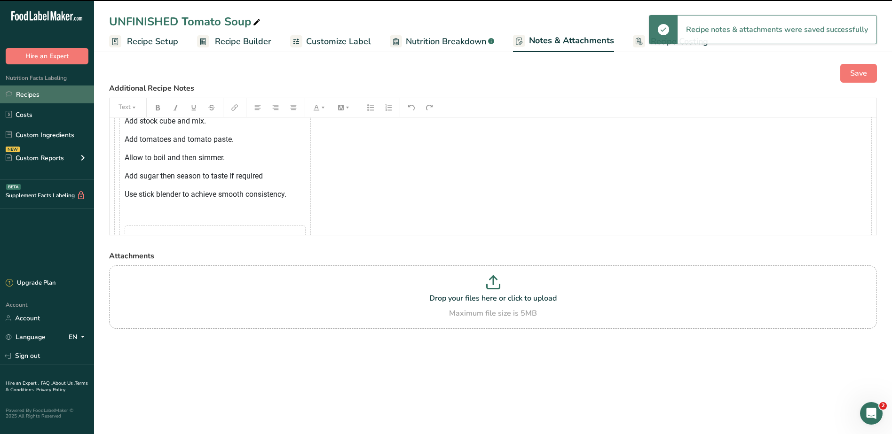
click at [36, 99] on link "Recipes" at bounding box center [47, 95] width 94 height 18
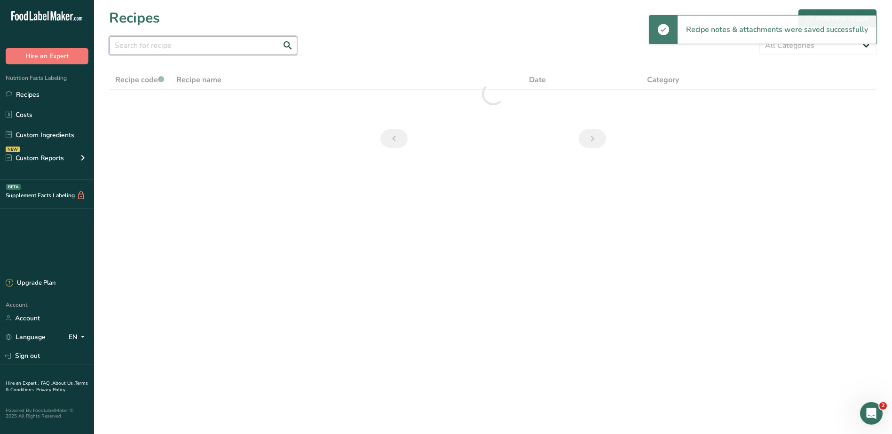
click at [227, 52] on input "text" at bounding box center [203, 45] width 188 height 19
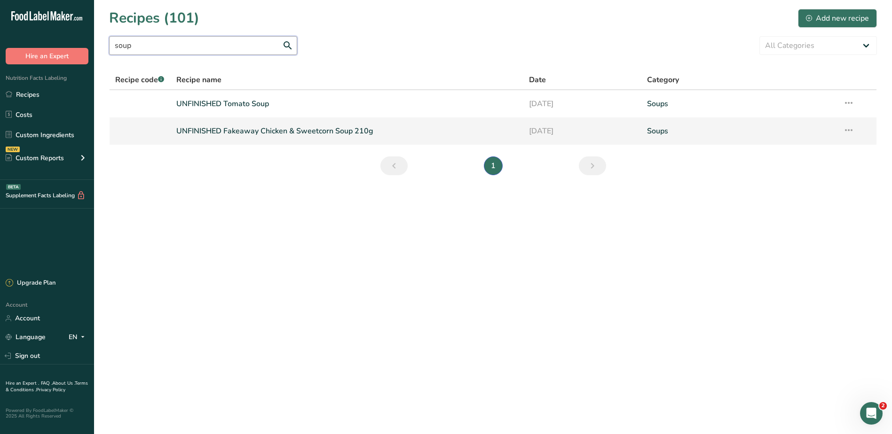
type input "soup"
click at [249, 126] on link "UNFINISHED Fakeaway Chicken & Sweetcorn Soup 210g" at bounding box center [347, 131] width 342 height 20
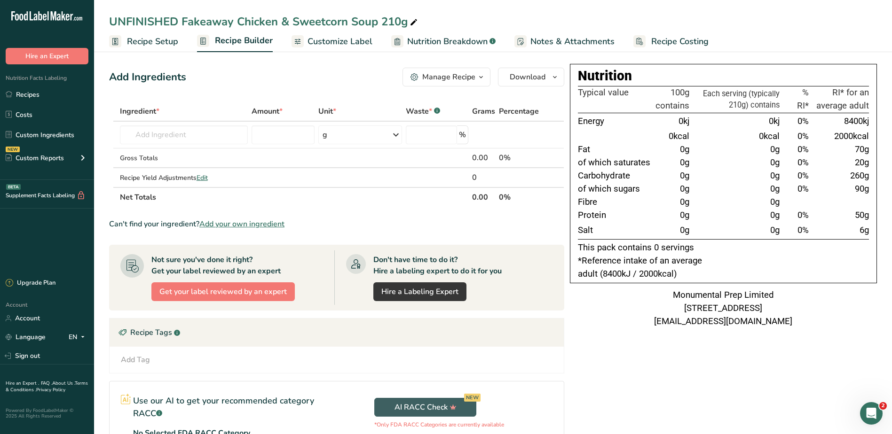
click at [533, 39] on span "Notes & Attachments" at bounding box center [572, 41] width 84 height 13
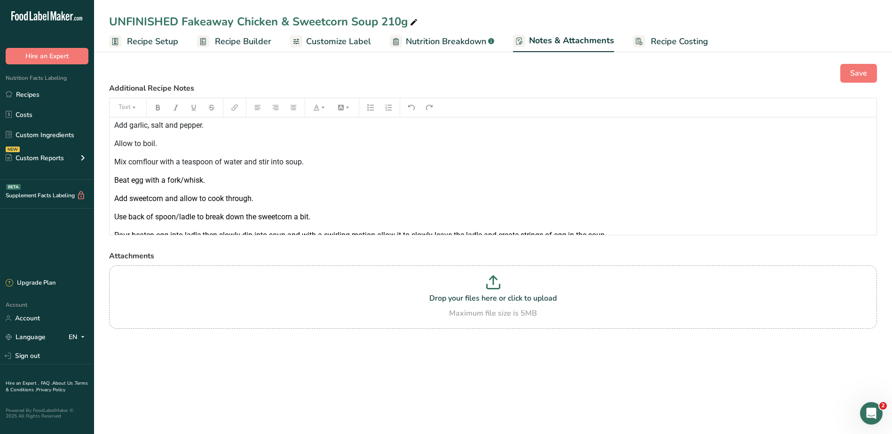
scroll to position [272, 0]
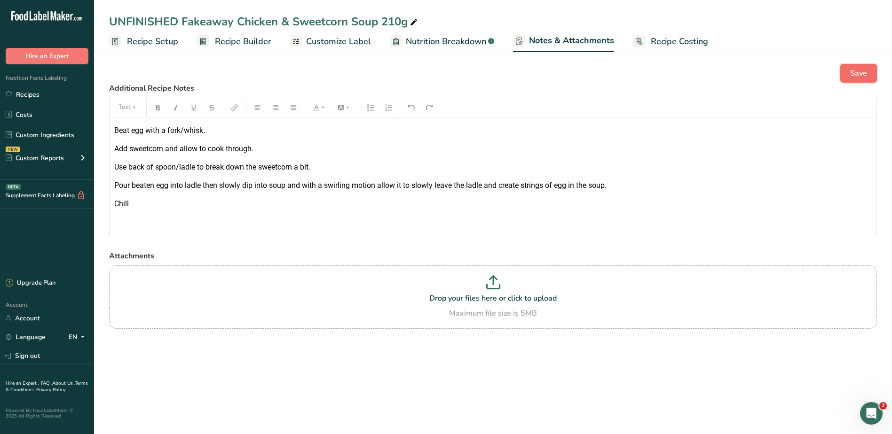
click at [872, 79] on button "Save" at bounding box center [858, 73] width 37 height 19
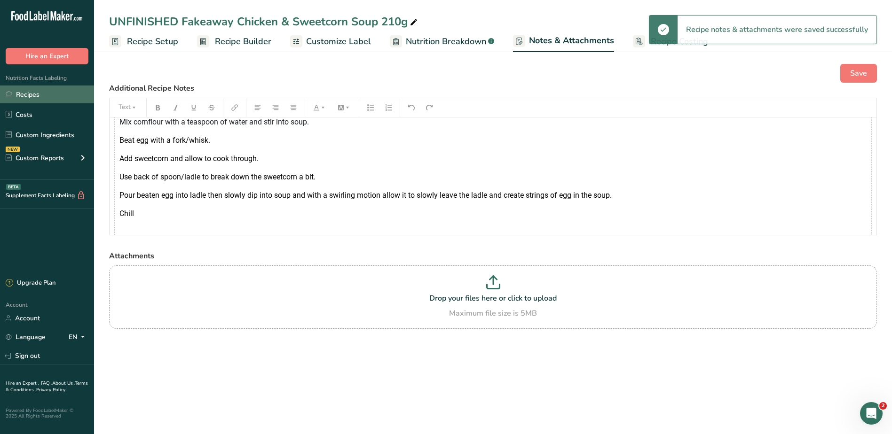
click at [30, 92] on link "Recipes" at bounding box center [47, 95] width 94 height 18
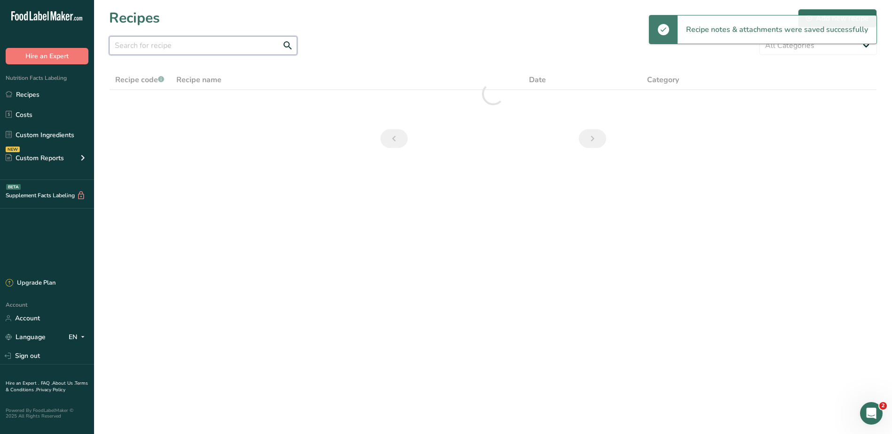
click at [209, 48] on input "text" at bounding box center [203, 45] width 188 height 19
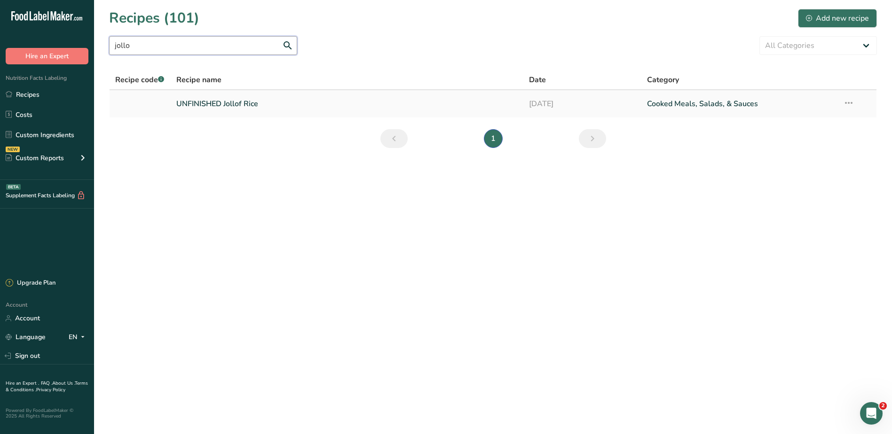
type input "jollo"
click at [206, 107] on link "UNFINISHED Jollof Rice" at bounding box center [347, 104] width 342 height 20
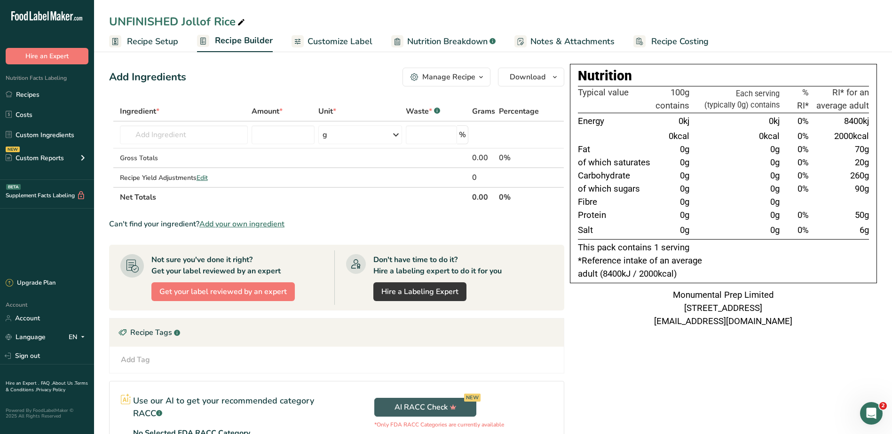
click at [570, 40] on span "Notes & Attachments" at bounding box center [572, 41] width 84 height 13
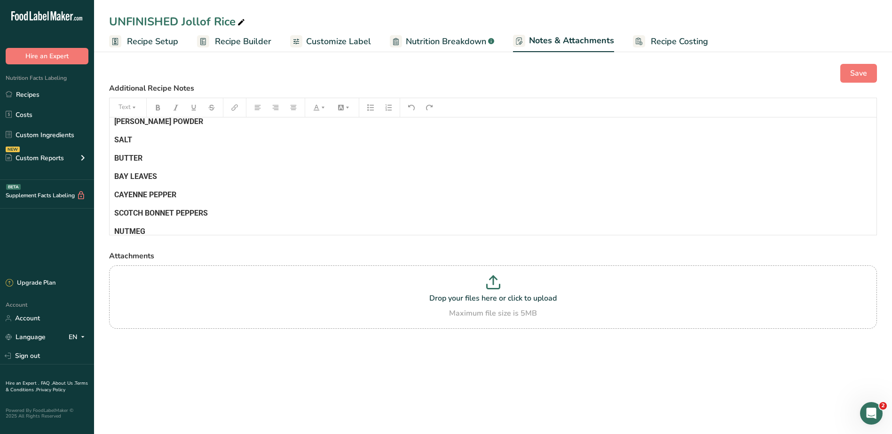
scroll to position [238, 0]
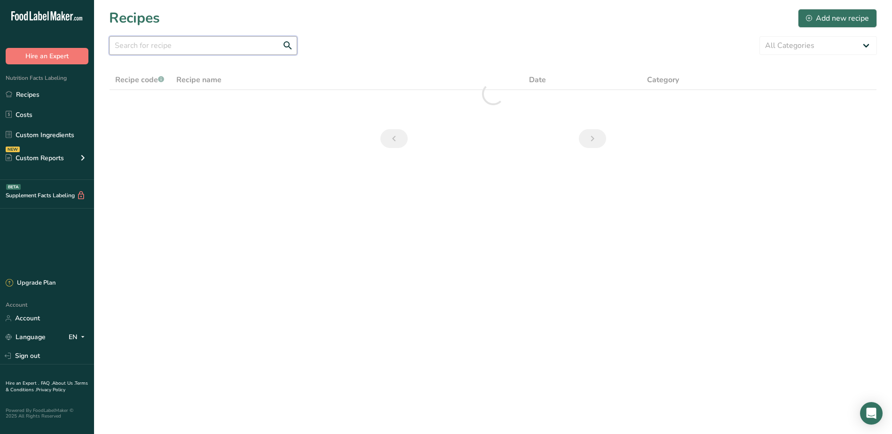
click at [210, 47] on input "text" at bounding box center [203, 45] width 188 height 19
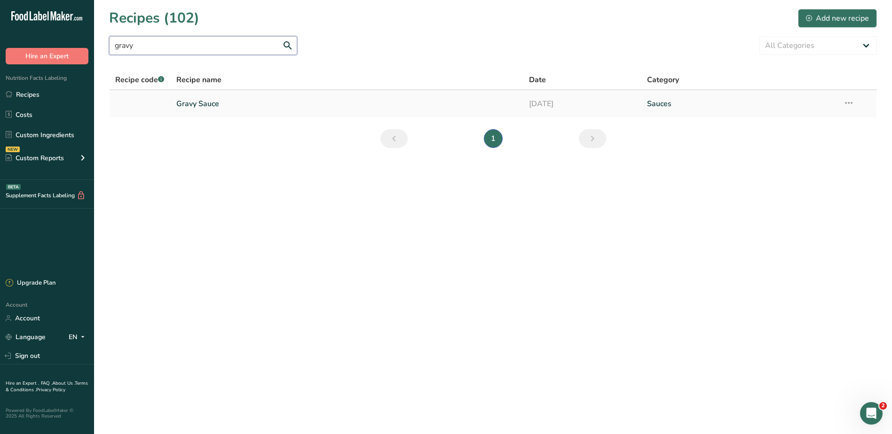
type input "gravy"
click at [205, 102] on link "Gravy Sauce" at bounding box center [347, 104] width 342 height 20
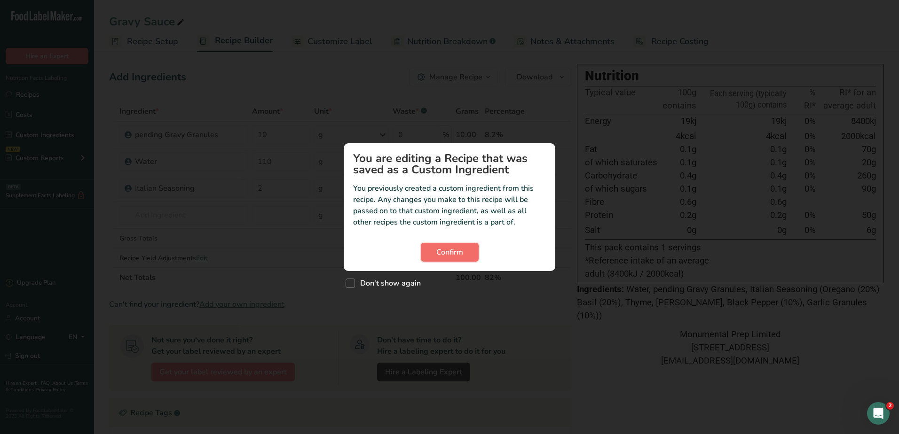
click at [429, 254] on button "Confirm" at bounding box center [450, 252] width 58 height 19
click at [400, 280] on span "Don't show again" at bounding box center [388, 283] width 66 height 9
click at [352, 280] on input "Don't show again" at bounding box center [349, 283] width 6 height 6
checkbox input "true"
click at [442, 253] on span "Confirm" at bounding box center [449, 252] width 27 height 11
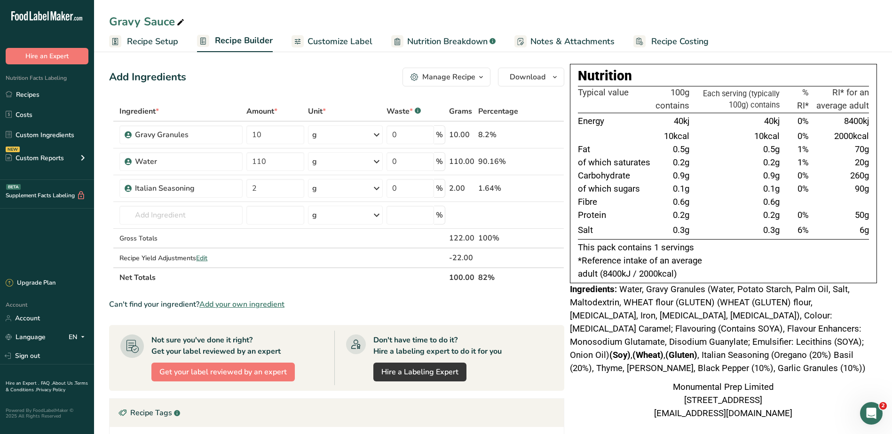
drag, startPoint x: 755, startPoint y: 114, endPoint x: 764, endPoint y: 248, distance: 134.8
click at [764, 248] on div "Nutrition Typical value 100g contains Each serving (typically 100g) contains % …" at bounding box center [723, 174] width 307 height 220
drag, startPoint x: 764, startPoint y: 248, endPoint x: 731, endPoint y: 252, distance: 33.6
click at [731, 252] on p "This pack contains 1 servings" at bounding box center [723, 248] width 291 height 13
drag, startPoint x: 766, startPoint y: 130, endPoint x: 770, endPoint y: 234, distance: 104.0
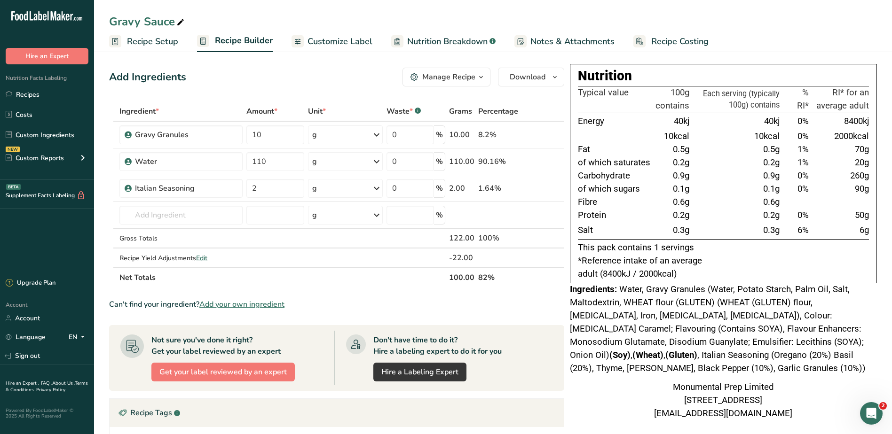
click at [770, 234] on tbody "Energy 40kj 40kj 0% 8400kj 10kcal 10kcal 0% 2000kcal Fat 0.5g 0.5g 1% 70g of wh…" at bounding box center [723, 176] width 291 height 126
drag, startPoint x: 770, startPoint y: 234, endPoint x: 728, endPoint y: 236, distance: 42.8
click at [728, 236] on td "0.3g" at bounding box center [736, 230] width 90 height 17
drag, startPoint x: 761, startPoint y: 230, endPoint x: 784, endPoint y: 232, distance: 23.1
click at [784, 232] on tr "Salt 0.3g 0.3g 6% 6g" at bounding box center [723, 230] width 291 height 17
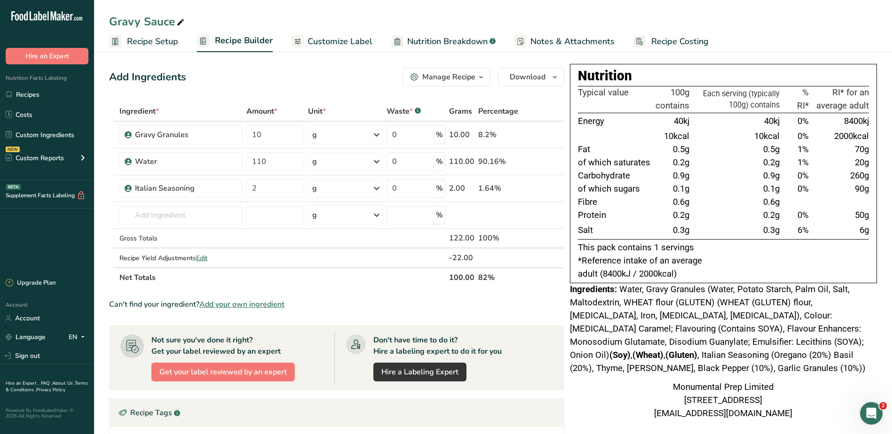
click at [323, 81] on div "Add Ingredients Manage Recipe Delete Recipe Duplicate Recipe Scale Recipe Save …" at bounding box center [336, 77] width 455 height 19
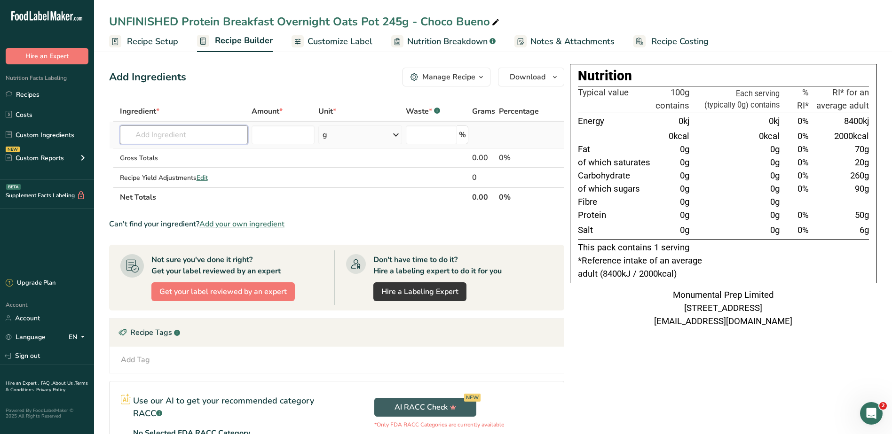
click at [190, 135] on input "text" at bounding box center [184, 135] width 128 height 19
type input "rolled oats"
click at [167, 156] on p "Rolled Oats" at bounding box center [148, 154] width 43 height 10
type input "Rolled Oats"
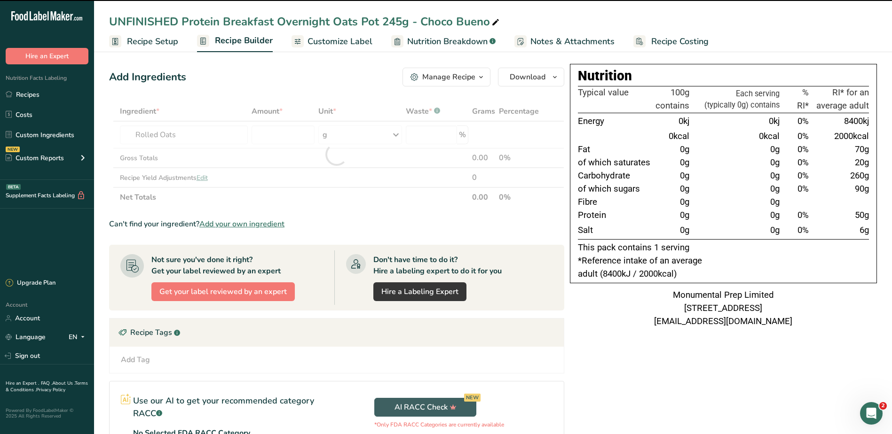
type input "0"
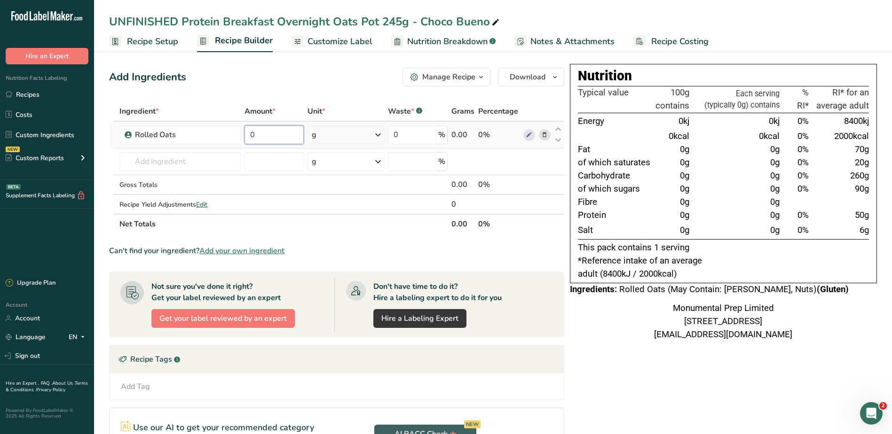
drag, startPoint x: 270, startPoint y: 135, endPoint x: 207, endPoint y: 122, distance: 64.9
click at [210, 123] on tr "Rolled Oats 0 g Weight Units g kg mg See more Volume Units l Volume units requi…" at bounding box center [337, 135] width 454 height 27
type input "100"
drag, startPoint x: 280, startPoint y: 133, endPoint x: 243, endPoint y: 134, distance: 37.1
click at [249, 134] on input "100" at bounding box center [273, 135] width 59 height 19
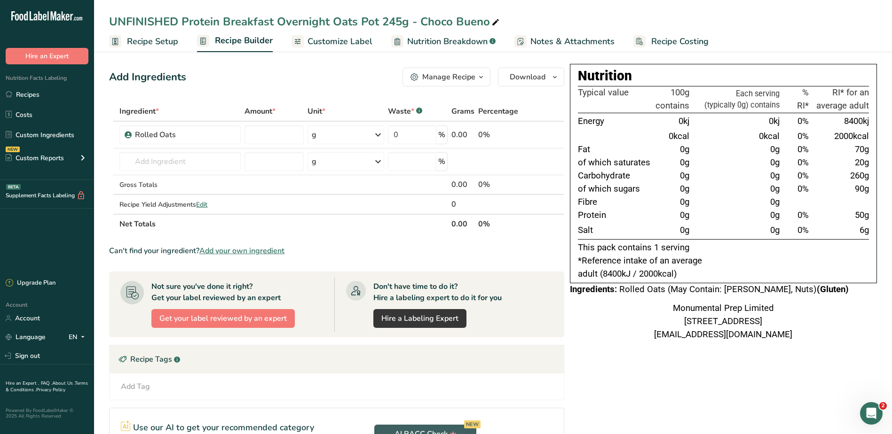
type input "0"
click at [331, 89] on div "Add Ingredients Manage Recipe Delete Recipe Duplicate Recipe Scale Recipe Save …" at bounding box center [339, 307] width 461 height 487
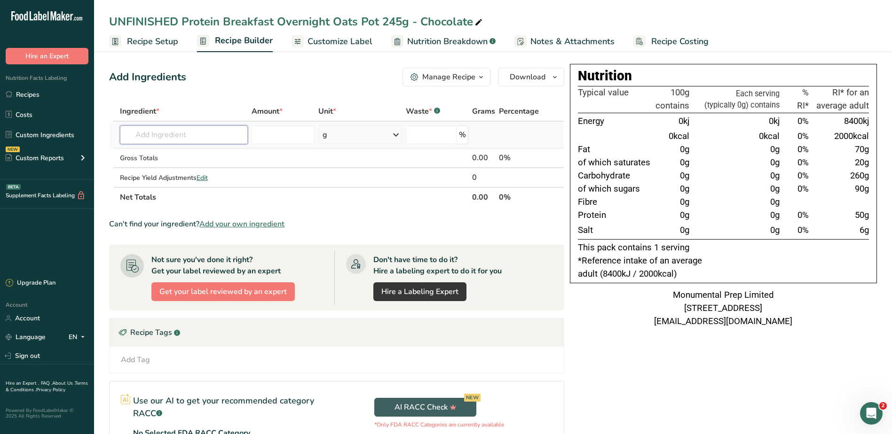
click at [216, 136] on input "text" at bounding box center [184, 135] width 128 height 19
type input "rolled oats"
click at [164, 157] on p "Rolled Oats" at bounding box center [148, 154] width 43 height 10
type input "Rolled Oats"
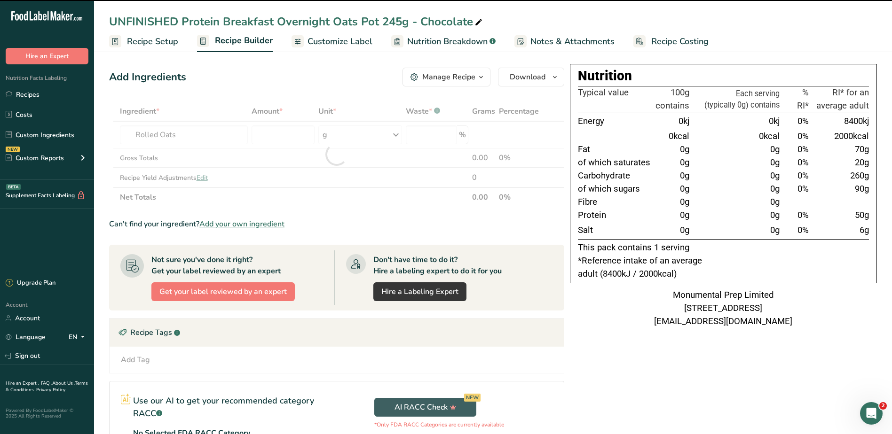
type input "0"
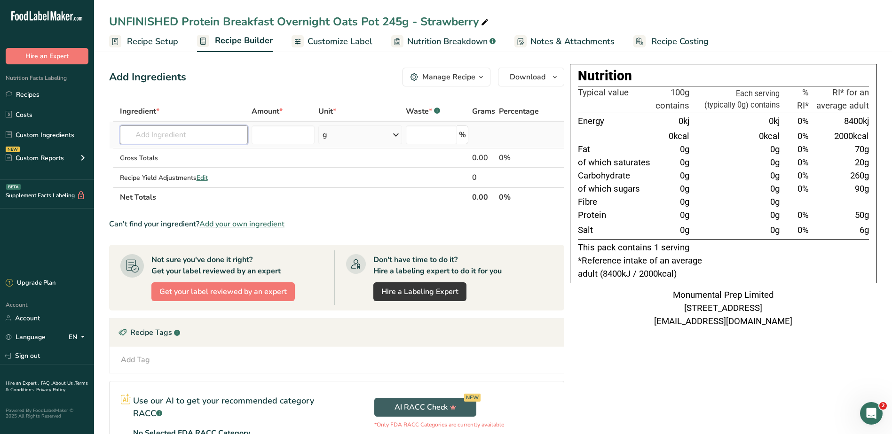
click at [193, 128] on input "text" at bounding box center [184, 135] width 128 height 19
paste input "rolled oats"
type input "rolled oats"
click at [166, 155] on p "Rolled Oats" at bounding box center [148, 154] width 43 height 10
type input "Rolled Oats"
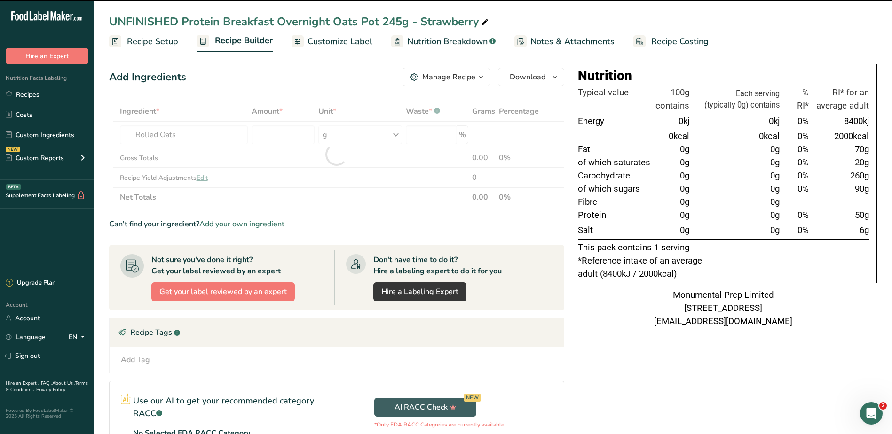
type input "0"
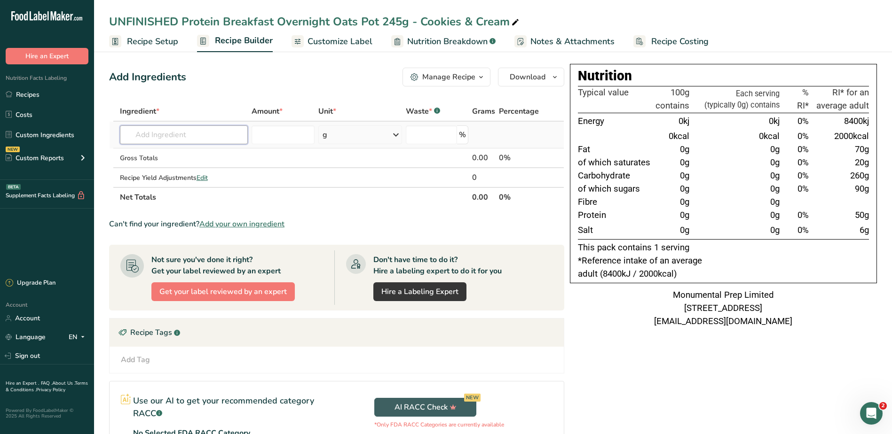
click at [205, 132] on input "text" at bounding box center [184, 135] width 128 height 19
paste input "rolled oats"
type input "rolled oats"
click at [172, 153] on div "Rolled Oats" at bounding box center [176, 154] width 98 height 10
type input "Rolled Oats"
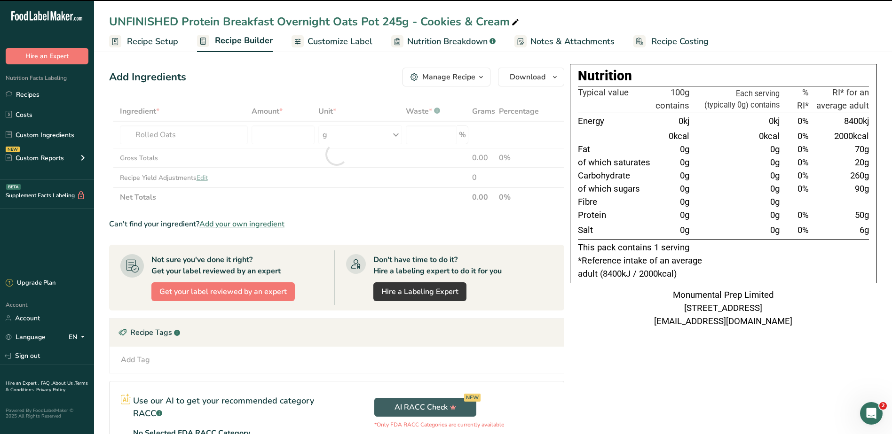
type input "0"
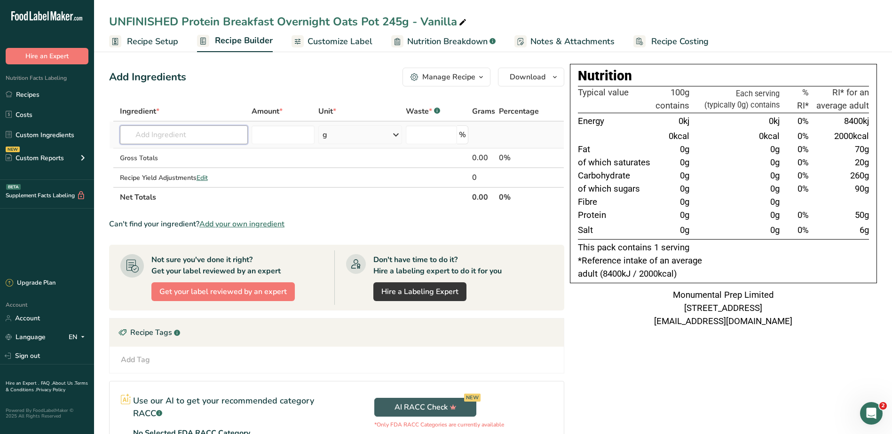
click at [197, 134] on input "text" at bounding box center [184, 135] width 128 height 19
paste input "rolled oats"
type input "rolled oats"
click at [172, 154] on div "Rolled Oats" at bounding box center [176, 154] width 98 height 10
type input "Rolled Oats"
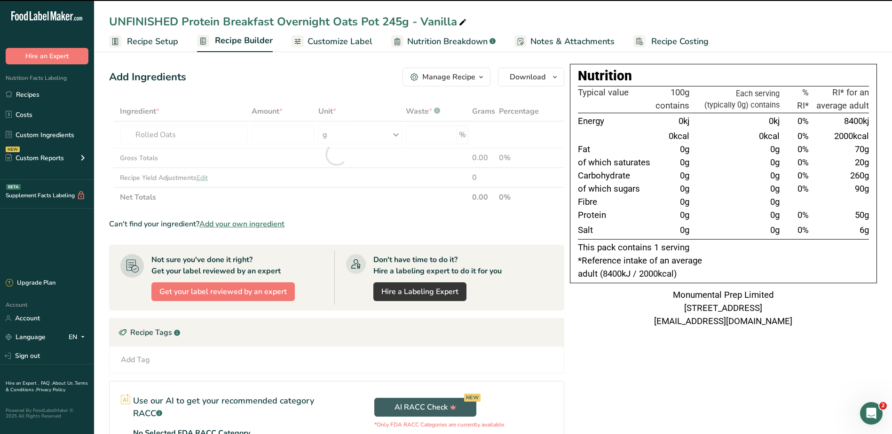
type input "0"
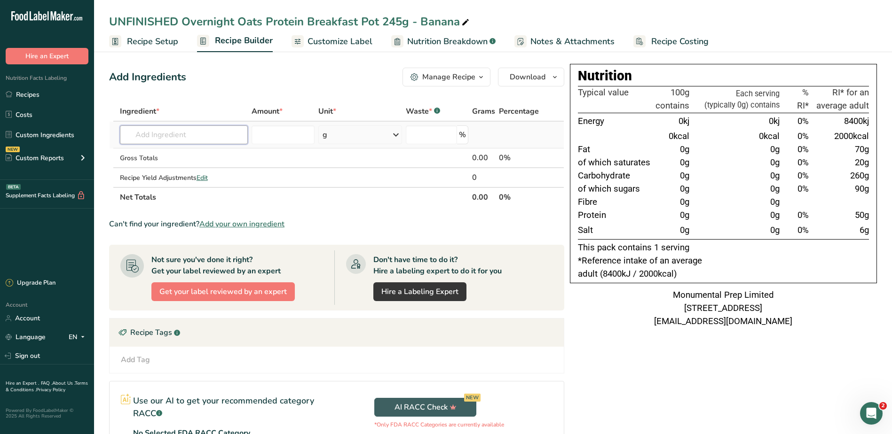
click at [190, 138] on input "text" at bounding box center [184, 135] width 128 height 19
paste input "rolled oats"
type input "rolled oats"
click at [176, 154] on div "Rolled Oats" at bounding box center [176, 154] width 98 height 10
type input "Rolled Oats"
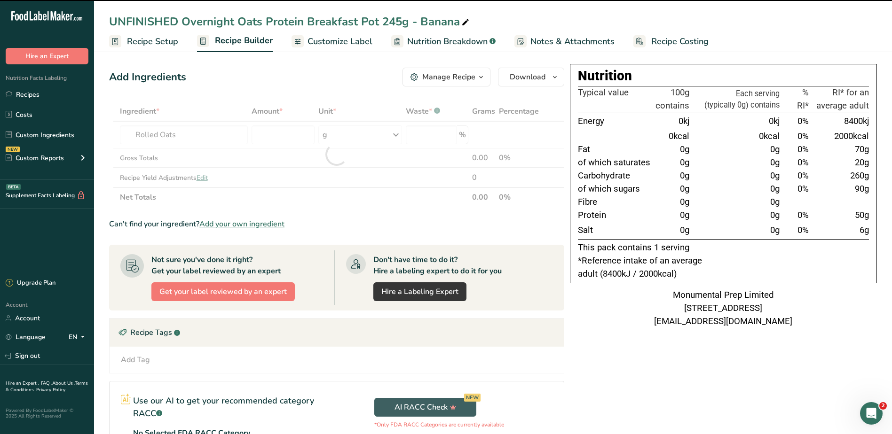
type input "0"
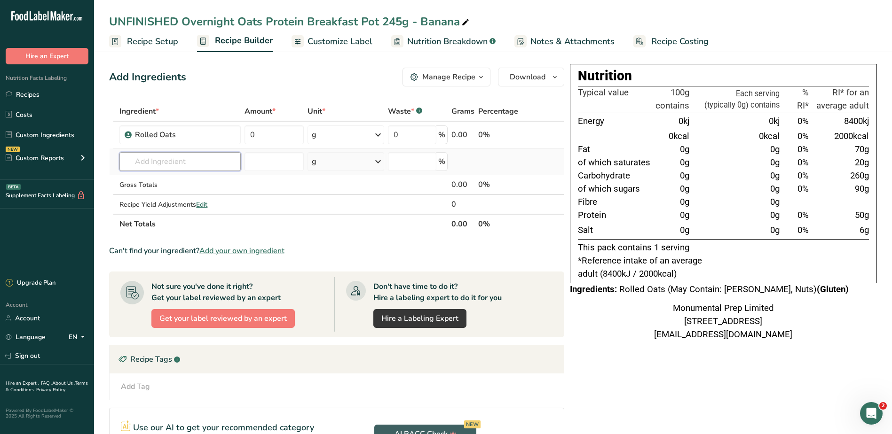
click at [188, 157] on input "text" at bounding box center [179, 161] width 121 height 19
type input "mutant"
click at [185, 181] on p "Mutant Banana Whey Protein Isolate" at bounding box center [187, 181] width 121 height 10
type input "Mutant Banana Whey Protein Isolate"
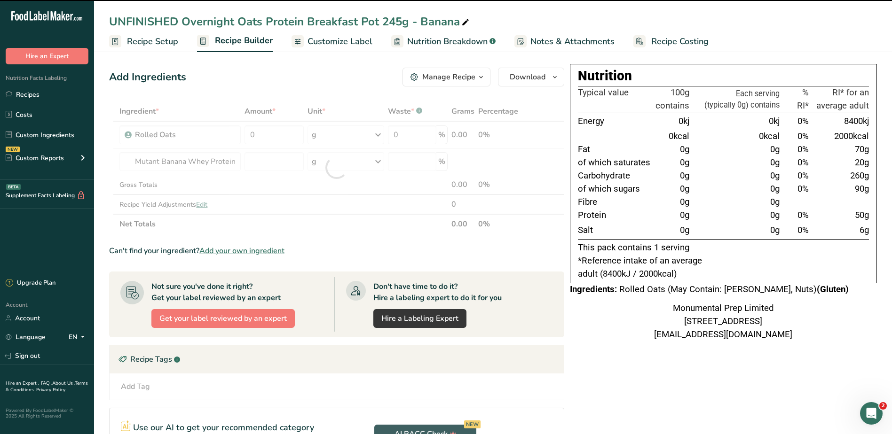
type input "0"
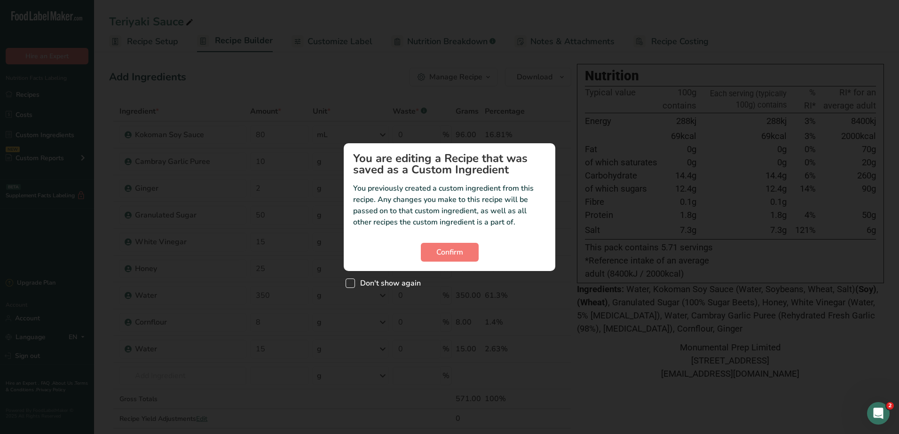
click at [407, 281] on span "Don't show again" at bounding box center [388, 283] width 66 height 9
click at [352, 281] on input "Don't show again" at bounding box center [349, 283] width 6 height 6
checkbox input "true"
click at [448, 255] on span "Confirm" at bounding box center [449, 252] width 27 height 11
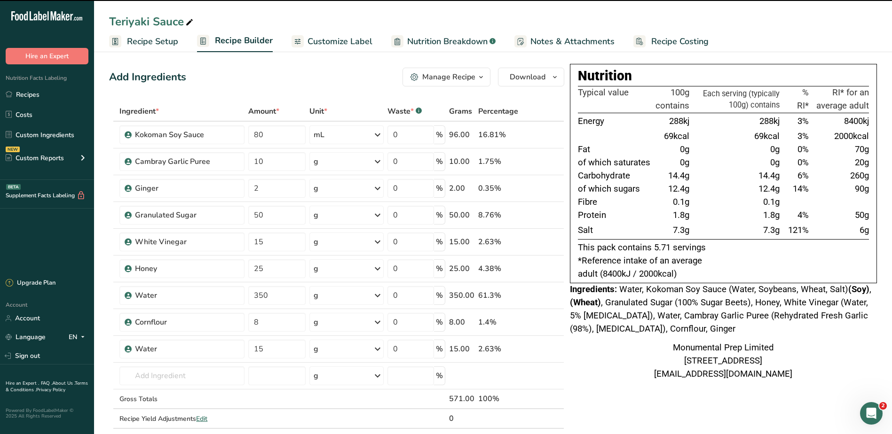
click at [561, 41] on span "Notes & Attachments" at bounding box center [572, 41] width 84 height 13
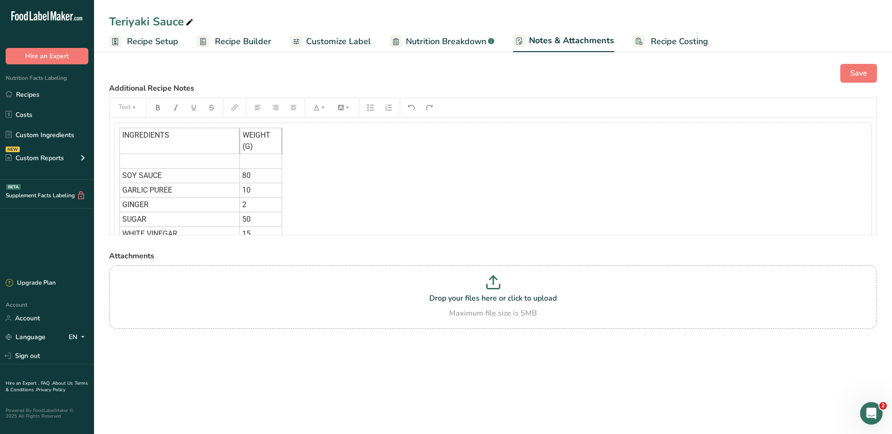
click at [237, 177] on td "SOY SAUCE" at bounding box center [180, 176] width 120 height 15
click at [250, 227] on icon "button" at bounding box center [251, 225] width 7 height 7
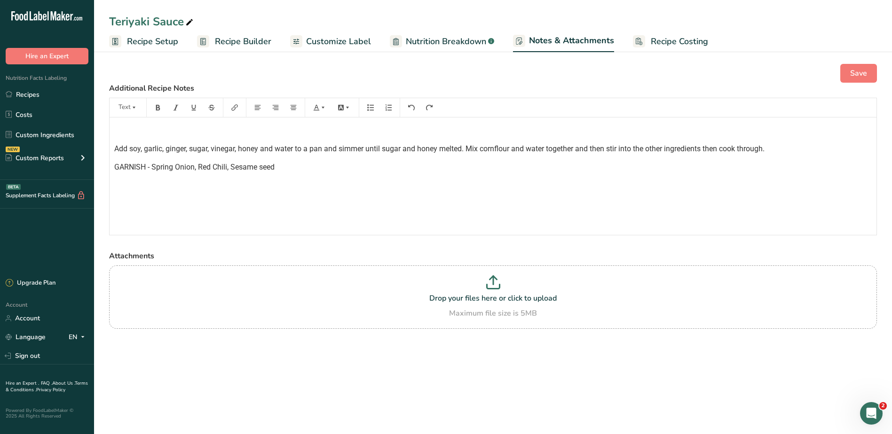
click at [158, 128] on p "﻿" at bounding box center [492, 130] width 757 height 11
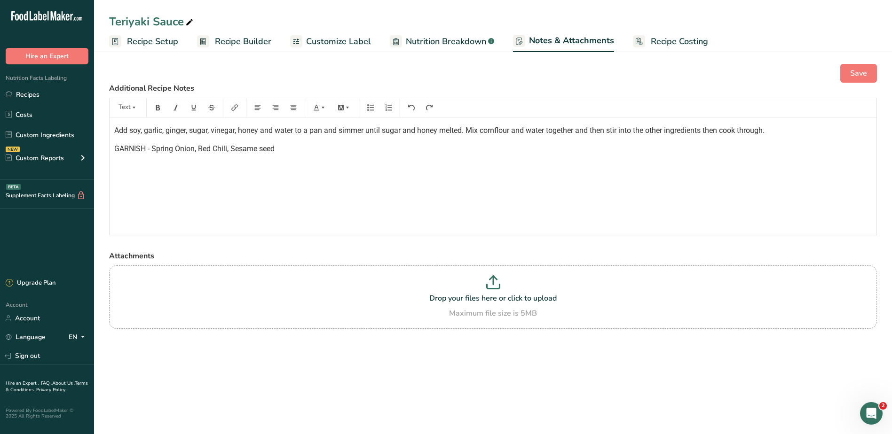
click at [198, 149] on span "GARNISH - Spring Onion, Red Chili, Sesame seed" at bounding box center [194, 148] width 160 height 9
click at [846, 73] on button "Save" at bounding box center [858, 73] width 37 height 19
